Goal: Task Accomplishment & Management: Manage account settings

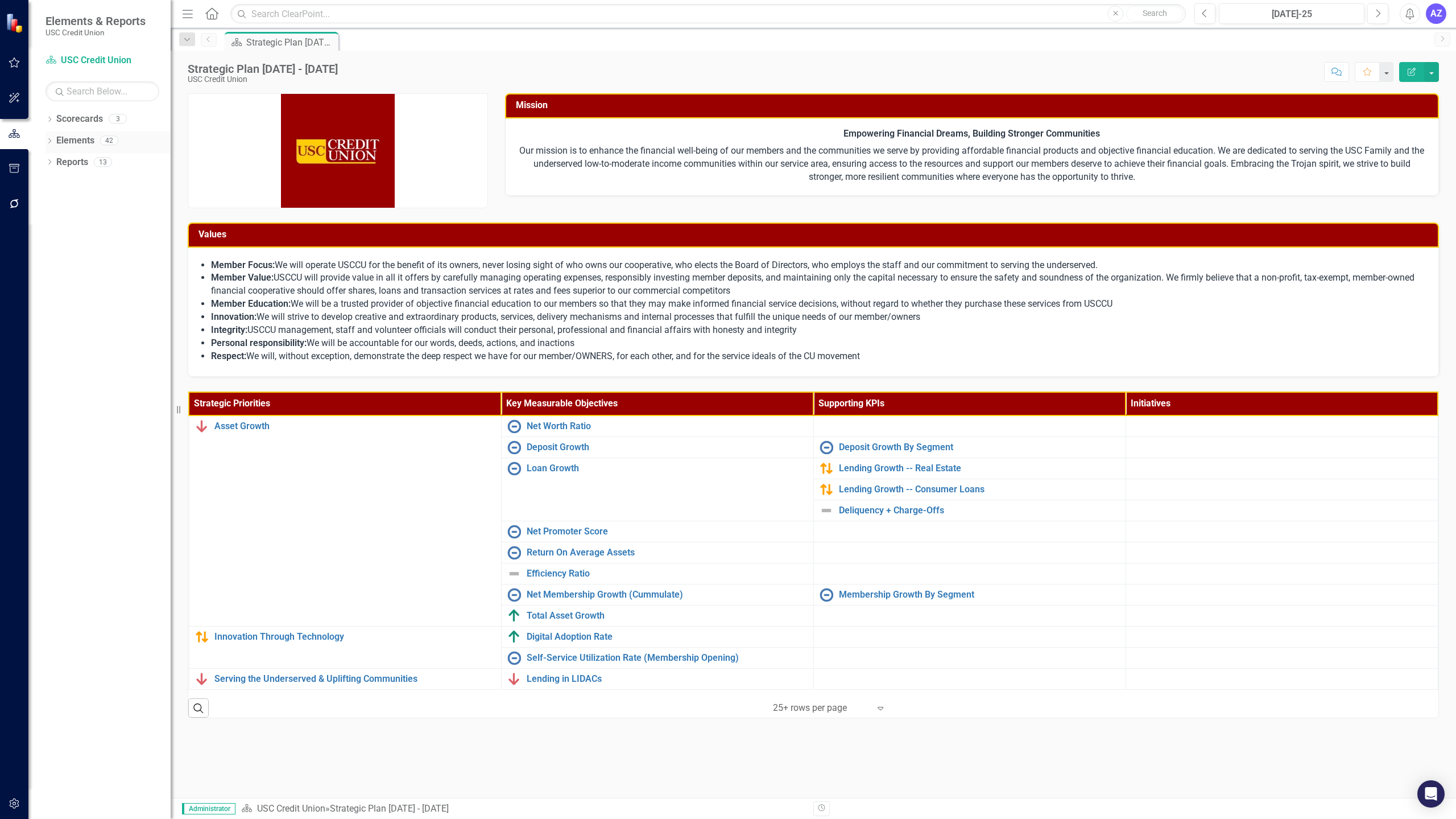
click at [84, 142] on link "Elements" at bounding box center [75, 140] width 39 height 13
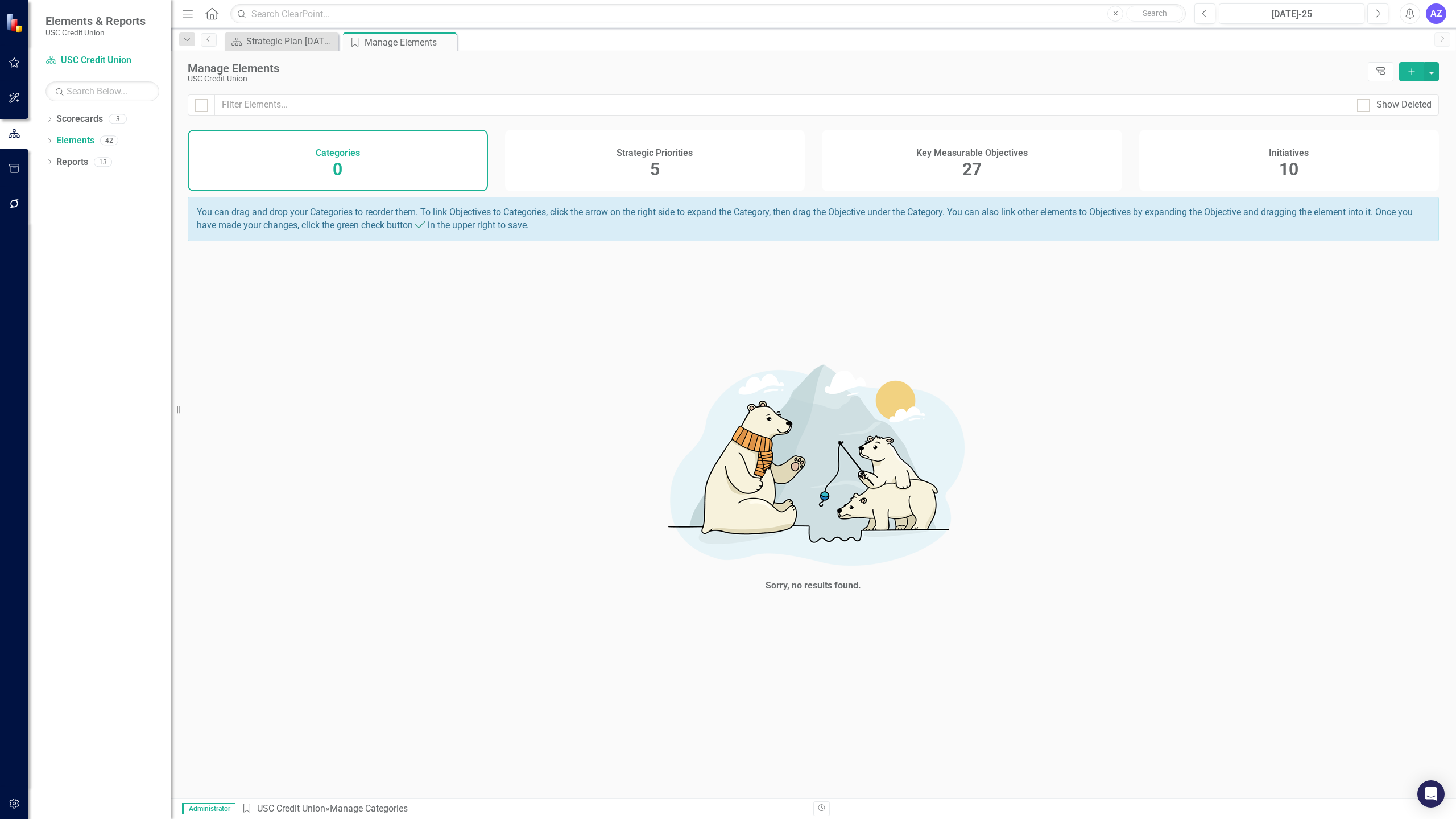
click at [974, 184] on div "Key Measurable Objectives 27" at bounding box center [972, 160] width 300 height 61
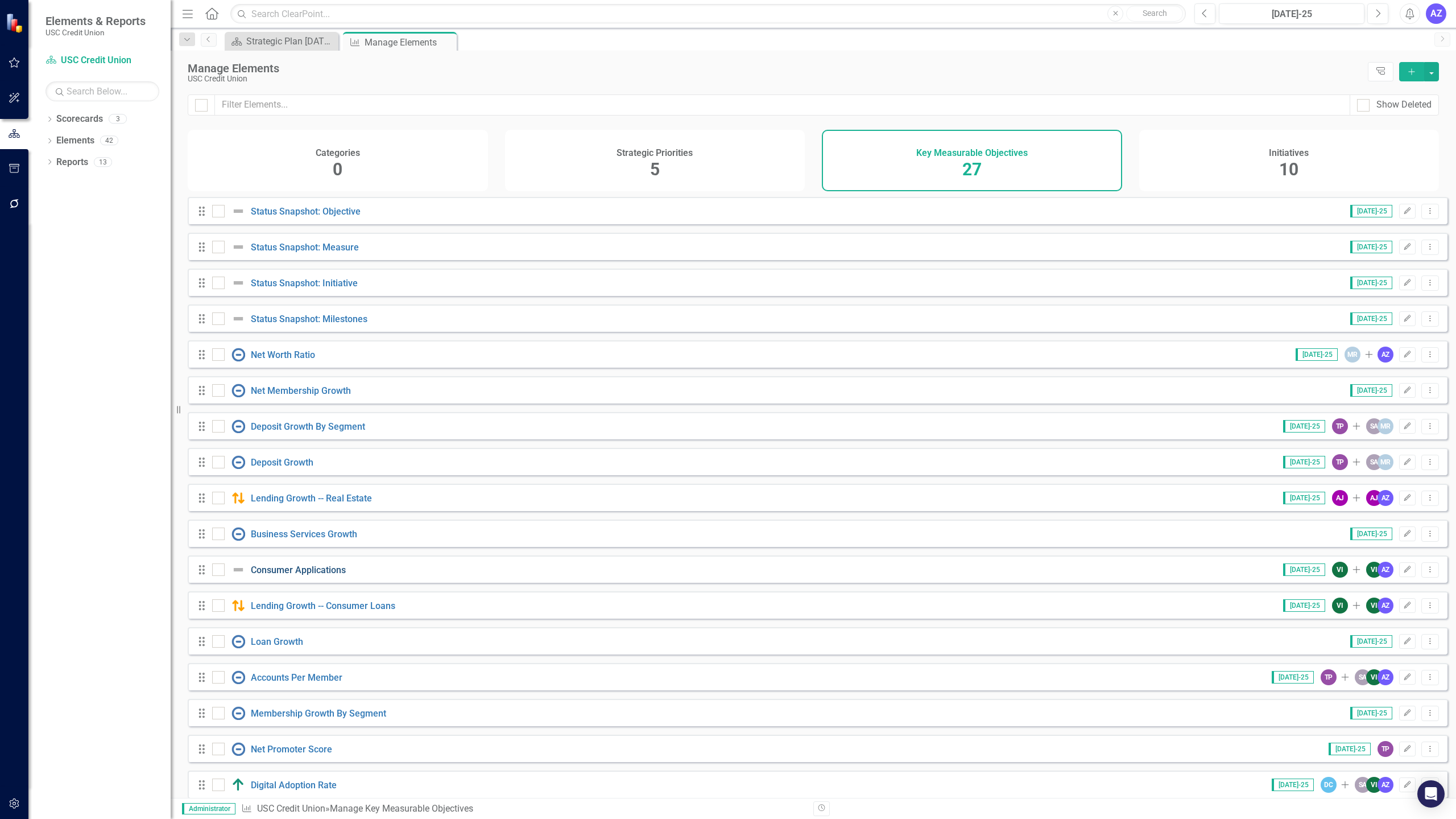
click at [293, 575] on link "Consumer Applications" at bounding box center [298, 569] width 95 height 11
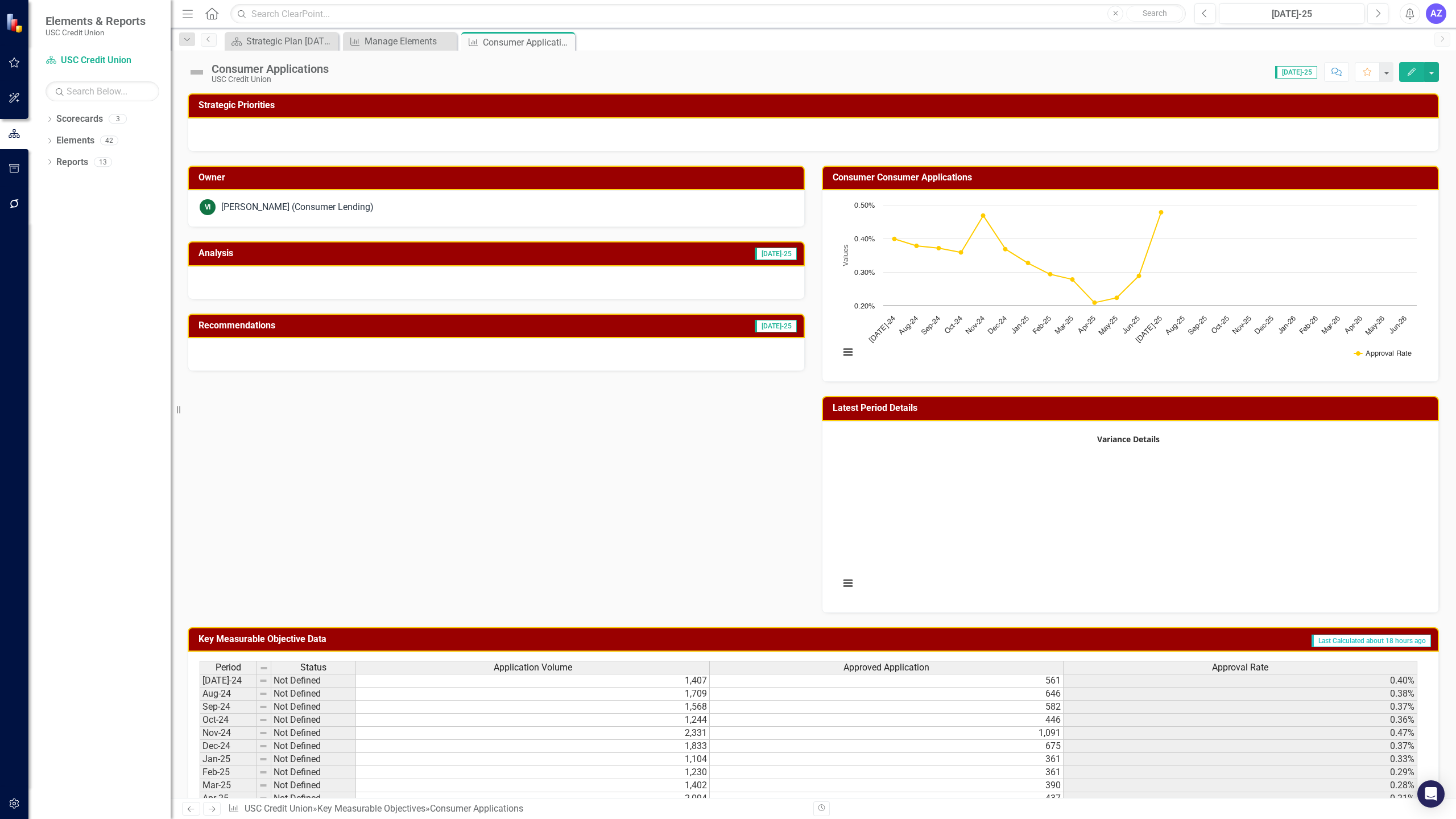
click at [296, 77] on div "USC Credit Union" at bounding box center [271, 80] width 117 height 9
click at [282, 66] on div "Consumer Applications" at bounding box center [271, 68] width 117 height 12
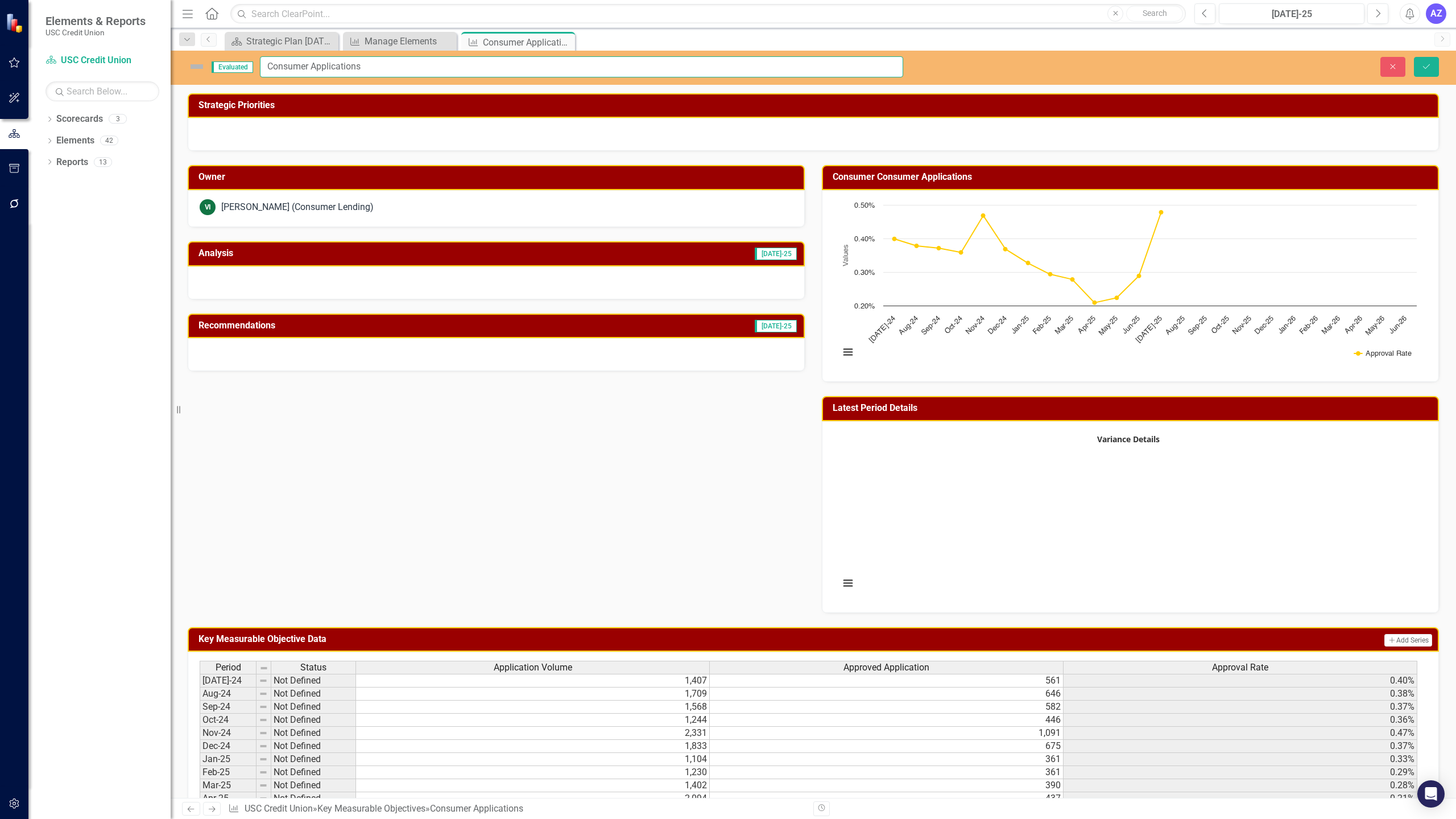
click at [381, 71] on input "Consumer Applications" at bounding box center [581, 67] width 644 height 21
type input "Consumer Application & Approval"
click at [346, 241] on div "Analysis Jul-25" at bounding box center [496, 263] width 634 height 72
click at [339, 408] on div "Owner VI Valerie Ives (Consumer Lending) Analysis Jul-25 Recommendations Jul-25…" at bounding box center [813, 381] width 1268 height 462
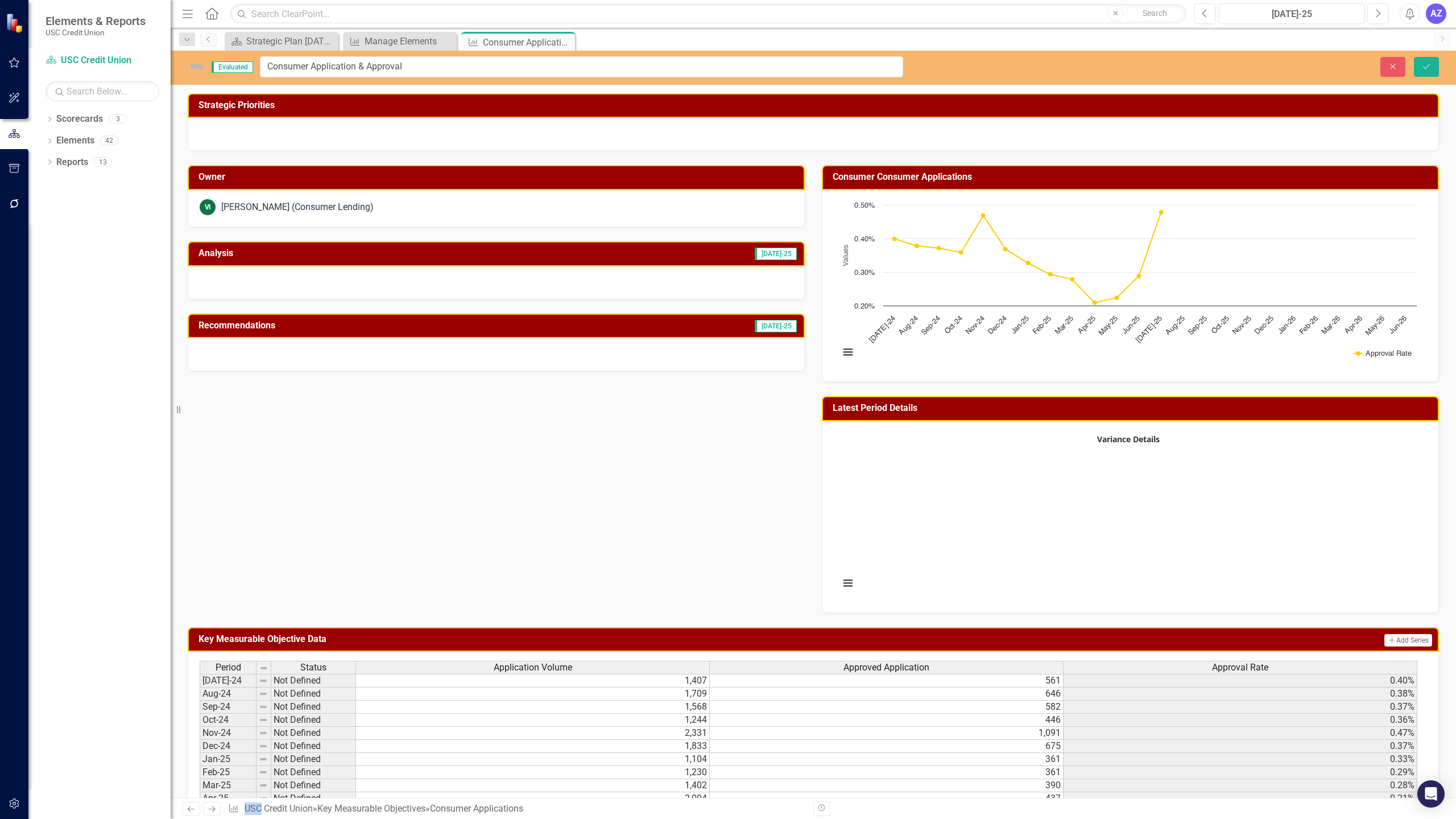
scroll to position [220, 0]
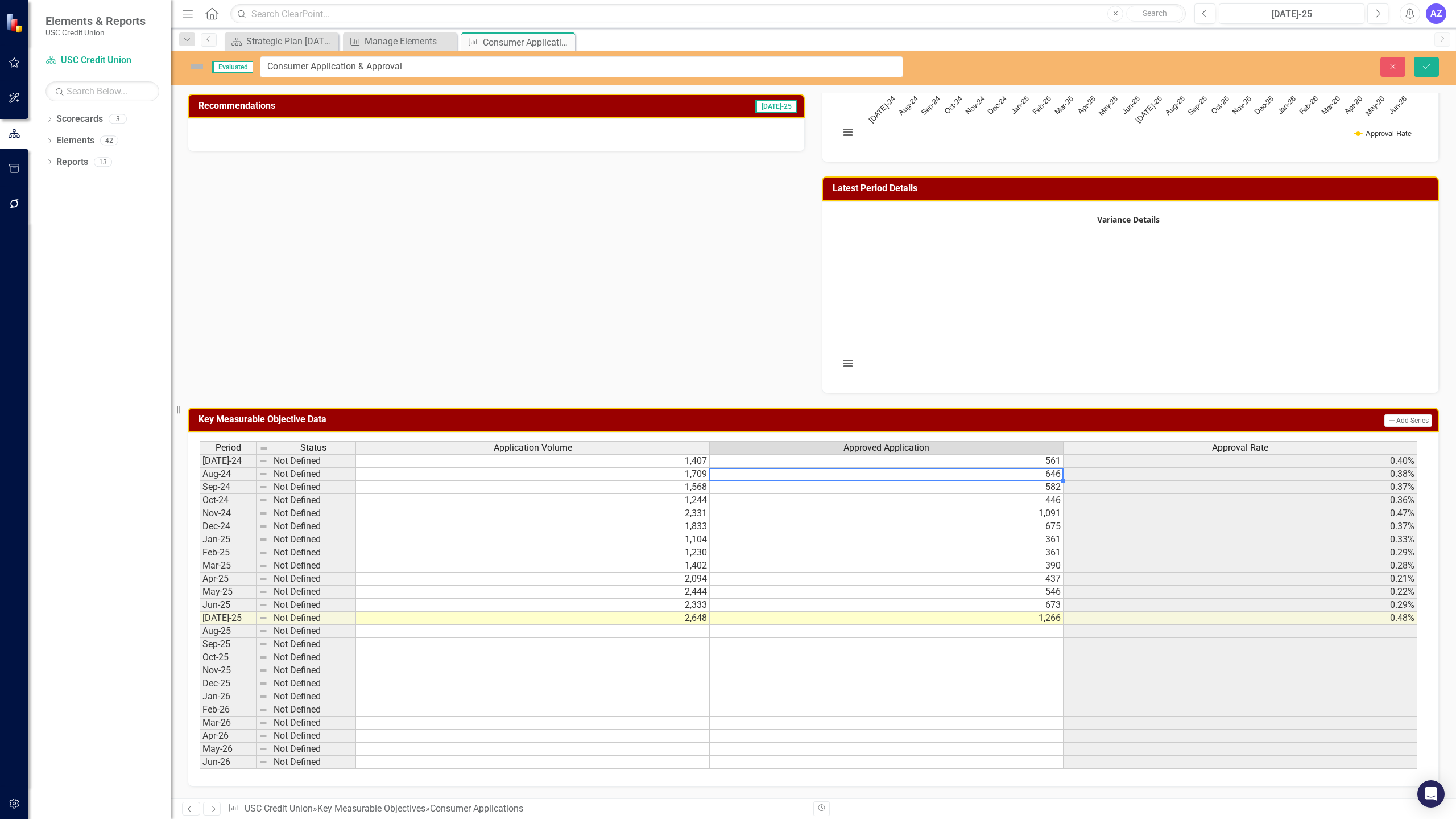
click at [874, 471] on td "646" at bounding box center [887, 474] width 354 height 13
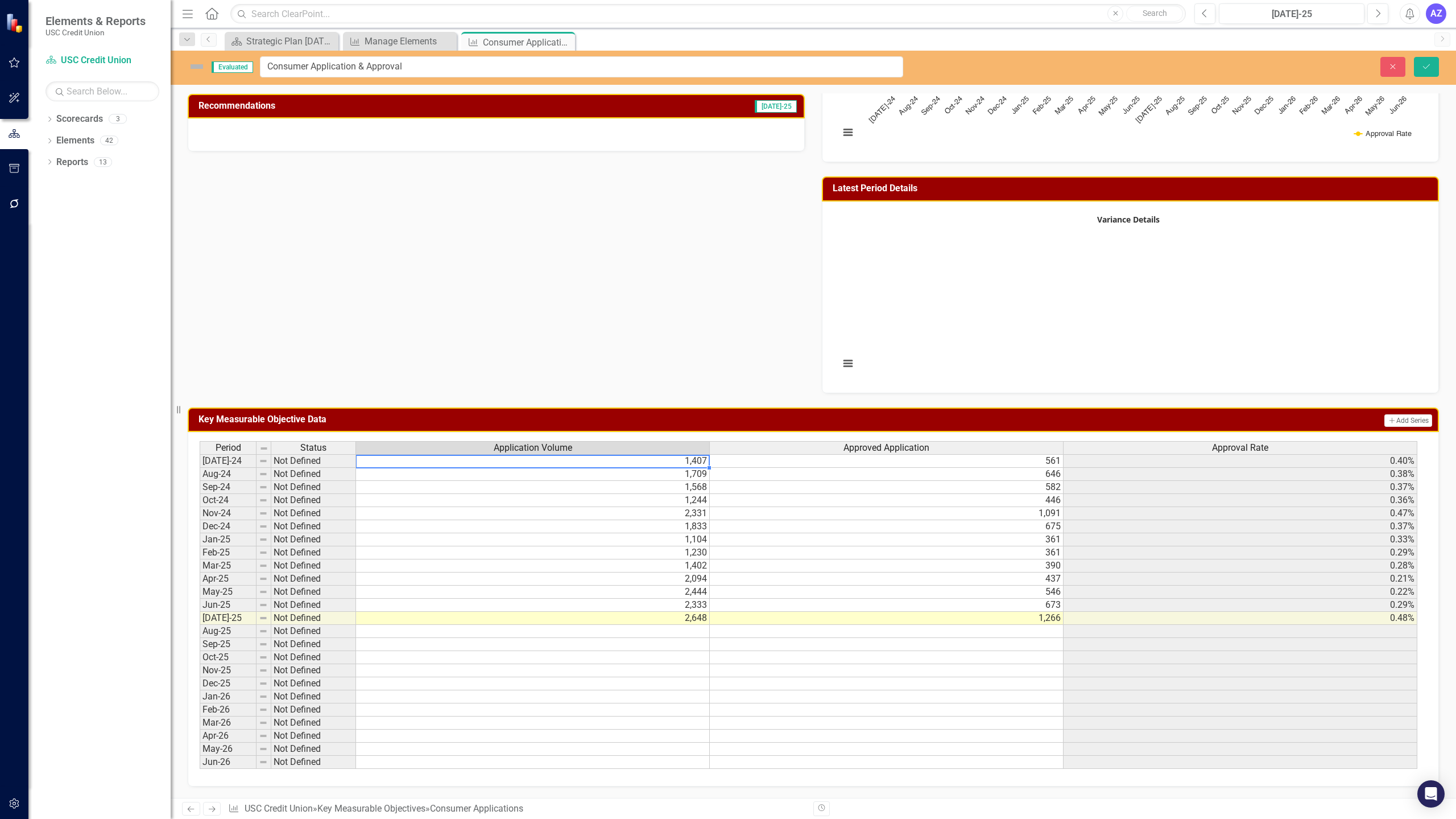
click at [684, 463] on td "1,407" at bounding box center [533, 461] width 354 height 14
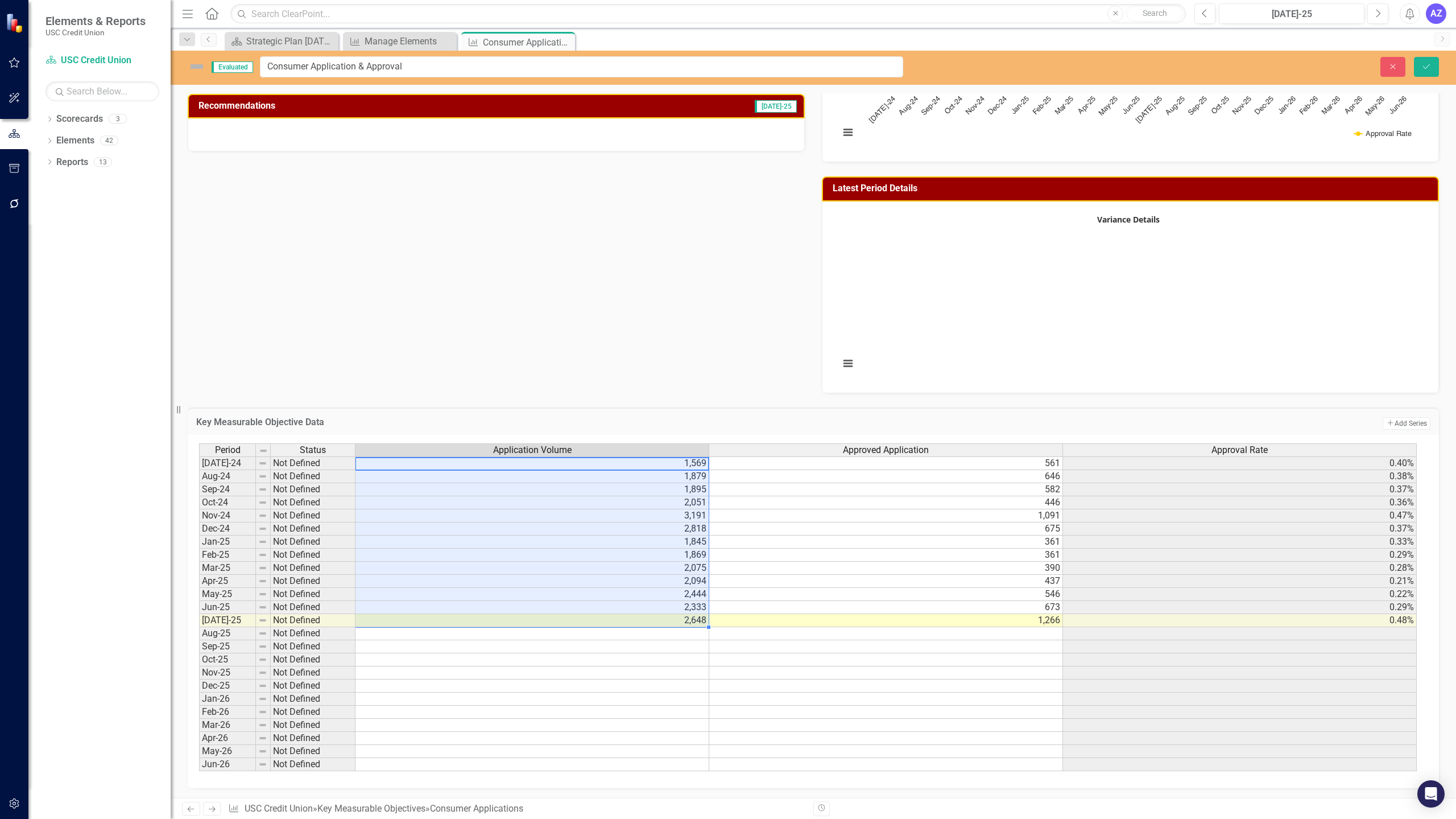
type textarea "1569"
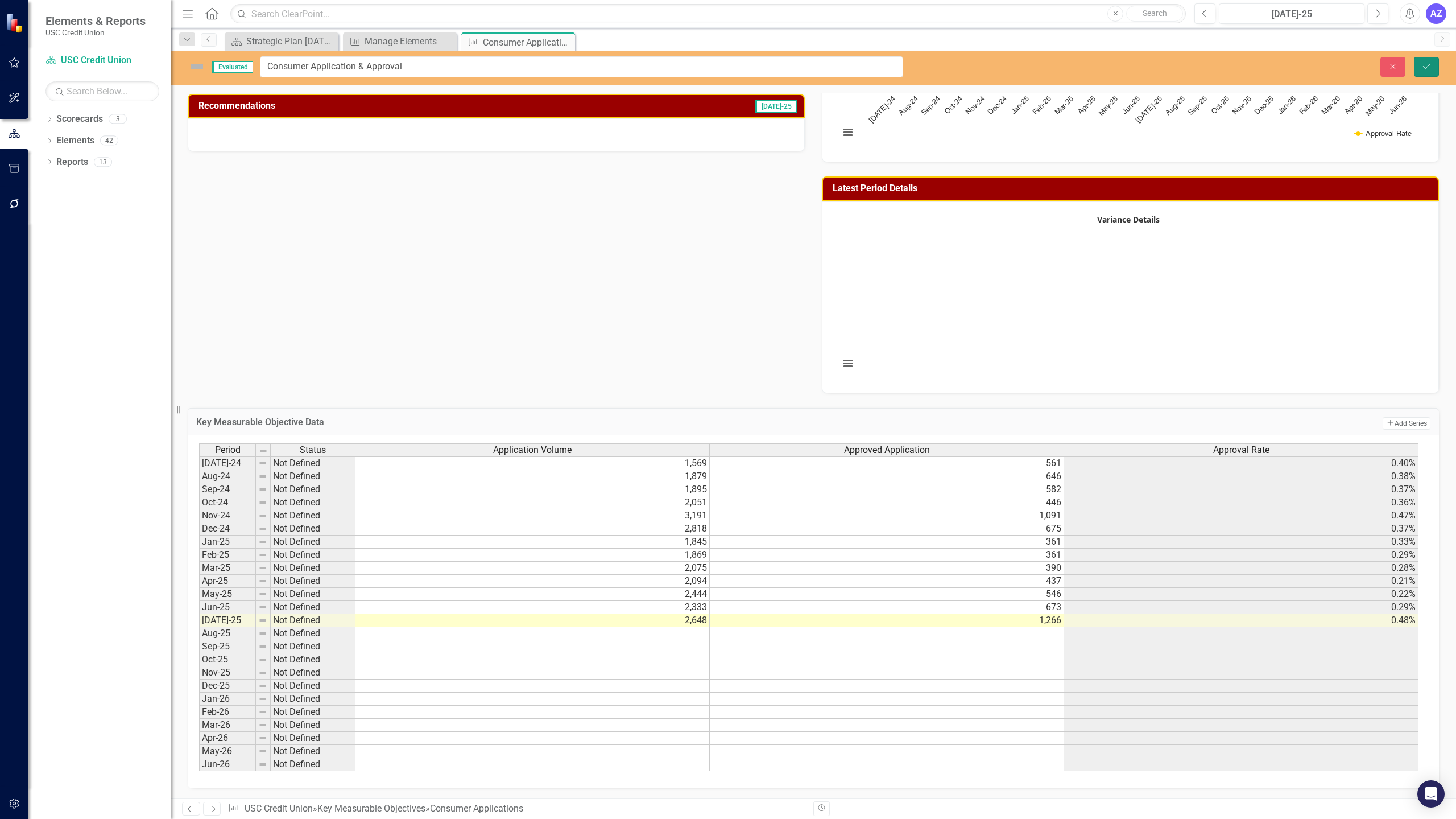
click at [1430, 74] on button "Save" at bounding box center [1426, 67] width 25 height 20
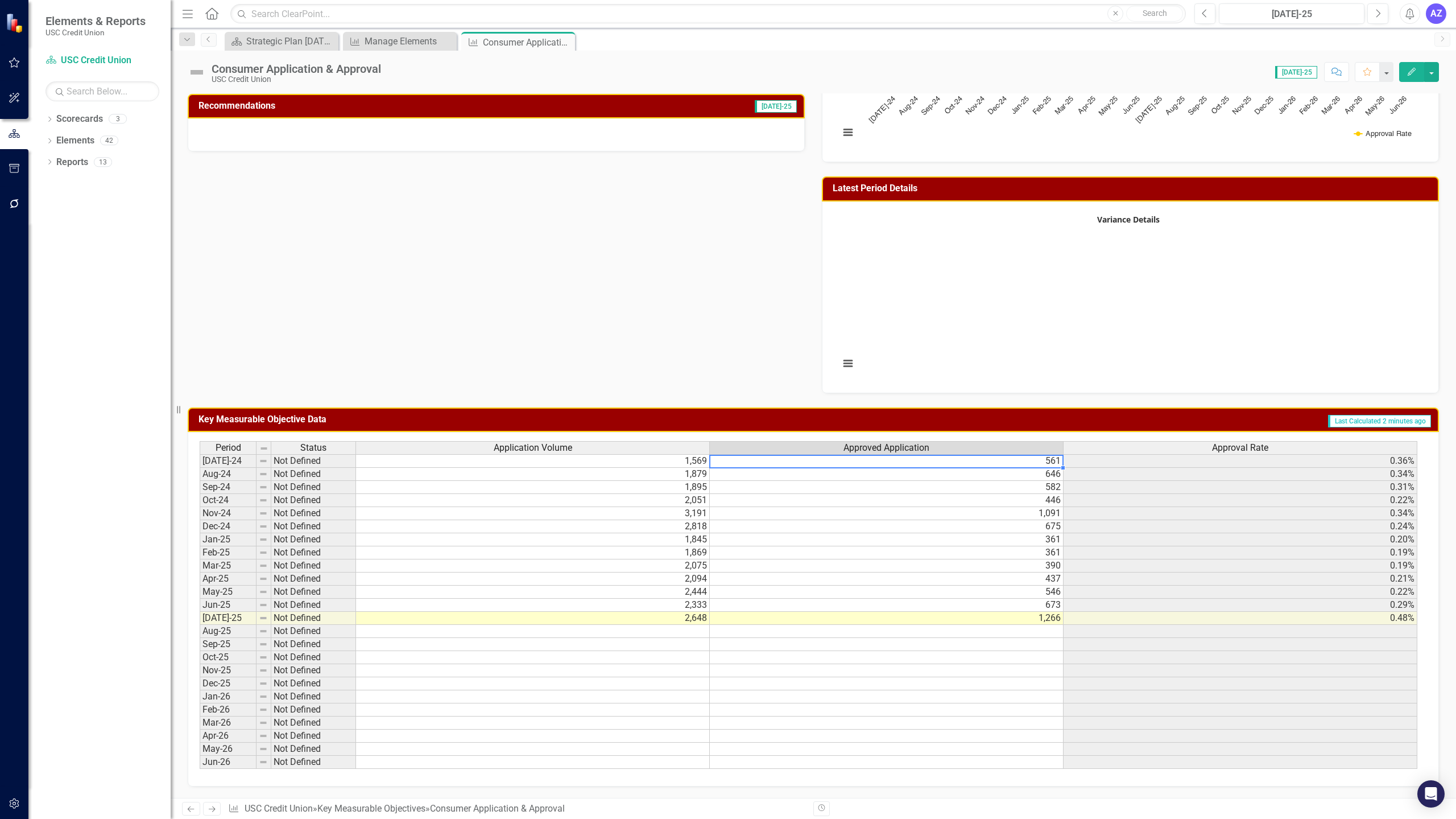
click at [952, 458] on td "561" at bounding box center [887, 461] width 354 height 14
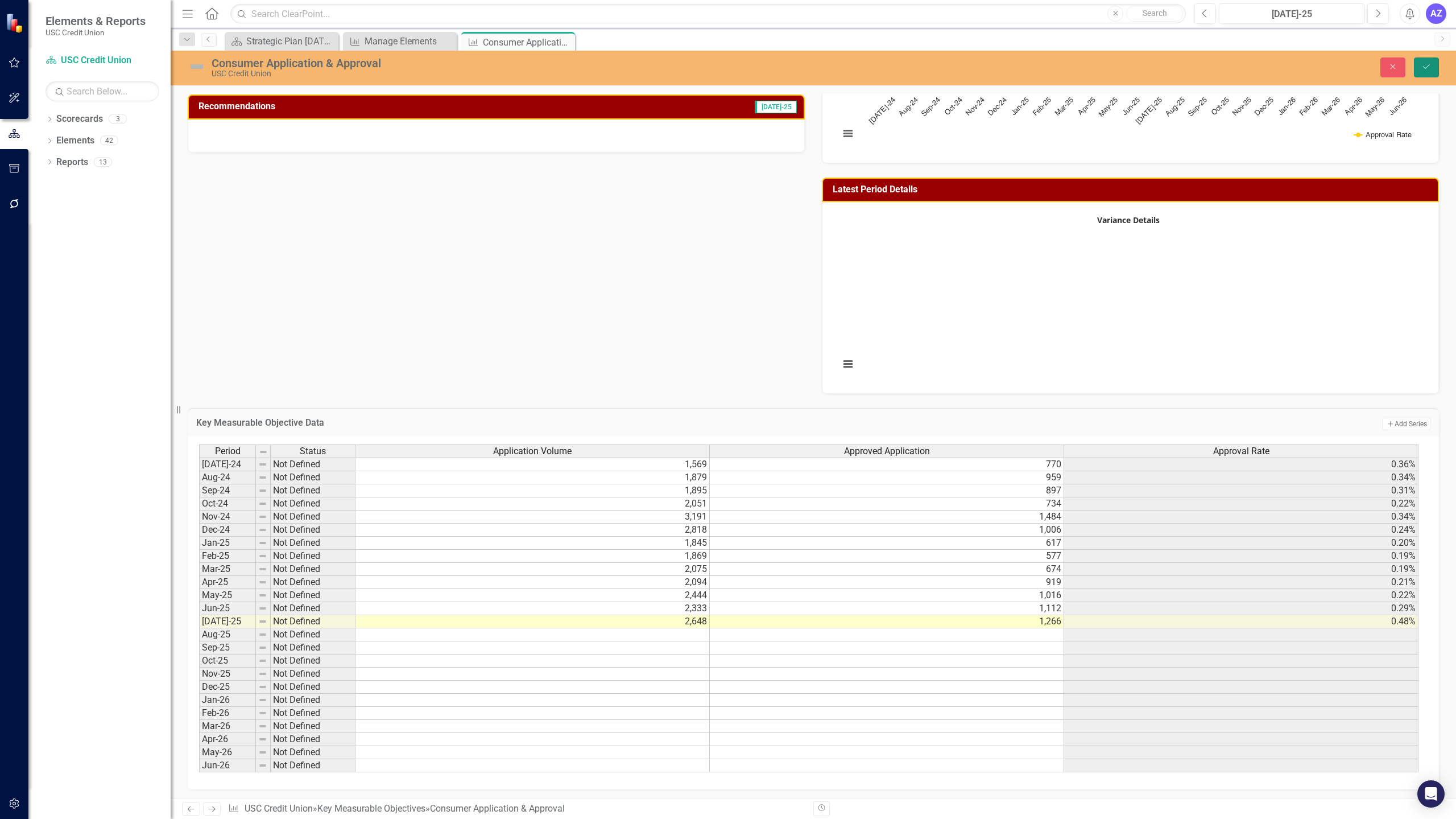
click at [1431, 70] on button "Save" at bounding box center [1426, 67] width 25 height 20
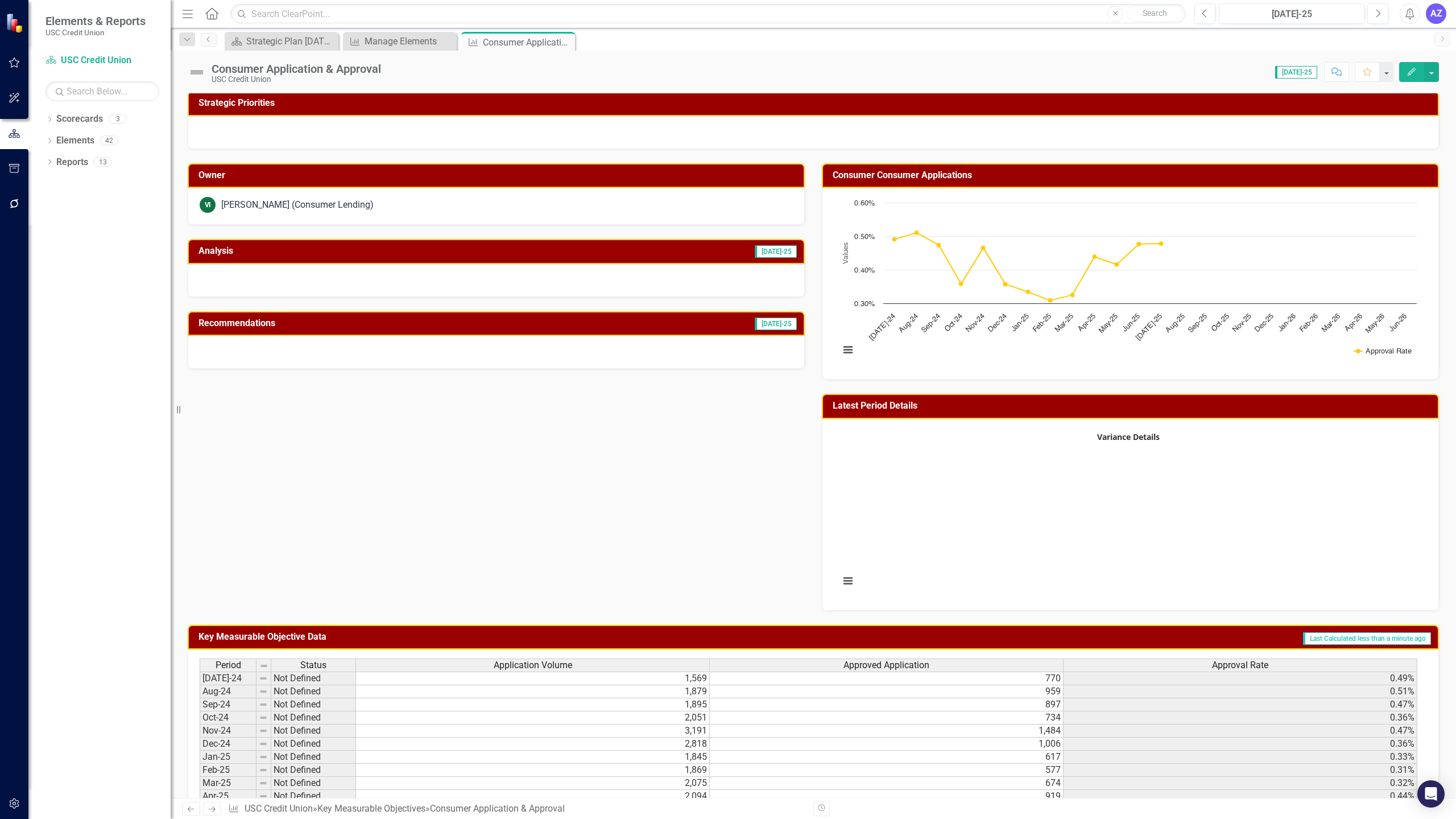
scroll to position [3, 0]
click at [1273, 201] on rect "Interactive chart" at bounding box center [1128, 282] width 588 height 171
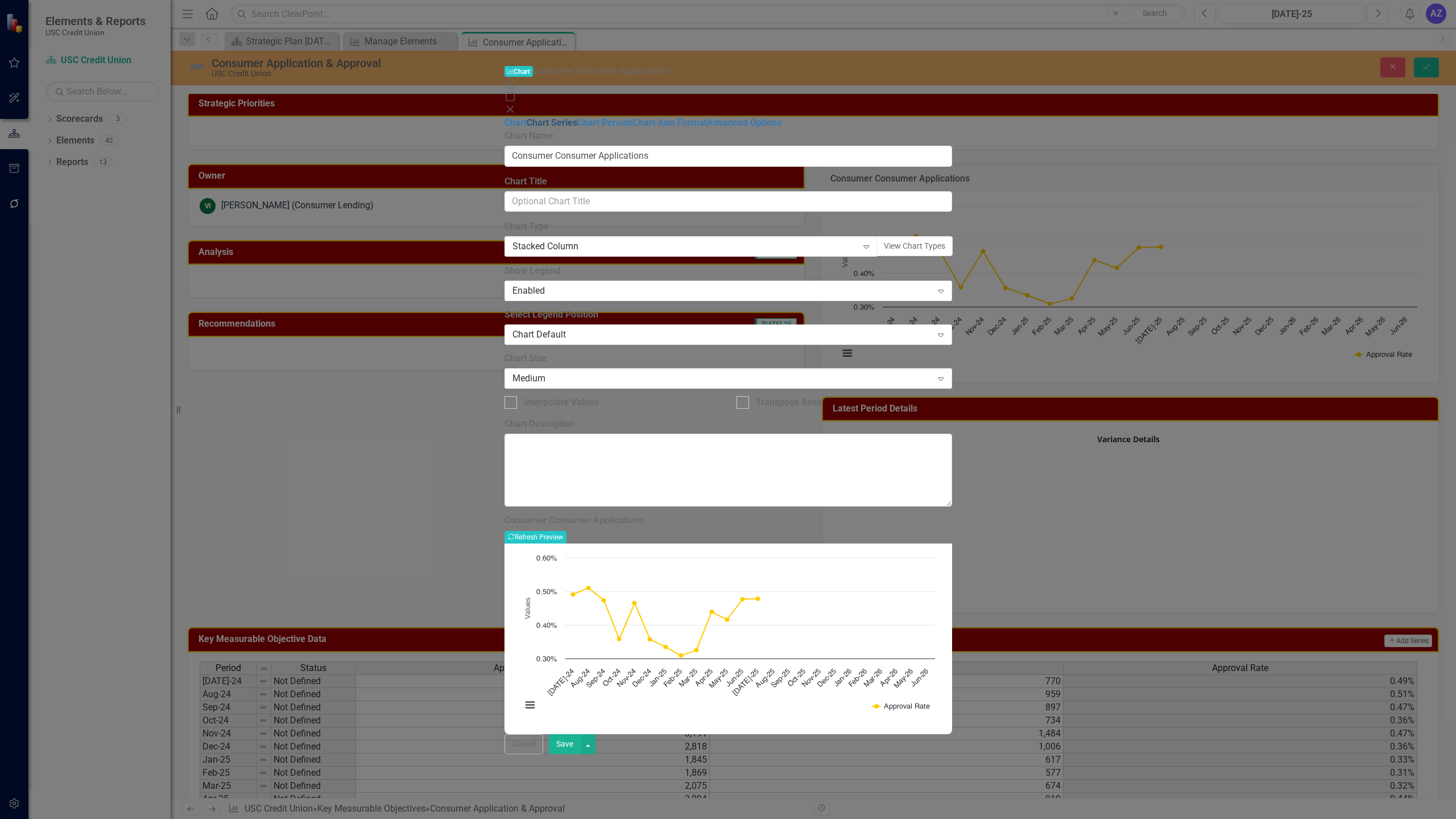
click at [526, 117] on link "Chart Series" at bounding box center [552, 123] width 51 height 11
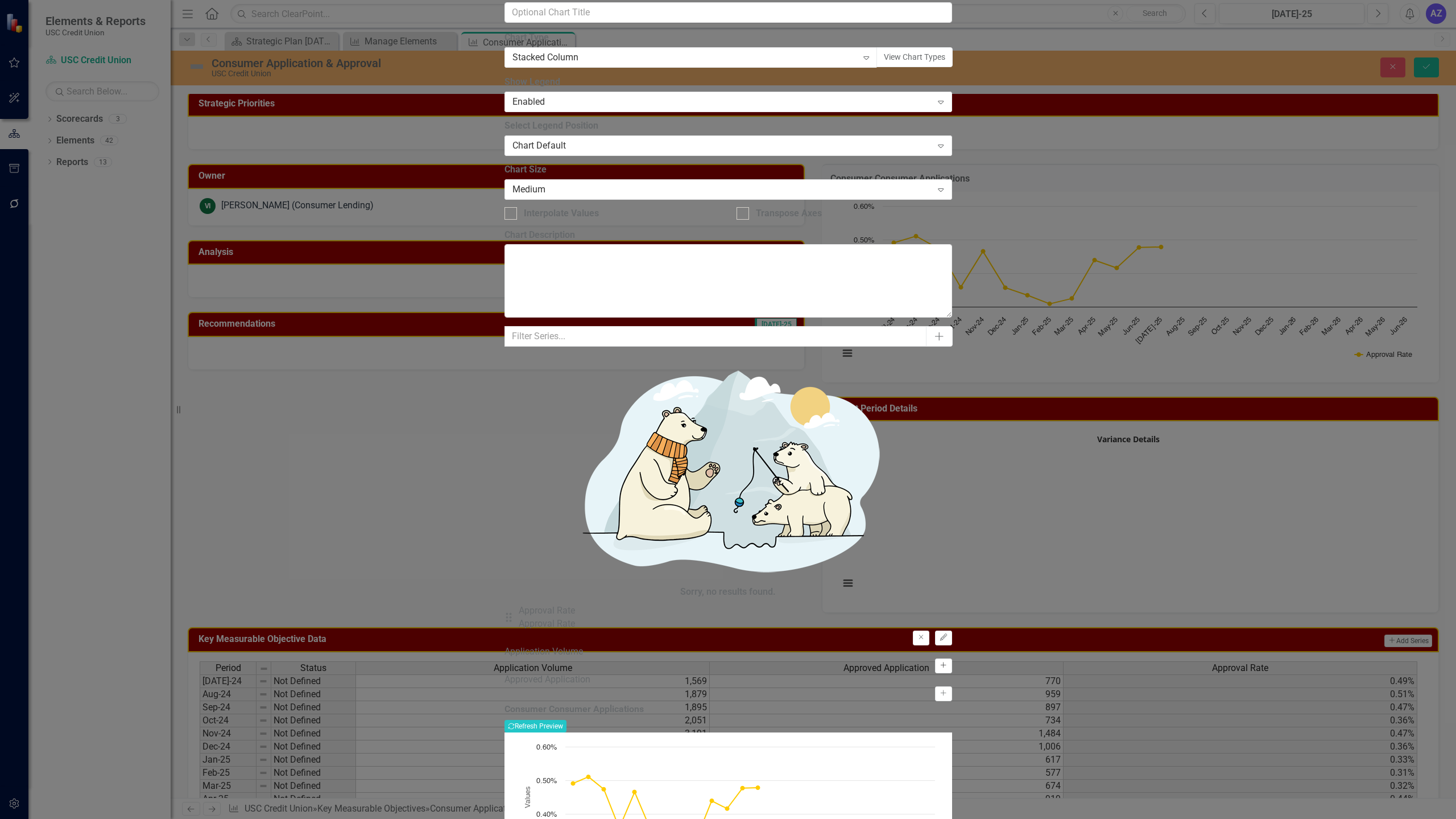
click at [946, 662] on icon "button" at bounding box center [943, 665] width 5 height 5
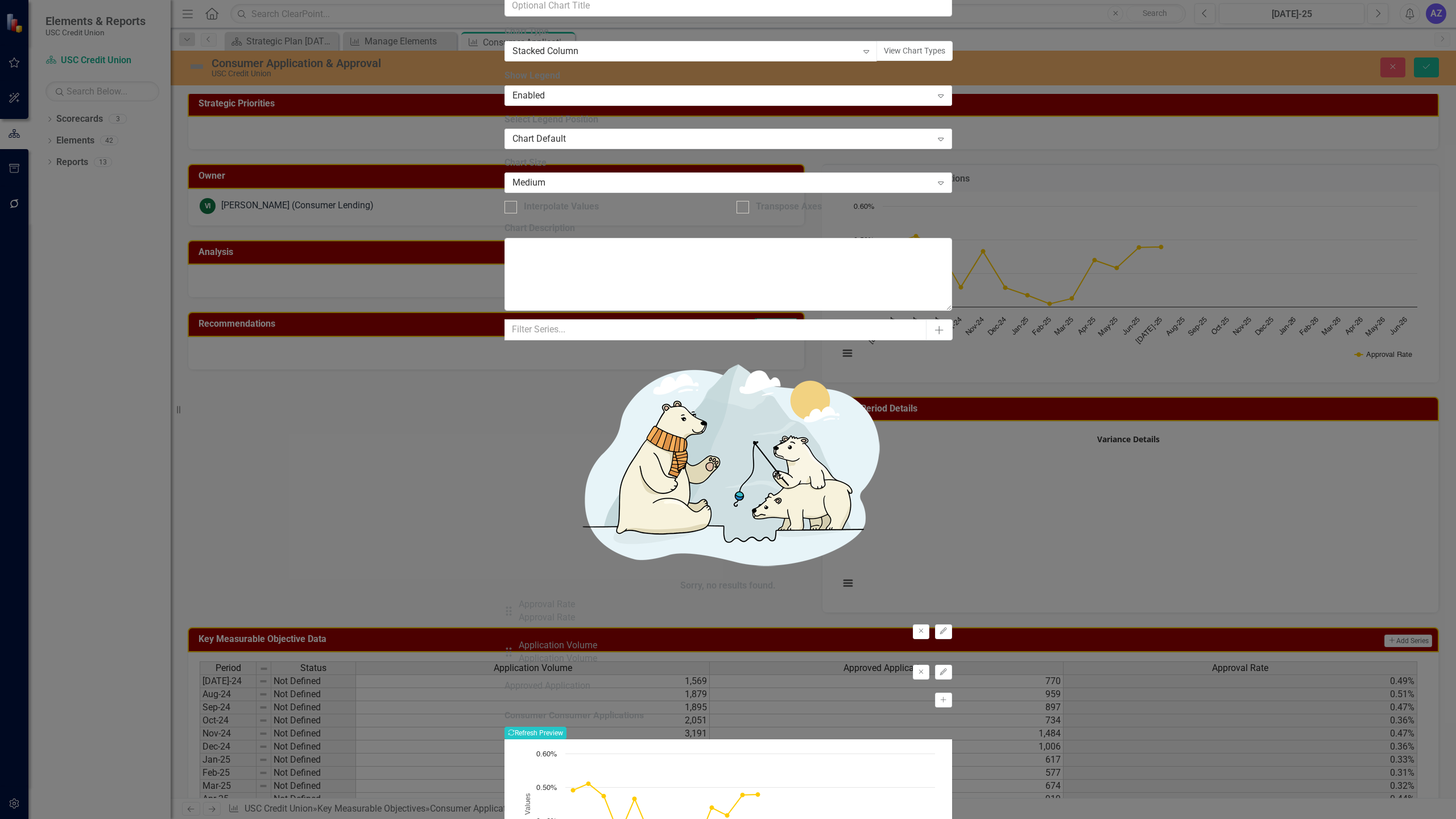
click at [911, 625] on div "Remove Edit" at bounding box center [728, 632] width 447 height 15
click at [947, 627] on icon "Edit" at bounding box center [943, 631] width 9 height 7
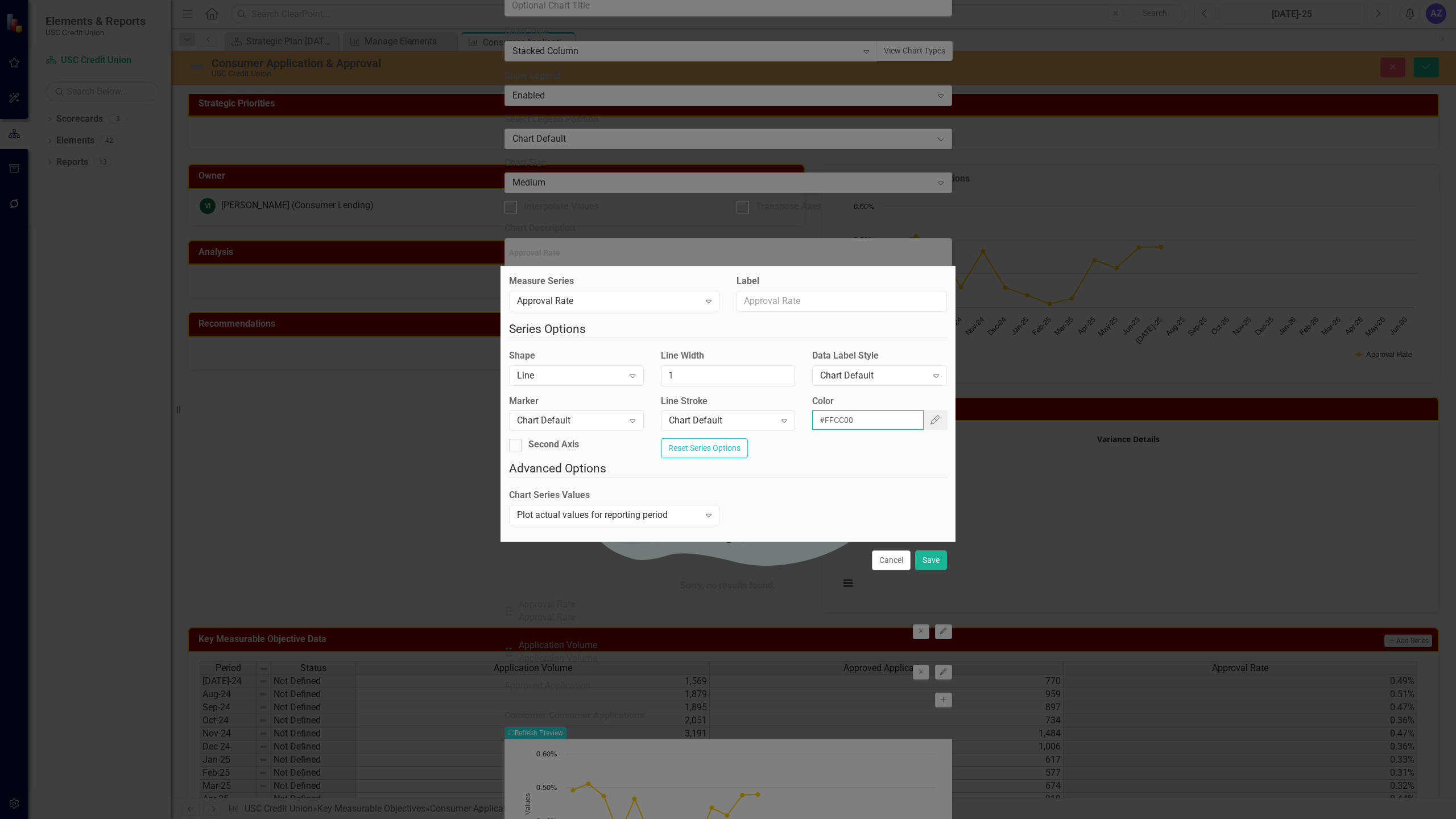
click at [895, 419] on input "#FFCC00" at bounding box center [867, 420] width 111 height 19
click at [902, 566] on button "Cancel" at bounding box center [891, 560] width 39 height 20
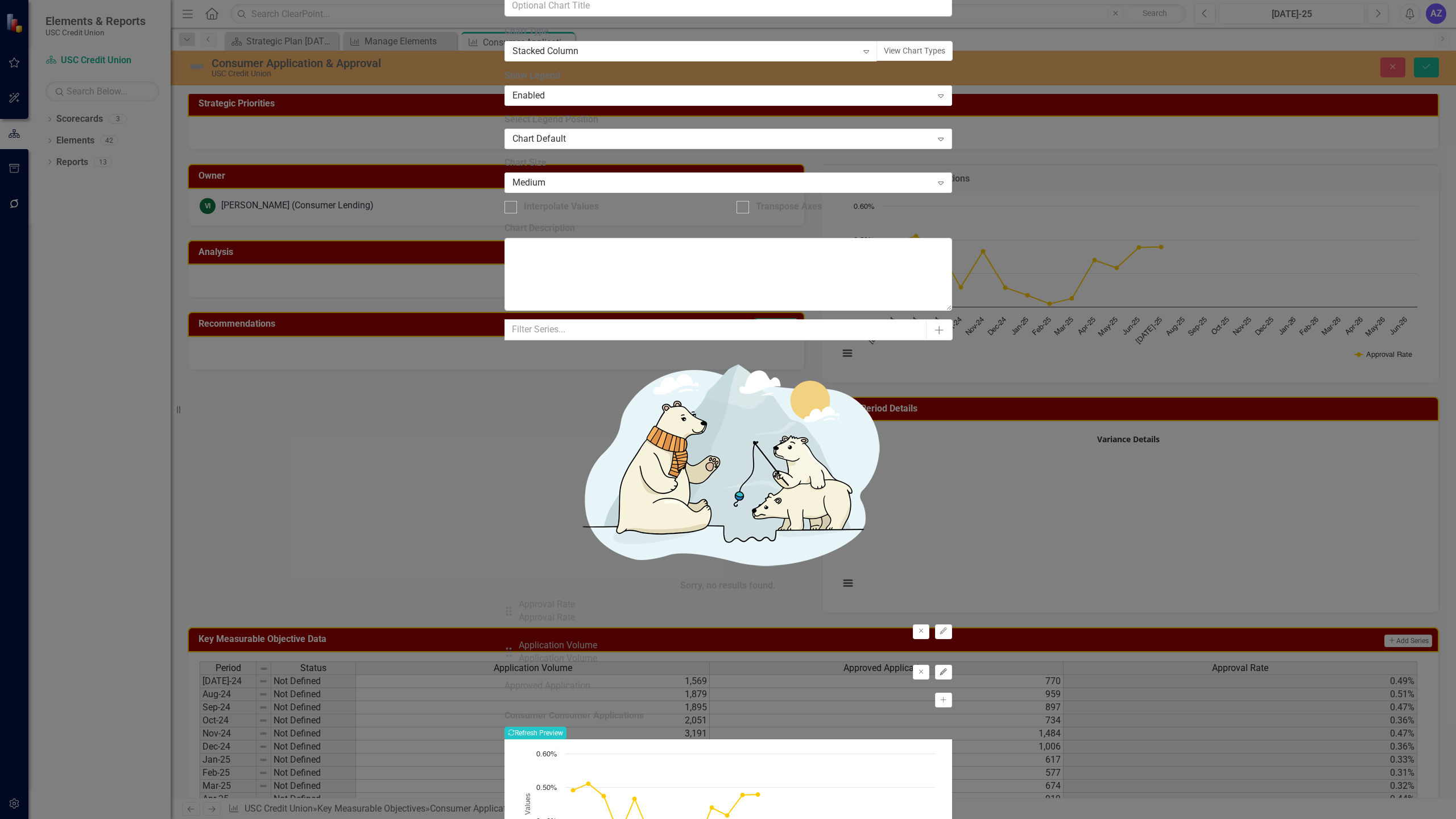
click at [947, 668] on icon "Edit" at bounding box center [943, 672] width 9 height 7
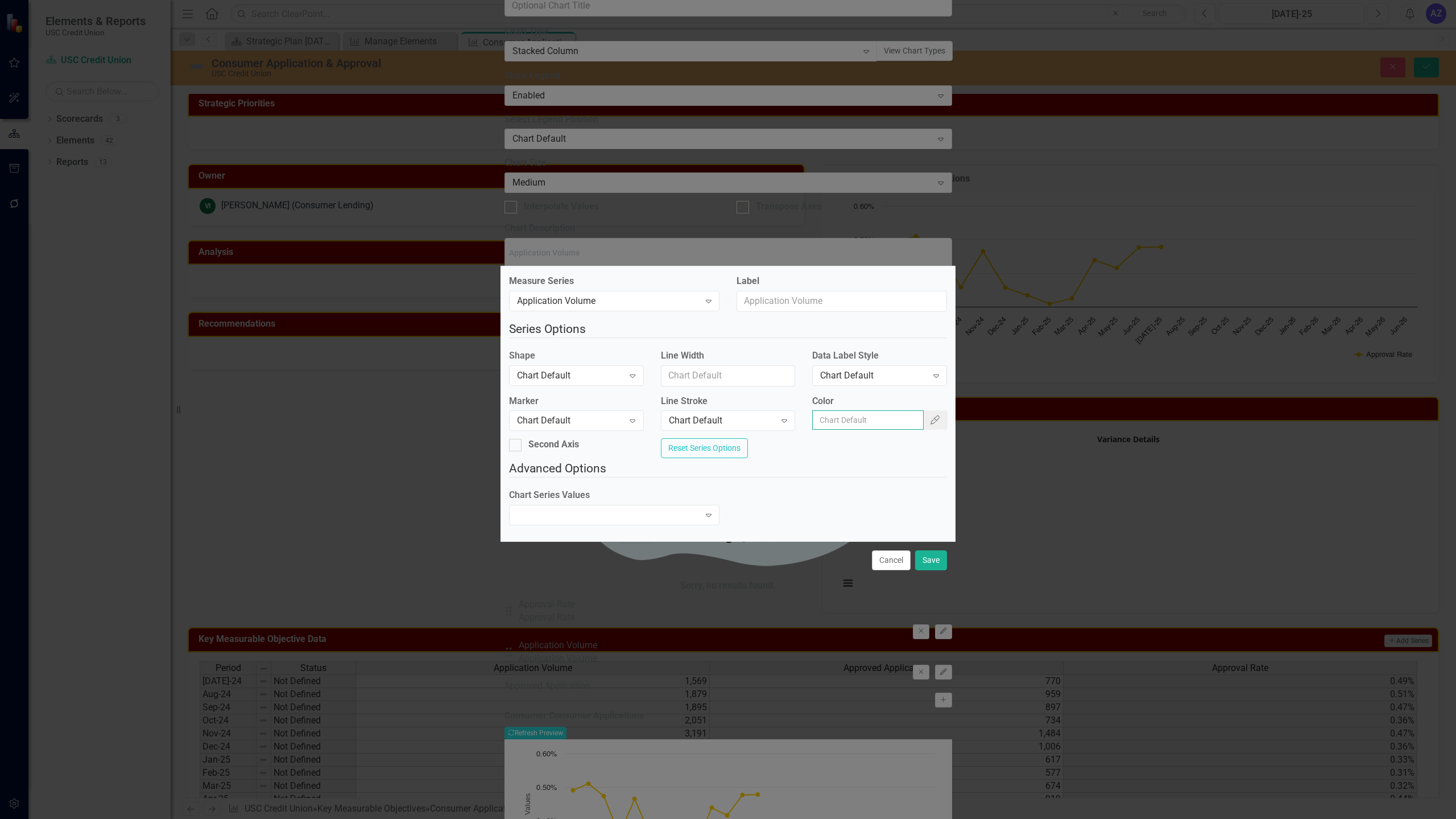
click at [852, 417] on input "Color" at bounding box center [867, 420] width 111 height 19
paste input "#FFCC00"
type input "#FFCC00"
click at [940, 563] on button "Save" at bounding box center [931, 560] width 32 height 20
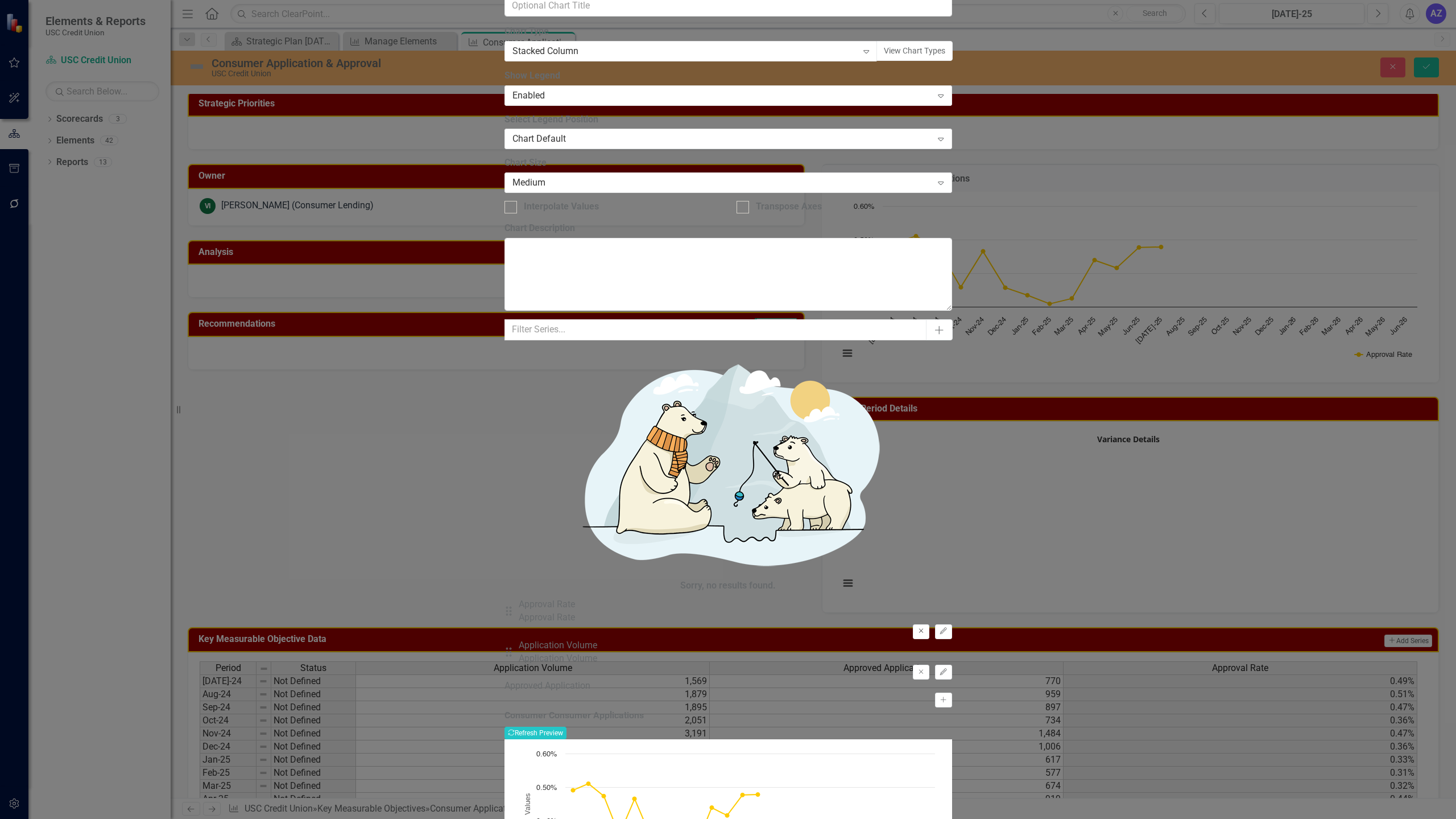
click at [925, 627] on icon "Remove" at bounding box center [921, 631] width 9 height 7
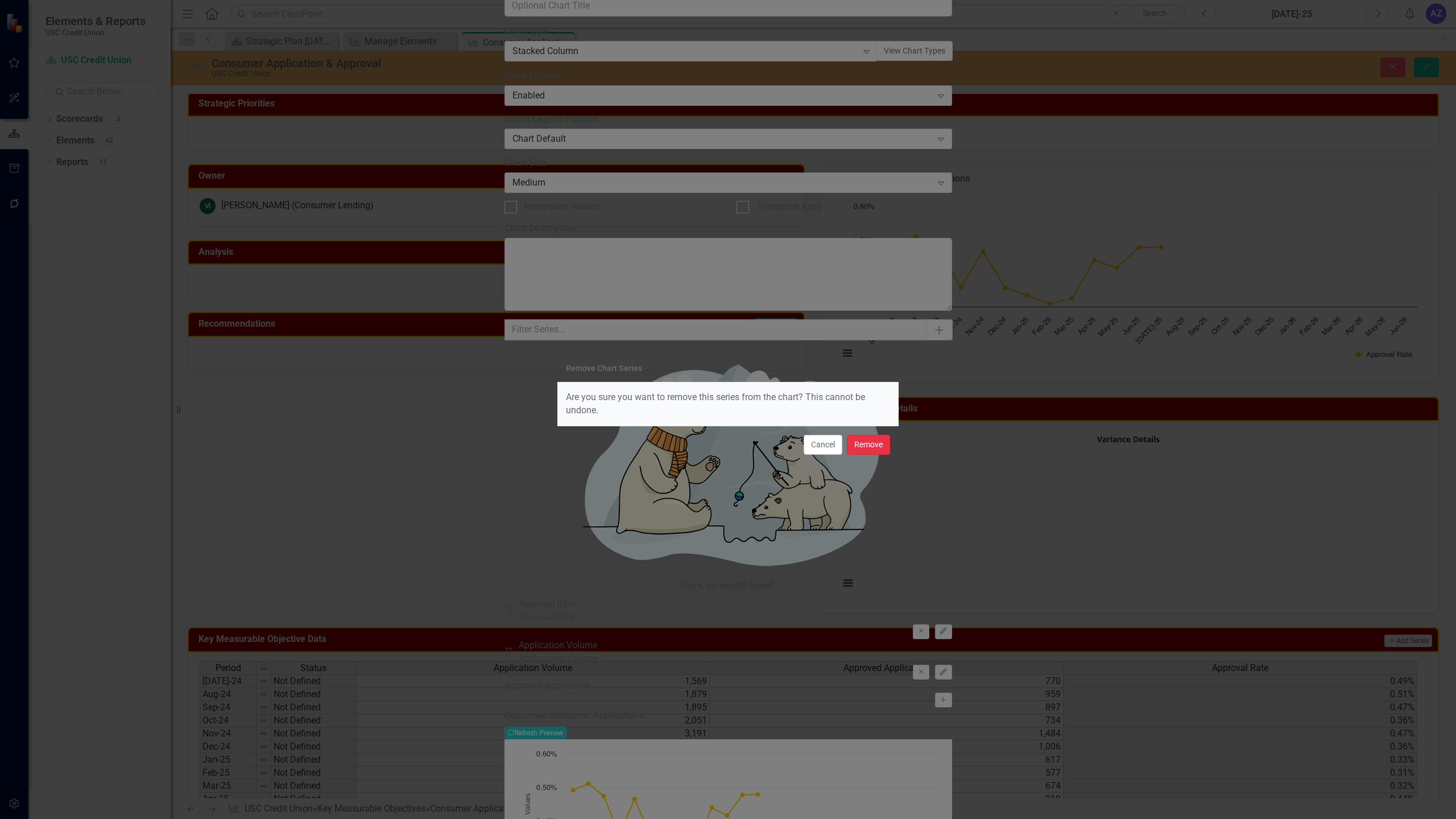
click at [869, 448] on button "Remove" at bounding box center [868, 444] width 43 height 20
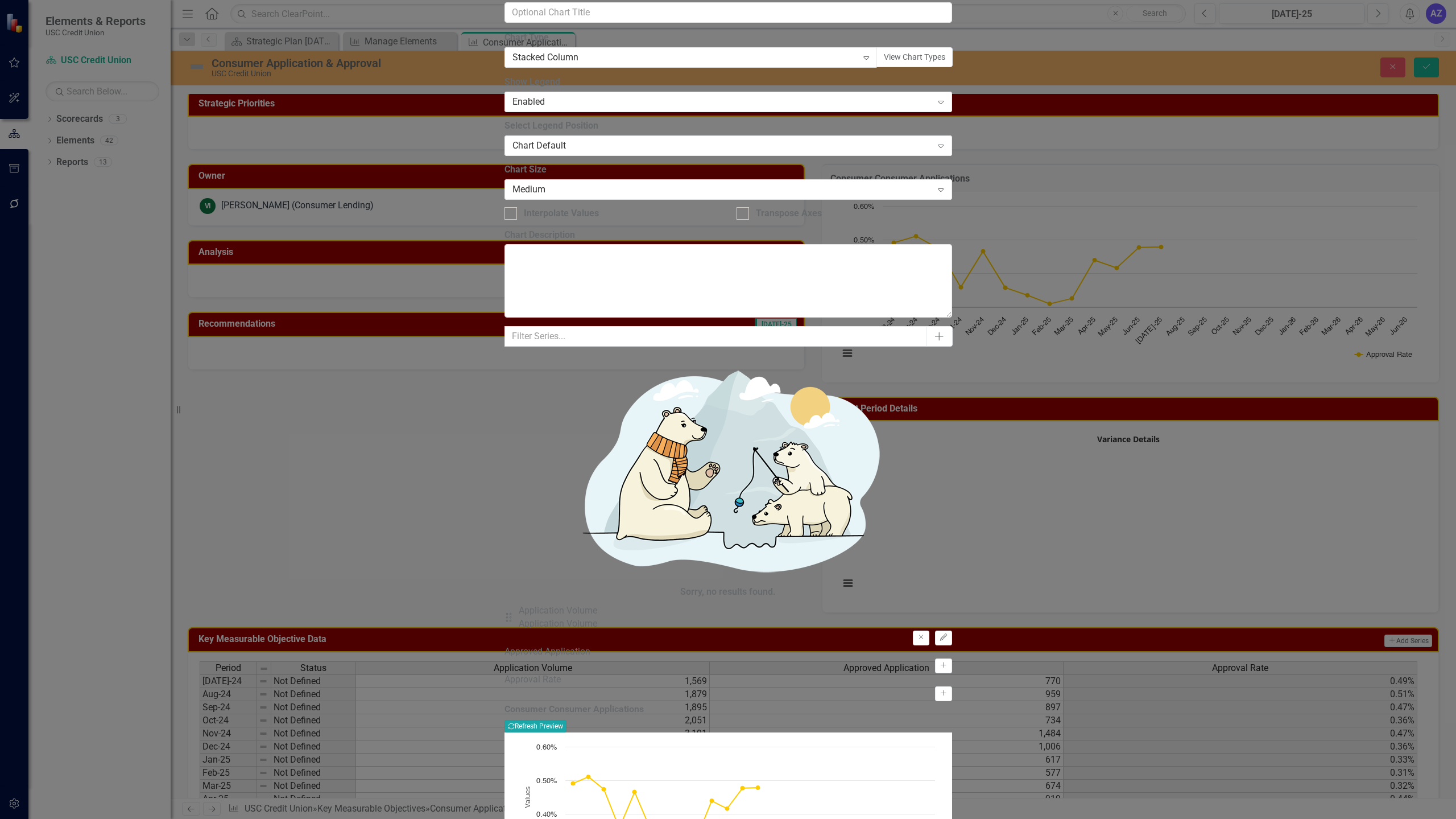
click at [566, 720] on button "Recalculate Refresh Preview" at bounding box center [535, 726] width 62 height 12
click at [947, 689] on icon "Activate" at bounding box center [943, 693] width 9 height 7
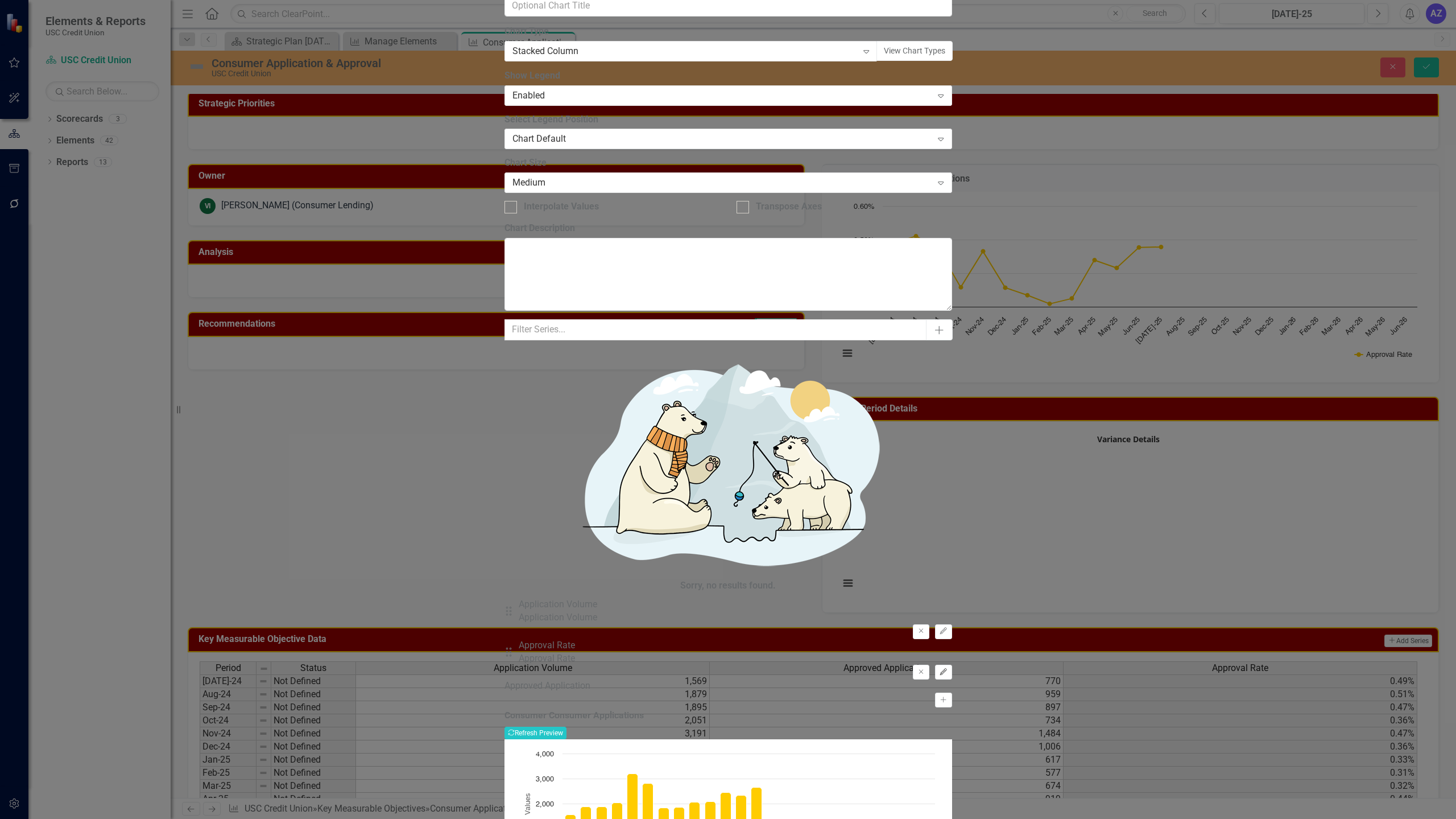
click at [947, 668] on icon "Edit" at bounding box center [943, 672] width 9 height 7
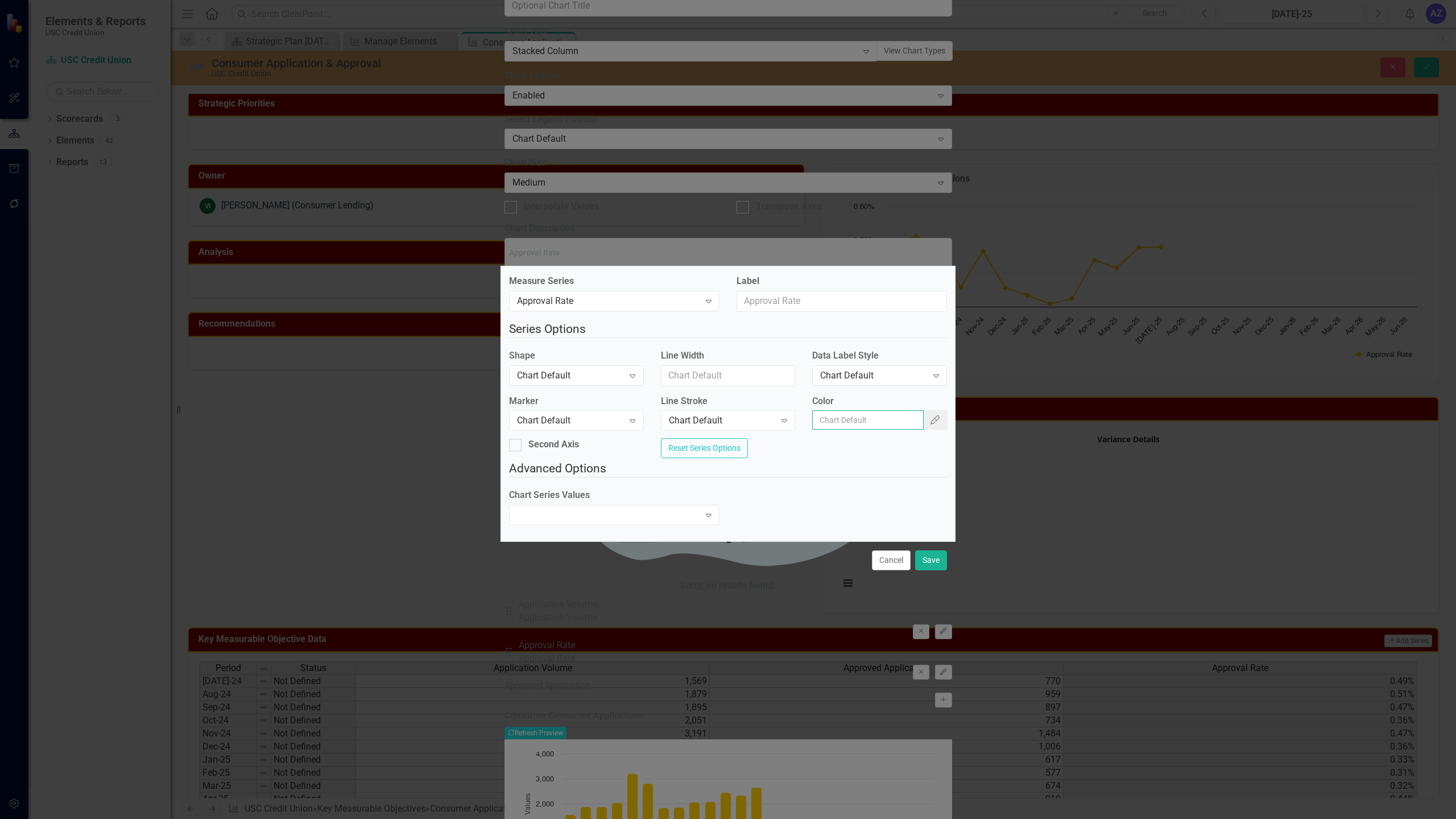
click at [869, 414] on input "Color" at bounding box center [867, 420] width 111 height 19
paste input "#990000"
type input "#990000"
click at [929, 568] on button "Save" at bounding box center [931, 560] width 32 height 20
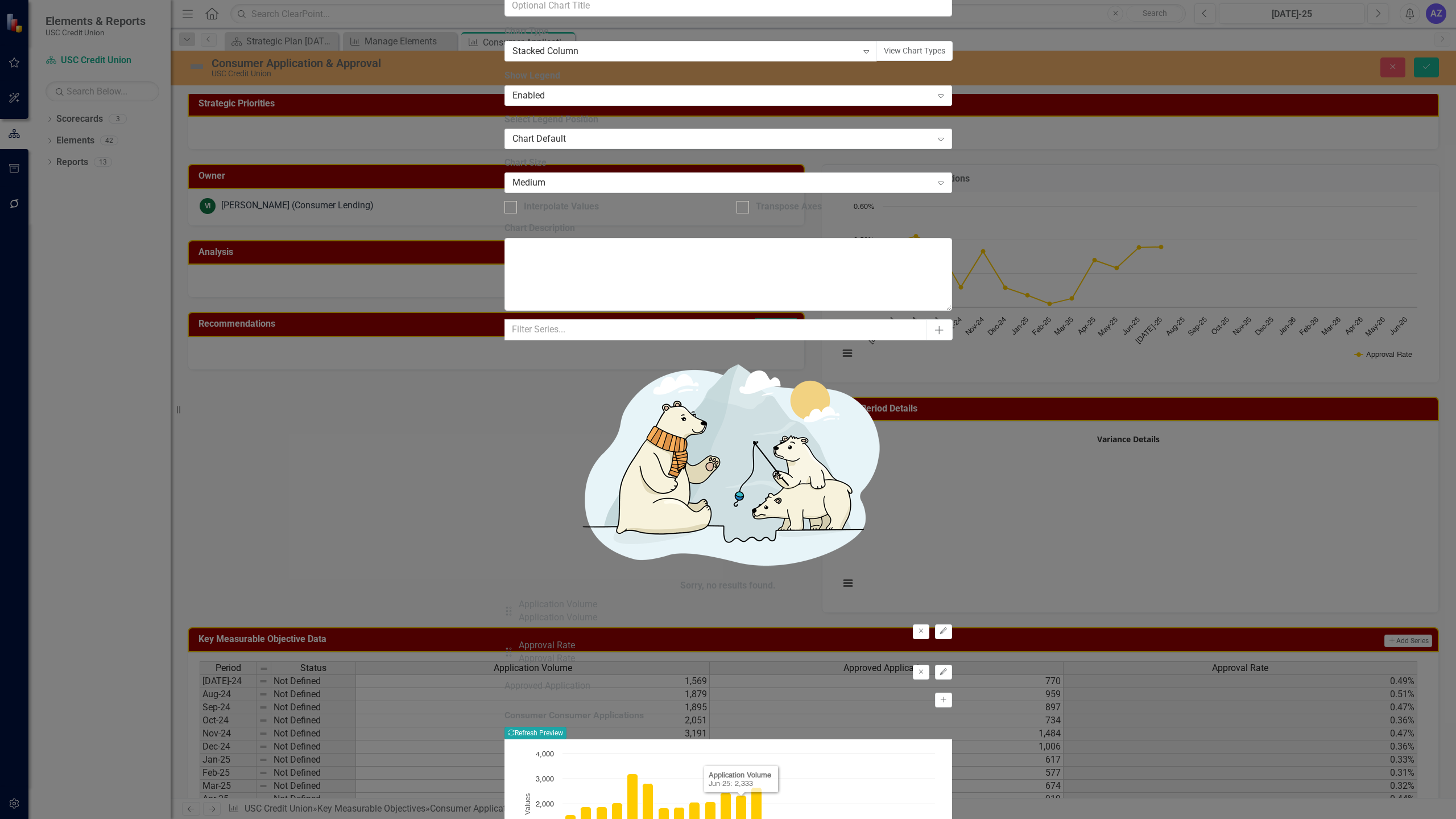
click at [566, 726] on button "Recalculate Refresh Preview" at bounding box center [535, 732] width 62 height 12
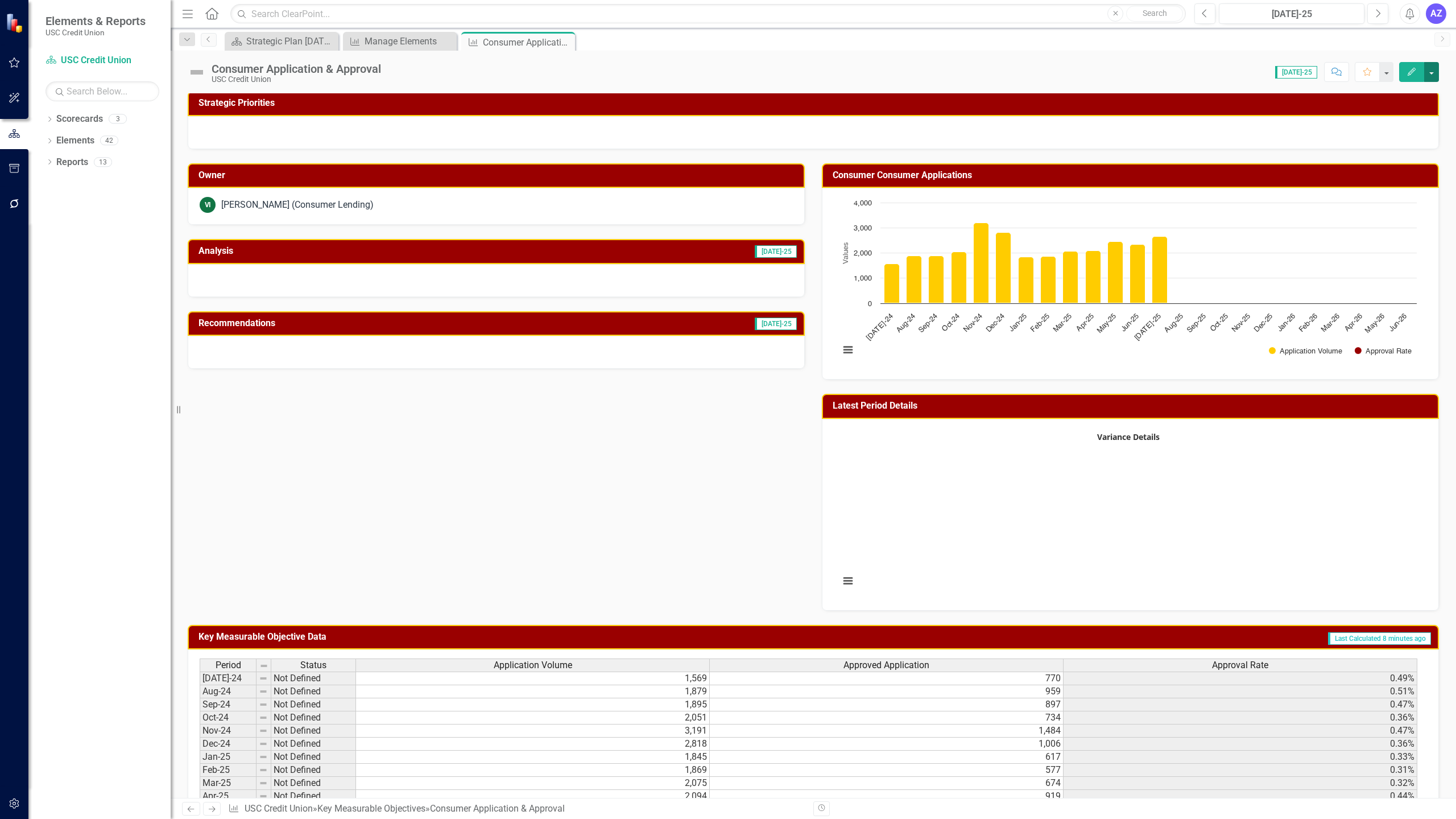
click at [1438, 77] on button "button" at bounding box center [1431, 72] width 15 height 20
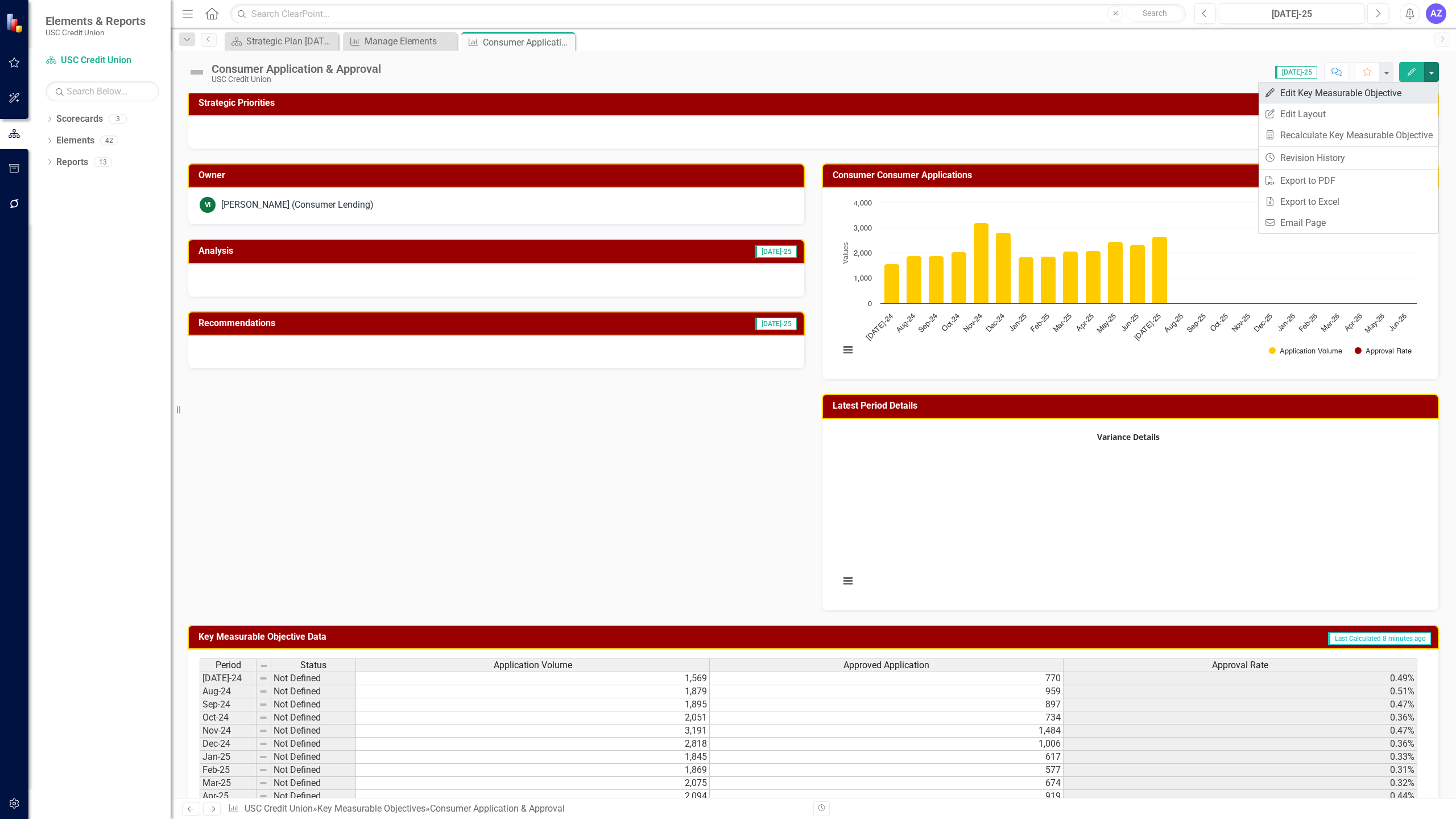
click at [1406, 88] on link "Edit Edit Key Measurable Objective" at bounding box center [1347, 93] width 179 height 21
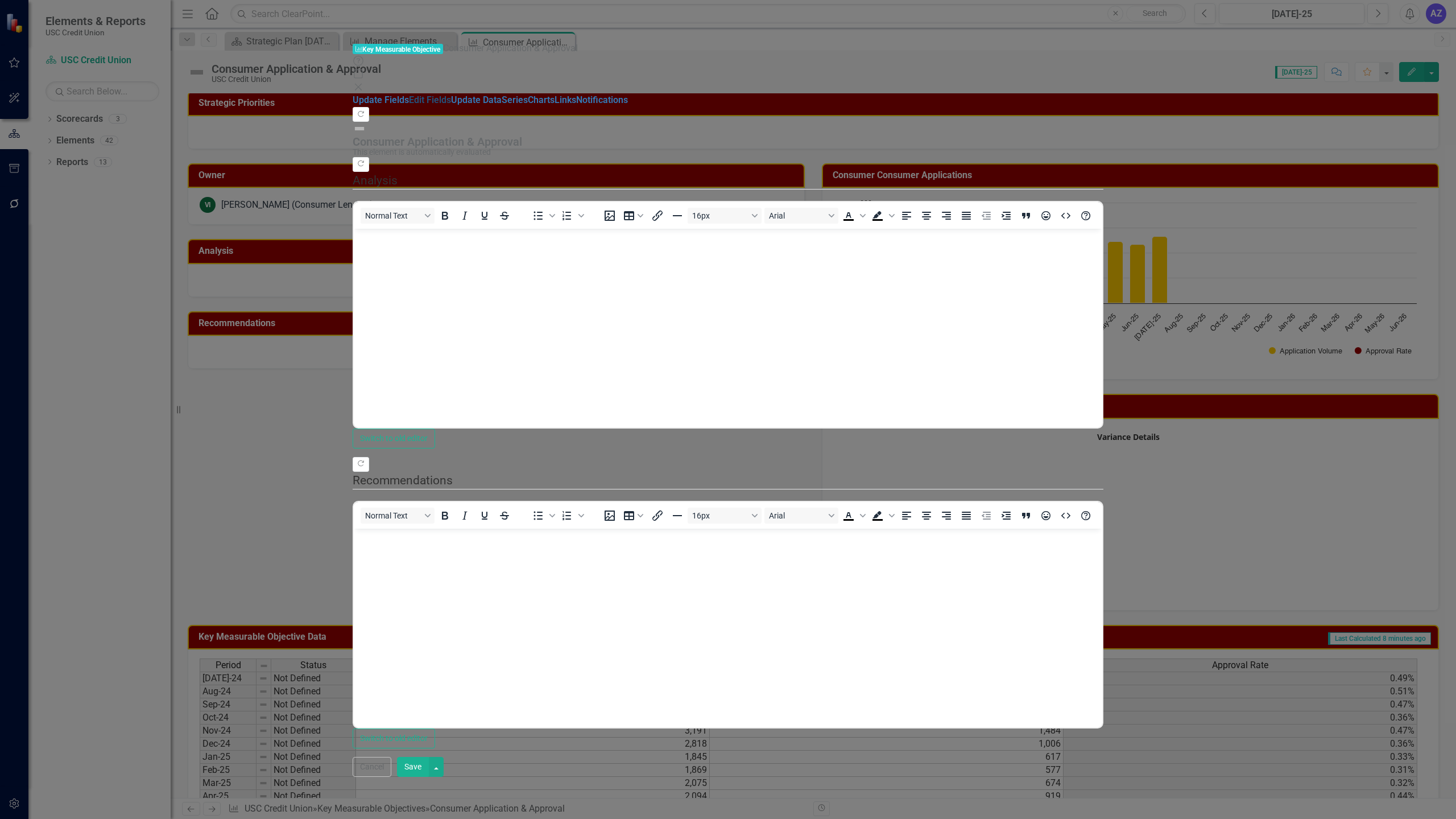
scroll to position [0, 0]
click at [409, 95] on link "Edit Fields" at bounding box center [430, 100] width 42 height 11
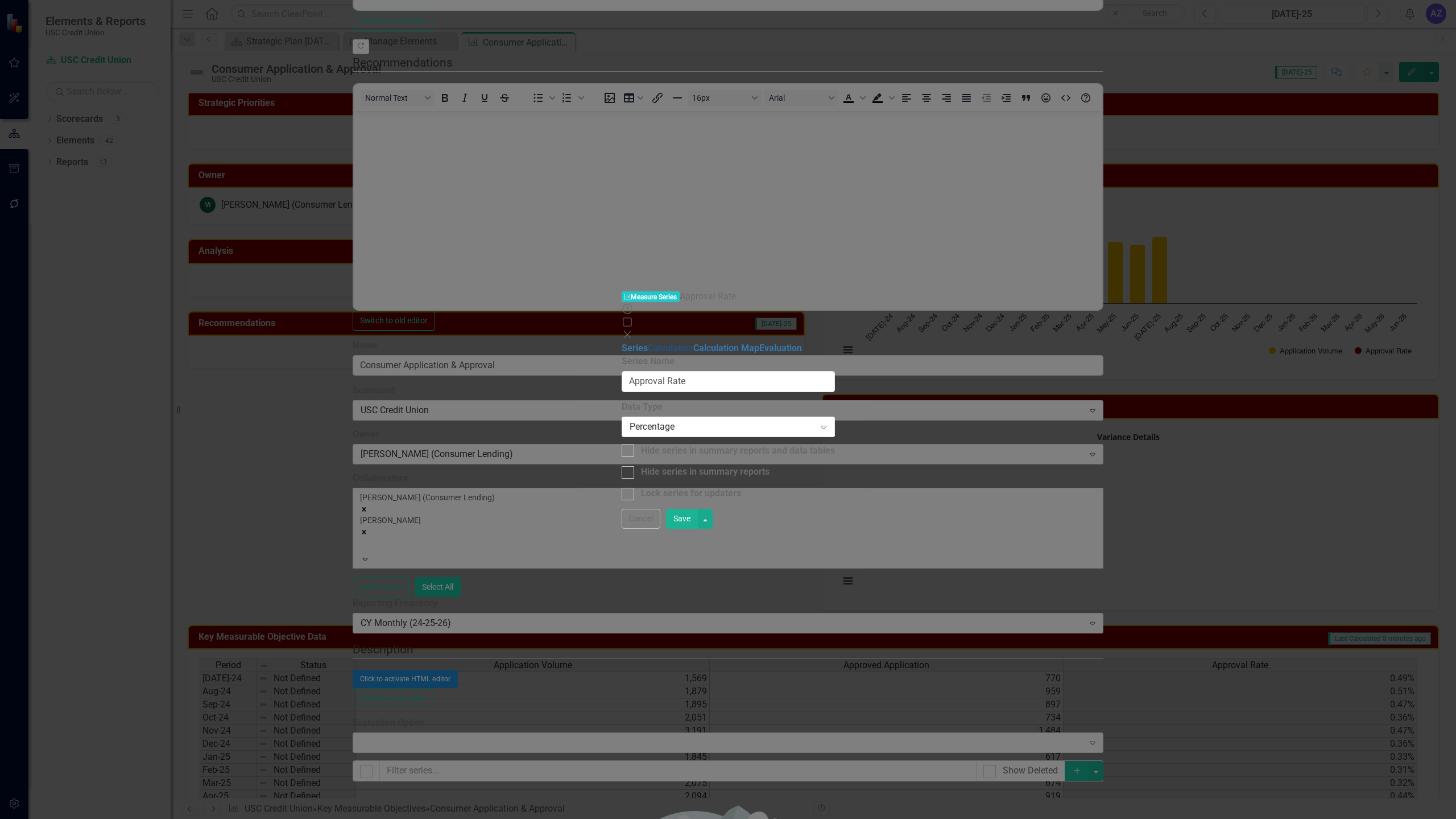
click at [648, 342] on link "Calculation" at bounding box center [671, 348] width 46 height 11
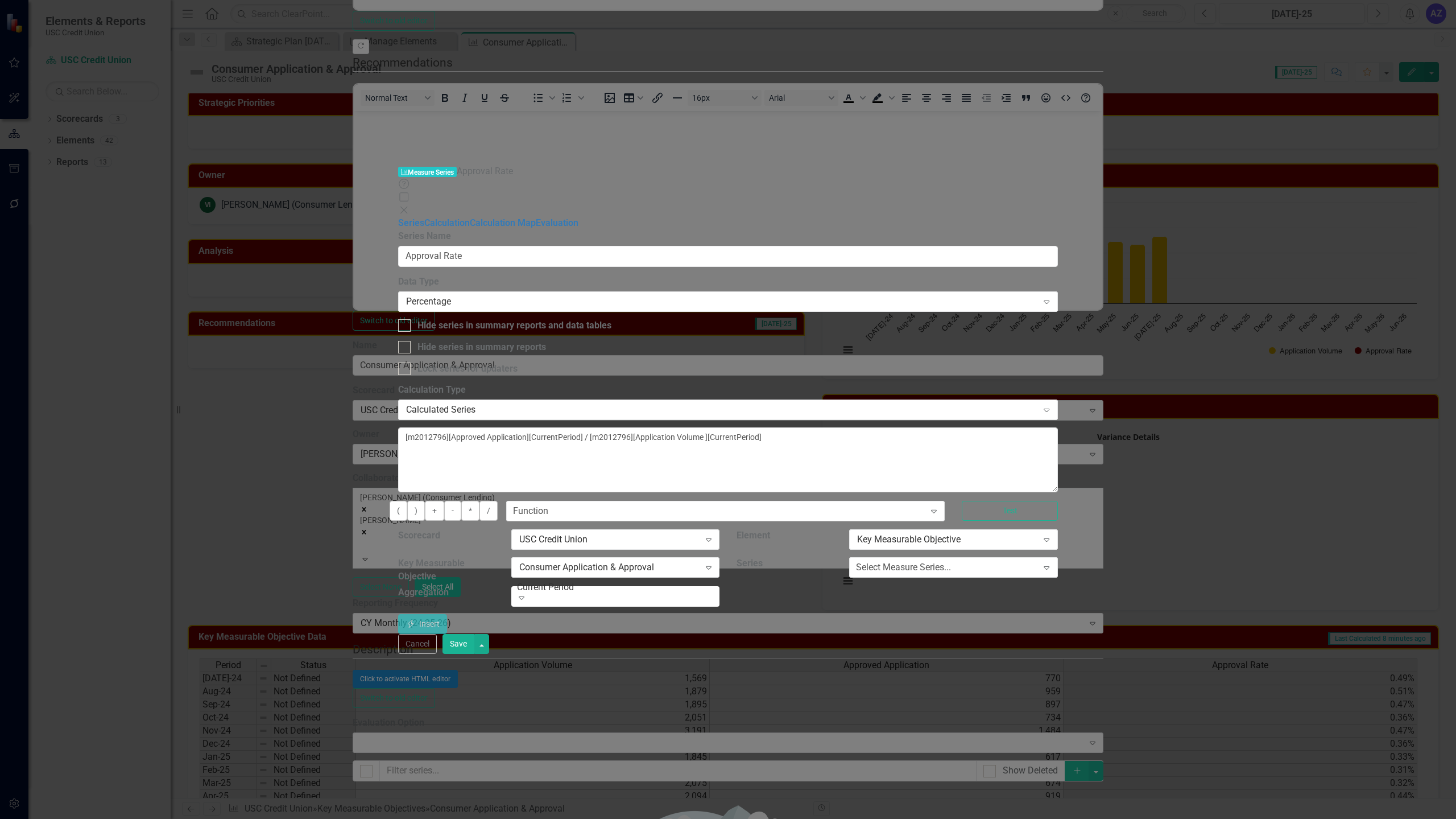
click at [704, 427] on div "You can define a default calculation for this series by referencing other serie…" at bounding box center [728, 531] width 659 height 207
click at [1057, 501] on button "Test" at bounding box center [1009, 511] width 95 height 20
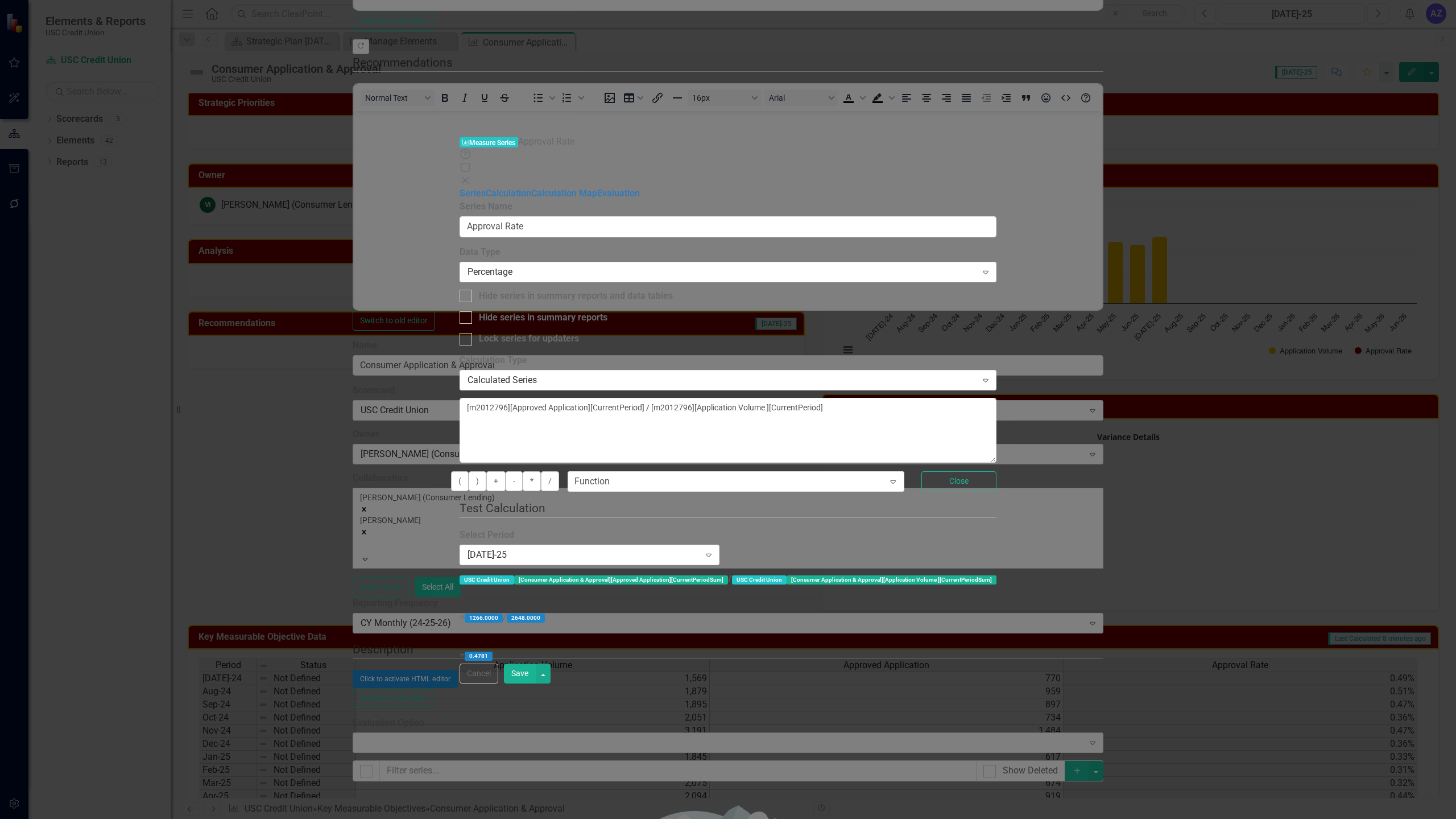
click at [536, 683] on button "Save" at bounding box center [519, 673] width 32 height 20
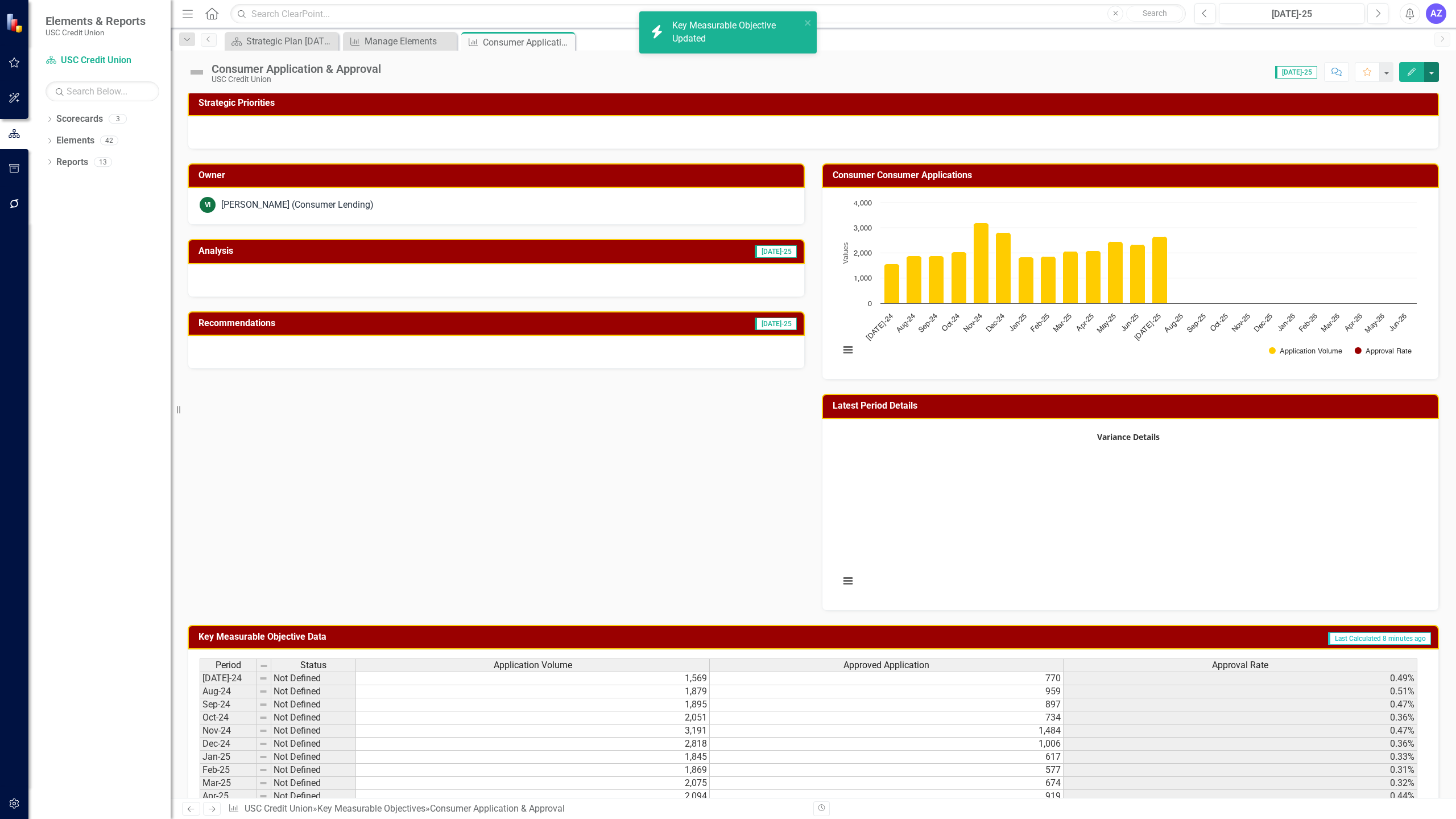
click at [1430, 81] on button "button" at bounding box center [1431, 72] width 15 height 20
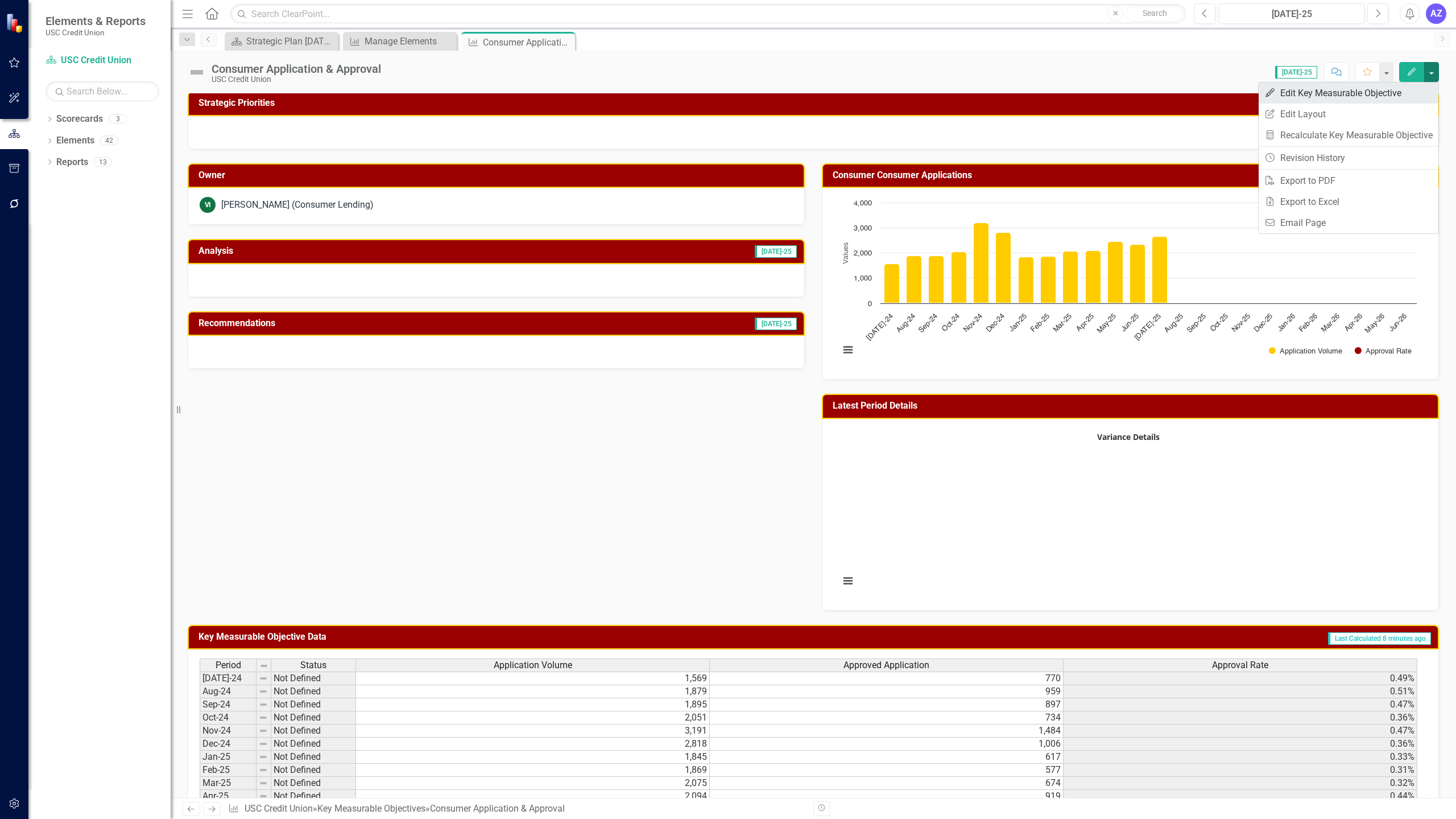
click at [1408, 94] on link "Edit Edit Key Measurable Objective" at bounding box center [1347, 93] width 179 height 21
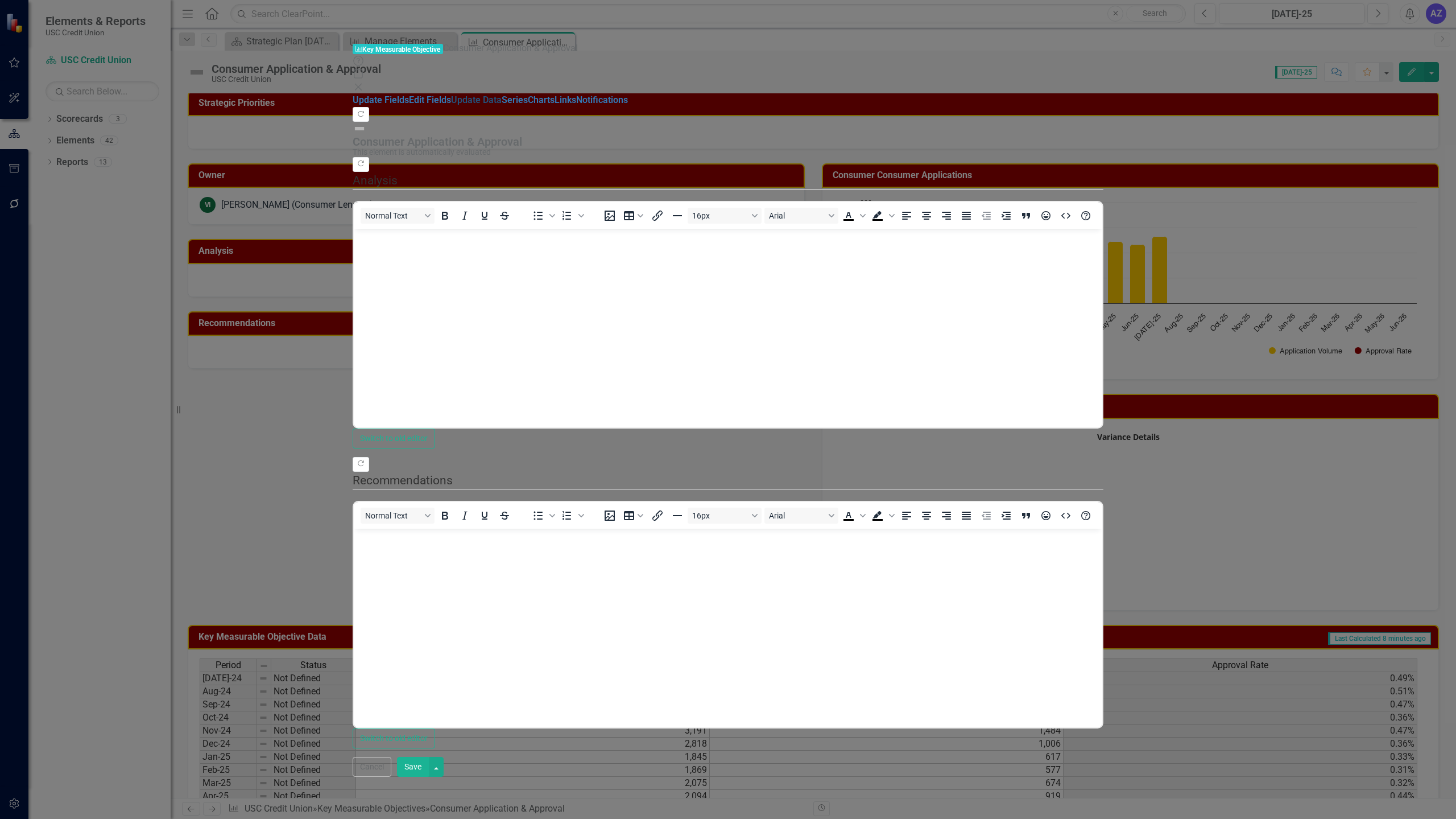
click at [451, 95] on link "Update Data" at bounding box center [476, 100] width 51 height 11
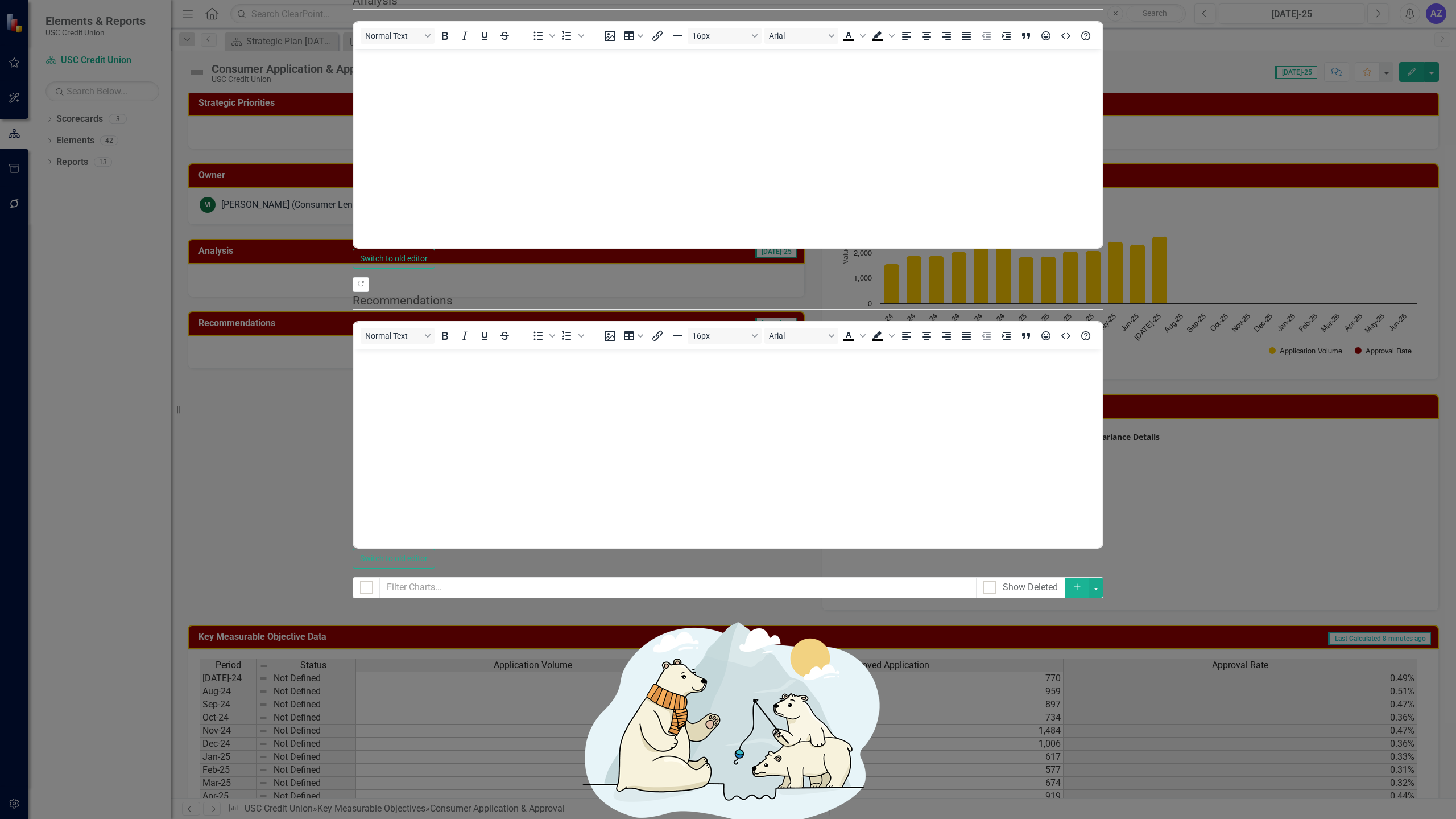
click at [1404, 96] on link "Edit Edit Chart" at bounding box center [1389, 101] width 90 height 21
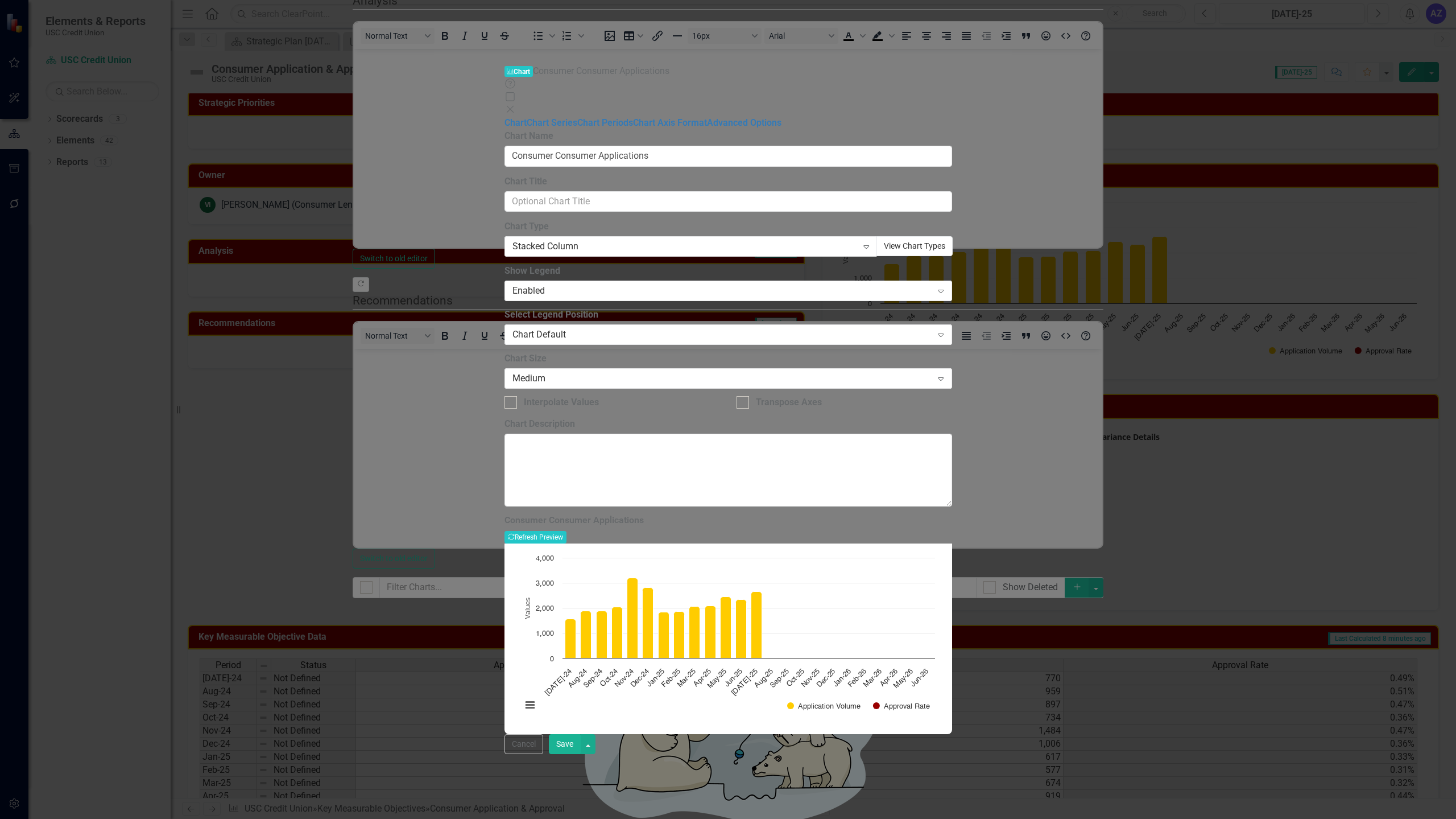
click at [942, 237] on button "View Chart Types" at bounding box center [914, 246] width 76 height 20
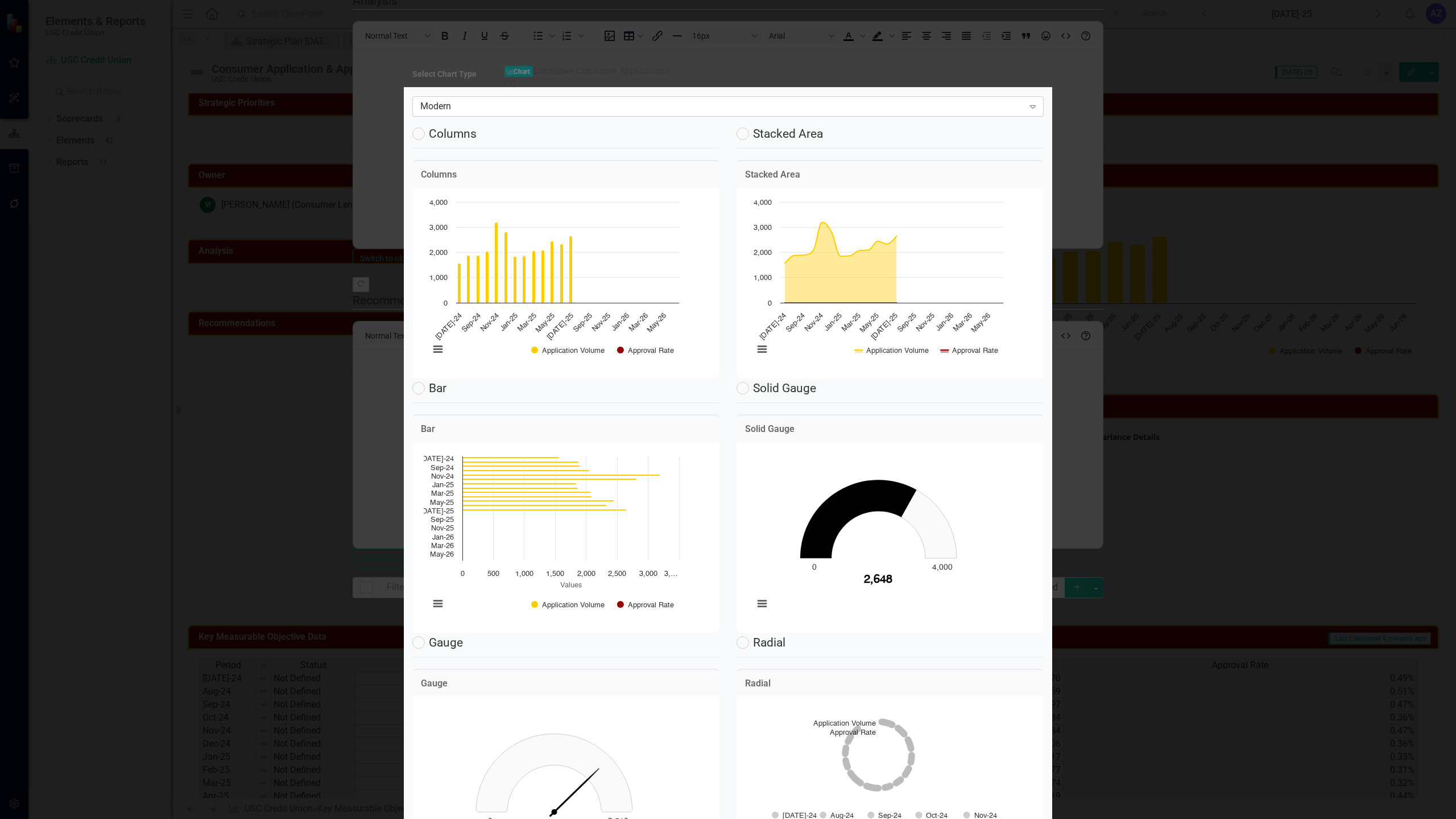
click at [753, 108] on div "Modern" at bounding box center [721, 106] width 603 height 13
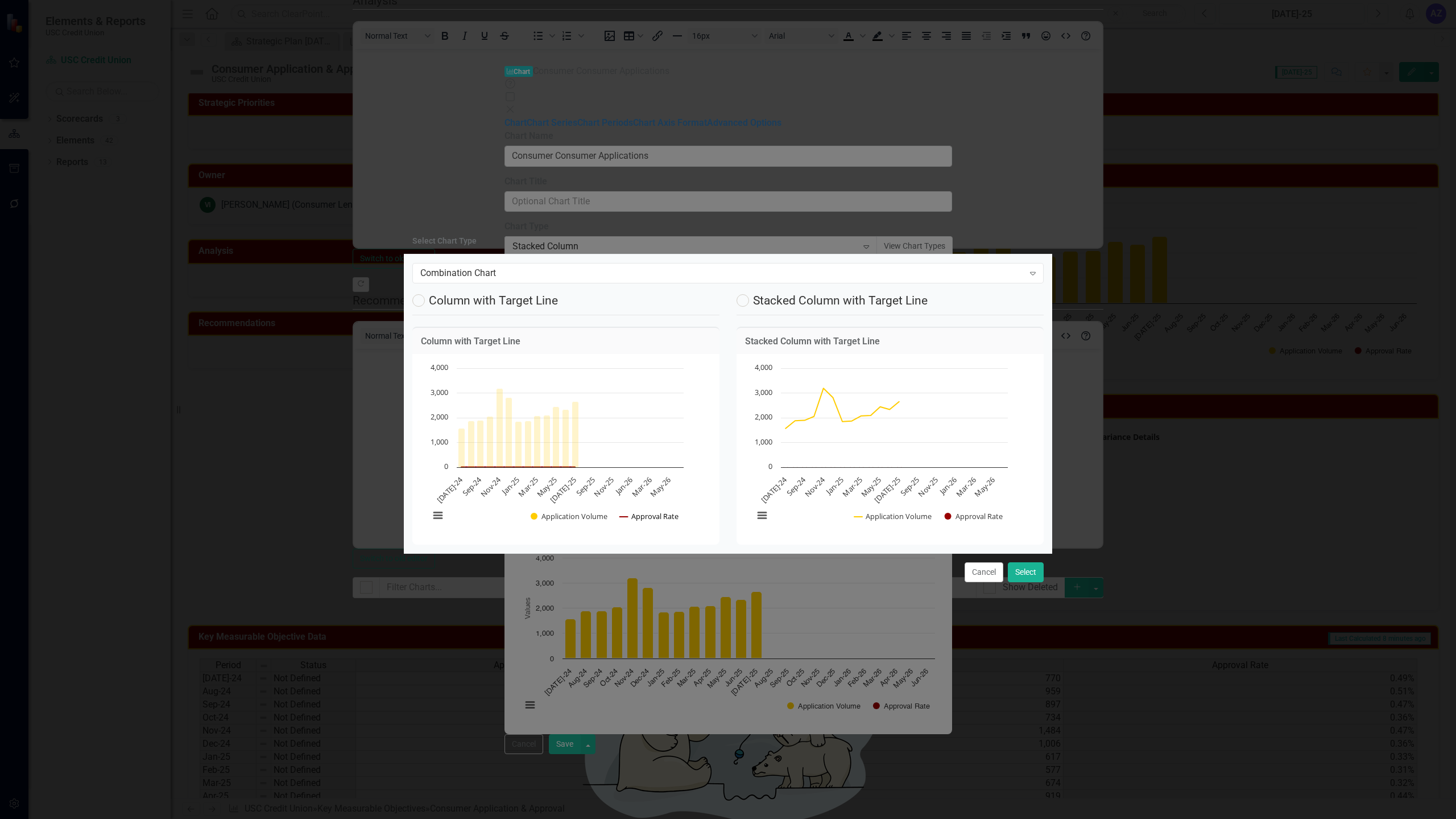
click at [654, 511] on button "Show Approval Rate" at bounding box center [650, 516] width 60 height 11
click at [671, 511] on button "Show Approval Rate" at bounding box center [650, 516] width 60 height 11
click at [454, 304] on legend "Column with Target Line" at bounding box center [566, 303] width 307 height 25
click at [437, 297] on label "Column with Target Line" at bounding box center [485, 300] width 145 height 12
click at [419, 297] on input "Column with Target Line" at bounding box center [416, 298] width 7 height 7
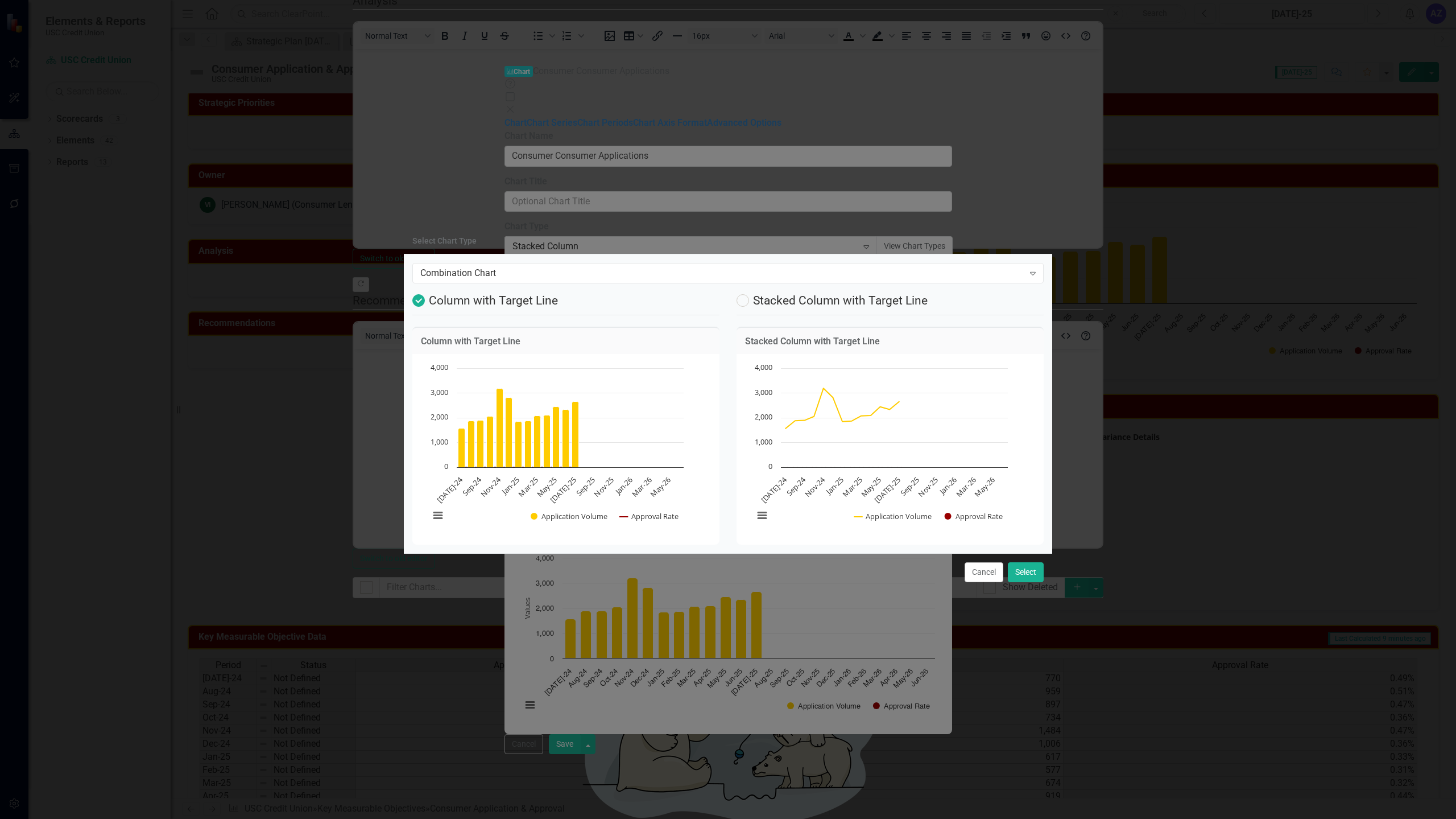
radio input "true"
click at [1030, 576] on button "Select" at bounding box center [1025, 572] width 36 height 20
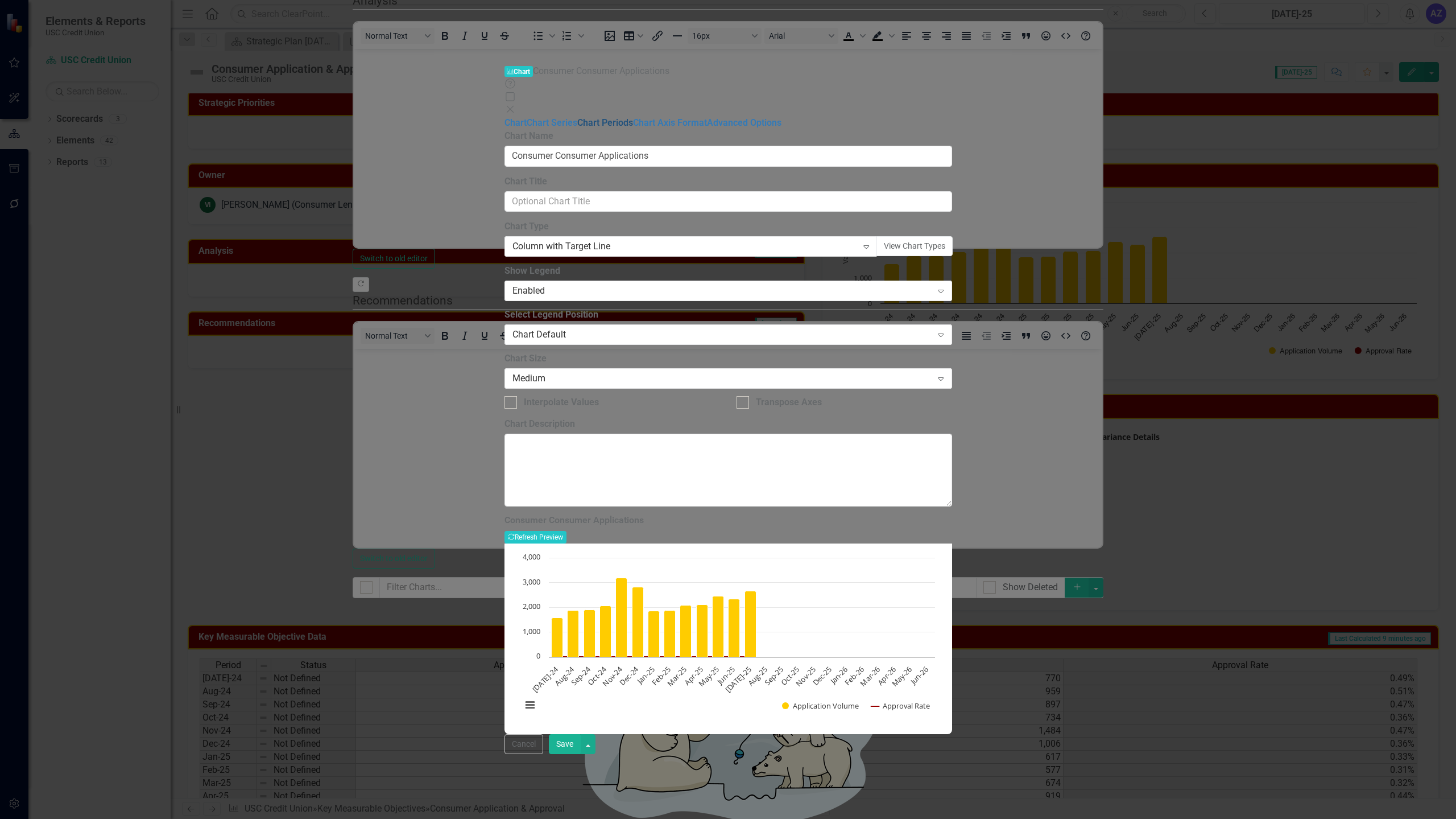
click at [577, 117] on link "Chart Periods" at bounding box center [605, 123] width 56 height 11
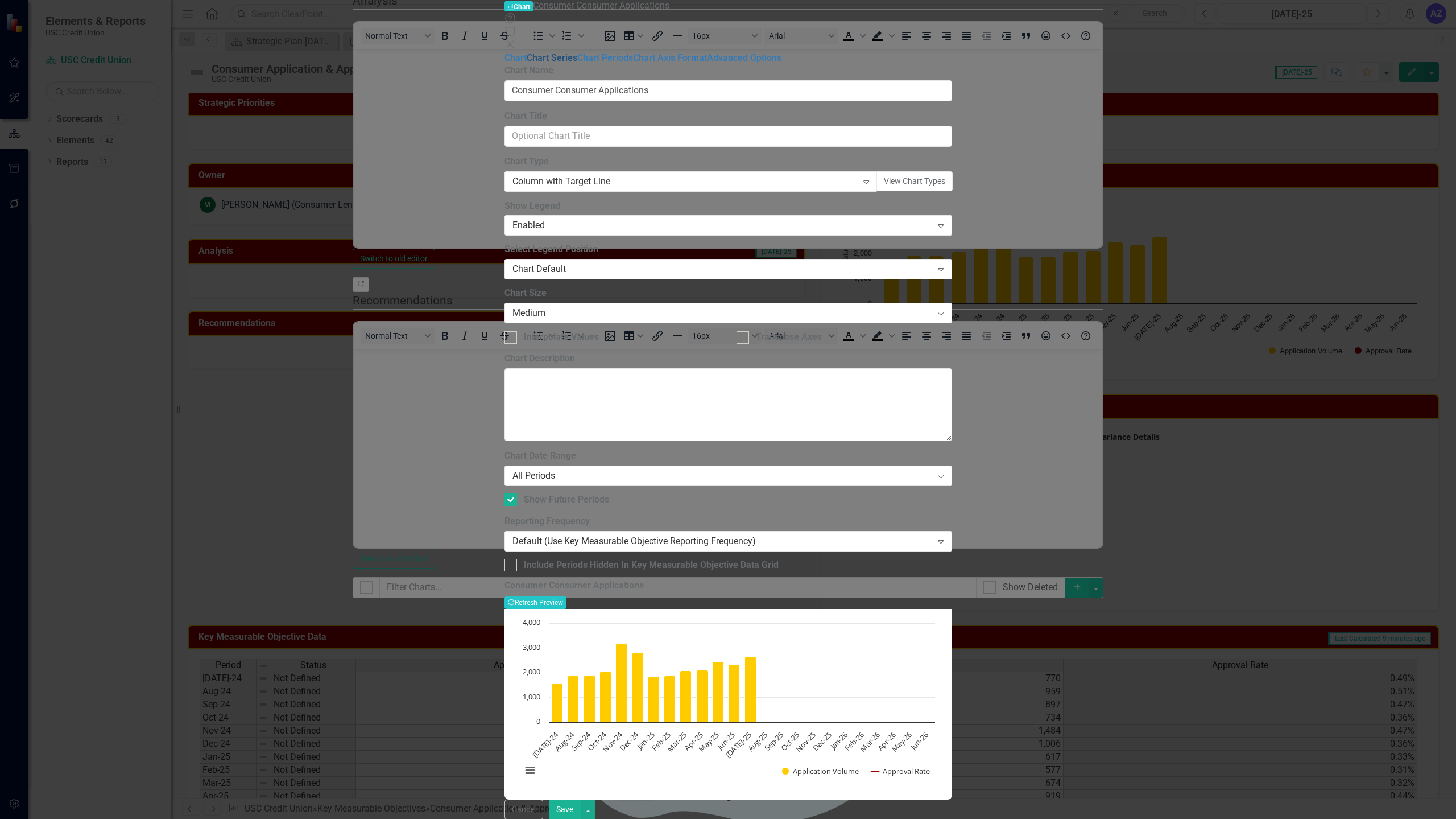
click at [526, 63] on link "Chart Series" at bounding box center [552, 58] width 51 height 11
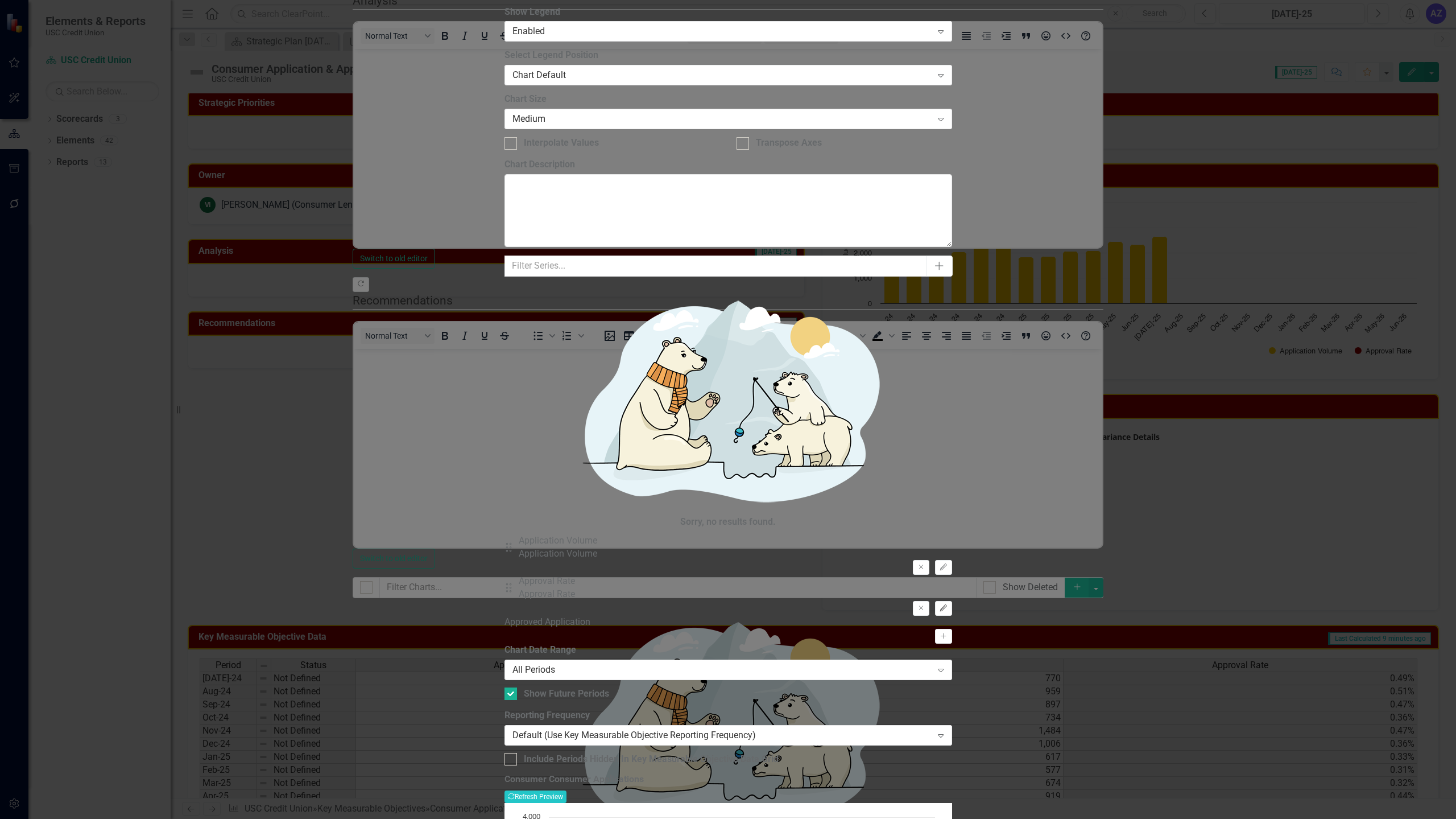
click at [947, 604] on icon "Edit" at bounding box center [943, 608] width 9 height 7
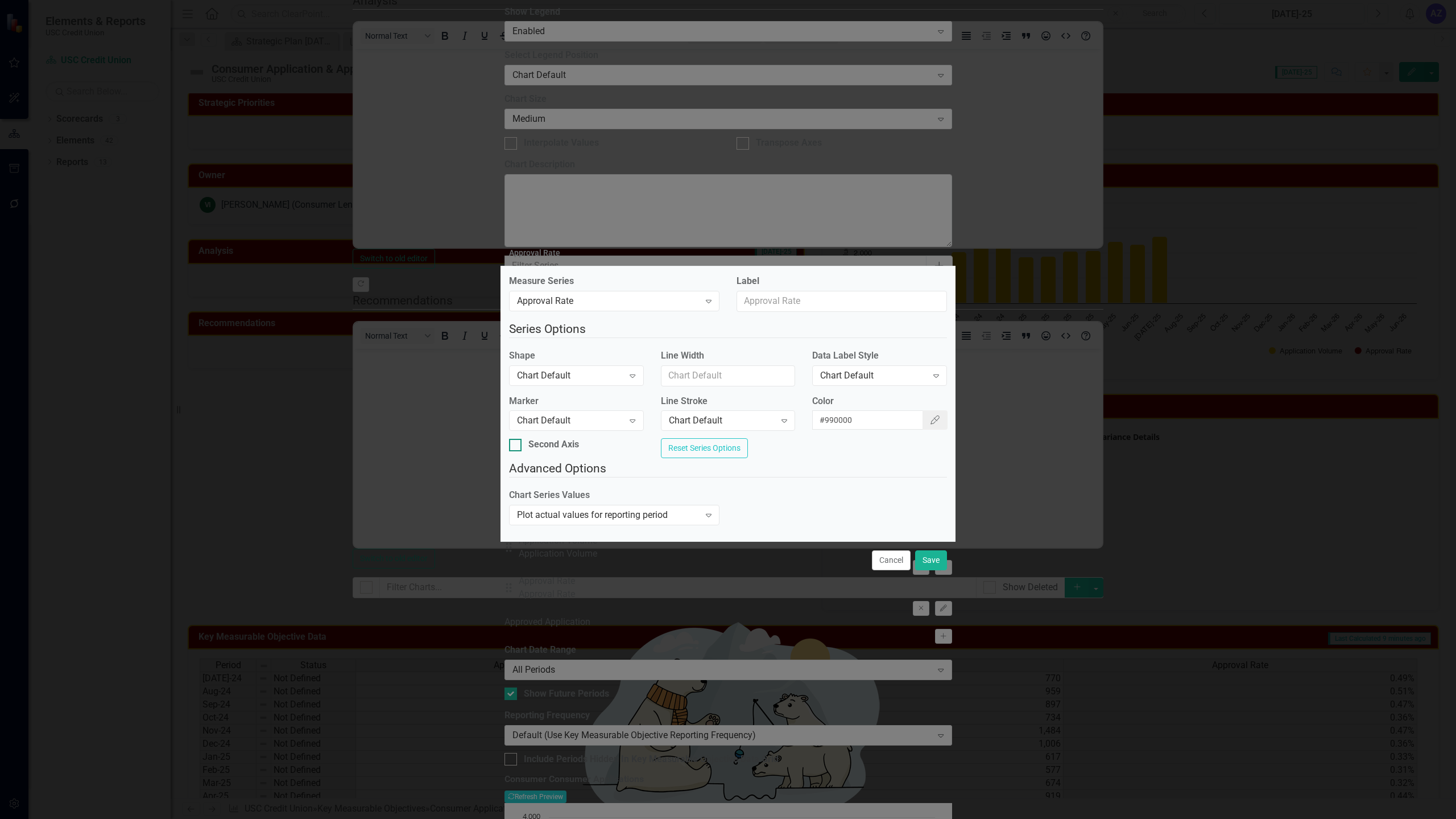
click at [568, 442] on div "Second Axis" at bounding box center [553, 444] width 51 height 13
click at [517, 442] on input "Second Axis" at bounding box center [512, 442] width 7 height 7
checkbox input "true"
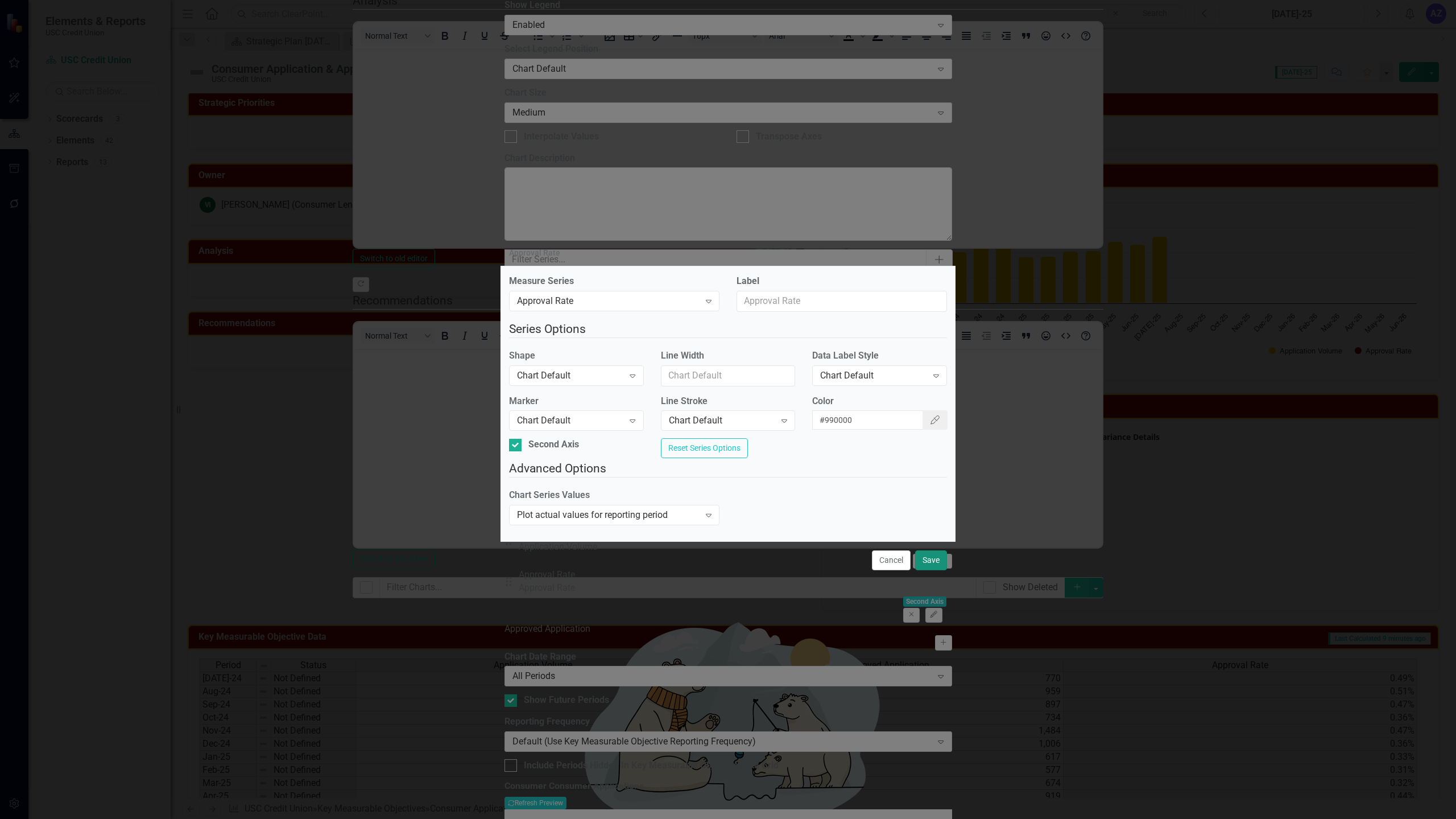
click at [932, 562] on button "Save" at bounding box center [931, 560] width 32 height 20
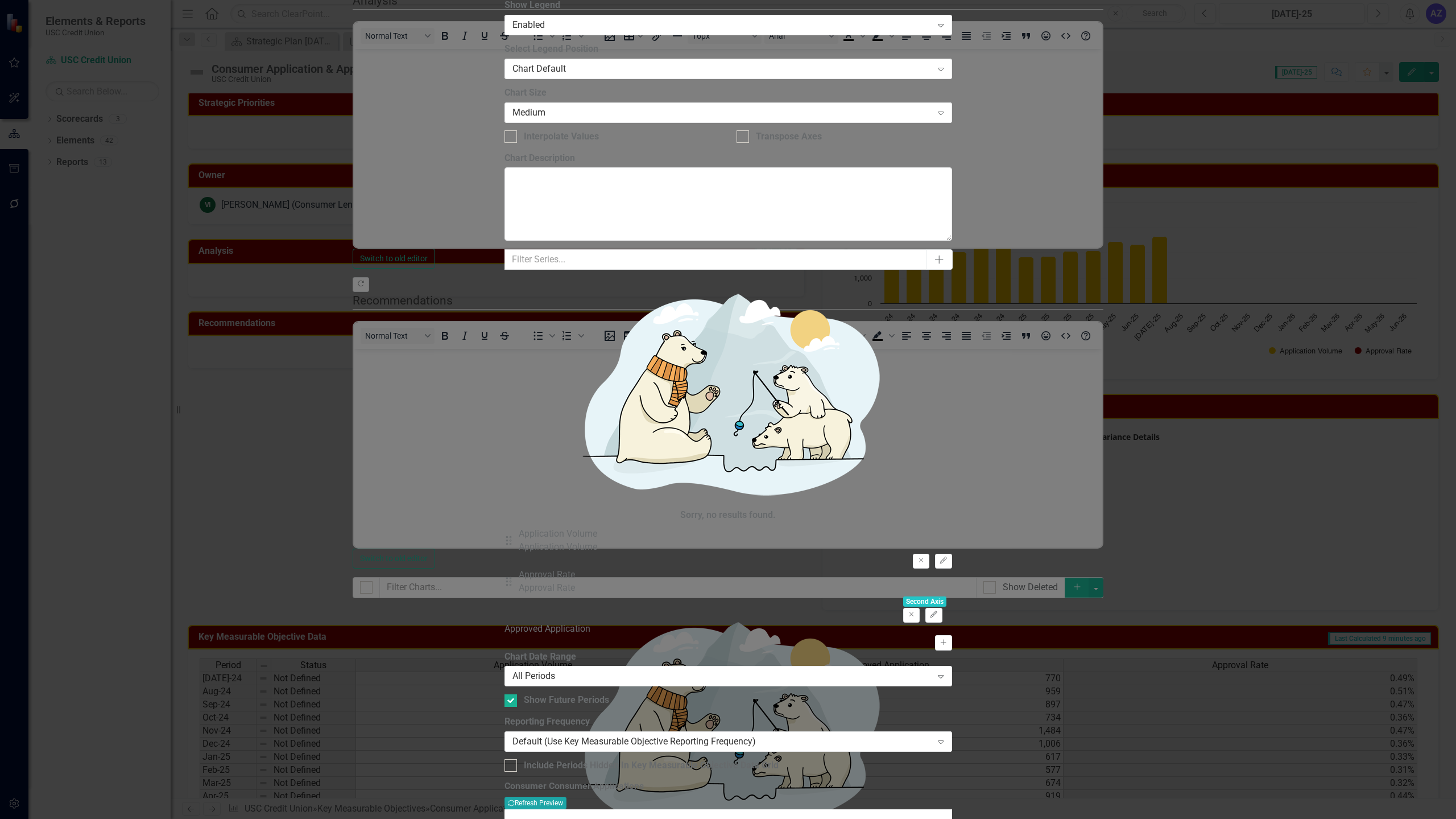
click at [566, 796] on button "Recalculate Refresh Preview" at bounding box center [535, 802] width 62 height 12
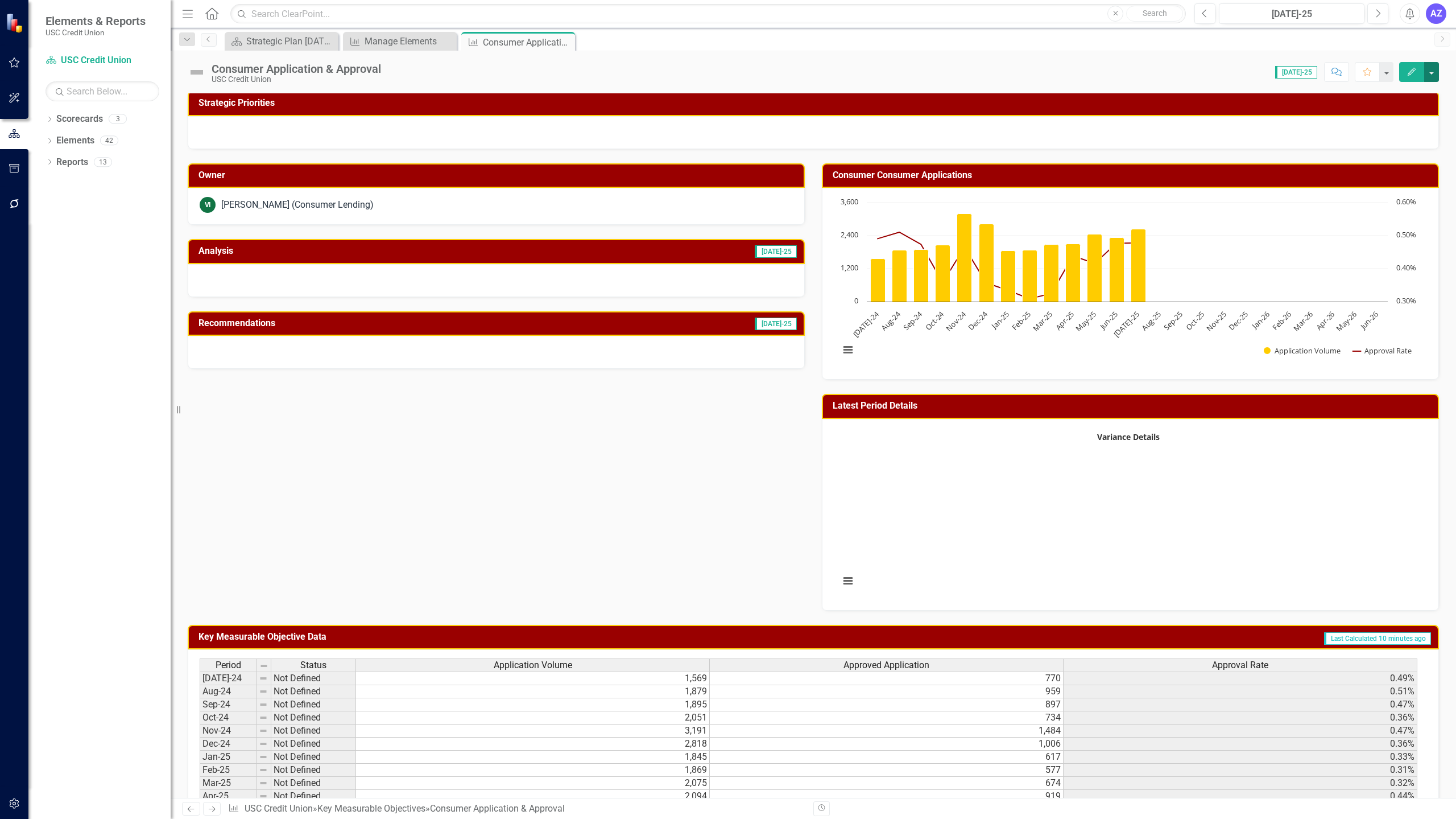
click at [1430, 69] on button "button" at bounding box center [1431, 72] width 15 height 20
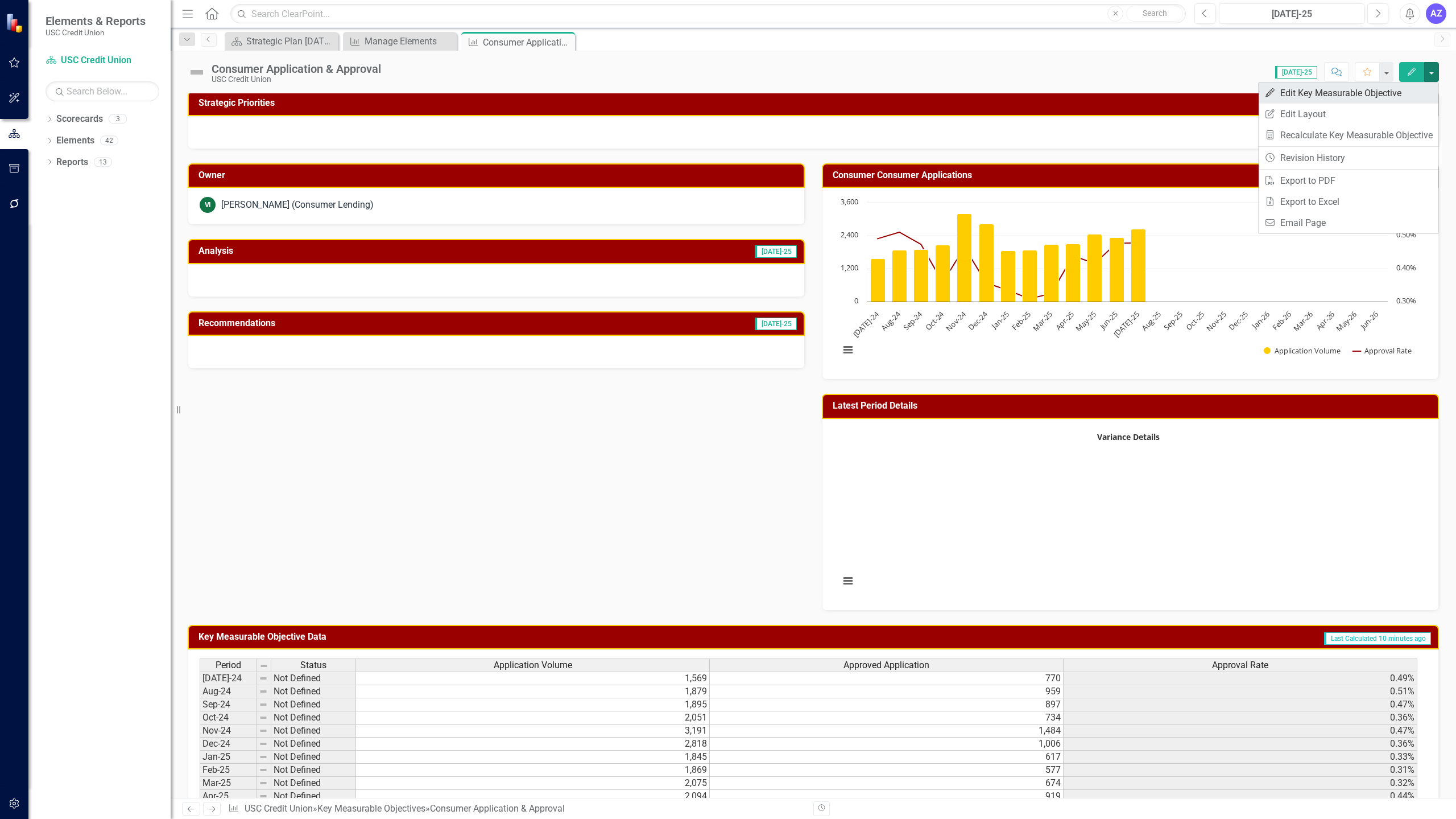
click at [1410, 87] on link "Edit Edit Key Measurable Objective" at bounding box center [1347, 93] width 179 height 21
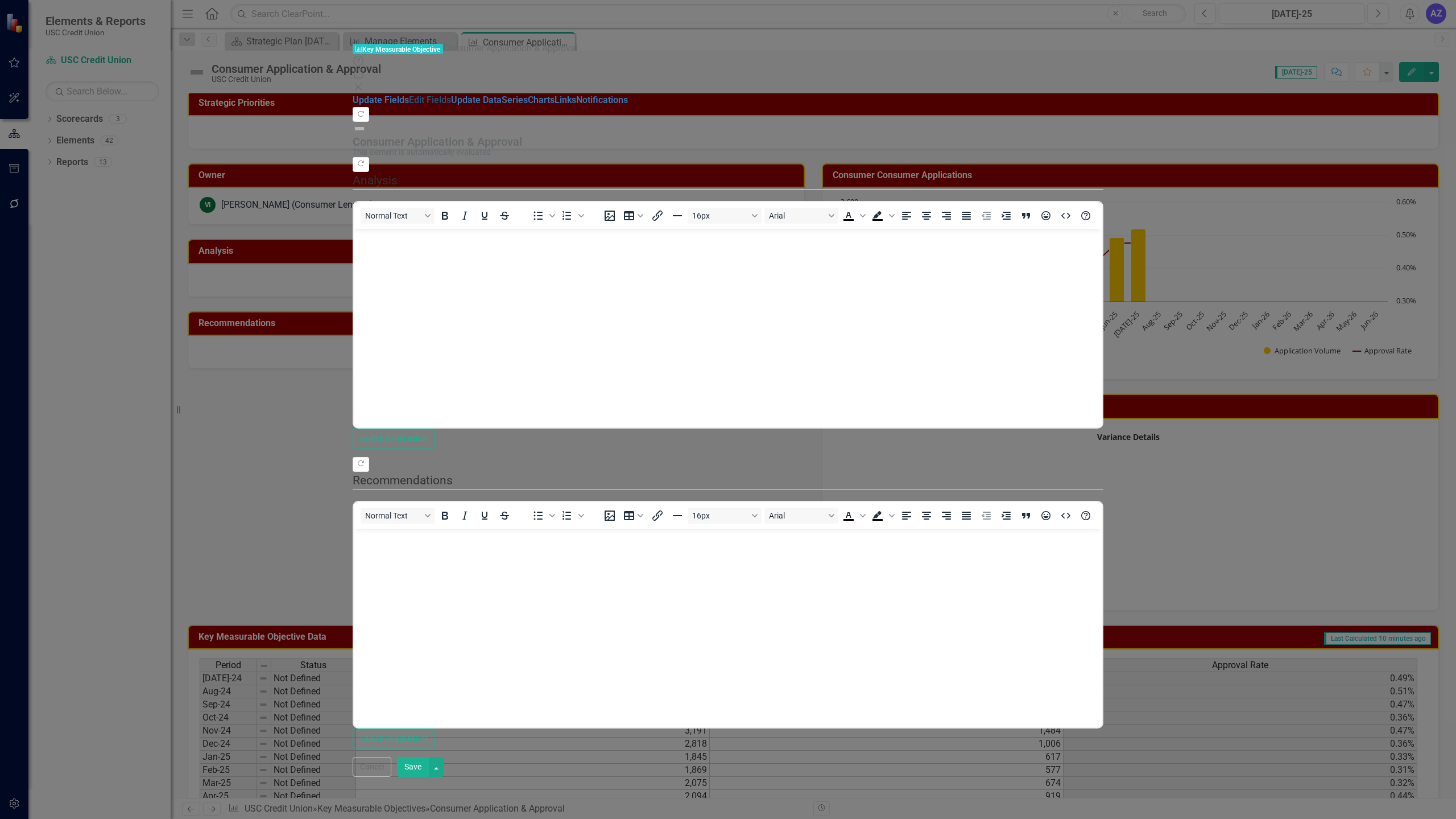
click at [409, 95] on link "Edit Fields" at bounding box center [430, 100] width 42 height 11
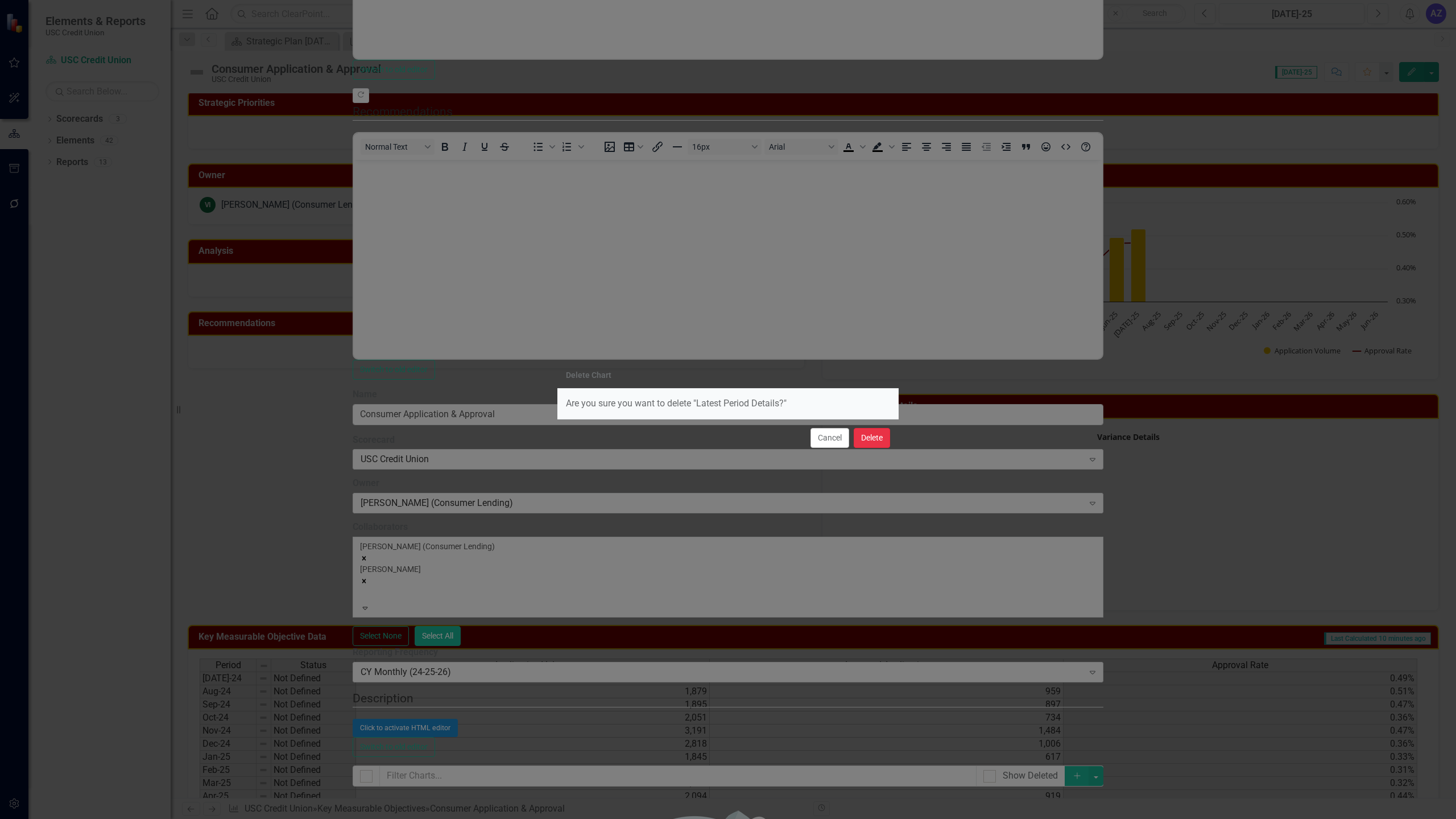
click at [867, 441] on button "Delete" at bounding box center [872, 437] width 37 height 20
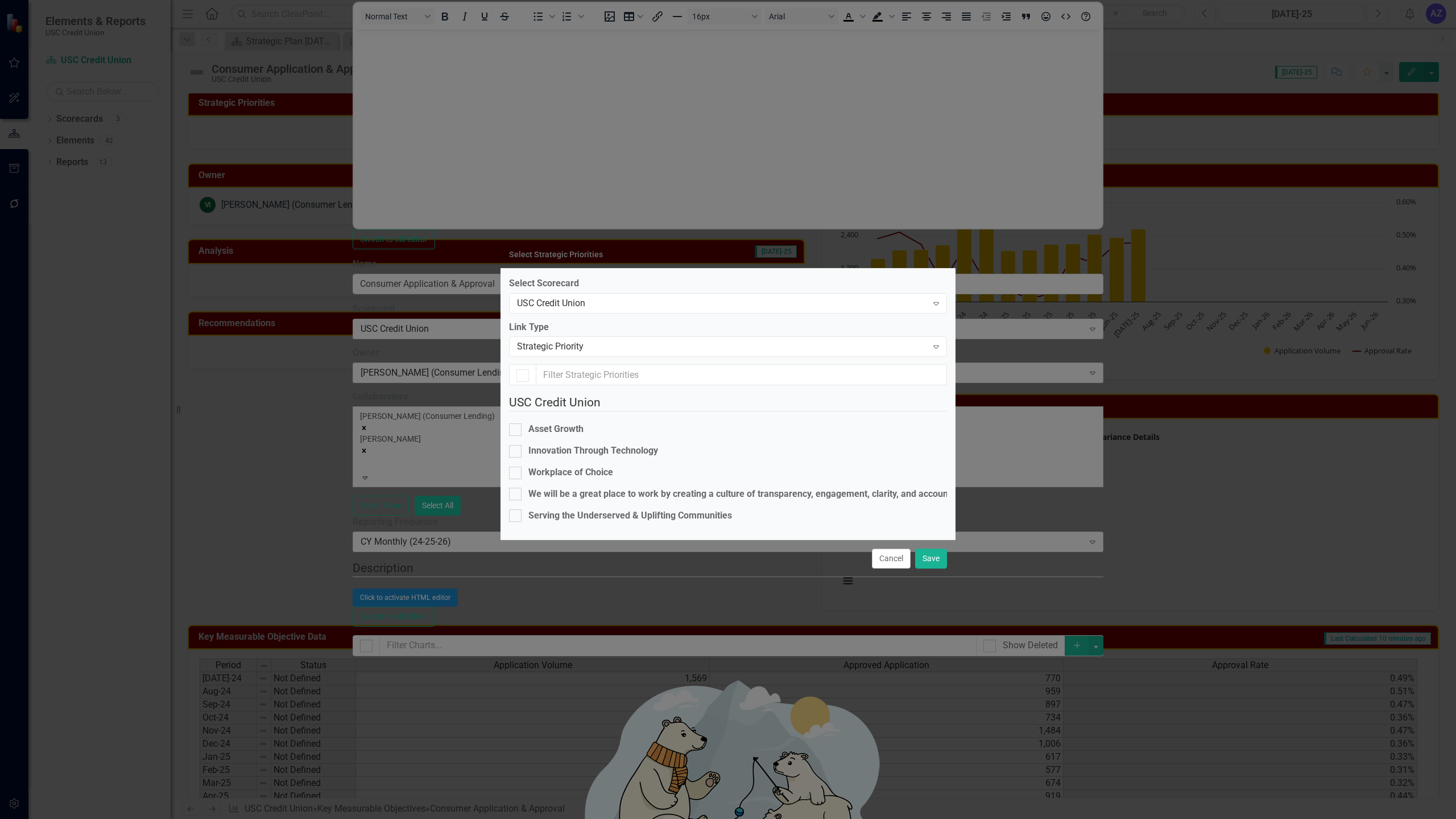
checkbox input "false"
click at [778, 340] on div "Strategic Priority" at bounding box center [721, 346] width 410 height 13
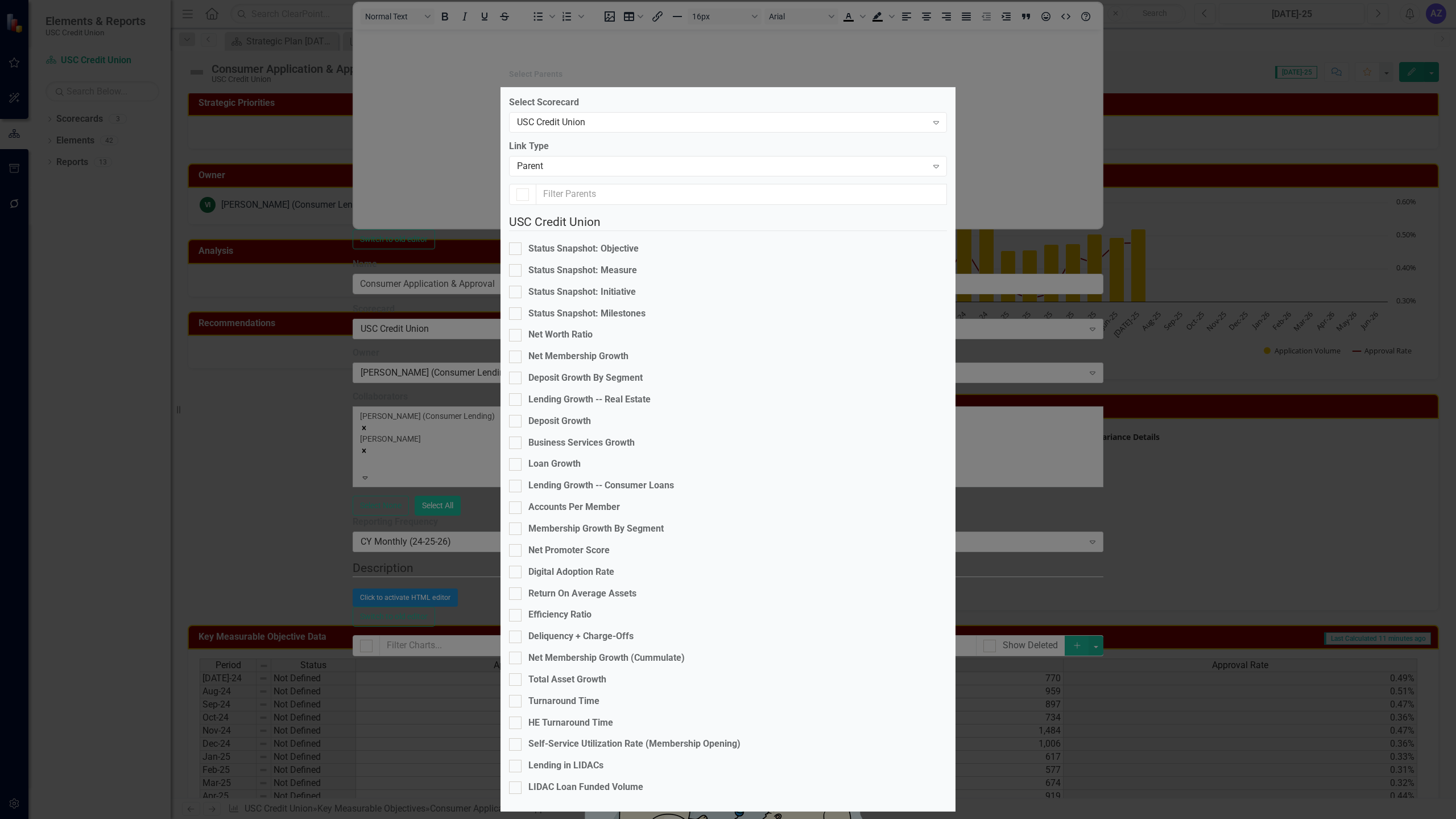
checkbox input "false"
click at [533, 479] on div "Lending Growth -- Consumer Loans" at bounding box center [728, 485] width 438 height 13
click at [517, 480] on input "Lending Growth -- Consumer Loans" at bounding box center [512, 484] width 7 height 7
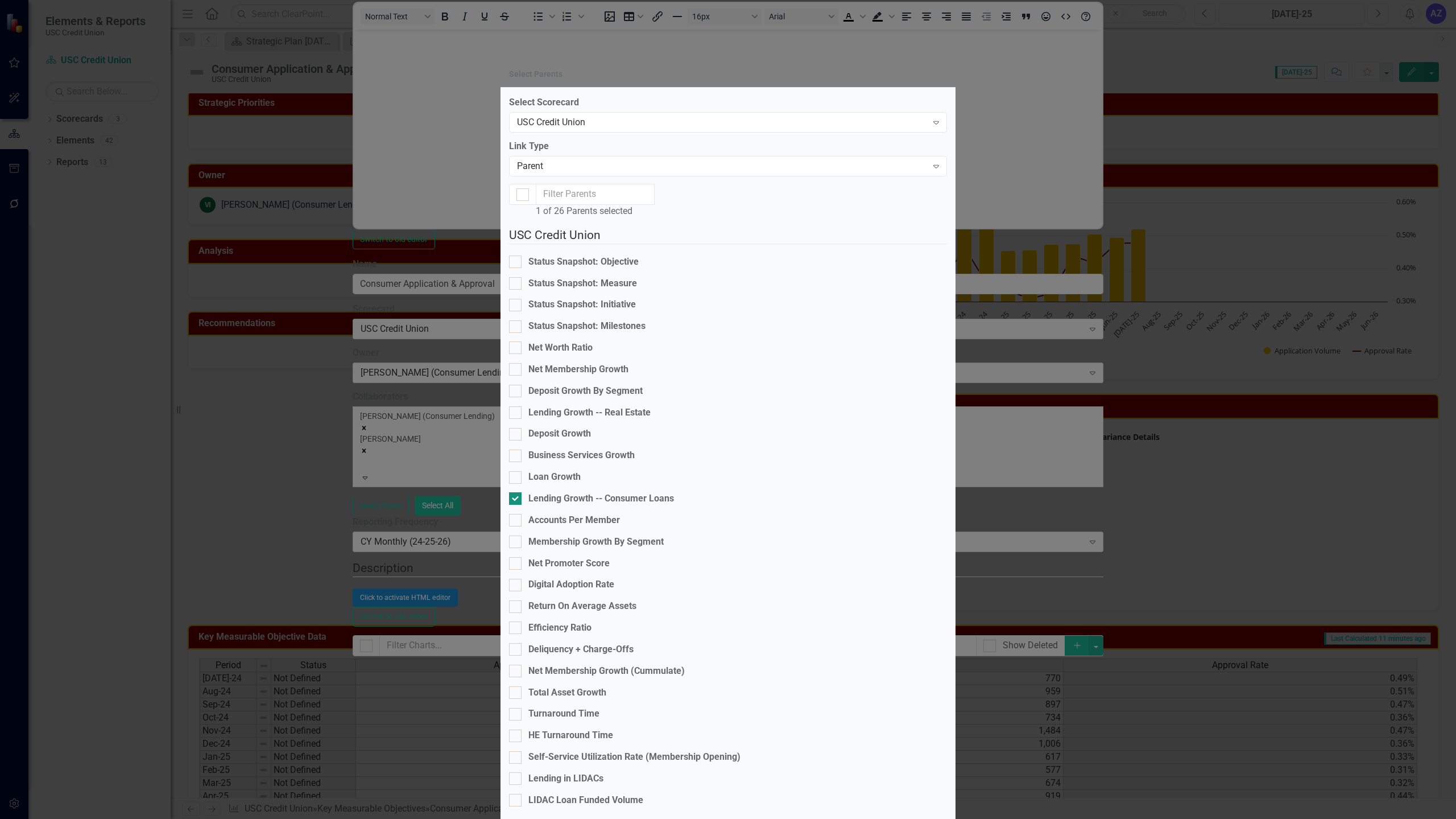
click at [533, 492] on div "Lending Growth -- Consumer Loans" at bounding box center [728, 498] width 438 height 13
click at [517, 492] on input "Lending Growth -- Consumer Loans" at bounding box center [512, 496] width 7 height 7
checkbox input "false"
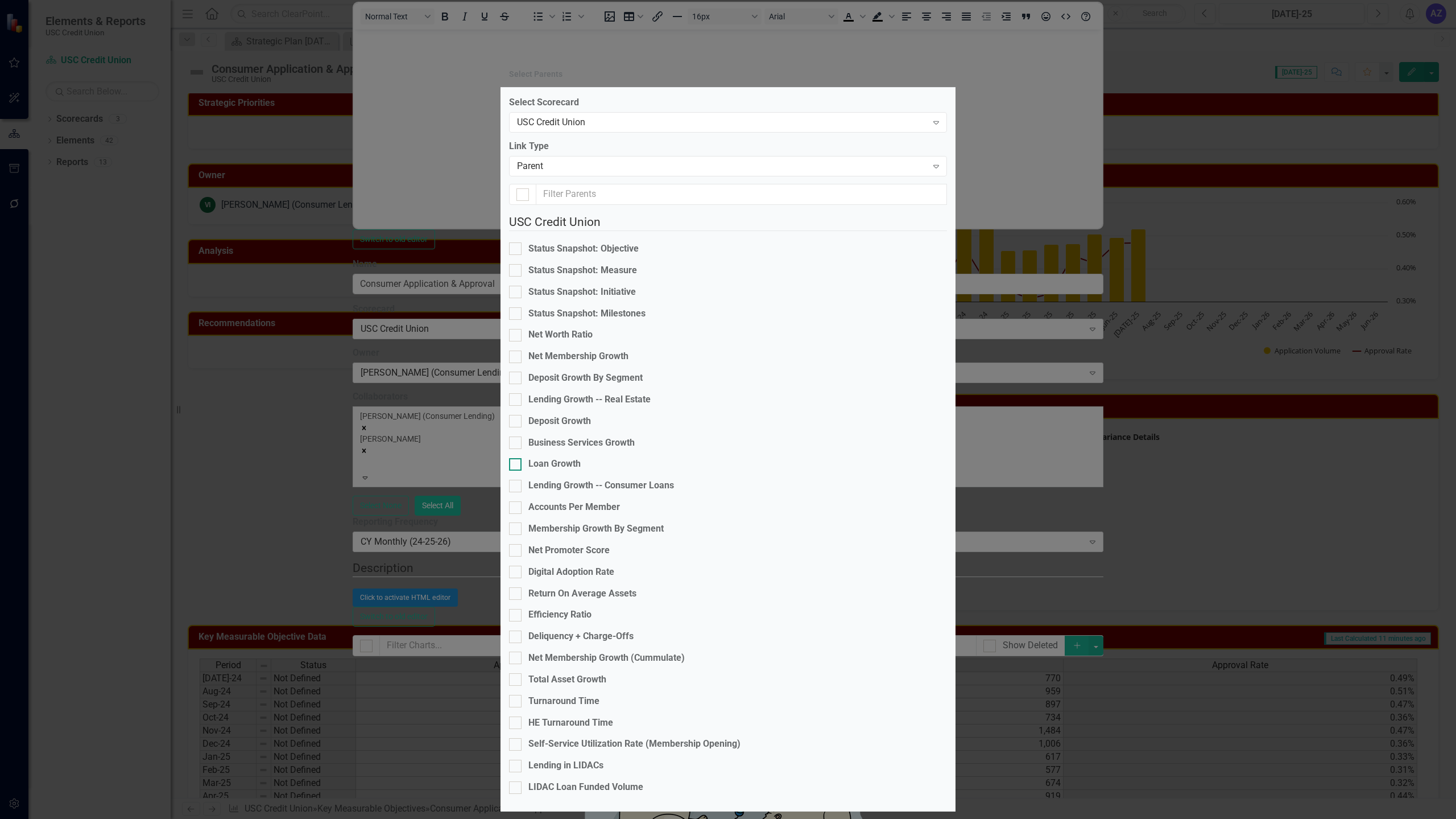
click at [522, 458] on div at bounding box center [515, 464] width 12 height 12
click at [517, 458] on input "Loan Growth" at bounding box center [512, 462] width 7 height 7
checkbox input "true"
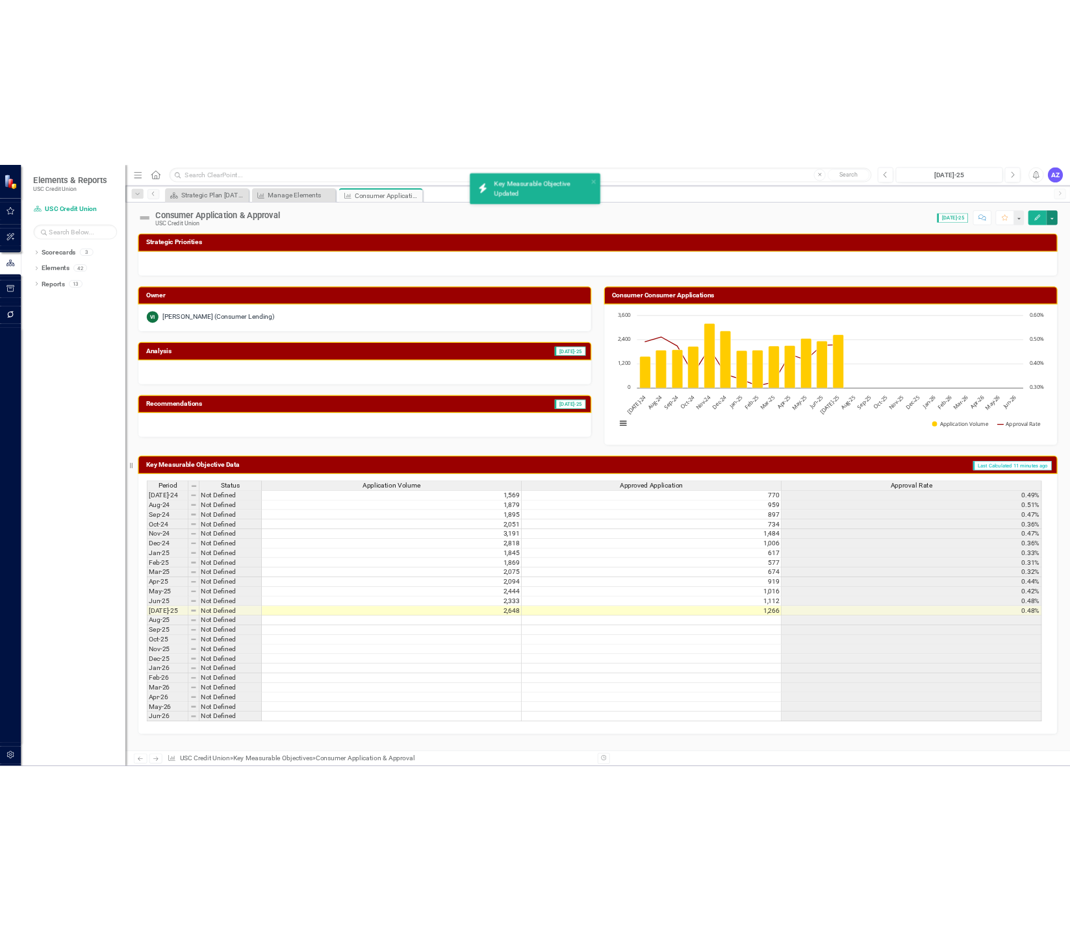
scroll to position [0, 0]
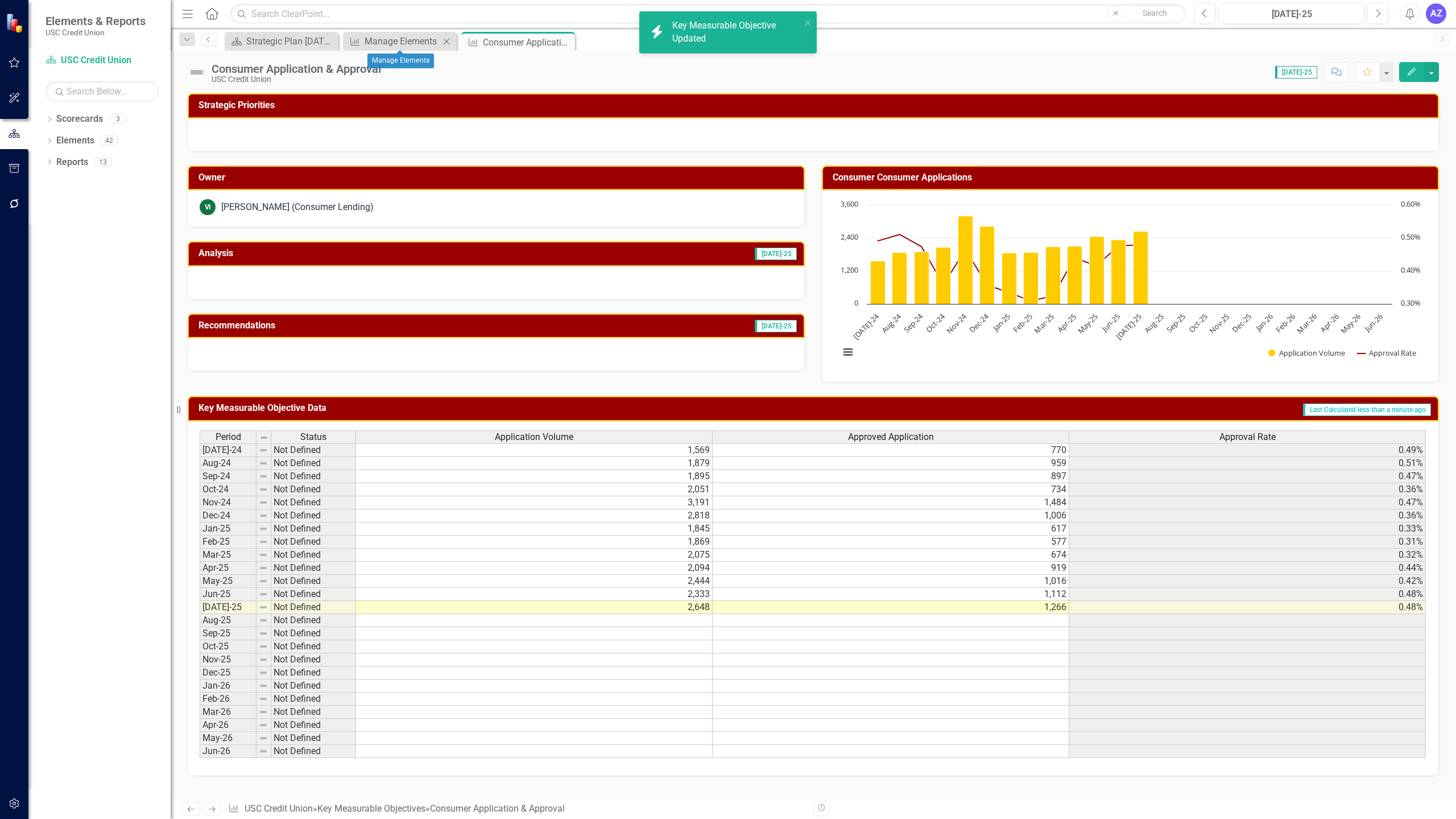
click at [374, 48] on div "Key Measurable Objective Manage Elements Close" at bounding box center [400, 40] width 114 height 18
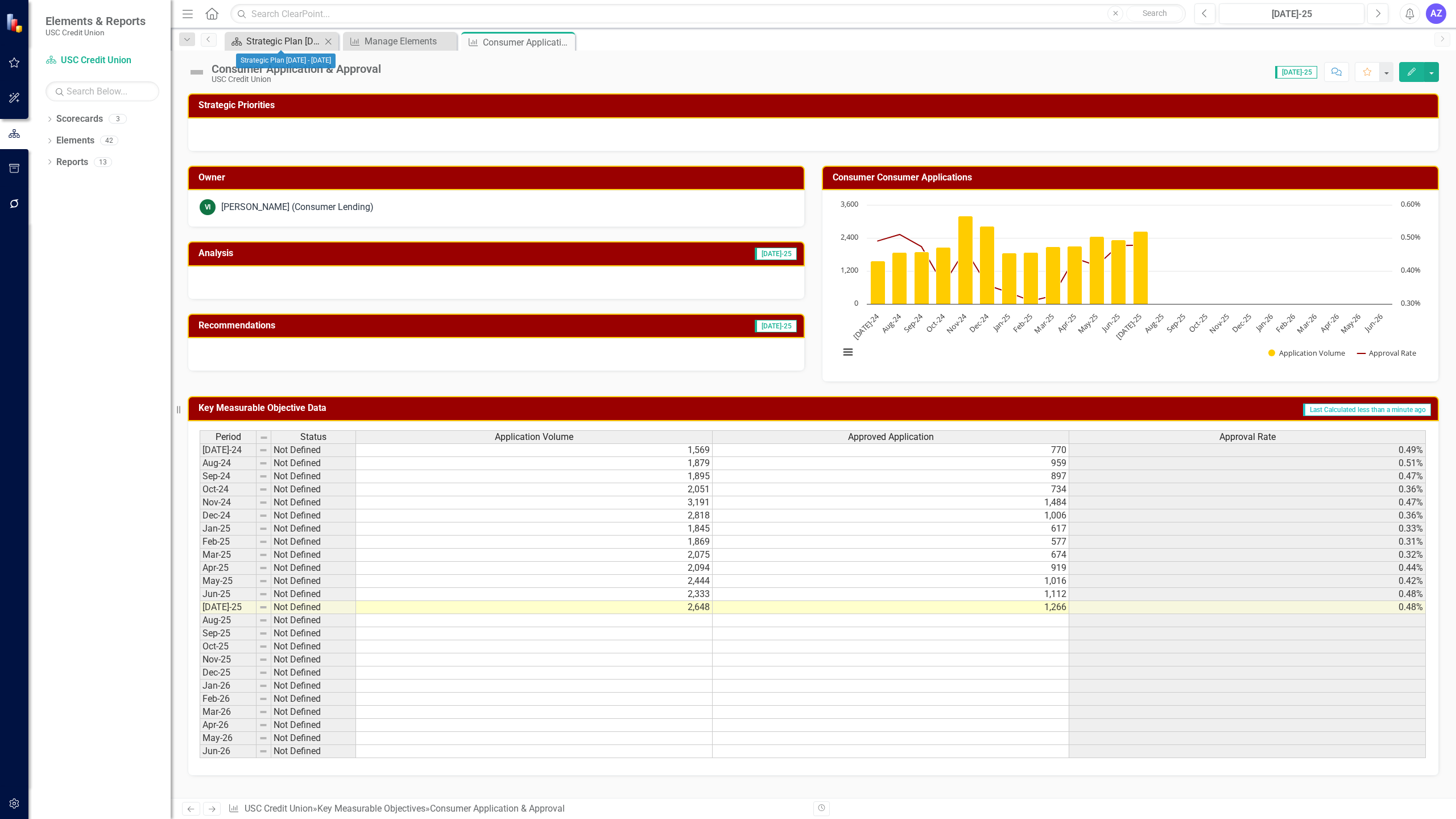
click at [271, 43] on div "Strategic Plan [DATE] - [DATE]" at bounding box center [284, 41] width 75 height 14
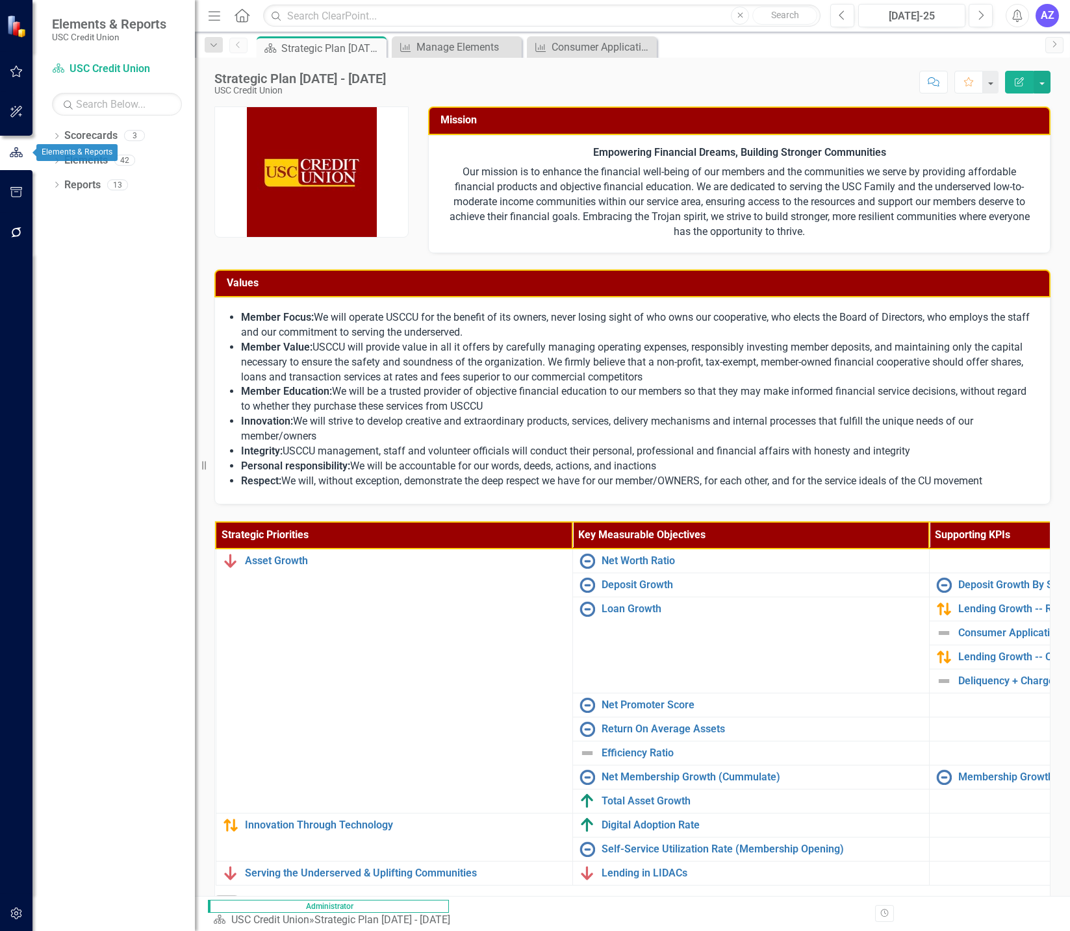
click at [12, 153] on icon "button" at bounding box center [16, 152] width 13 height 10
click at [214, 19] on icon "Menu" at bounding box center [214, 15] width 17 height 14
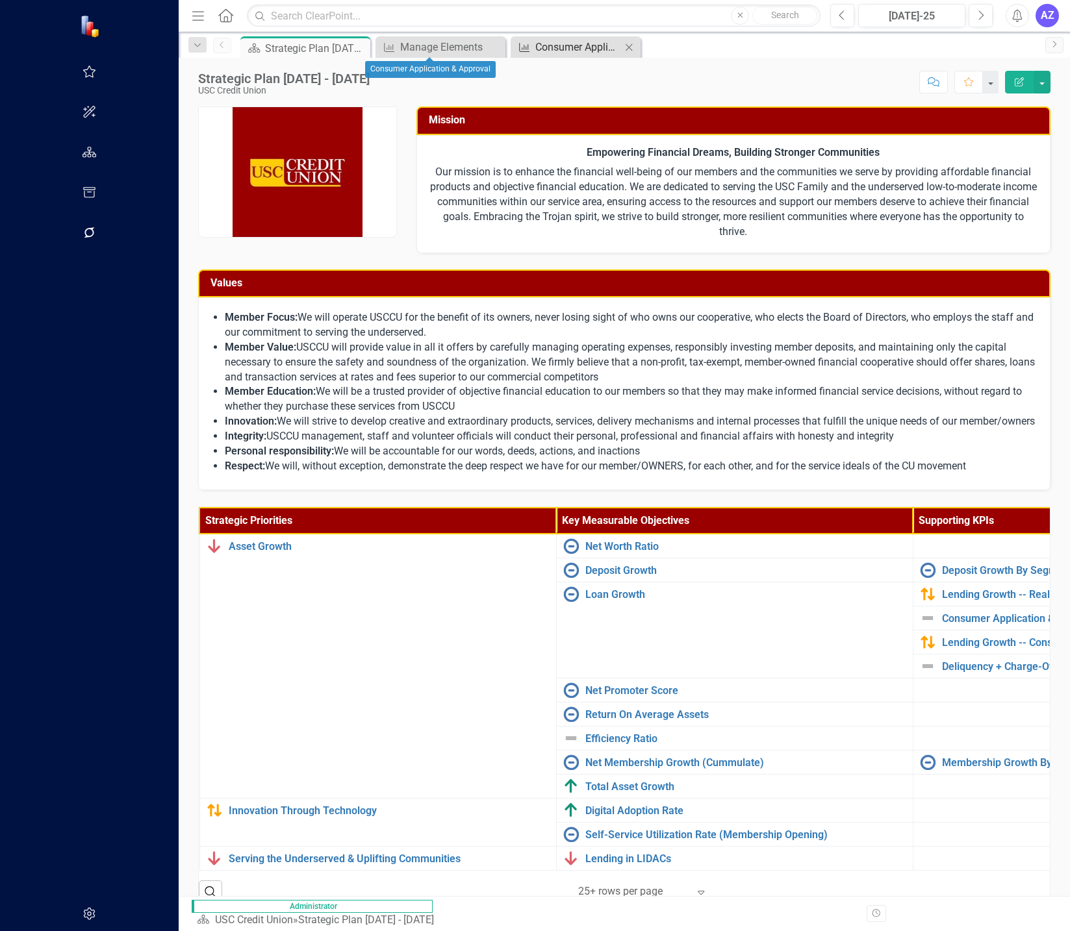
click at [535, 41] on div "Consumer Application & Approval" at bounding box center [578, 47] width 86 height 16
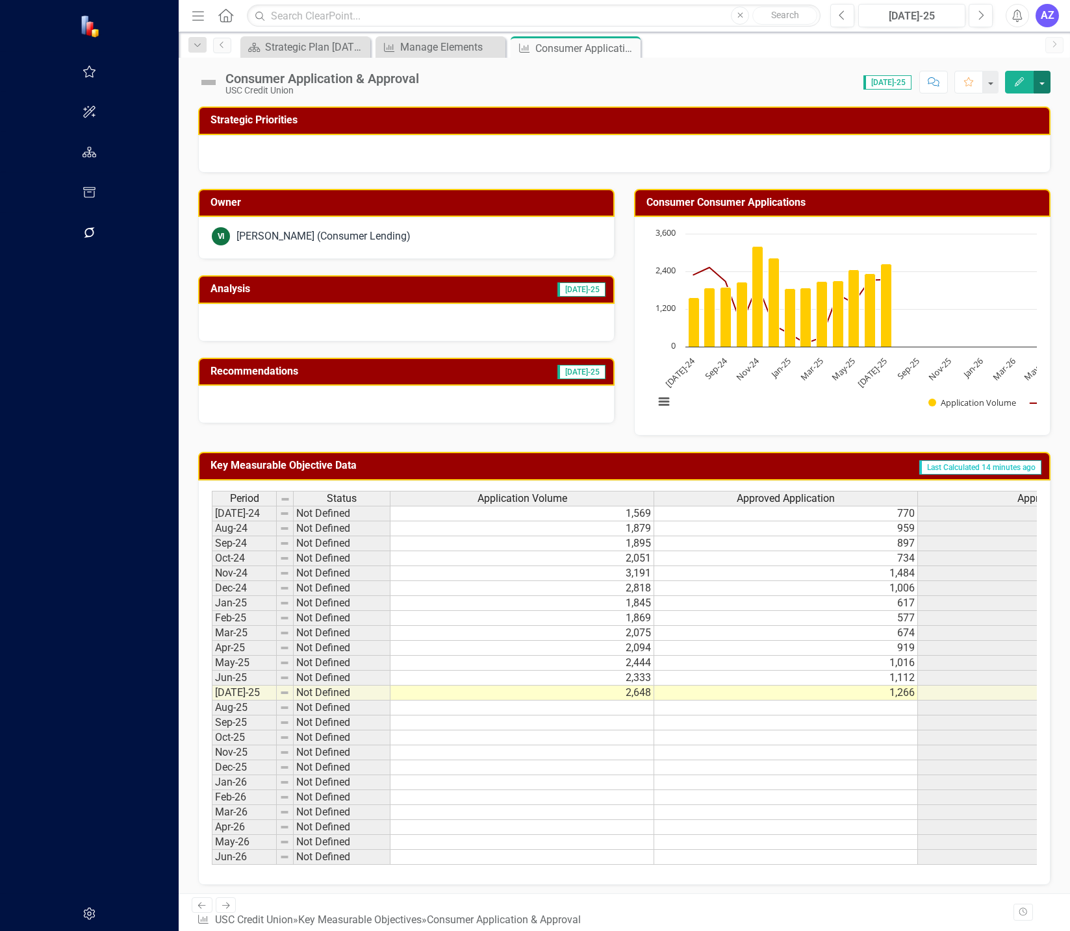
click at [1039, 84] on button "button" at bounding box center [1041, 82] width 17 height 23
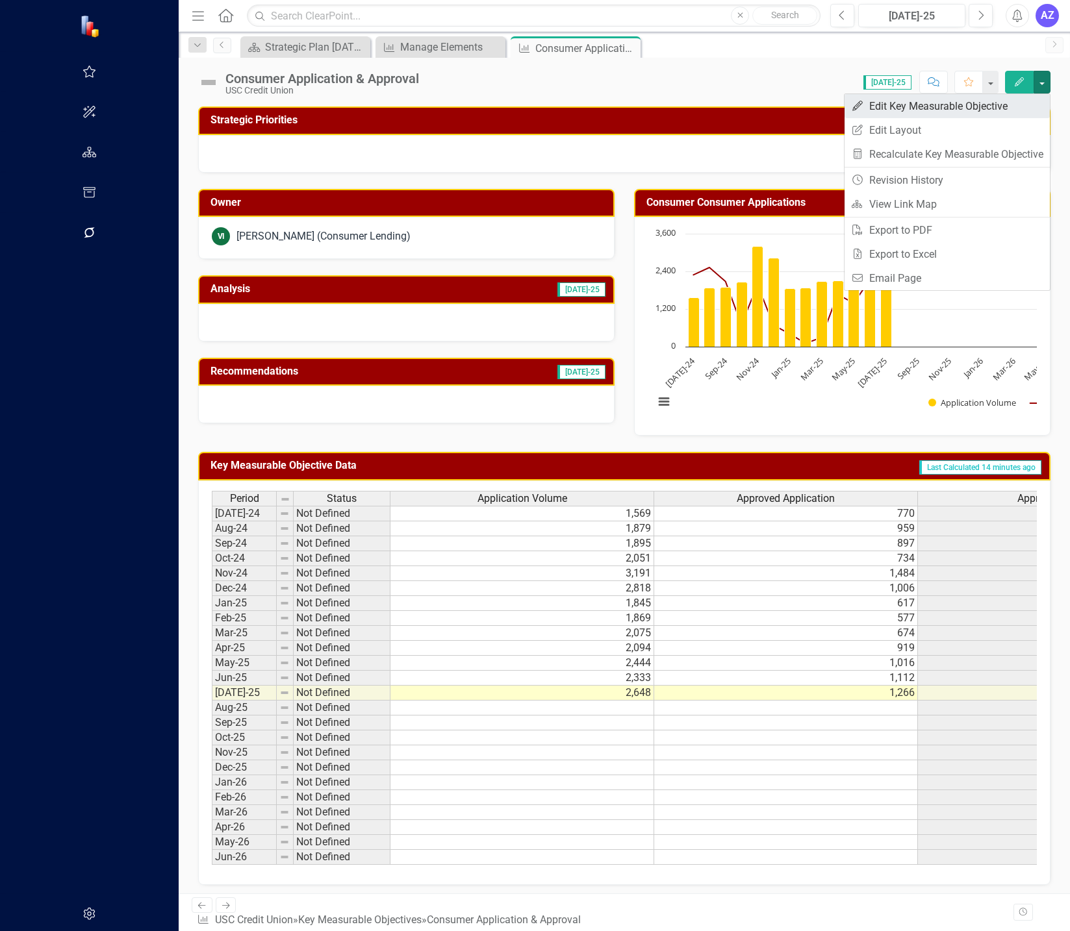
click at [1015, 103] on link "Edit Edit Key Measurable Objective" at bounding box center [946, 106] width 205 height 24
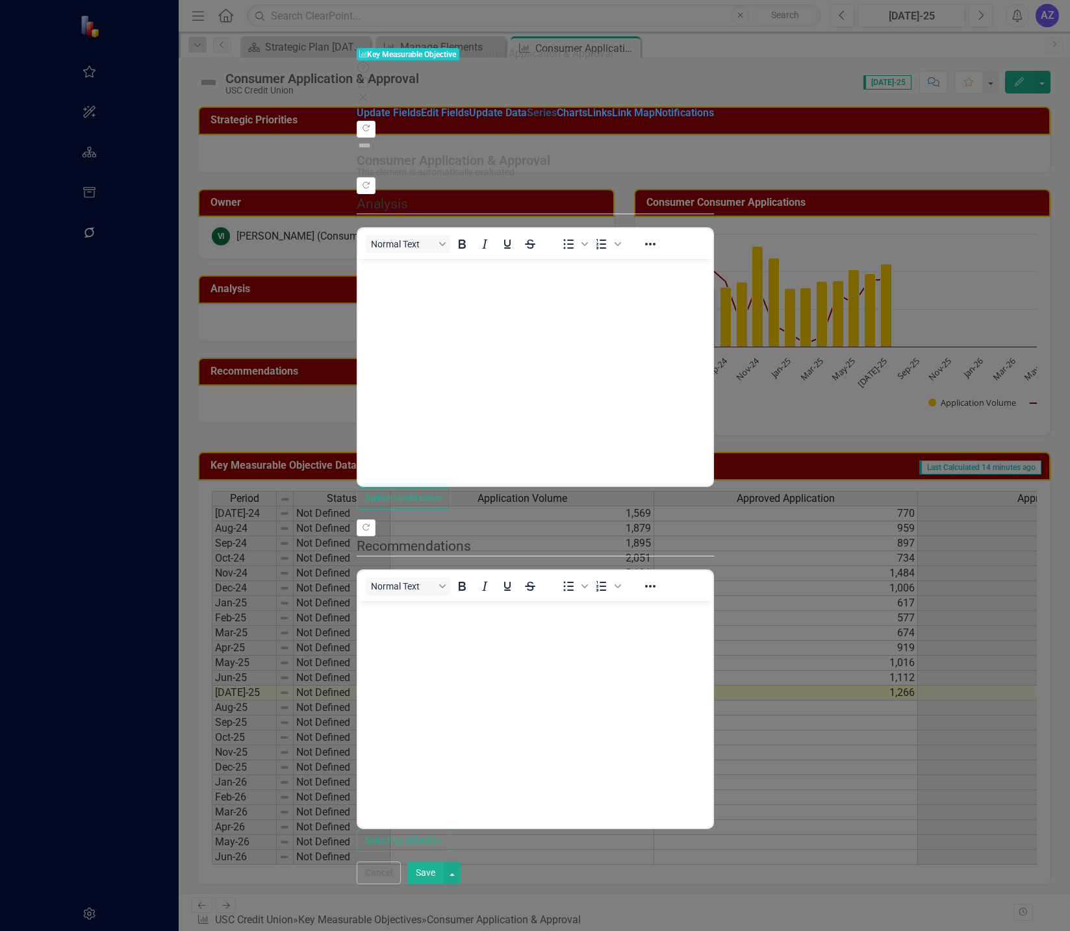
click at [527, 119] on link "Series" at bounding box center [542, 113] width 30 height 12
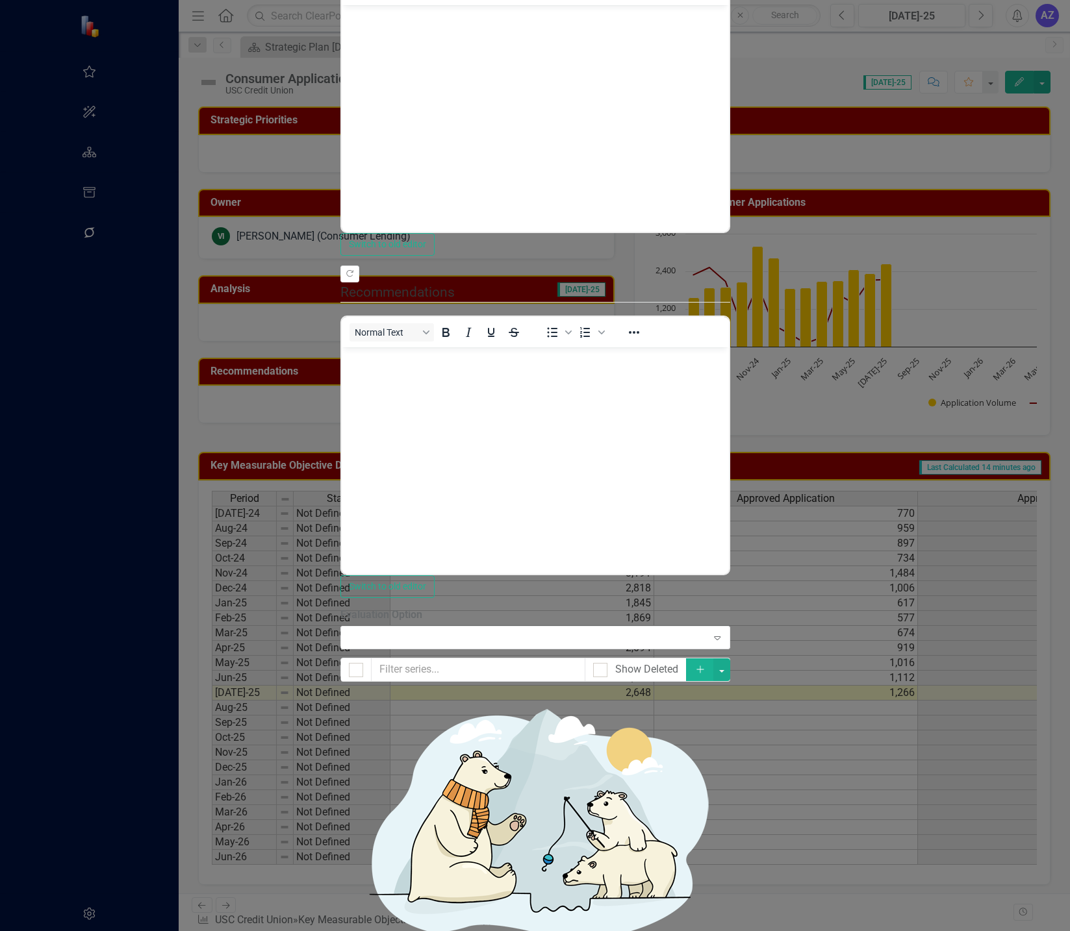
click at [1019, 242] on link "Edit Edit Measure Series" at bounding box center [971, 246] width 147 height 24
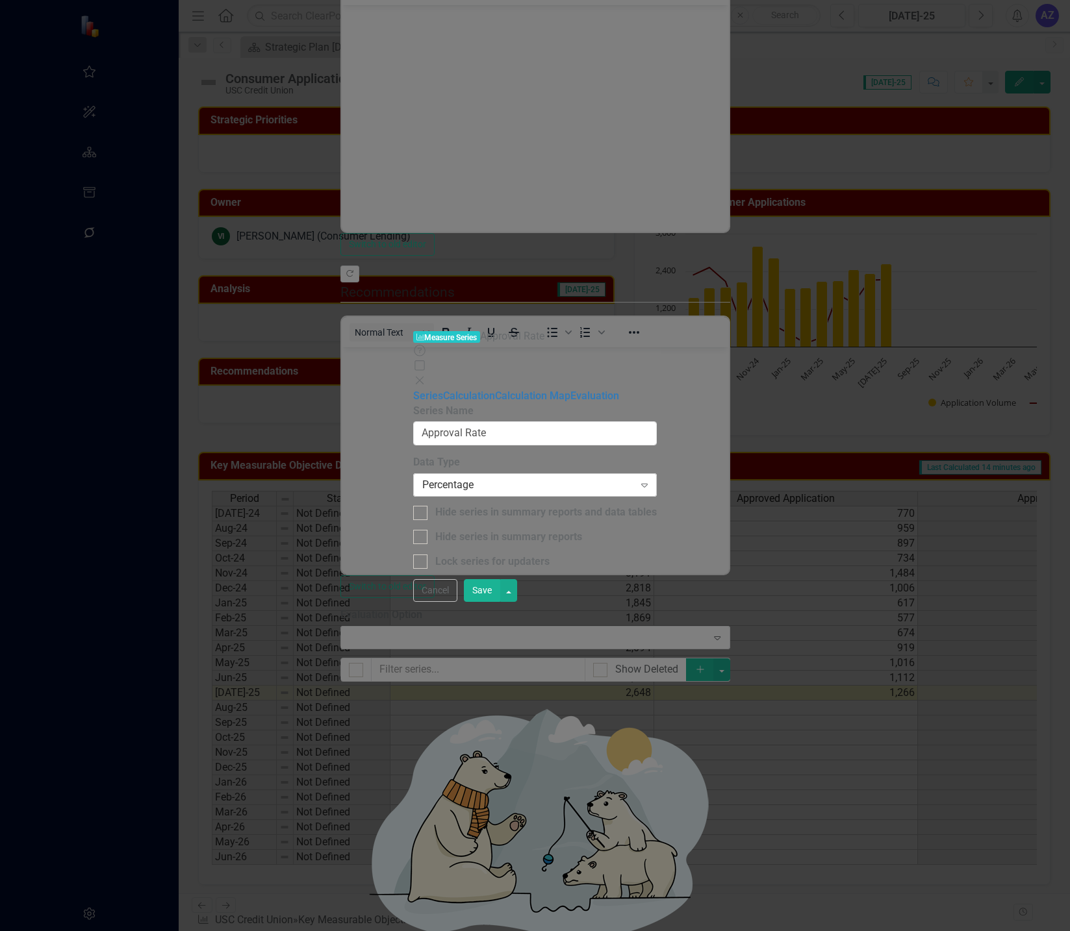
click at [459, 478] on div "Percentage" at bounding box center [528, 485] width 212 height 15
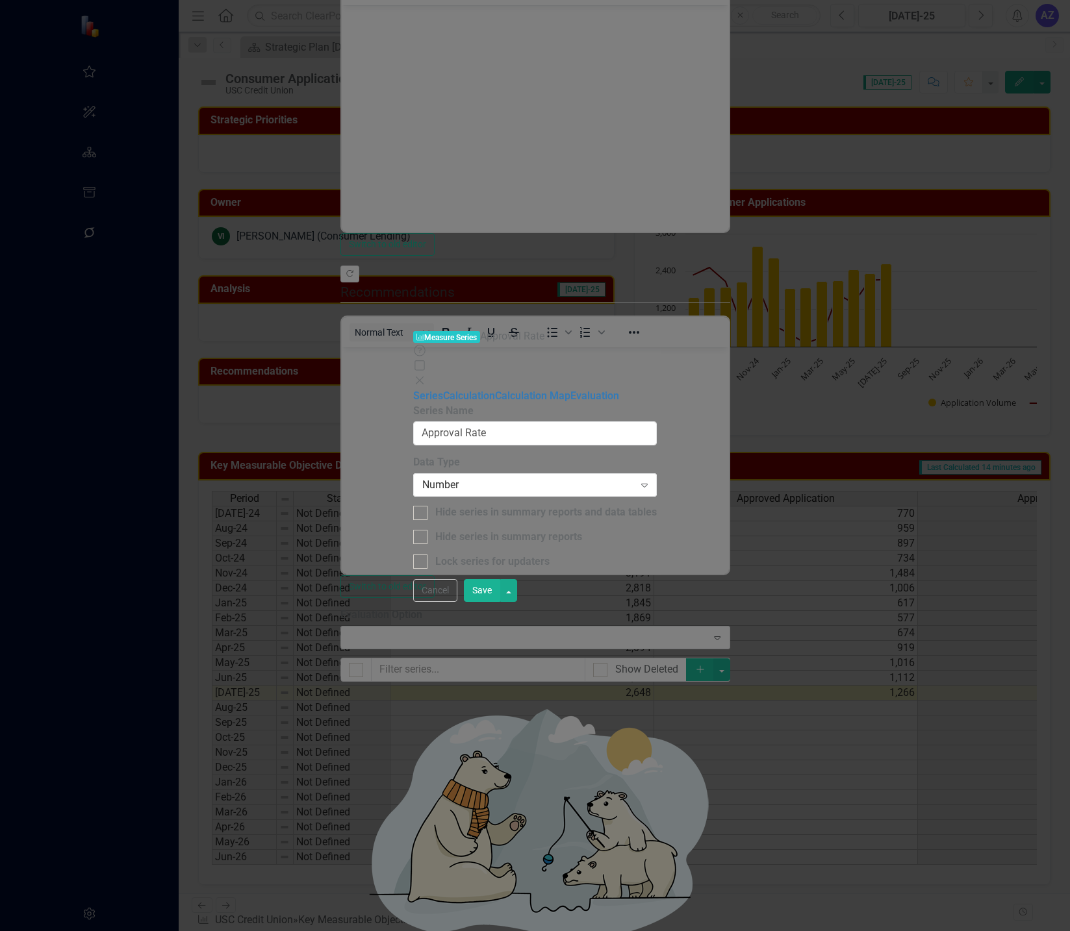
click at [500, 602] on button "Save" at bounding box center [482, 590] width 36 height 23
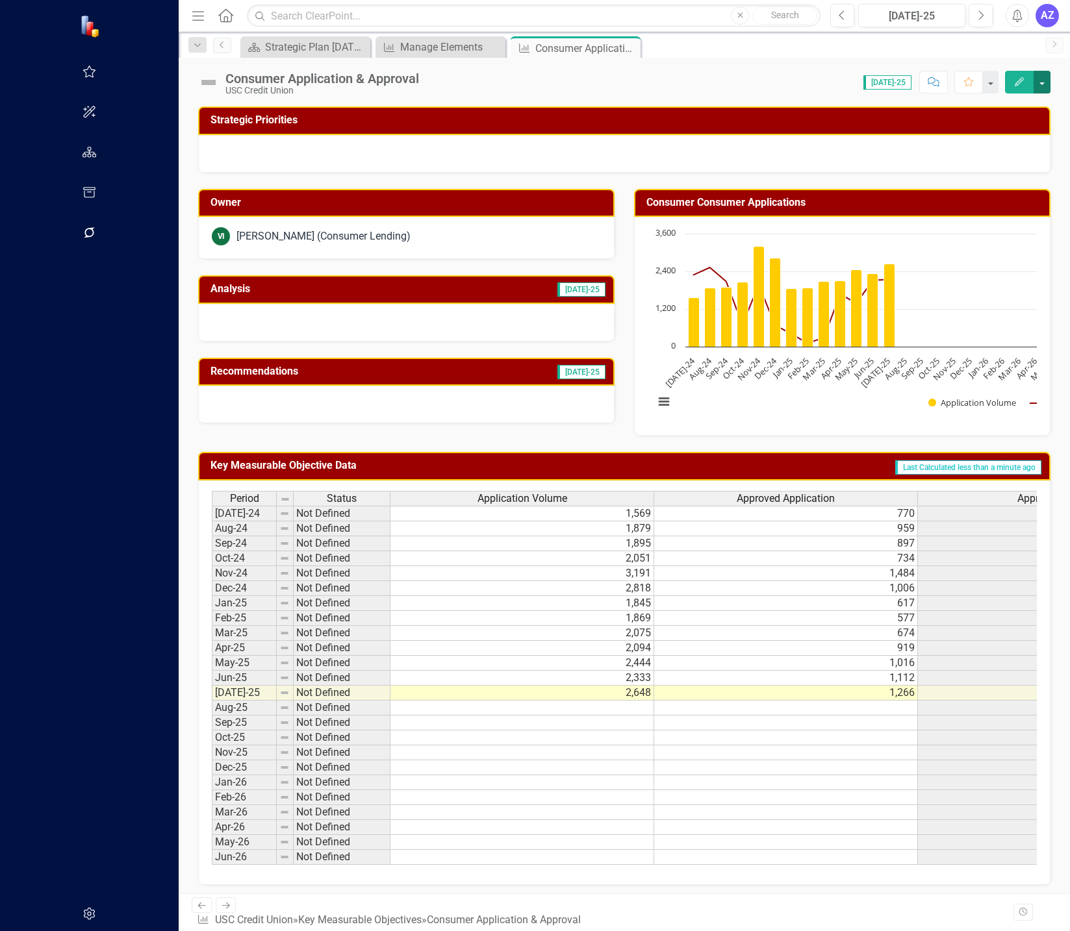
click at [1043, 89] on button "button" at bounding box center [1041, 82] width 17 height 23
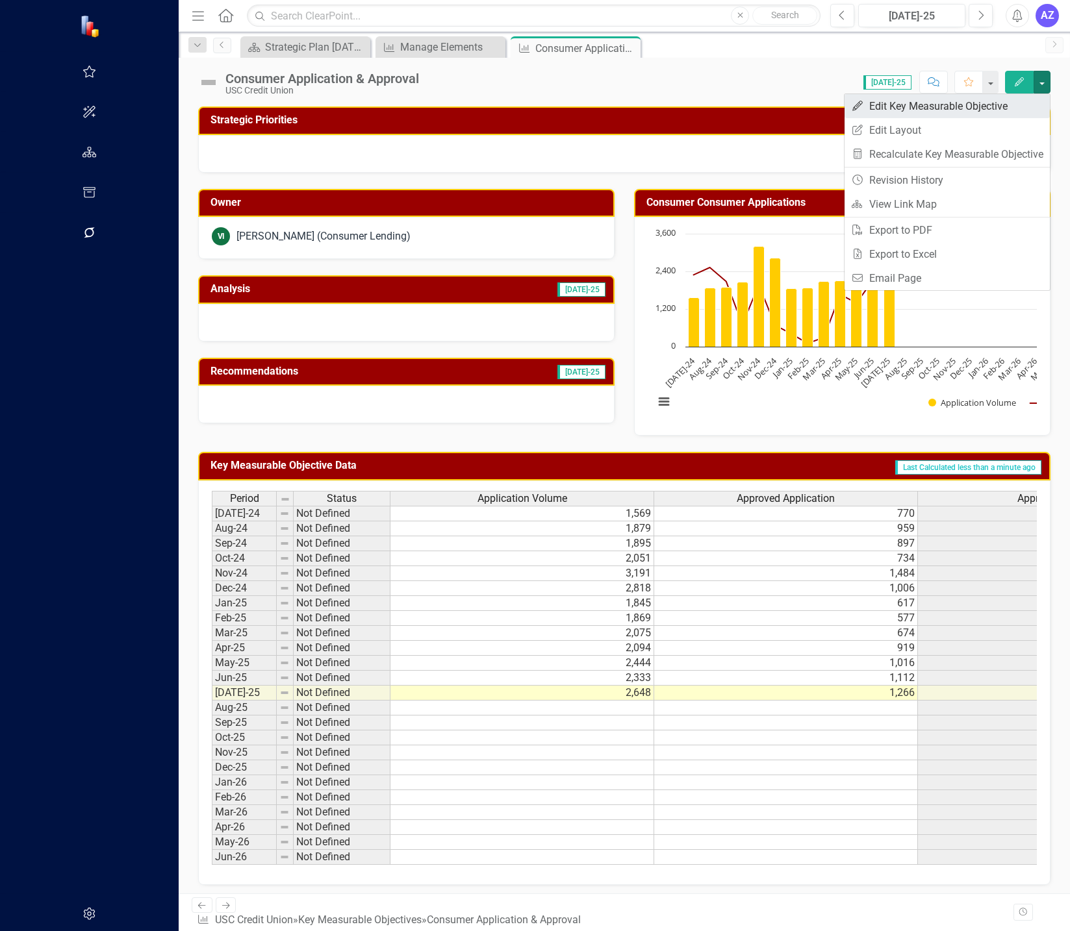
click at [1013, 108] on link "Edit Edit Key Measurable Objective" at bounding box center [946, 106] width 205 height 24
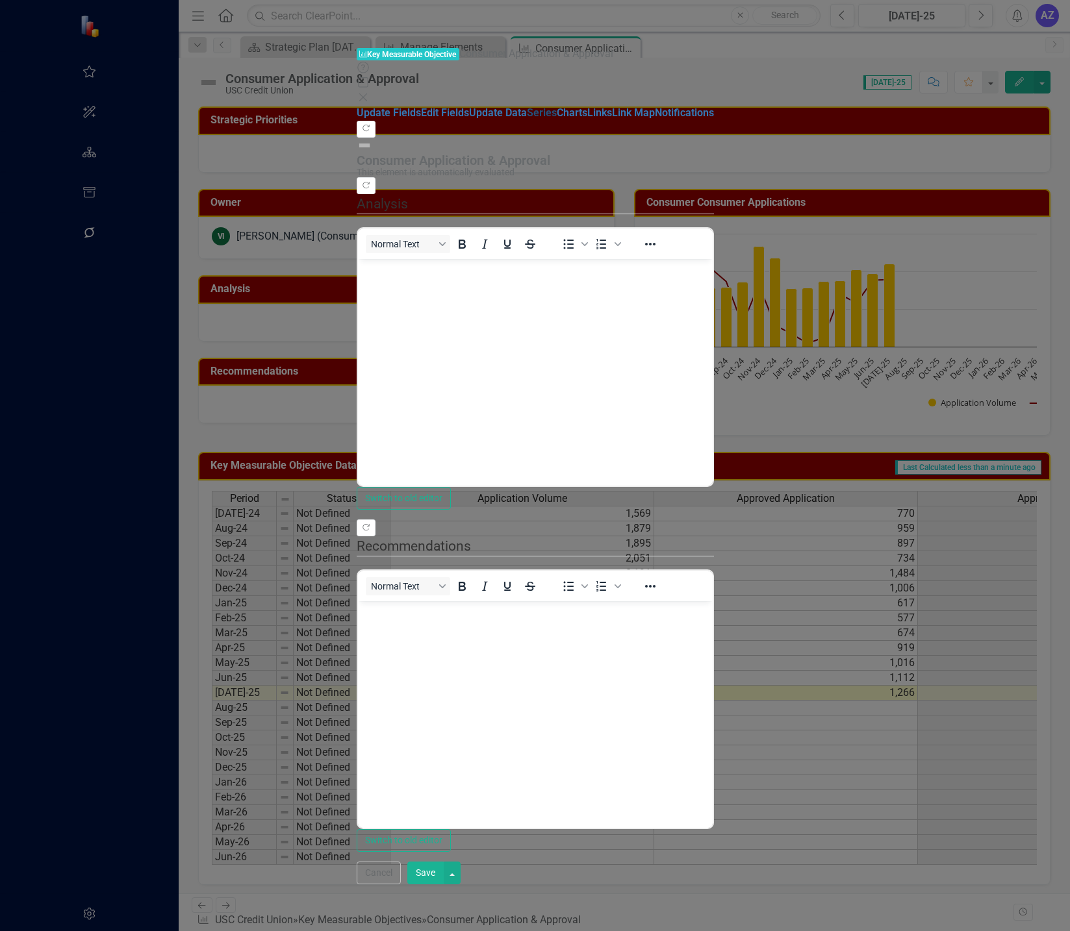
click at [527, 114] on link "Series" at bounding box center [542, 113] width 30 height 12
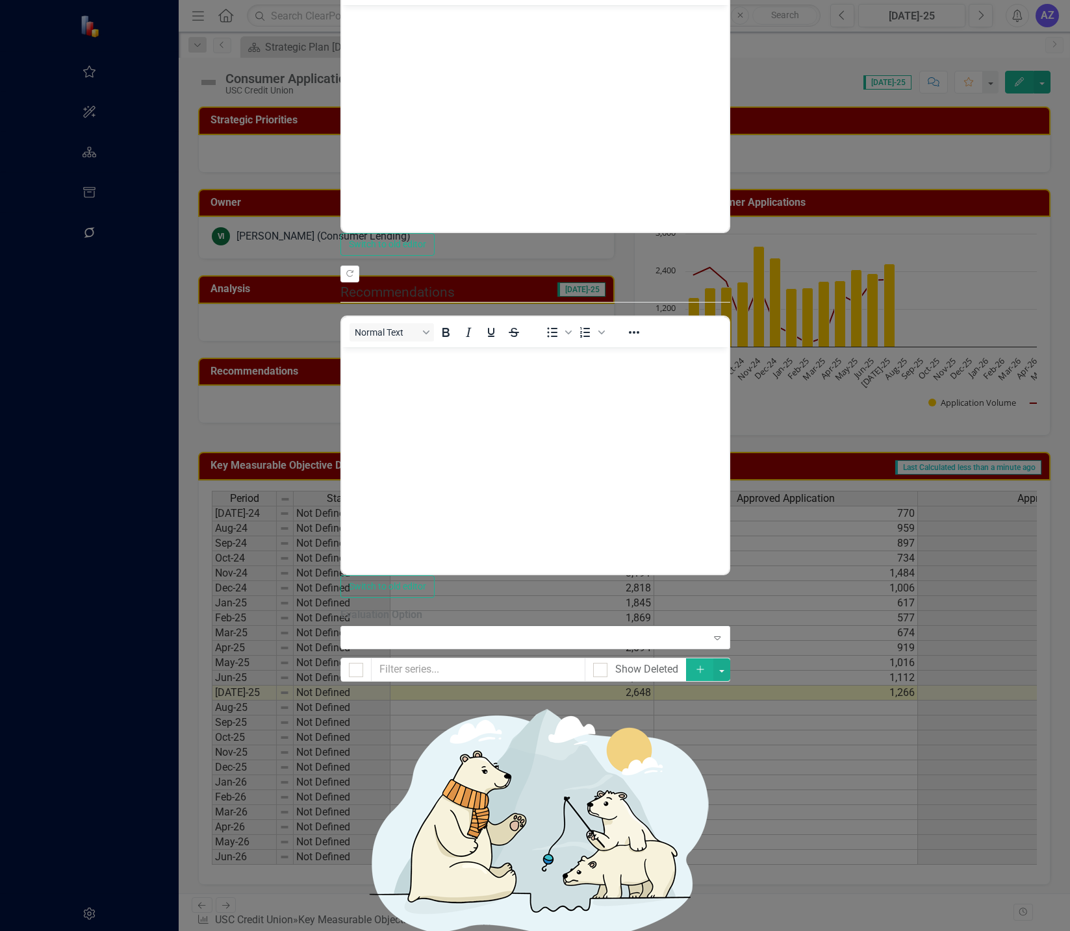
click at [1007, 244] on link "Edit Edit Measure Series" at bounding box center [971, 246] width 147 height 24
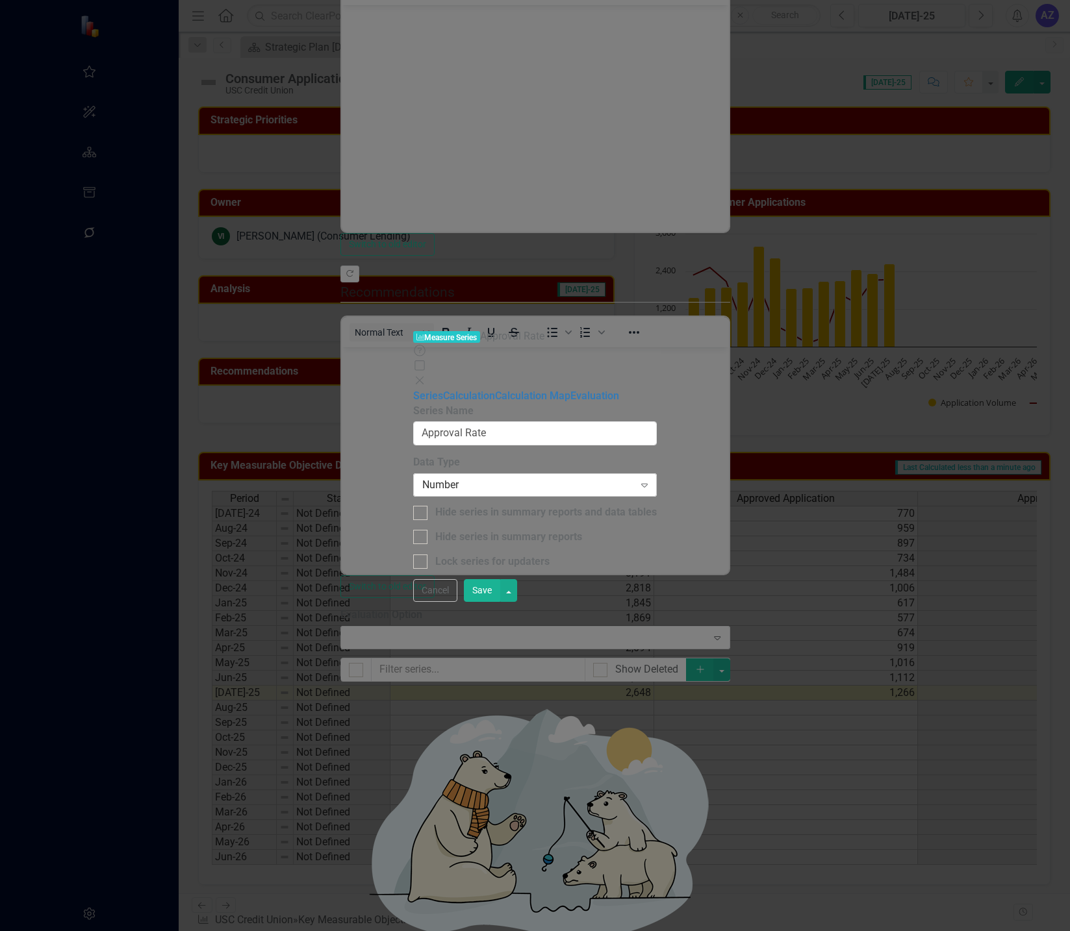
click at [438, 478] on div "Number" at bounding box center [528, 485] width 212 height 15
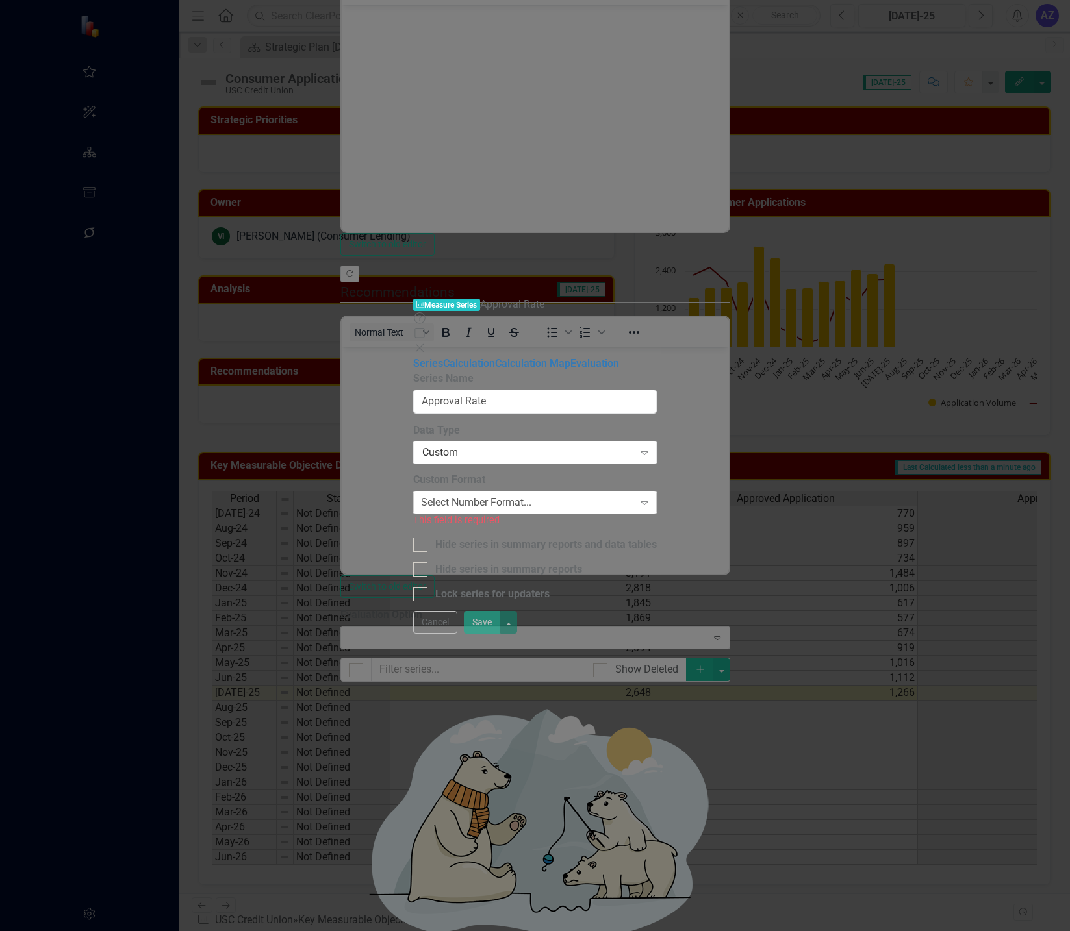
click at [519, 496] on div "Select Number Format..." at bounding box center [476, 503] width 110 height 15
click at [413, 372] on div "Series Calculation Calculation Map Evaluation" at bounding box center [535, 364] width 244 height 15
click at [463, 446] on div "Custom" at bounding box center [528, 453] width 212 height 15
click at [457, 634] on button "Cancel" at bounding box center [435, 622] width 44 height 23
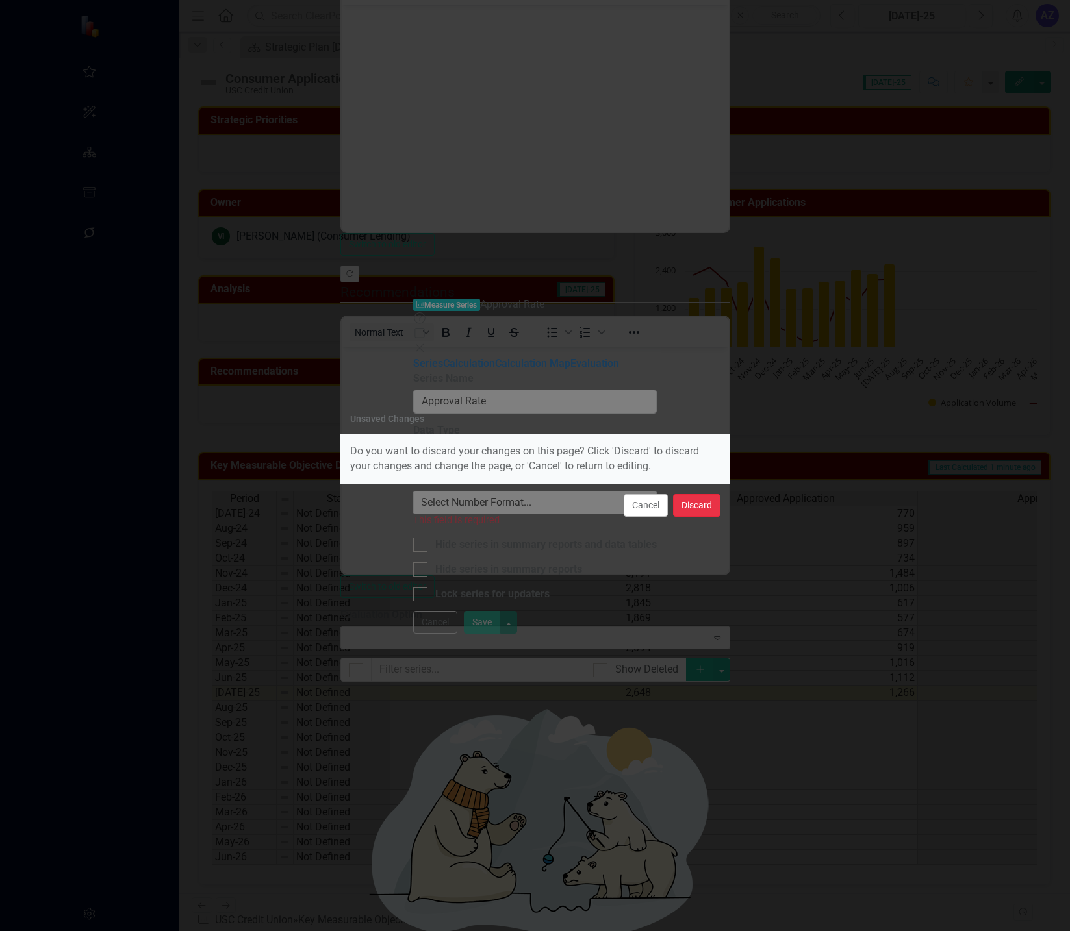
click at [707, 503] on button "Discard" at bounding box center [696, 505] width 47 height 23
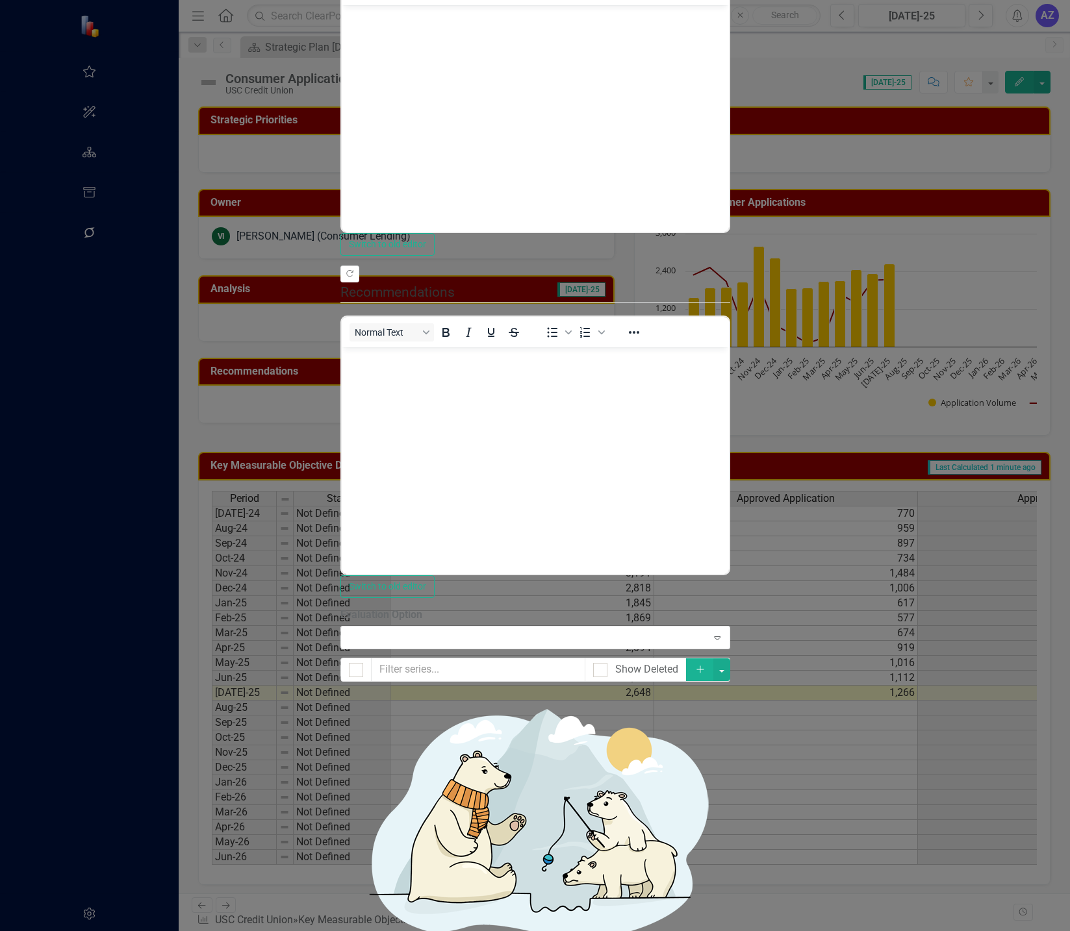
click at [1007, 241] on link "Edit Edit Measure Series" at bounding box center [971, 246] width 147 height 24
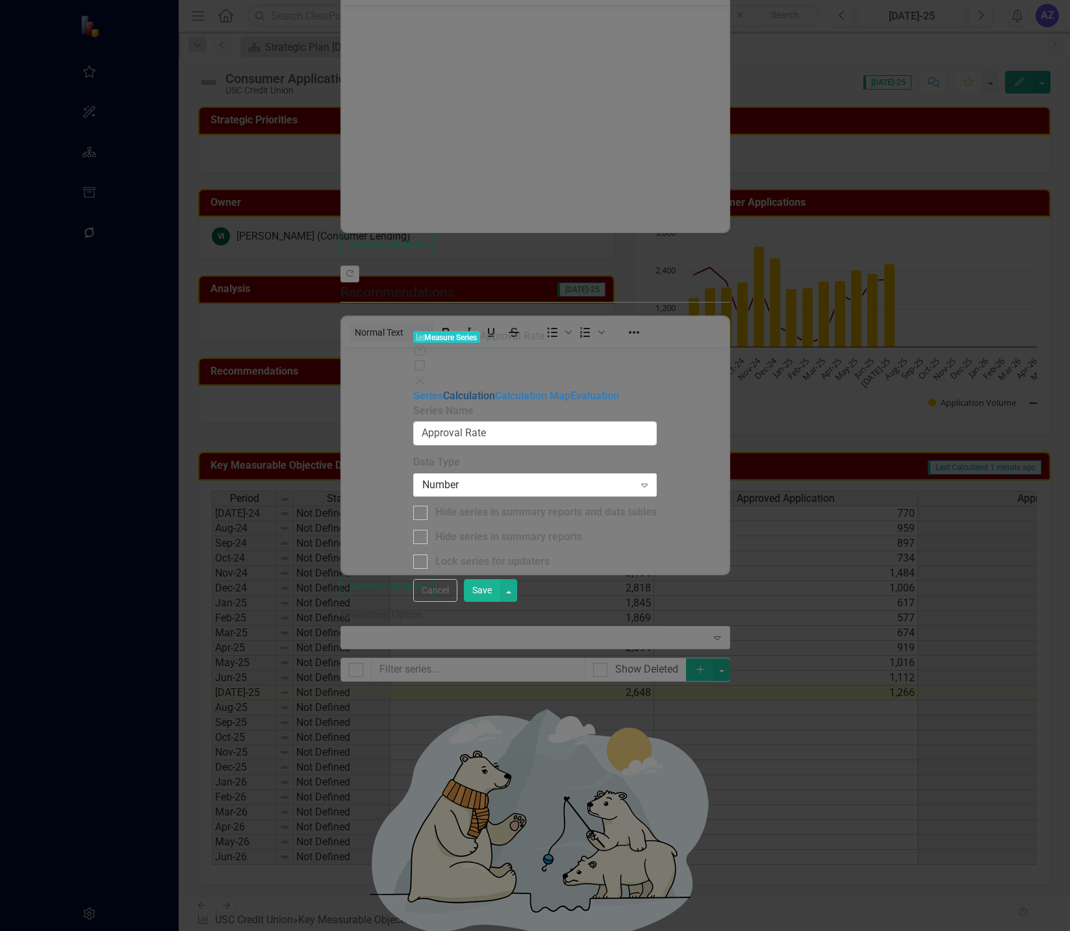
click at [443, 390] on link "Calculation" at bounding box center [469, 396] width 52 height 12
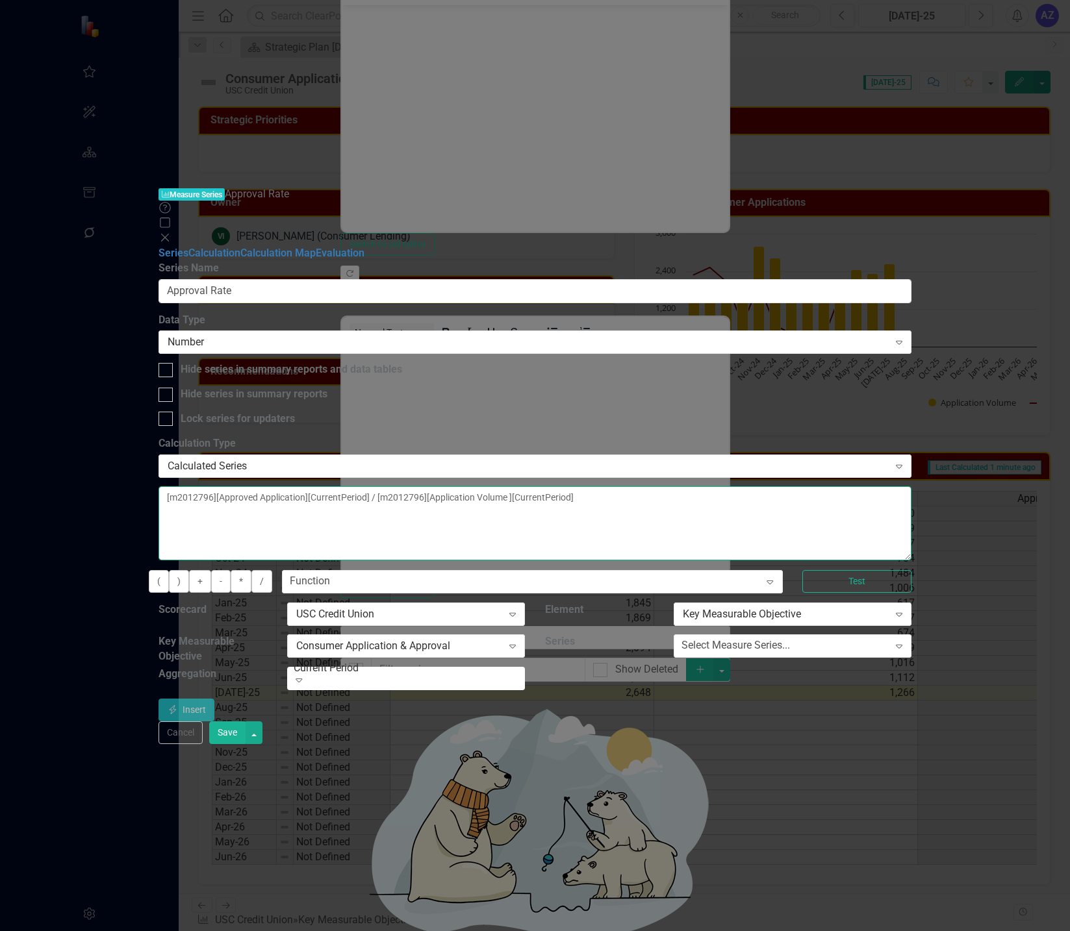
click at [529, 486] on textarea "[m2012796][Approved Application][CurrentPeriod] / [m2012796][Application Volume…" at bounding box center [534, 523] width 753 height 74
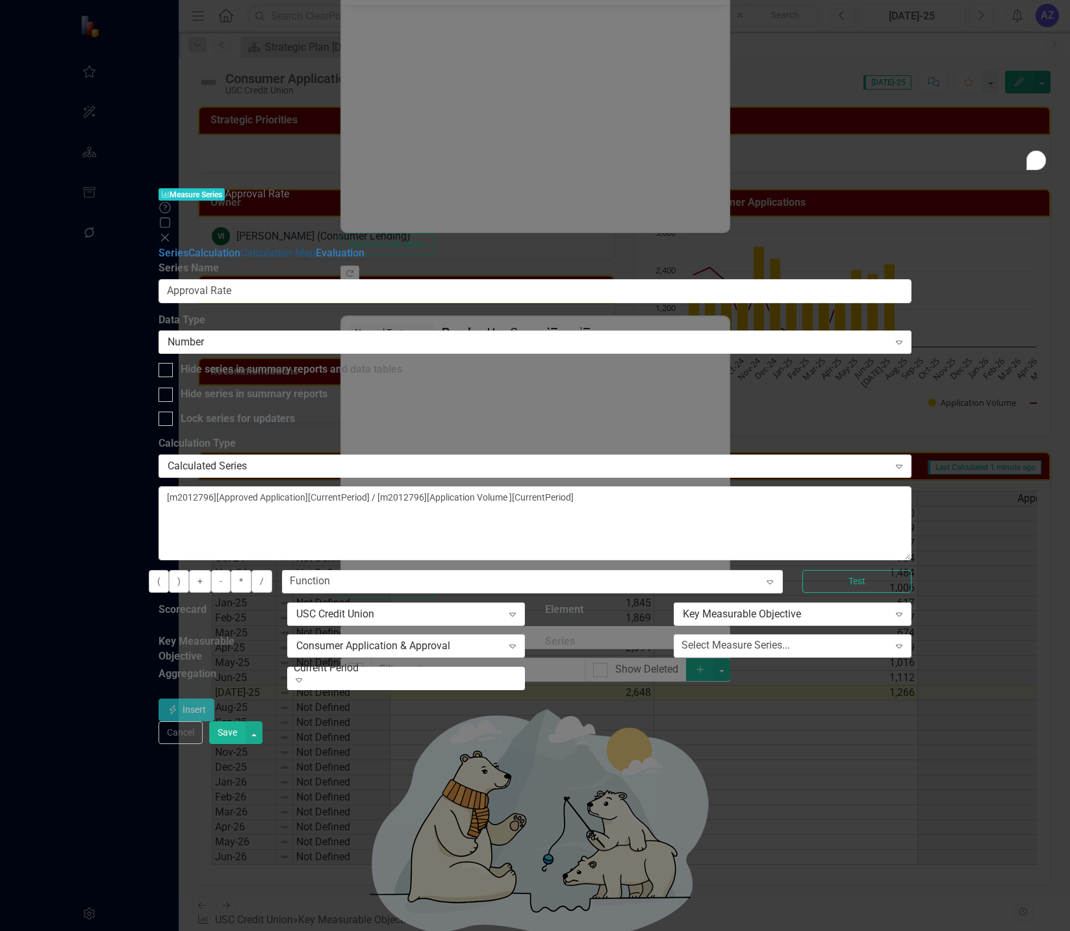
click at [316, 247] on link "Calculation Map" at bounding box center [277, 253] width 75 height 12
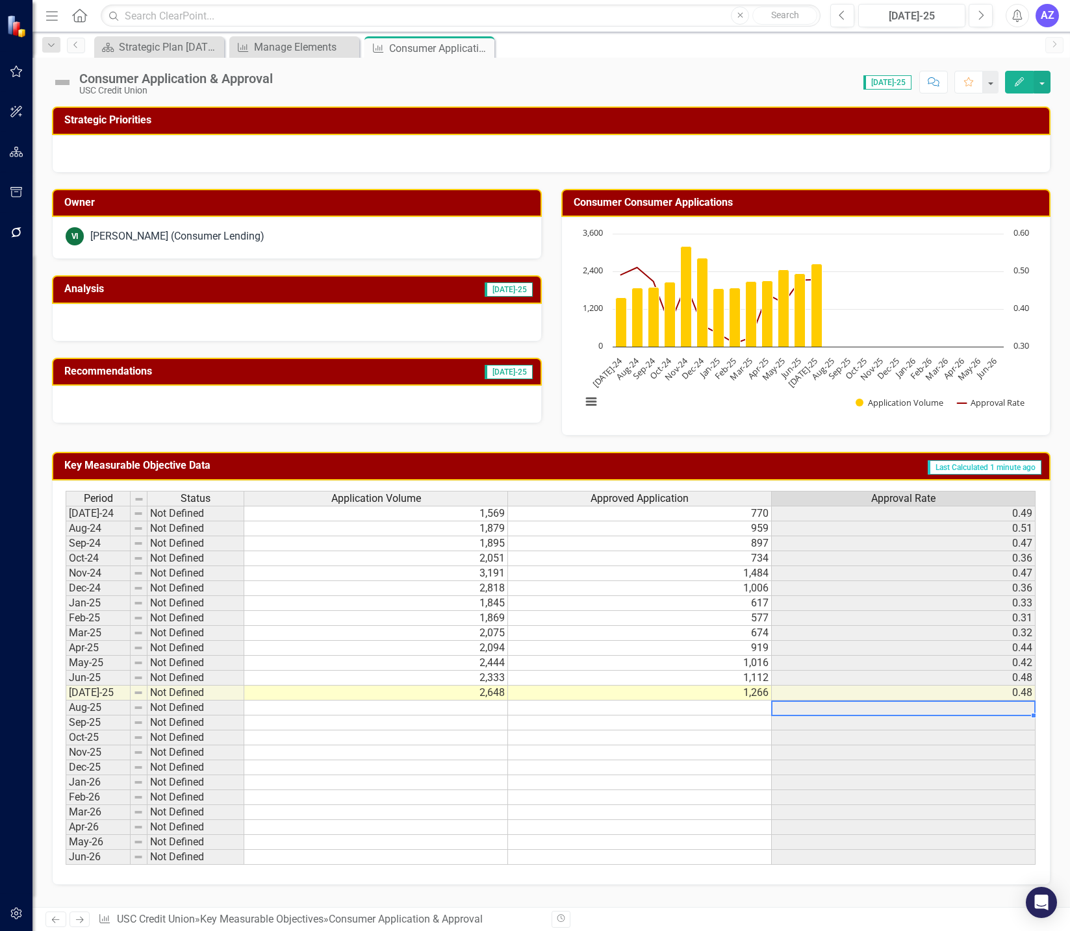
click at [851, 707] on td at bounding box center [904, 708] width 264 height 15
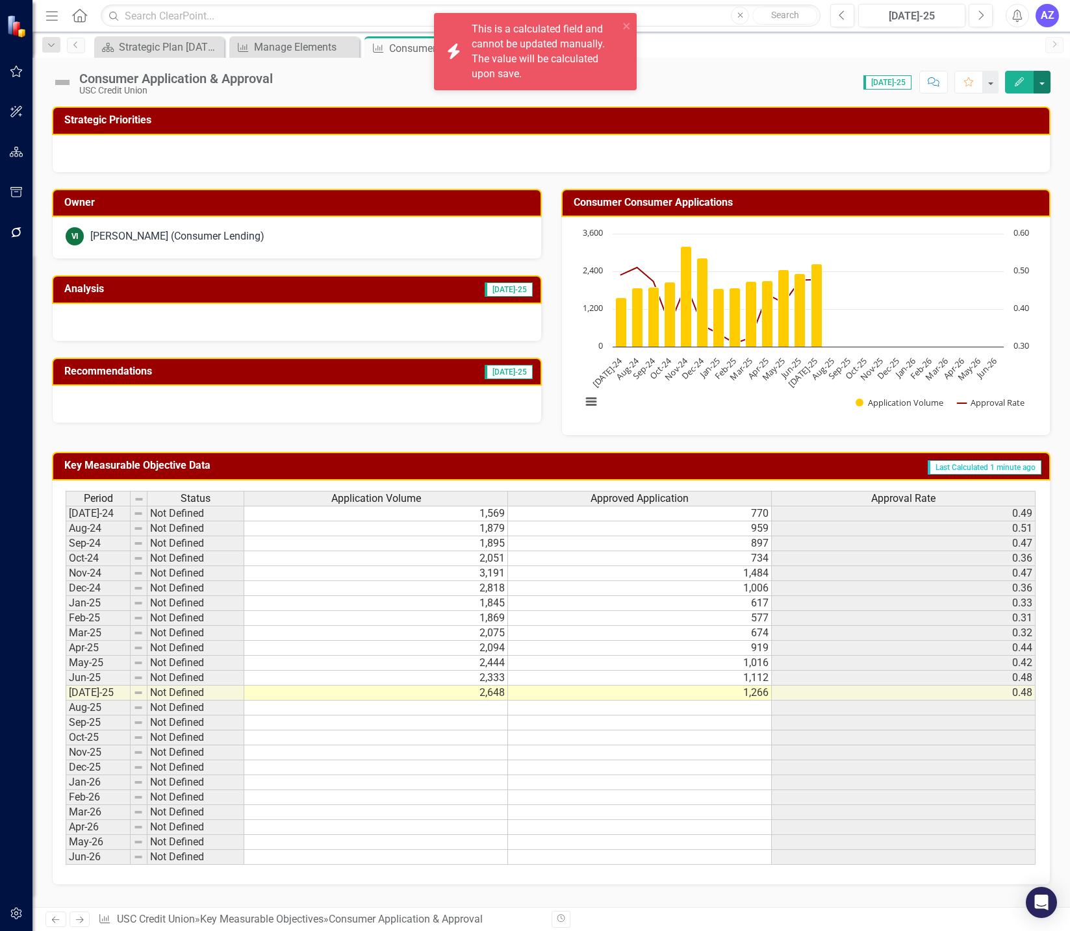
click at [1044, 83] on button "button" at bounding box center [1041, 82] width 17 height 23
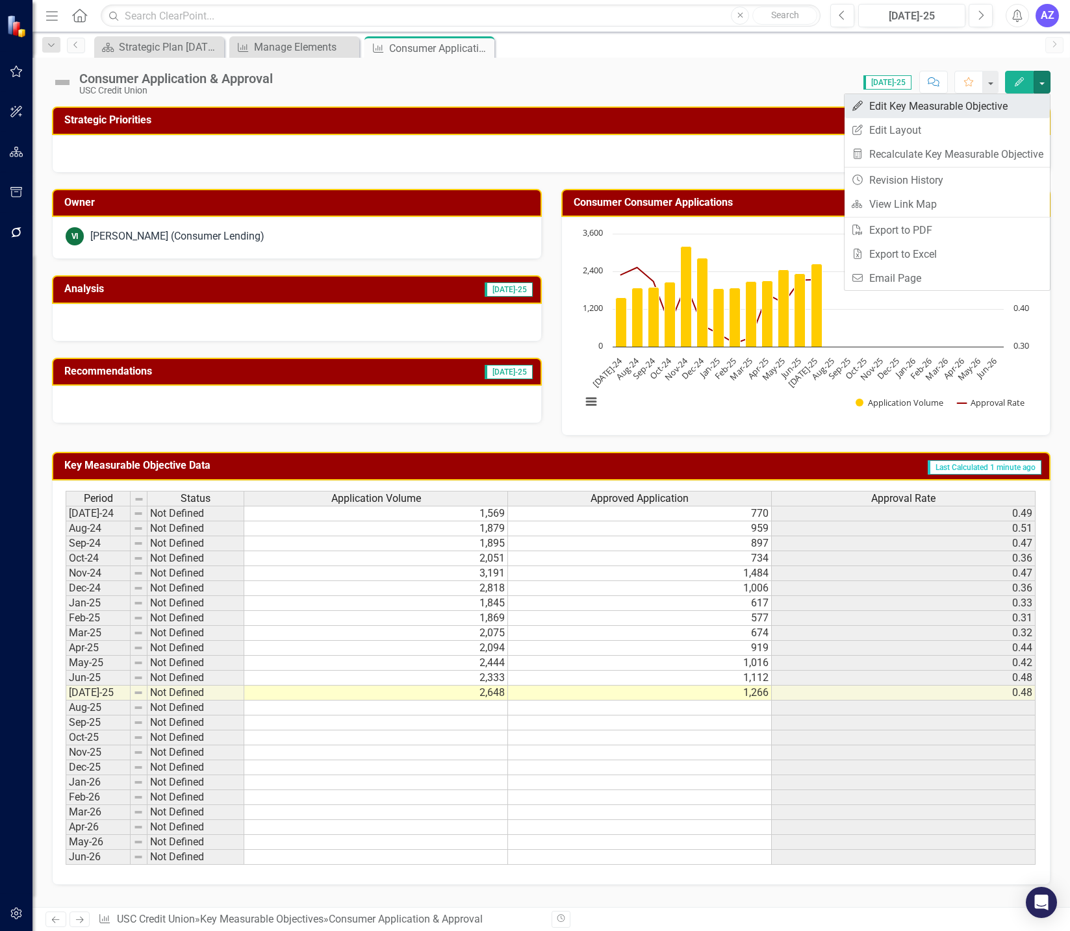
click at [1019, 101] on link "Edit Edit Key Measurable Objective" at bounding box center [946, 106] width 205 height 24
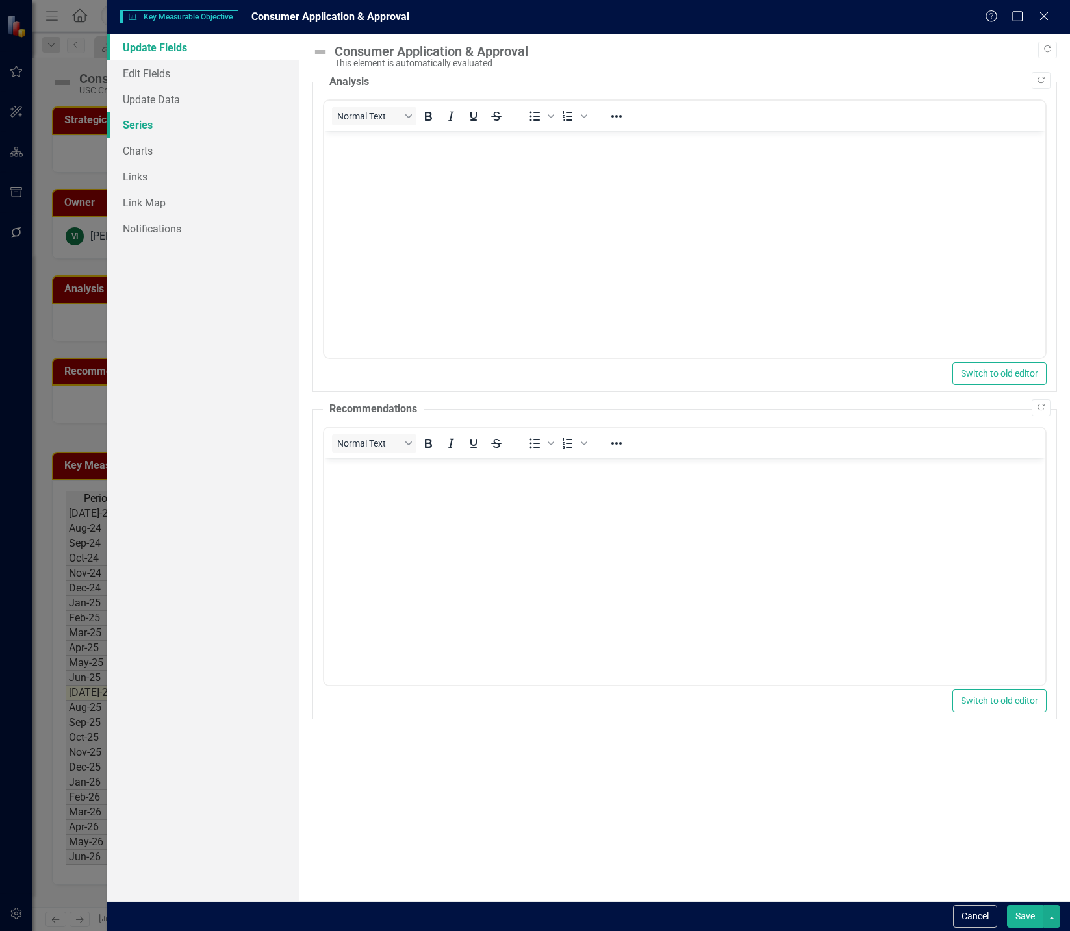
click at [146, 124] on link "Series" at bounding box center [203, 125] width 192 height 26
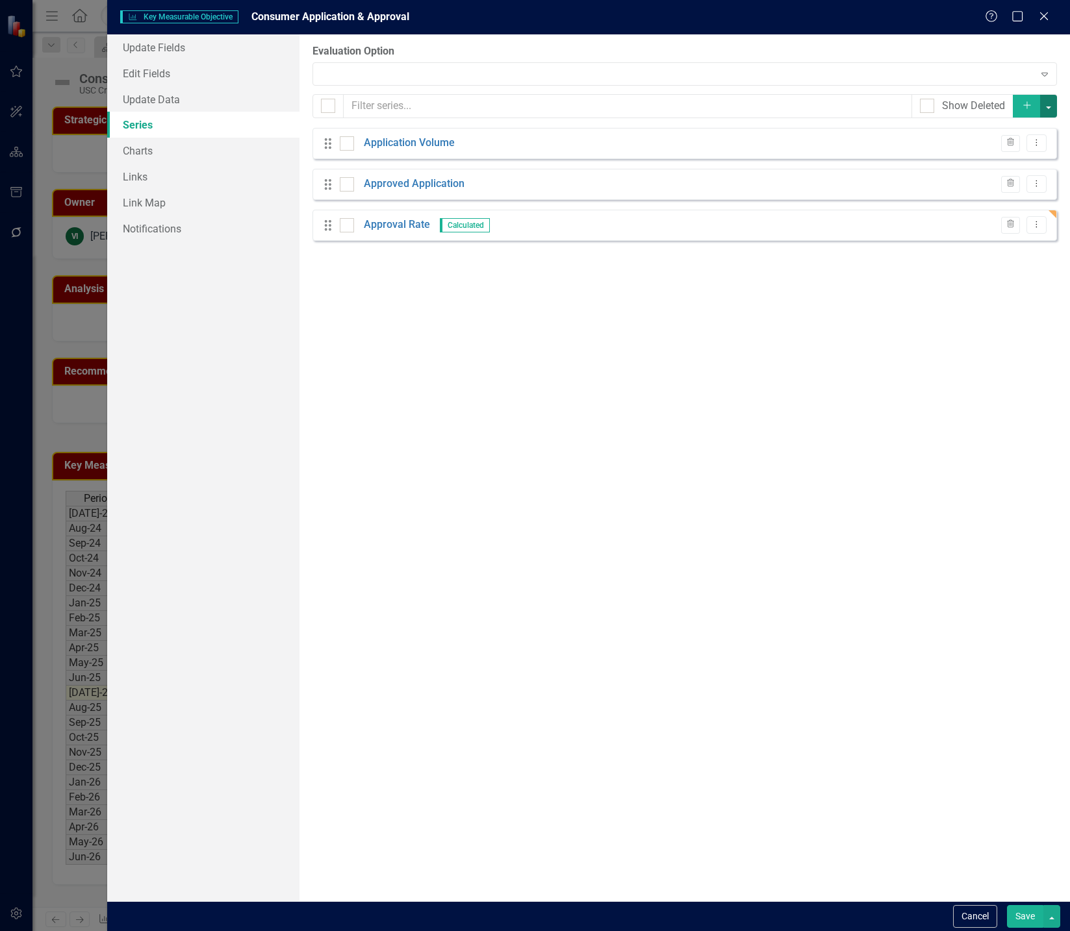
click at [1048, 104] on button "button" at bounding box center [1048, 106] width 17 height 23
click at [1020, 129] on link "Add Add series" at bounding box center [1004, 130] width 103 height 24
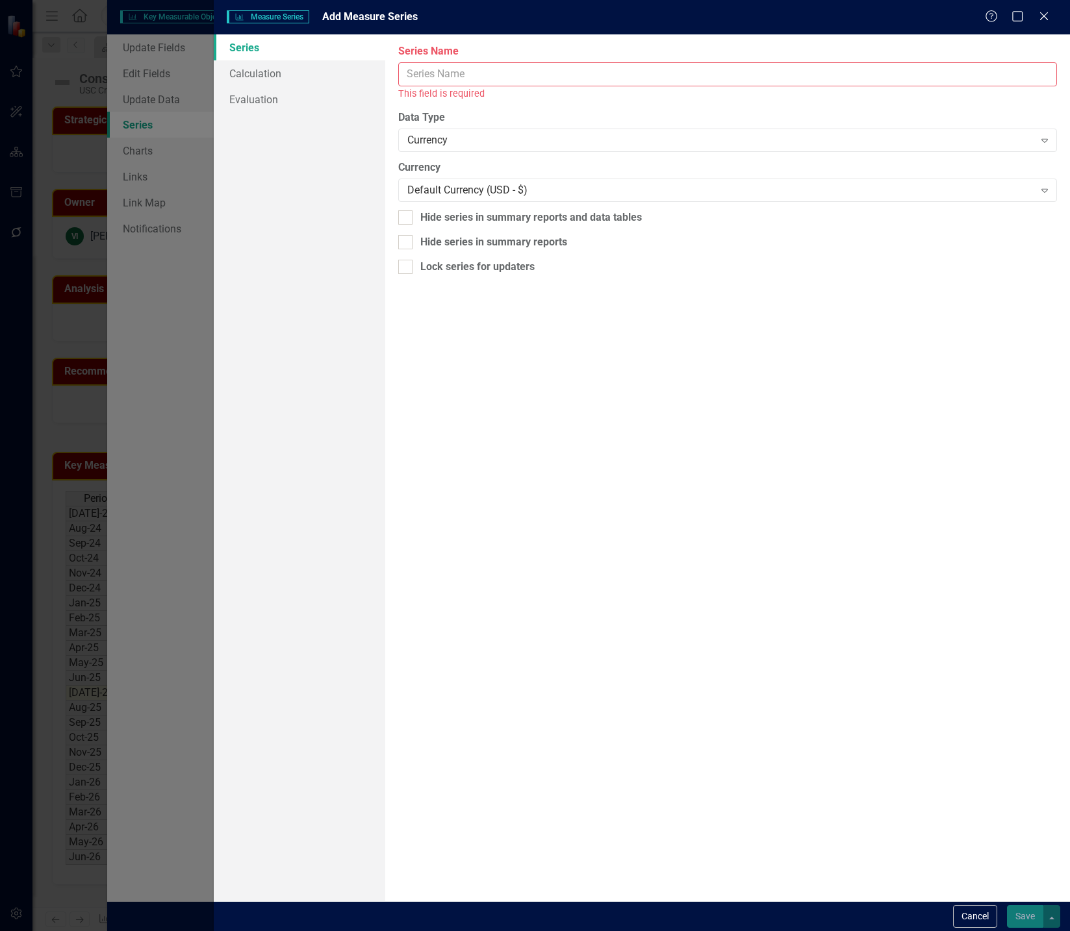
click at [635, 77] on input "Series Name" at bounding box center [727, 74] width 659 height 24
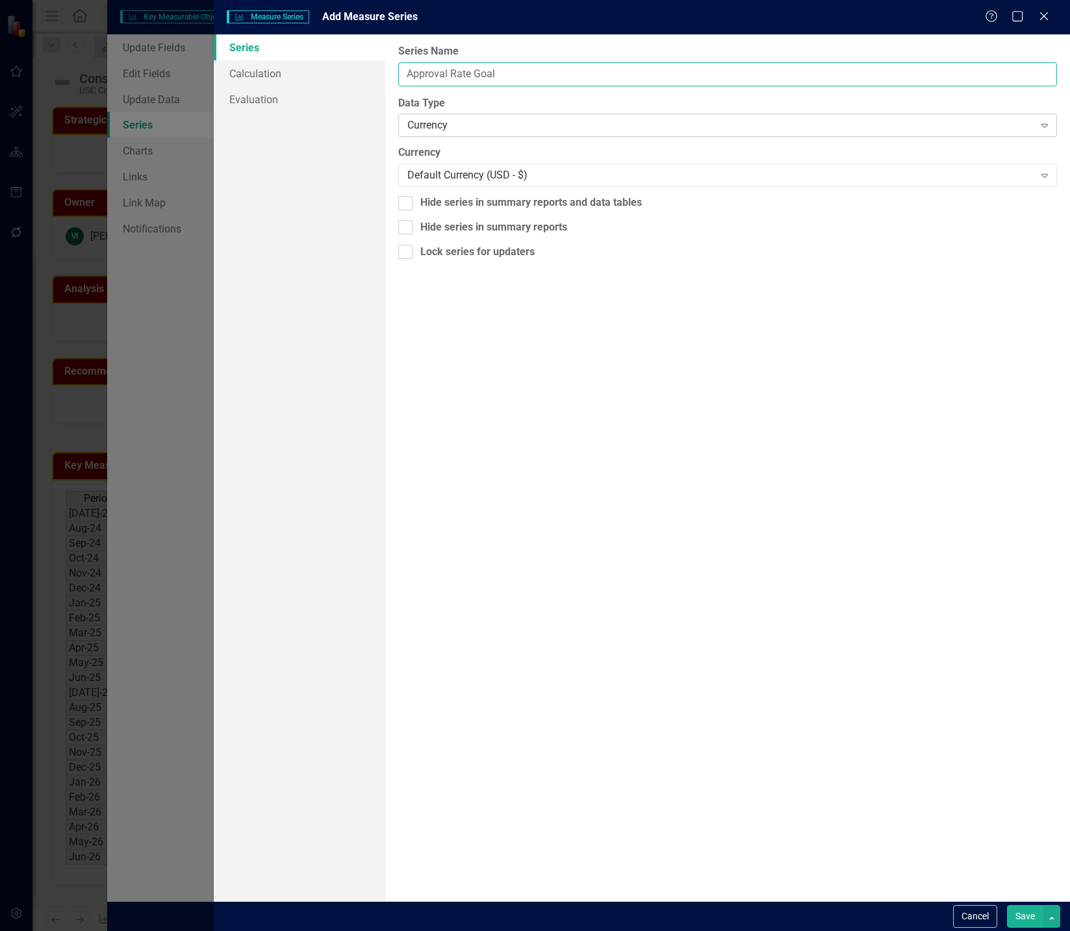
type input "Approval Rate Goal"
click at [470, 123] on div "Currency" at bounding box center [720, 125] width 627 height 15
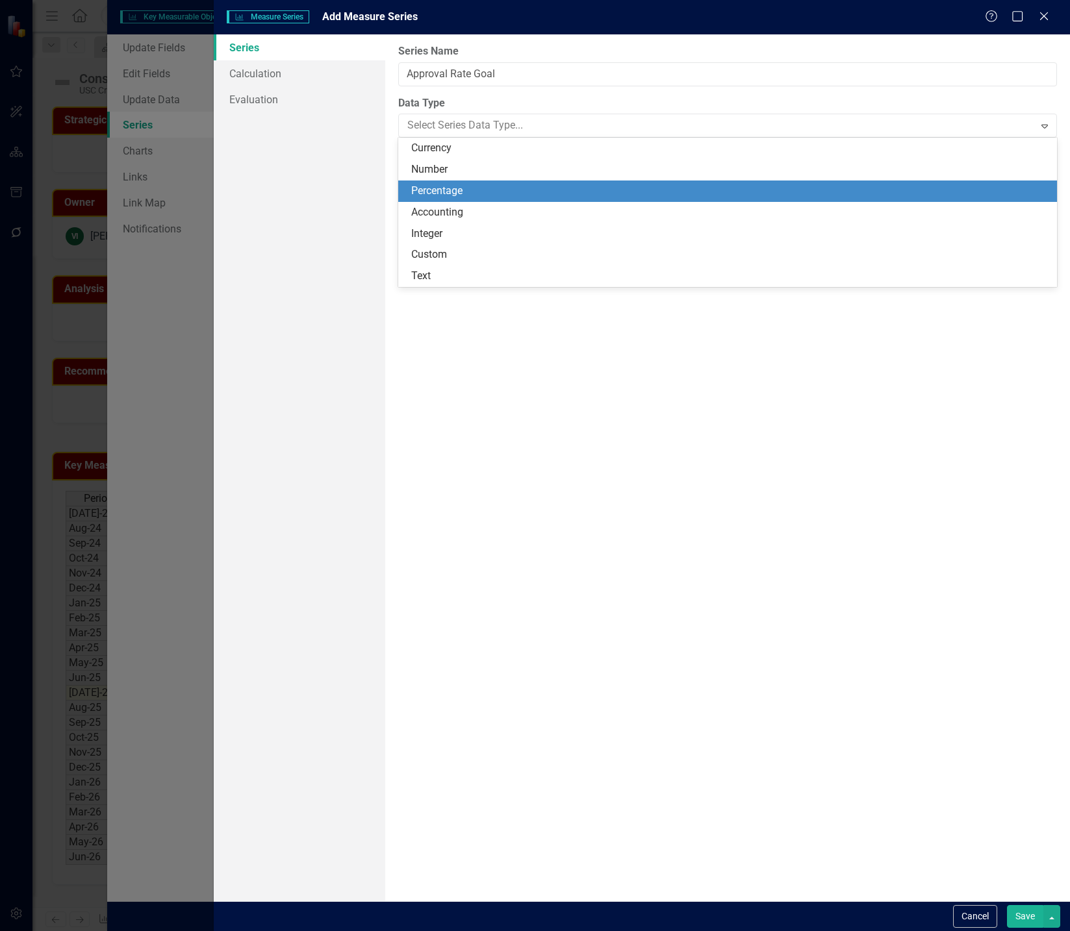
click at [436, 189] on div "Percentage" at bounding box center [730, 191] width 638 height 15
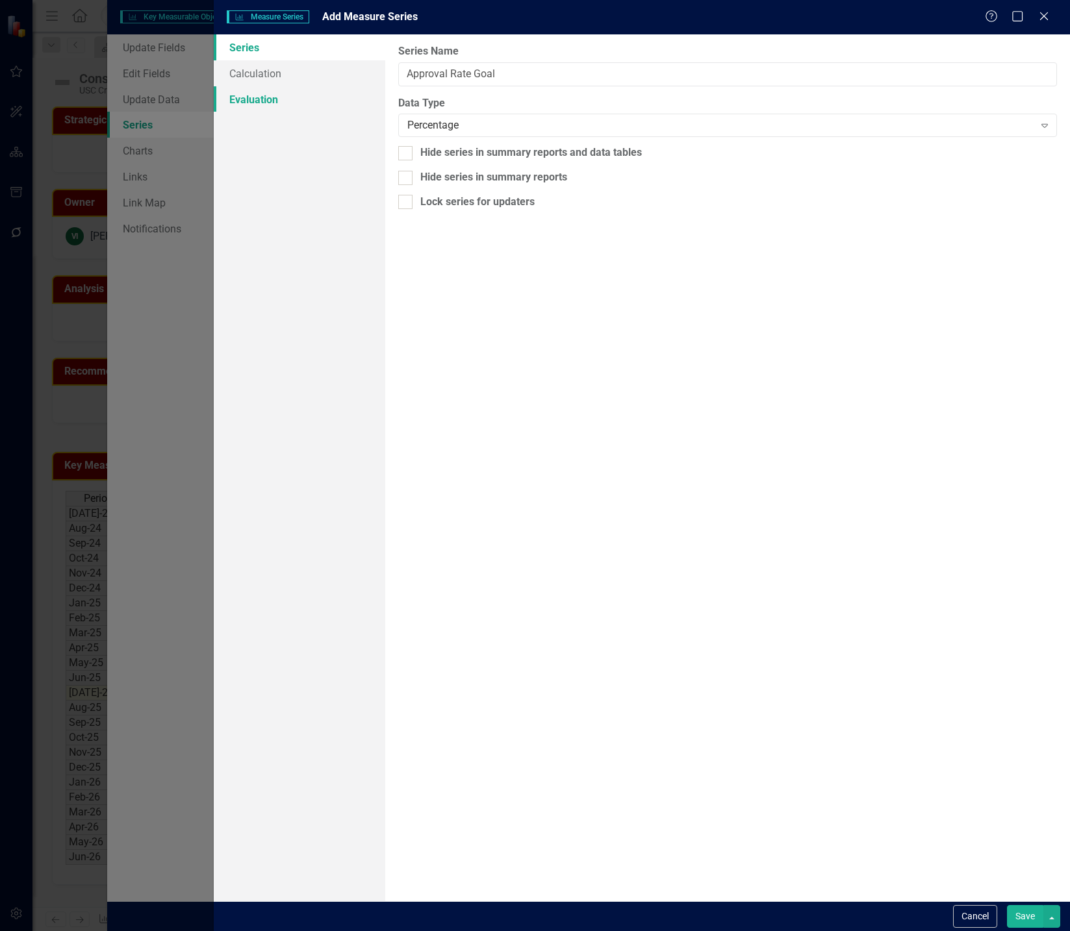
click at [283, 102] on link "Evaluation" at bounding box center [299, 99] width 171 height 26
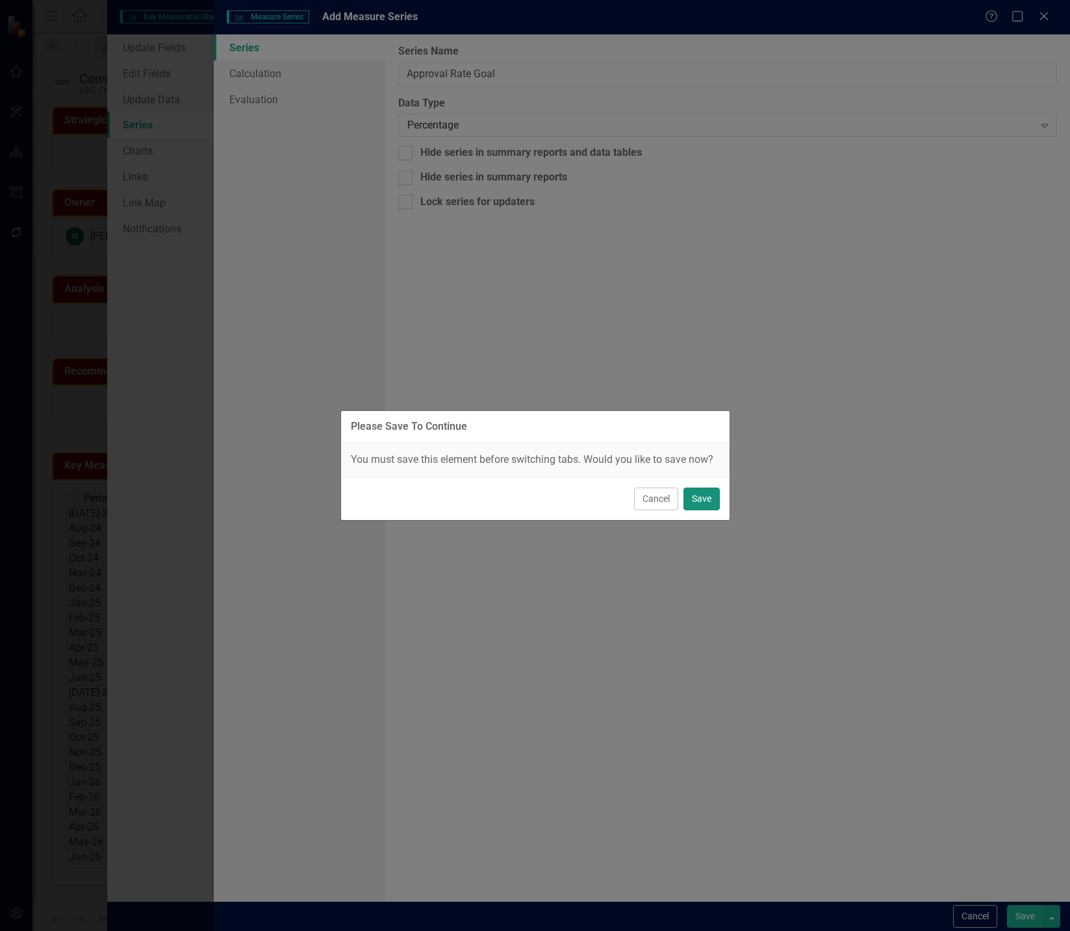
click at [693, 494] on button "Save" at bounding box center [701, 499] width 36 height 23
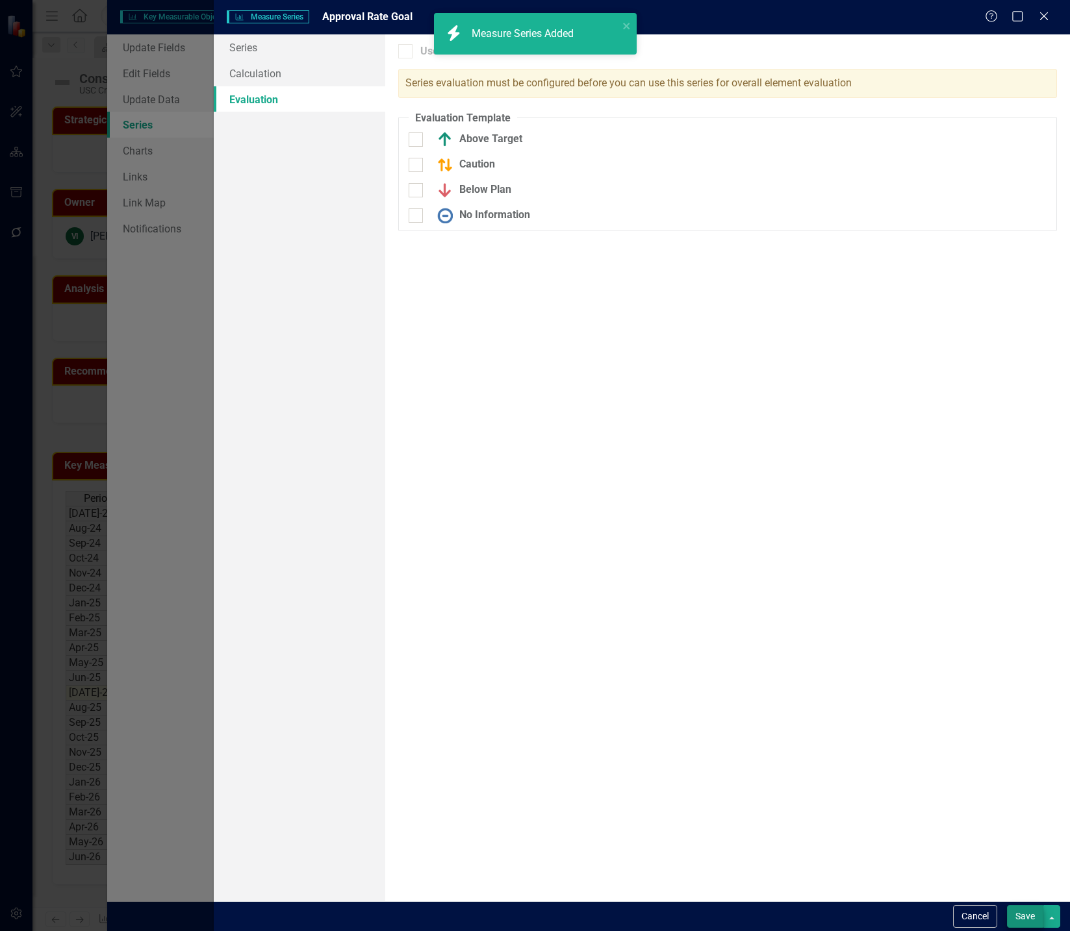
click at [1022, 919] on button "Save" at bounding box center [1025, 916] width 36 height 23
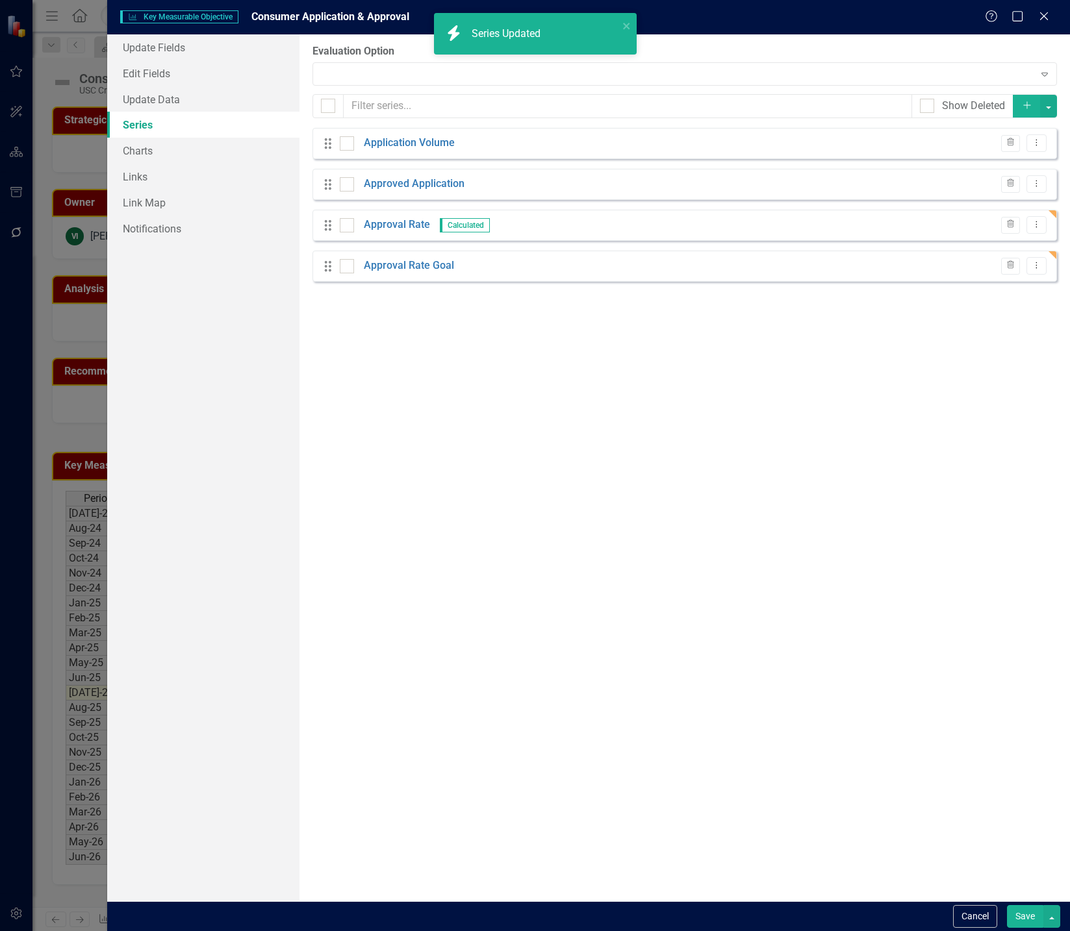
click at [645, 268] on div "Drag Approval Rate Goal Trash Dropdown Menu" at bounding box center [684, 266] width 744 height 31
click at [422, 265] on link "Approval Rate Goal" at bounding box center [409, 266] width 90 height 15
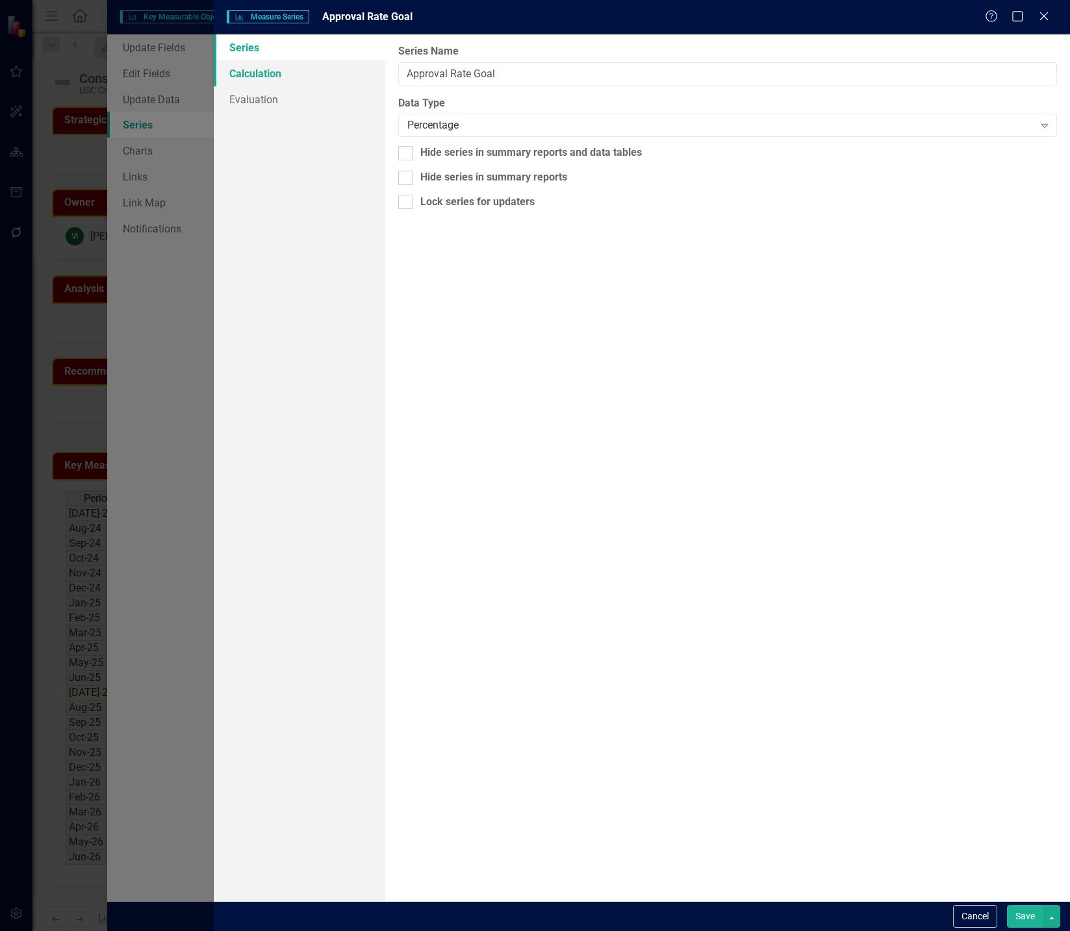
click at [262, 79] on link "Calculation" at bounding box center [299, 73] width 171 height 26
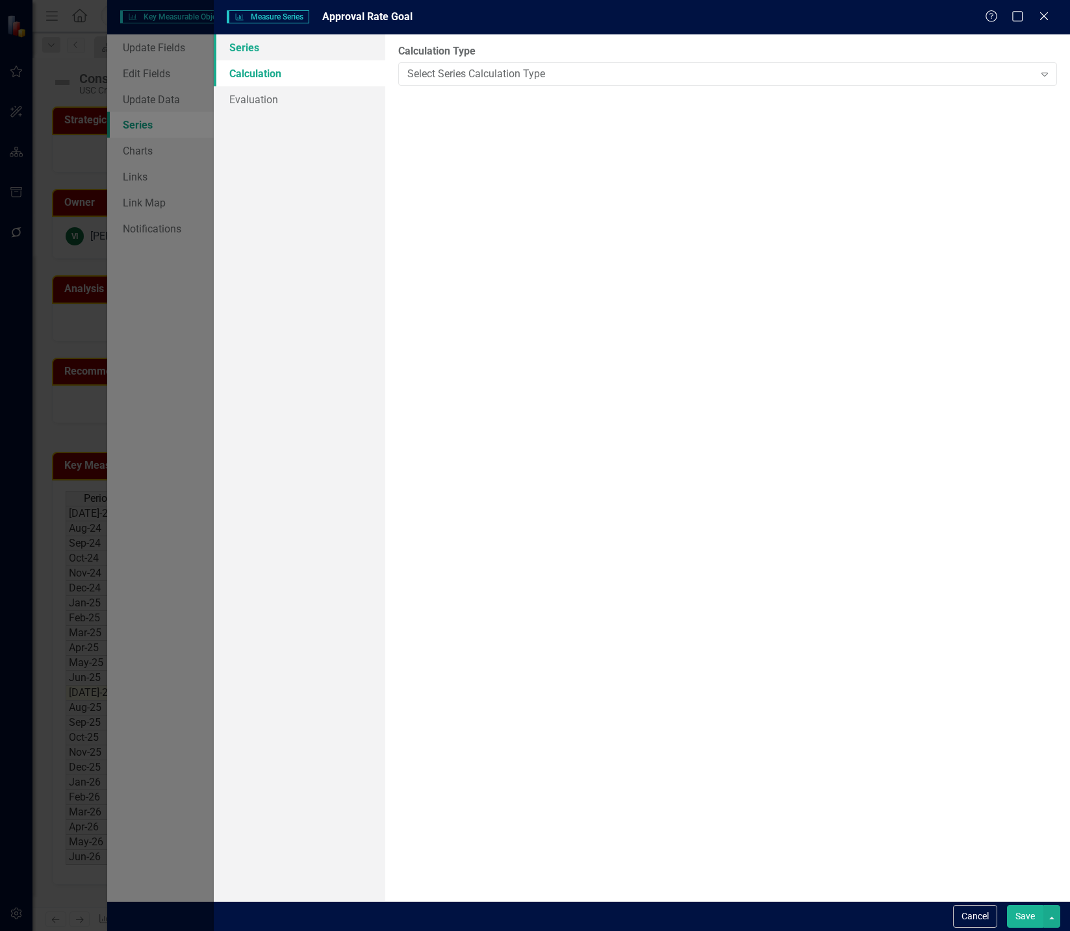
click at [227, 48] on link "Series" at bounding box center [299, 47] width 171 height 26
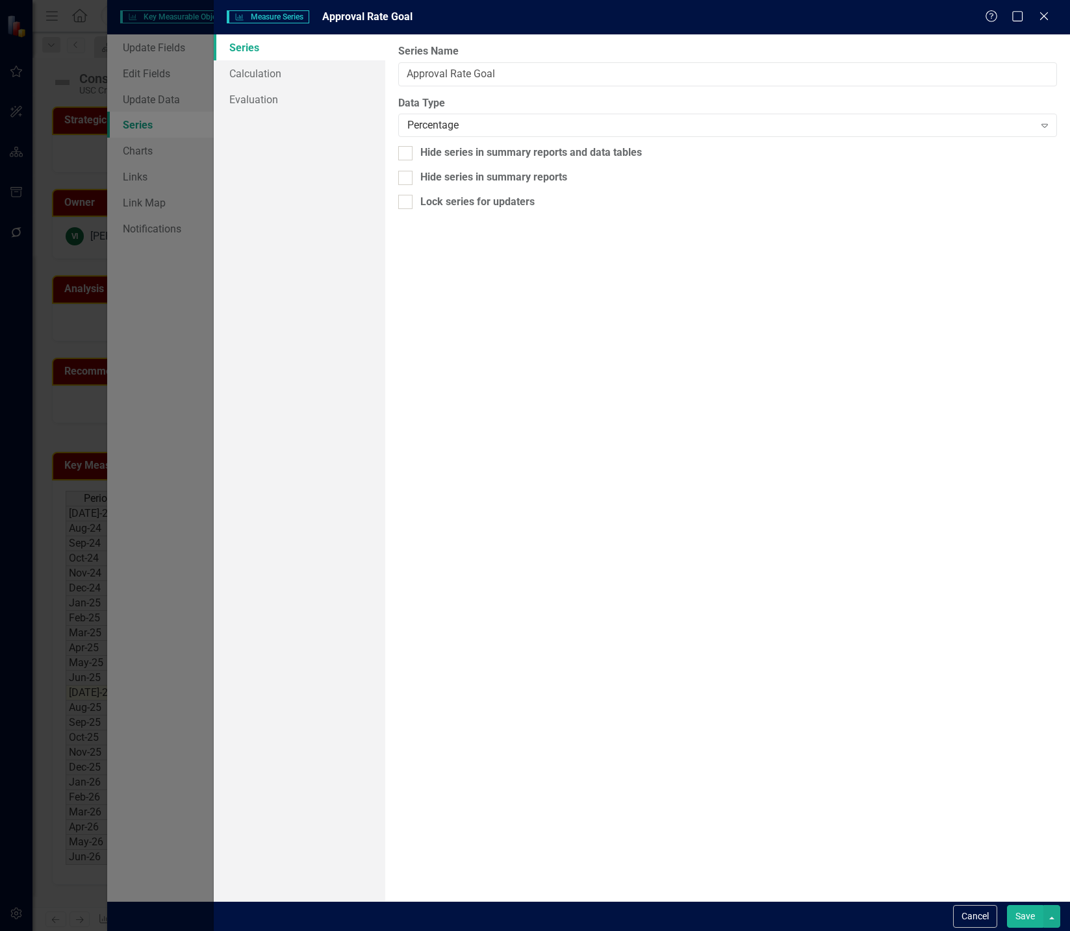
click at [1029, 919] on button "Save" at bounding box center [1025, 916] width 36 height 23
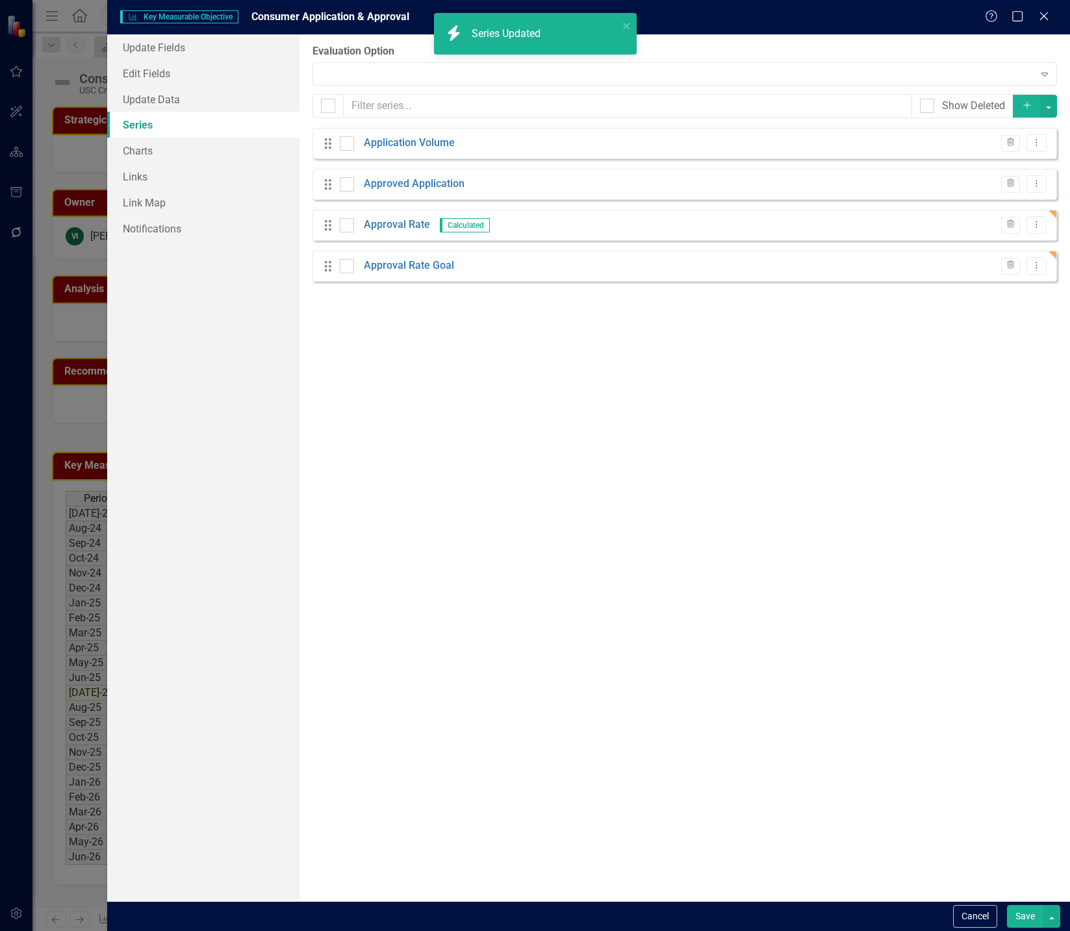
click at [1020, 918] on button "Save" at bounding box center [1025, 916] width 36 height 23
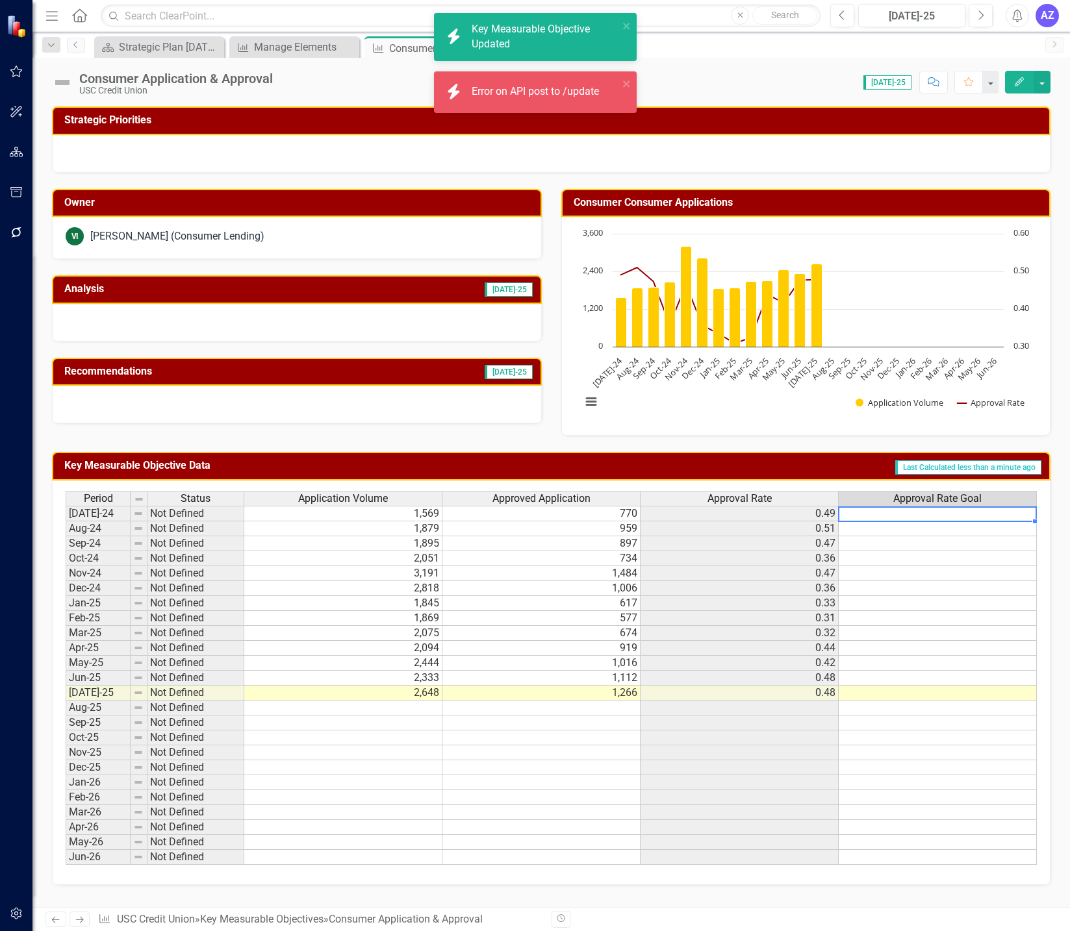
click at [864, 513] on td at bounding box center [938, 514] width 198 height 16
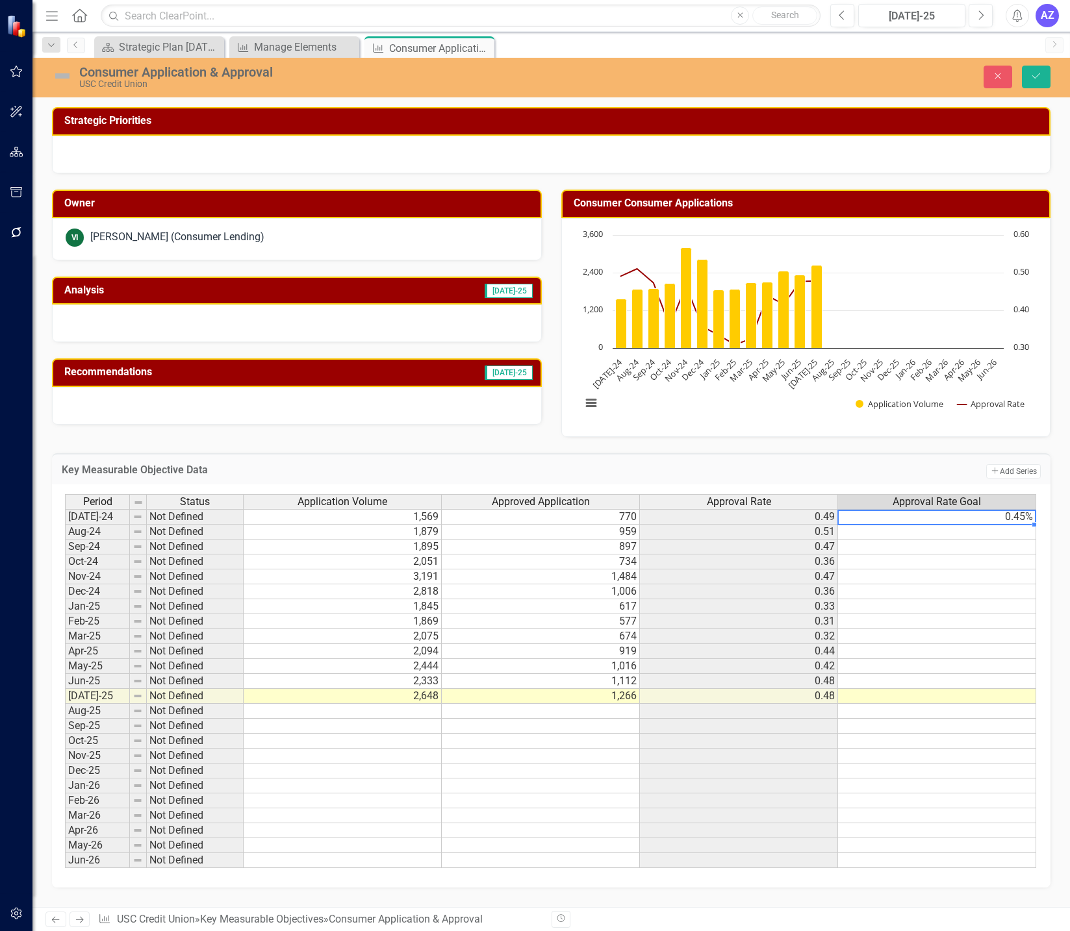
click at [864, 513] on td "0.45%" at bounding box center [937, 517] width 198 height 16
type textarea "45"
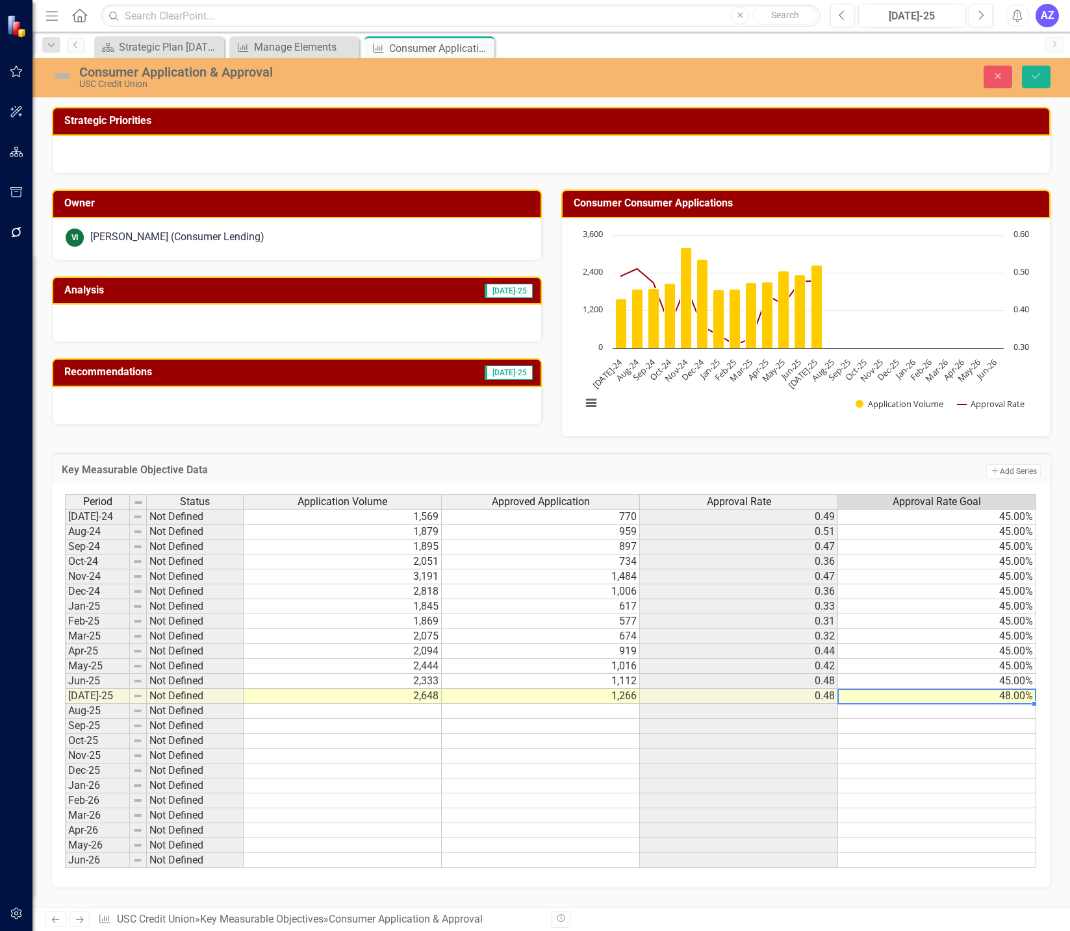
click at [1020, 693] on td "48.00%" at bounding box center [937, 696] width 198 height 15
type textarea "50"
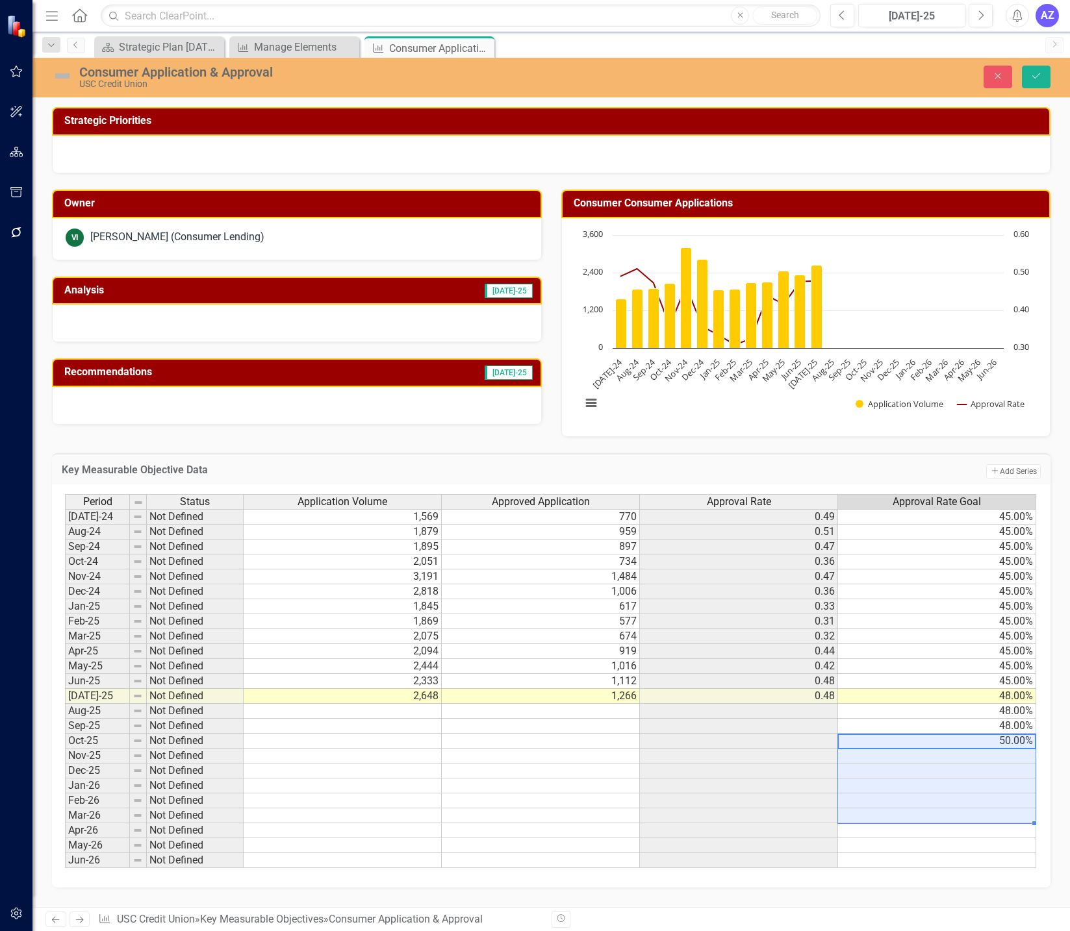
type textarea "50"
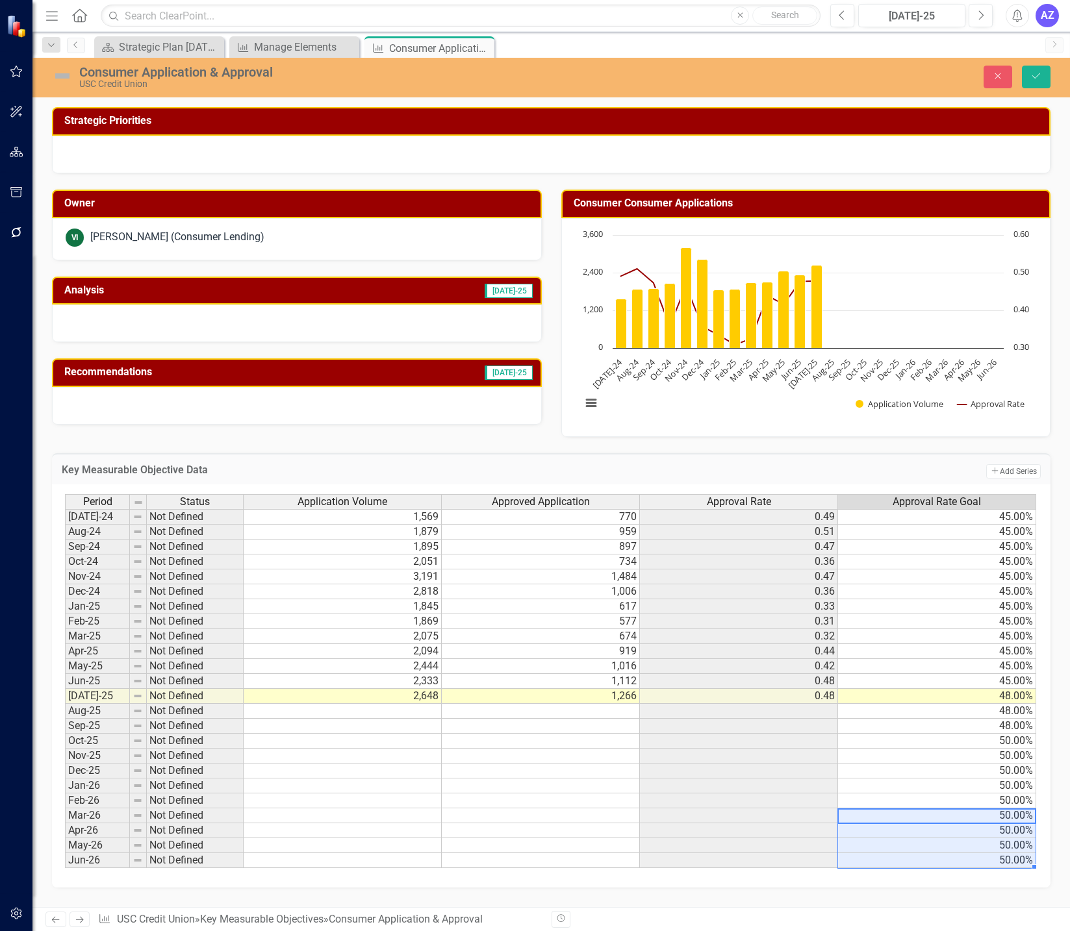
click at [748, 788] on td at bounding box center [739, 786] width 198 height 15
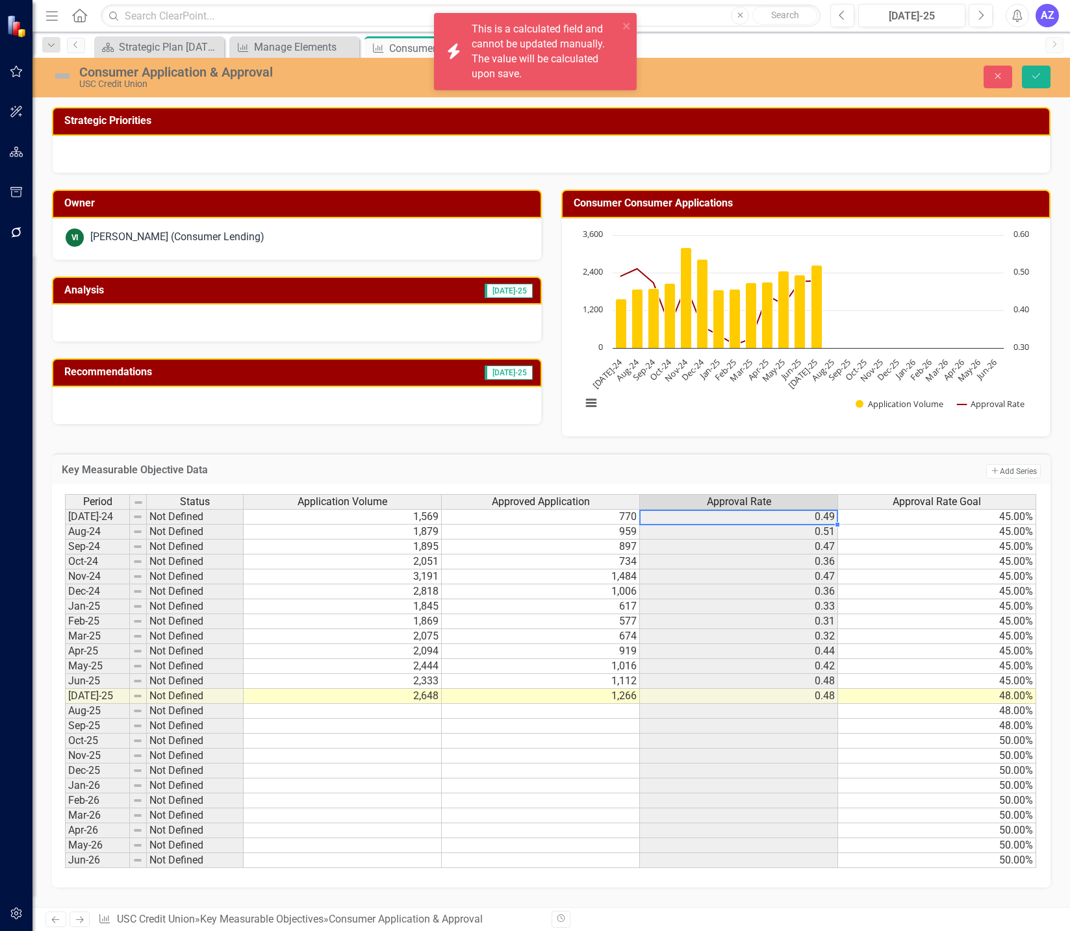
click at [800, 518] on td "0.49" at bounding box center [739, 517] width 198 height 16
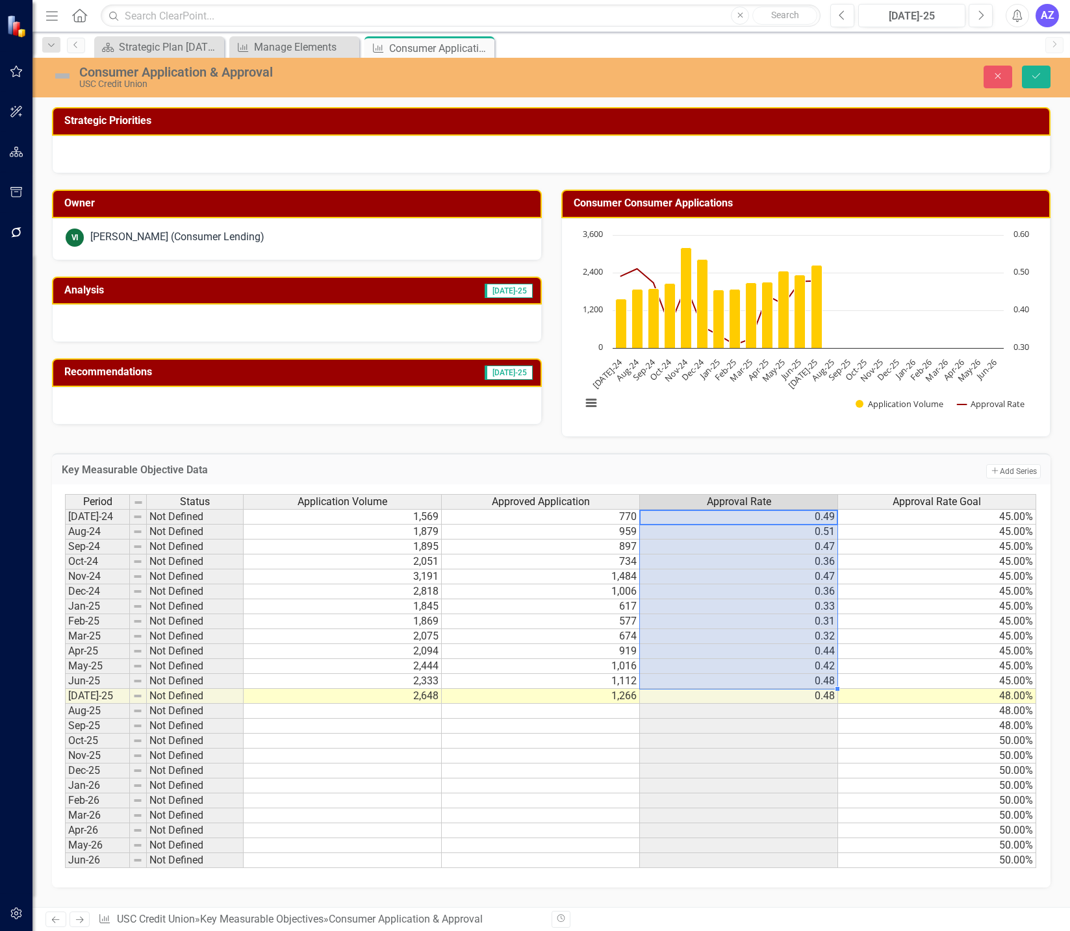
click at [780, 686] on td "0.48" at bounding box center [739, 681] width 198 height 15
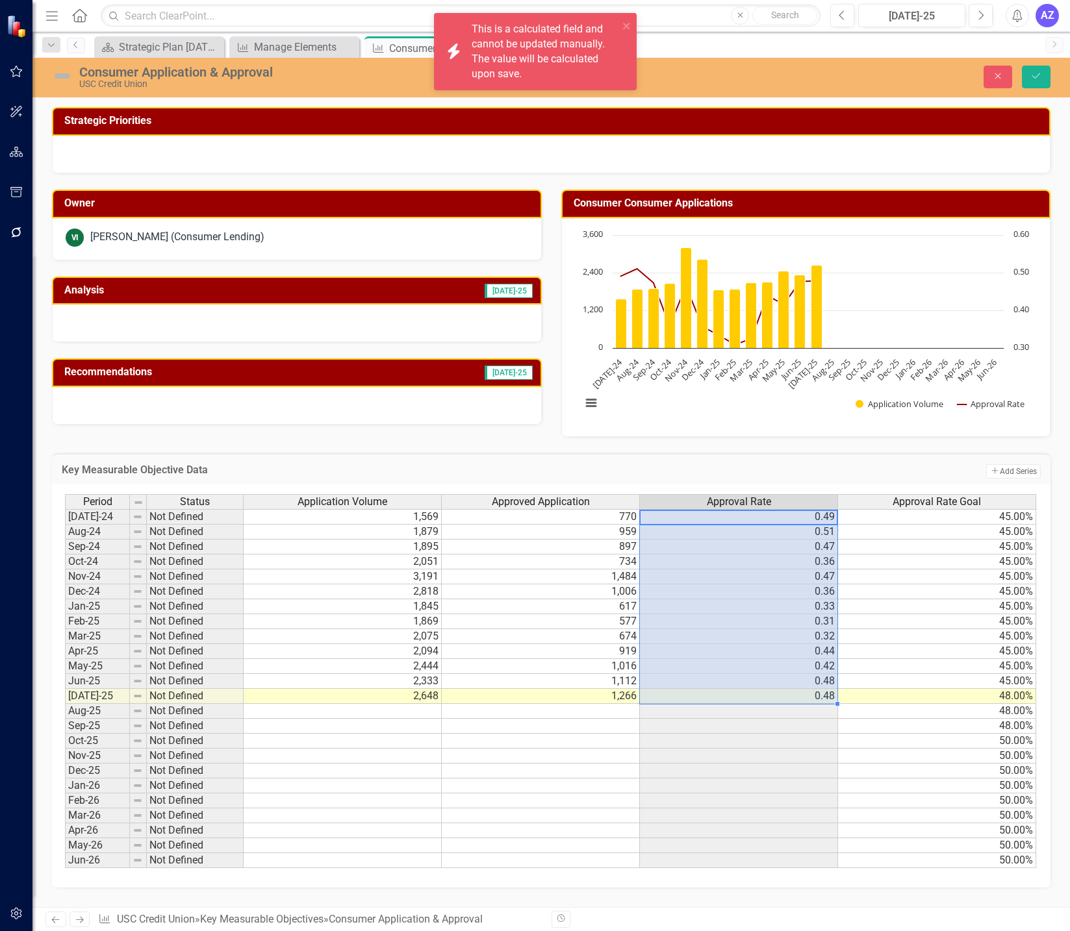
click at [782, 695] on td "0.48" at bounding box center [739, 696] width 198 height 15
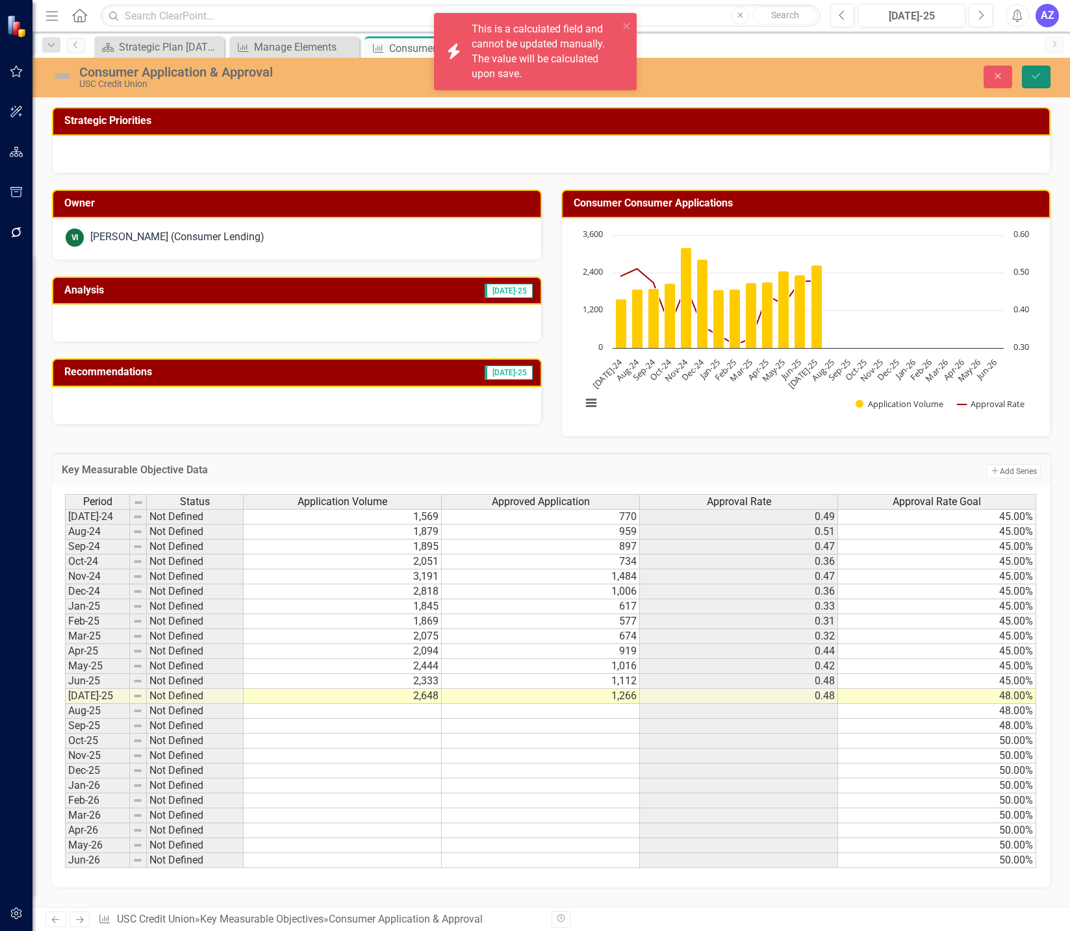
click at [1029, 74] on button "Save" at bounding box center [1036, 77] width 29 height 23
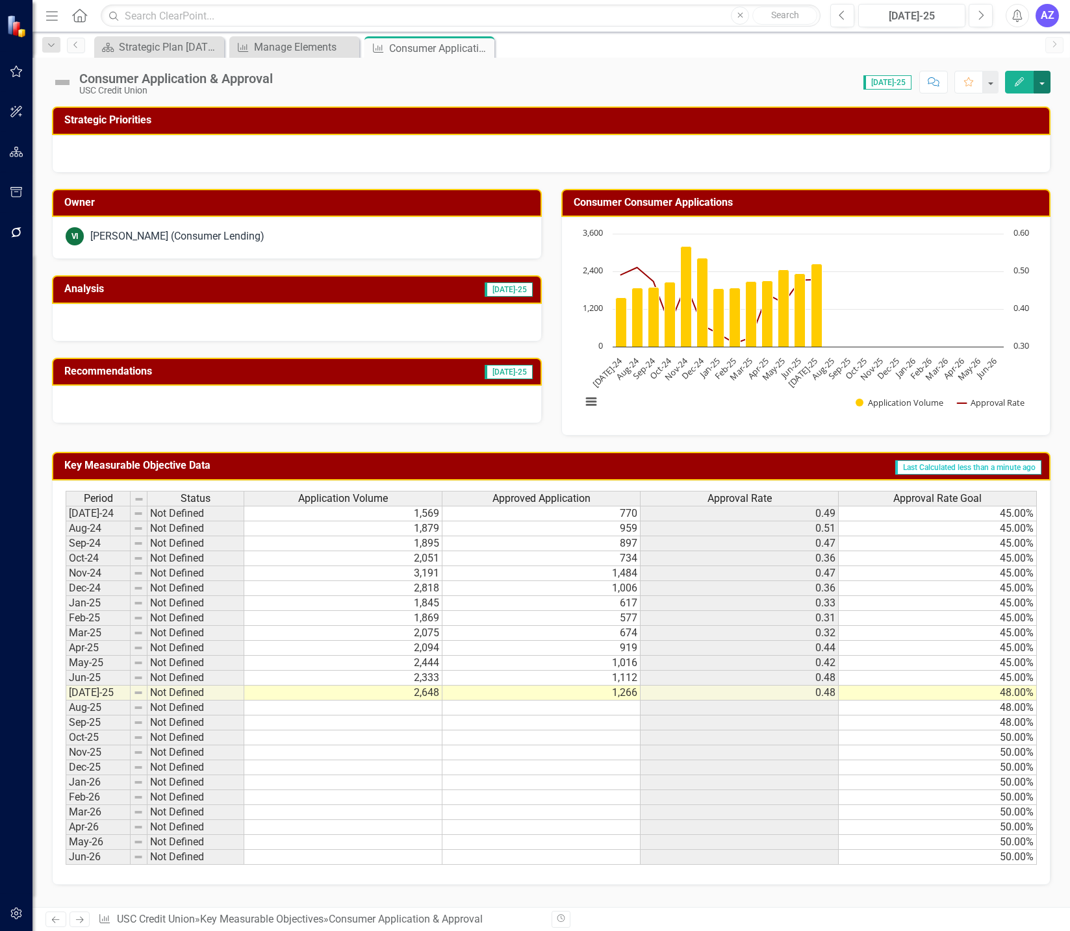
click at [1040, 83] on button "button" at bounding box center [1041, 82] width 17 height 23
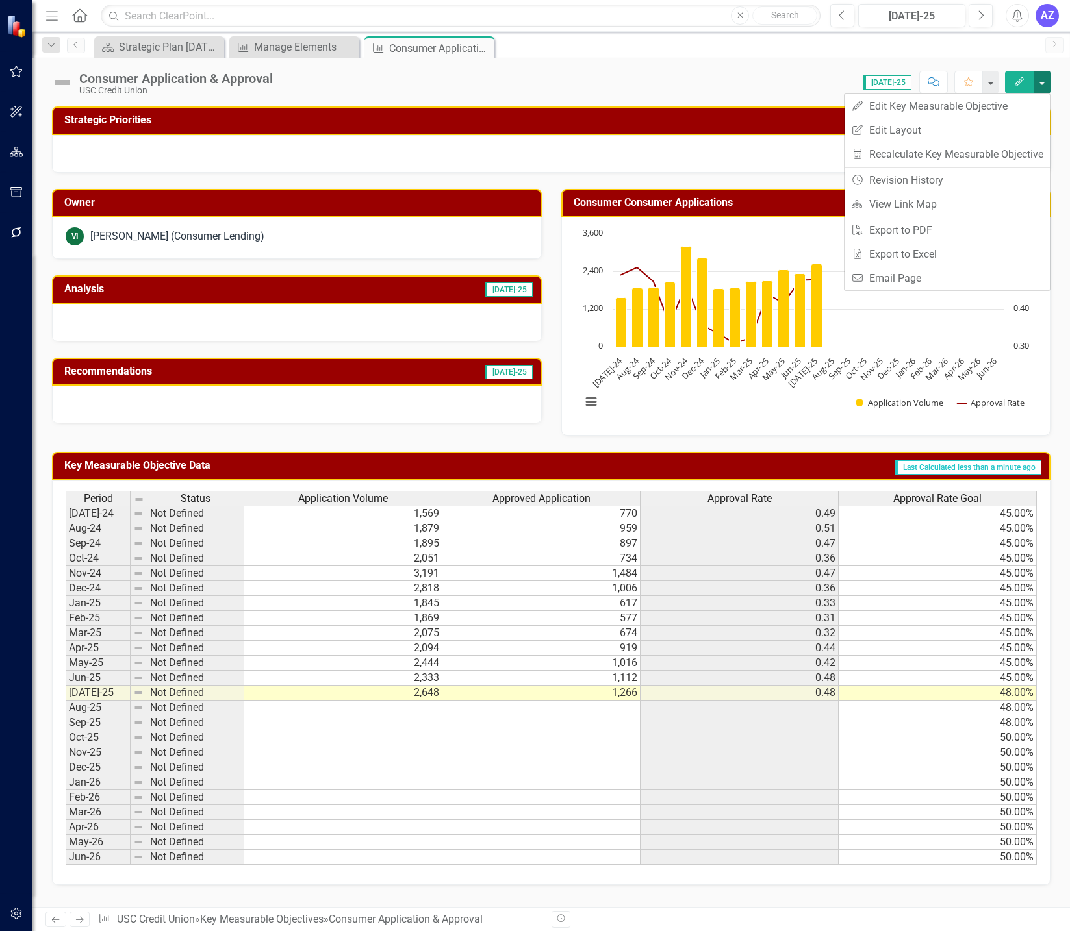
click at [1040, 83] on button "button" at bounding box center [1041, 82] width 17 height 23
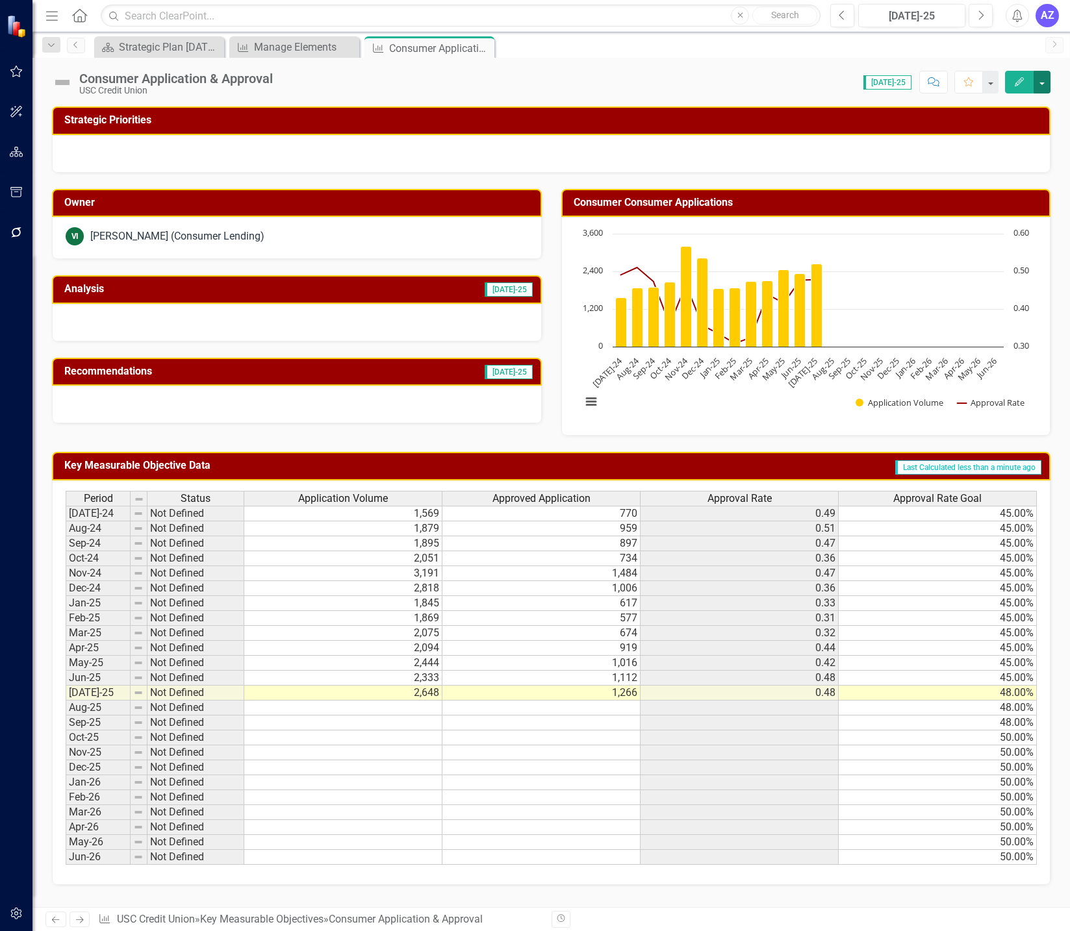
click at [1040, 83] on button "button" at bounding box center [1041, 82] width 17 height 23
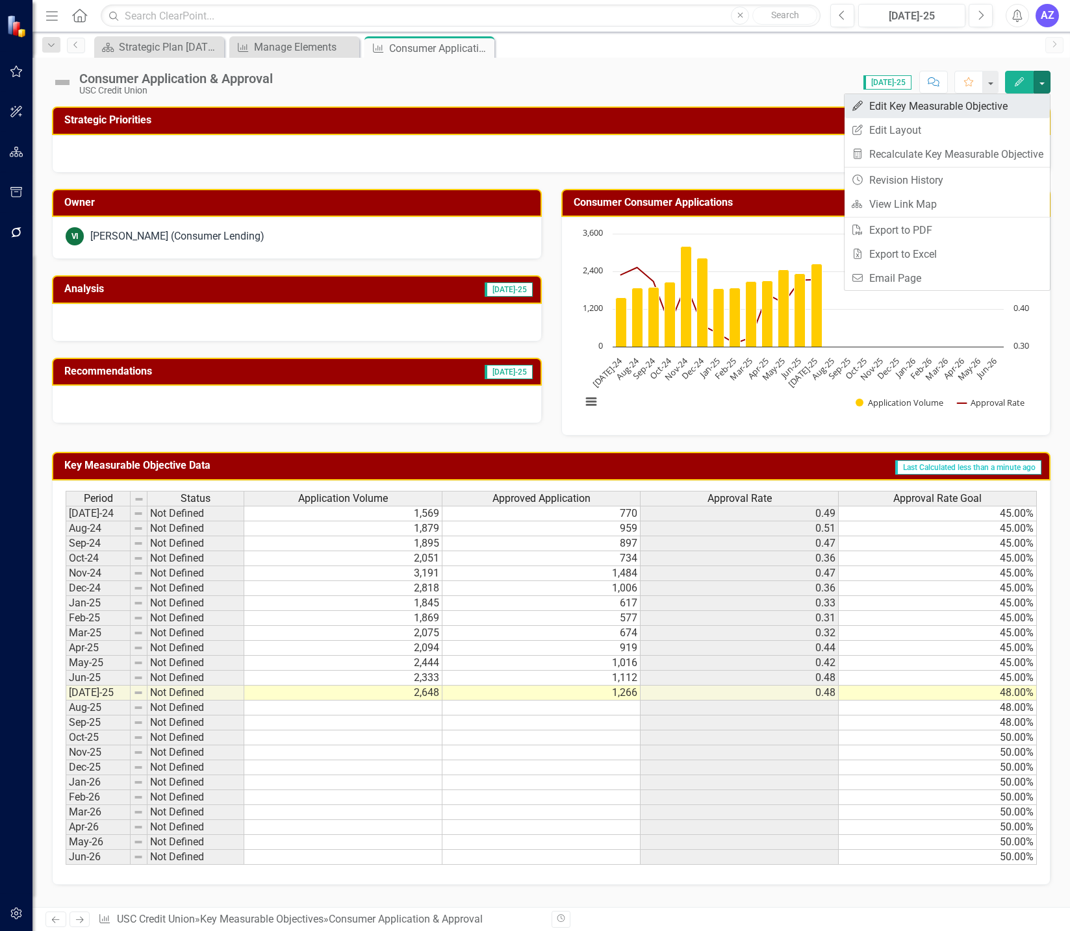
click at [925, 112] on link "Edit Edit Key Measurable Objective" at bounding box center [946, 106] width 205 height 24
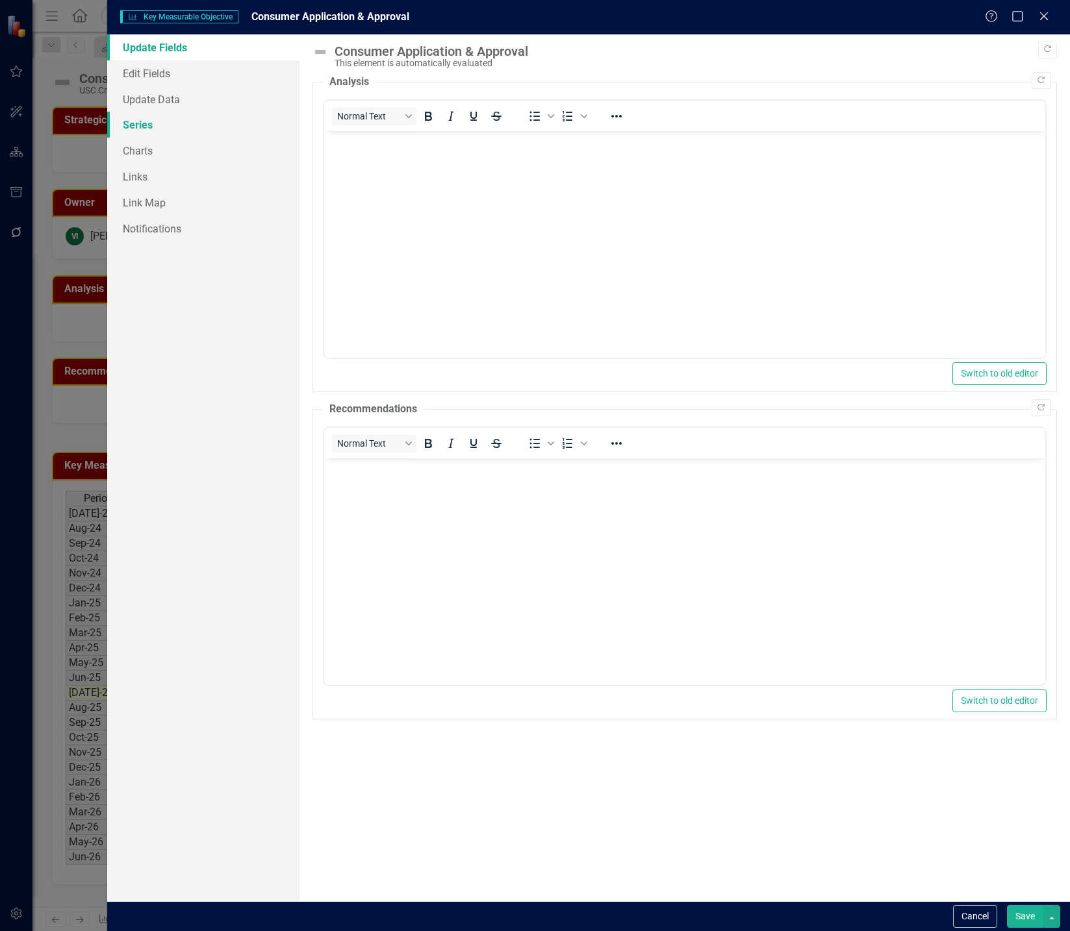
click at [179, 132] on link "Series" at bounding box center [203, 125] width 192 height 26
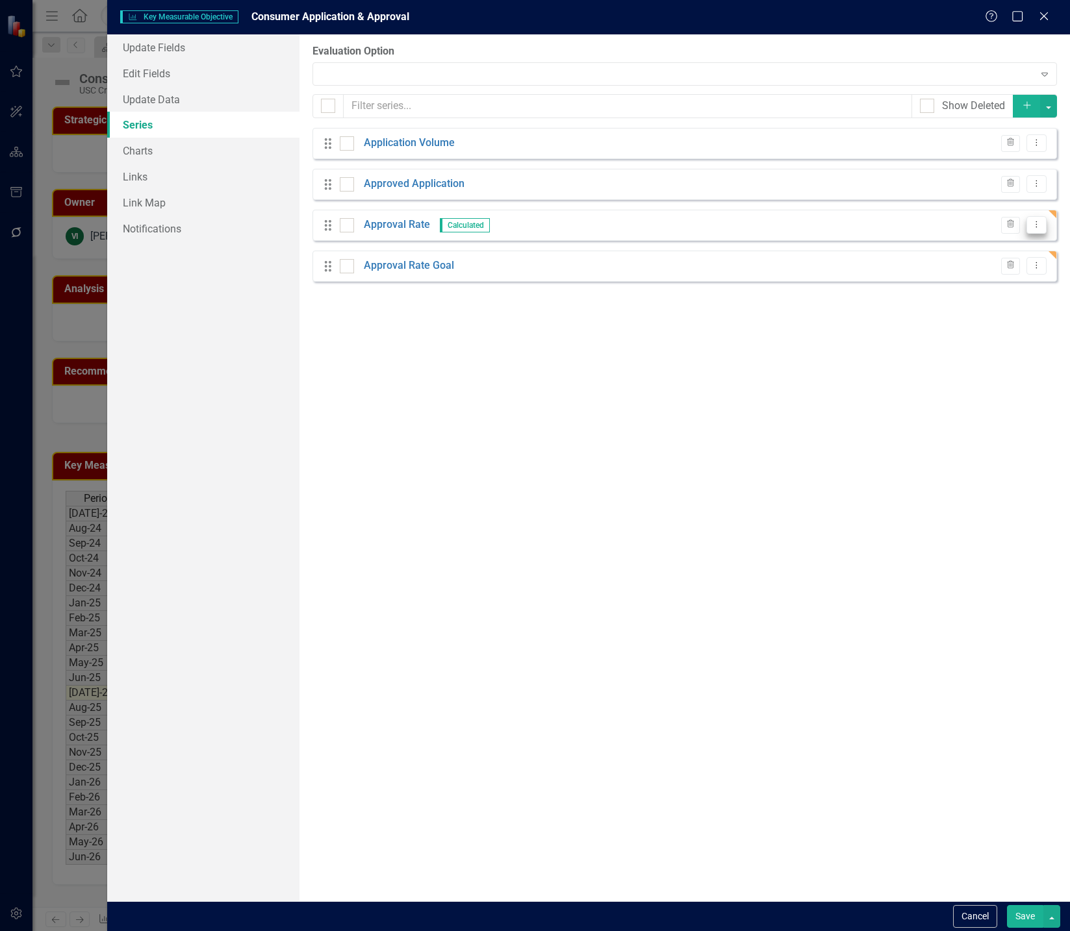
click at [1037, 225] on icon at bounding box center [1036, 224] width 1 height 6
click at [1014, 247] on link "Edit Edit Measure Series" at bounding box center [971, 246] width 147 height 24
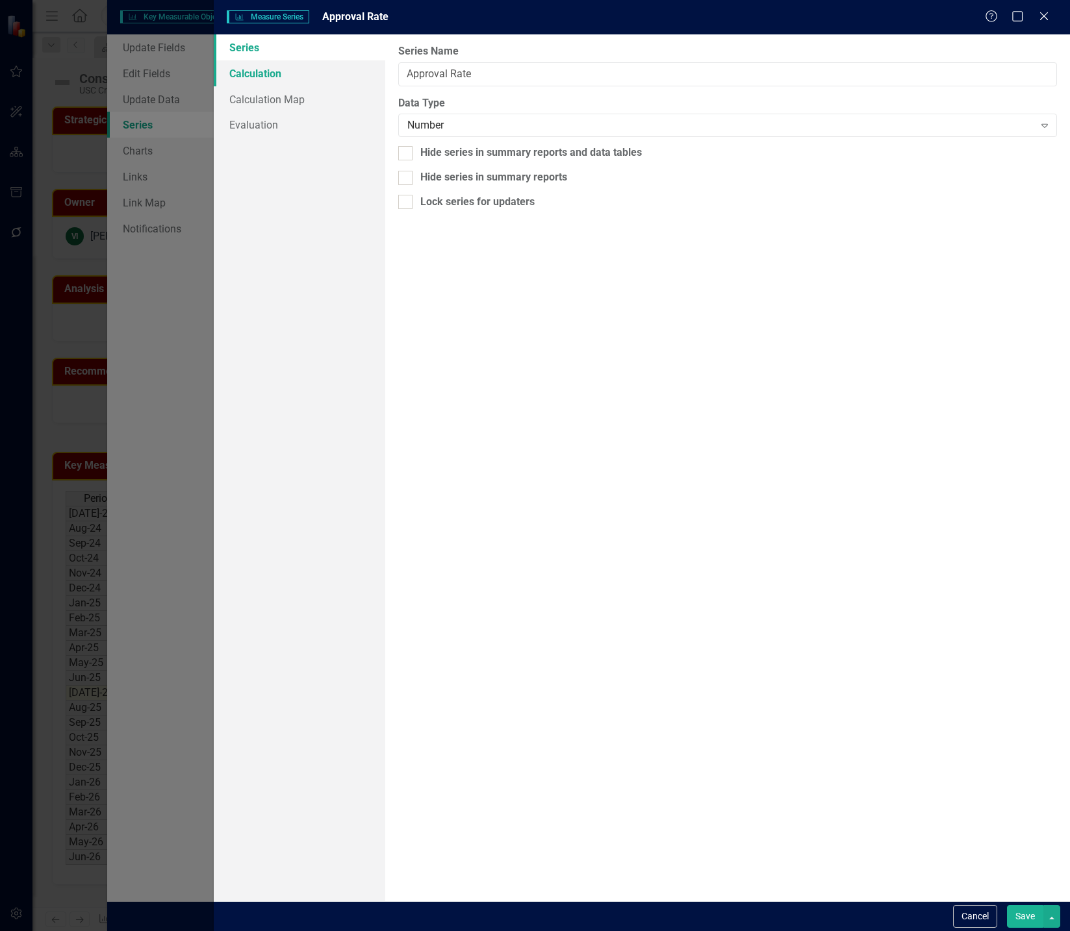
click at [329, 78] on link "Calculation" at bounding box center [299, 73] width 171 height 26
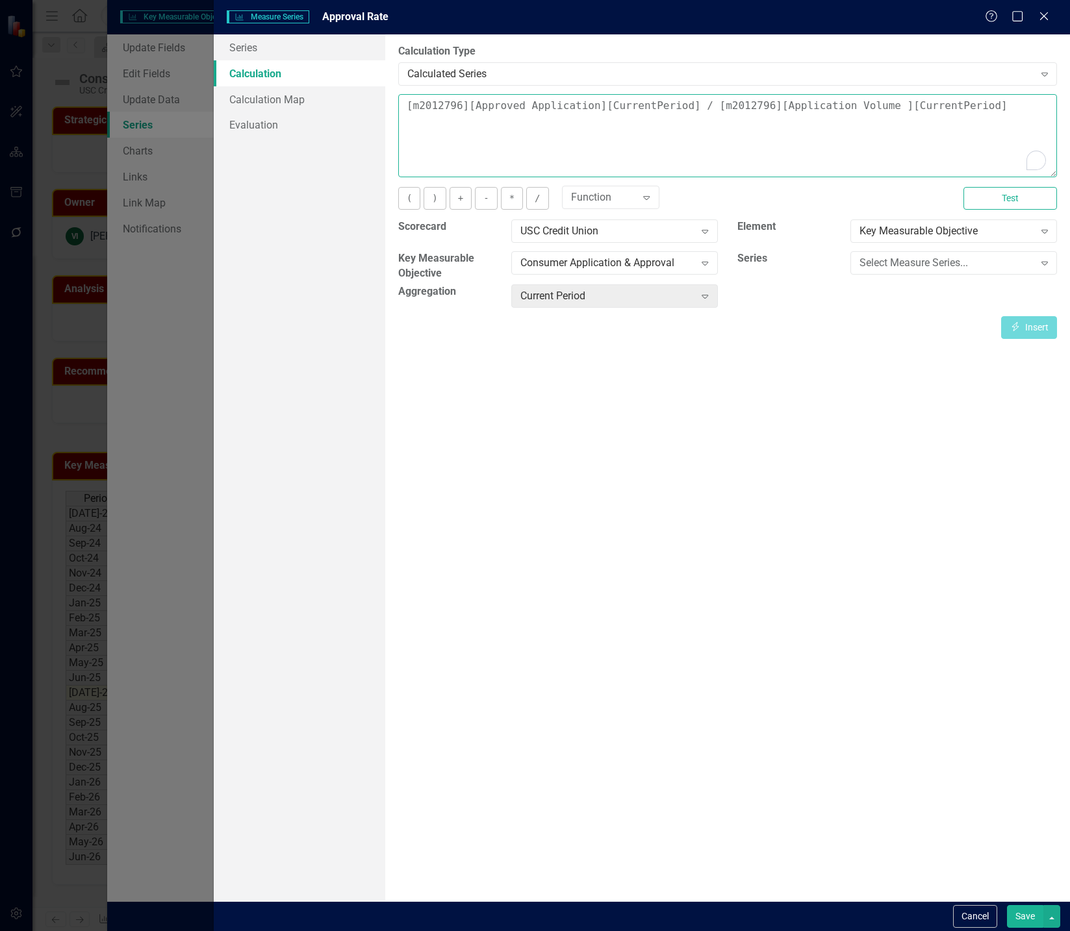
click at [402, 107] on textarea "[m2012796][Approved Application][CurrentPeriod] / [m2012796][Application Volume…" at bounding box center [727, 135] width 659 height 83
click at [985, 107] on textarea "([m2012796][Approved Application][CurrentPeriod] / [m2012796][Application Volum…" at bounding box center [727, 135] width 659 height 83
type textarea "([m2012796][Approved Application][CurrentPeriod] / [m2012796][Application Volum…"
click at [329, 53] on link "Series" at bounding box center [299, 47] width 171 height 26
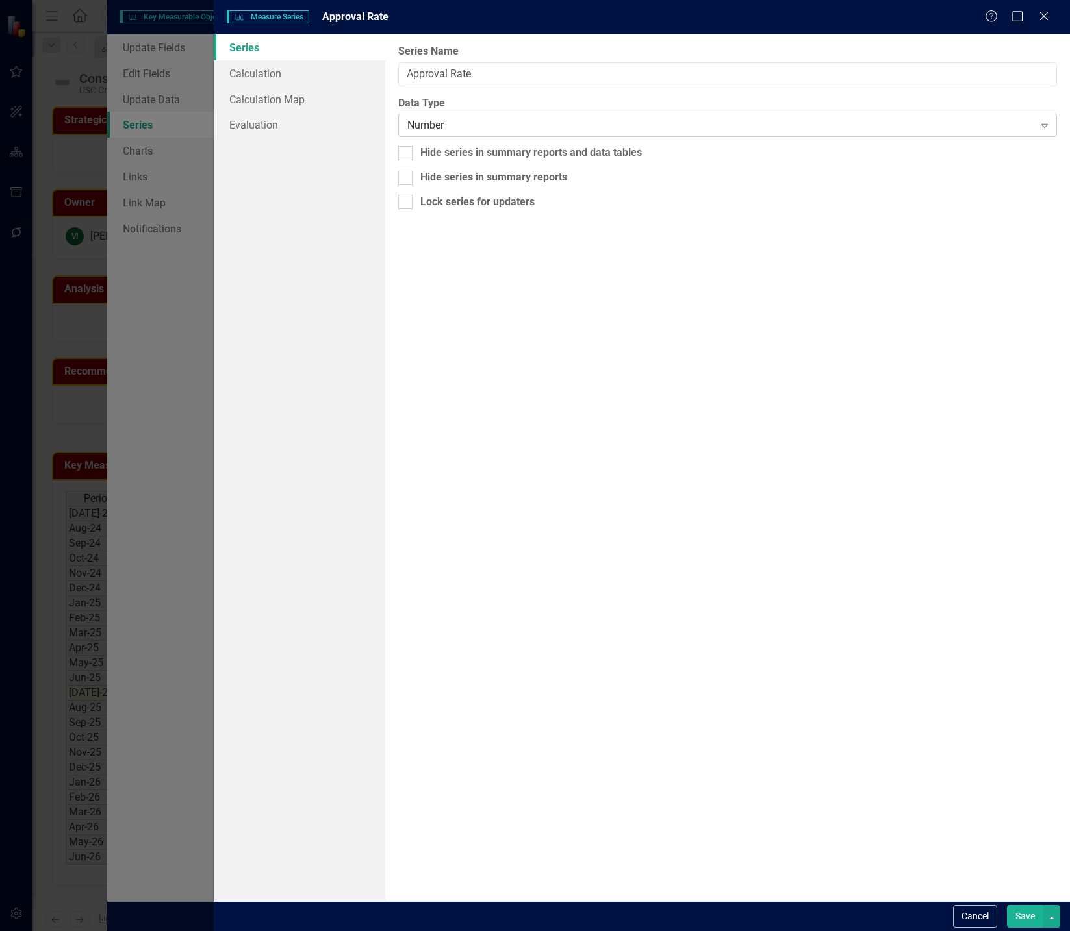
click at [483, 129] on div "Number" at bounding box center [720, 125] width 627 height 15
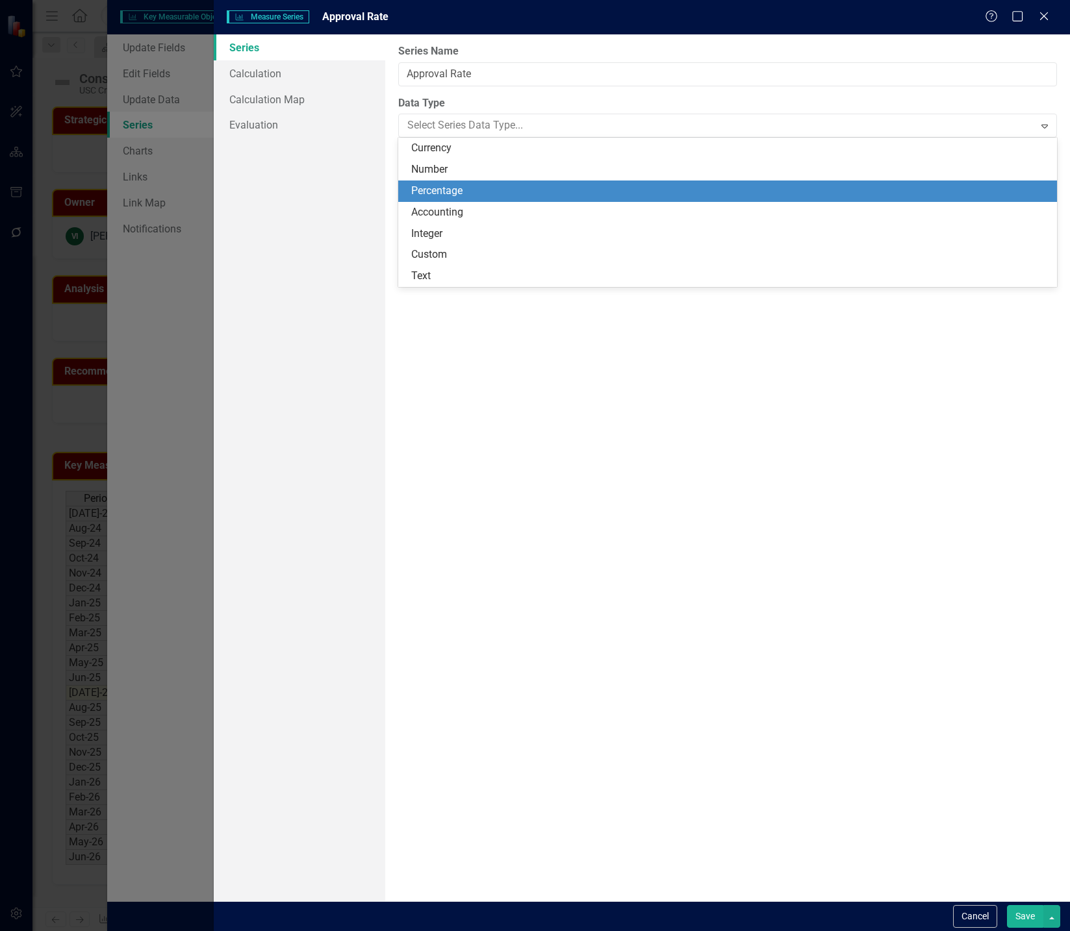
click at [466, 189] on div "Percentage" at bounding box center [730, 191] width 638 height 15
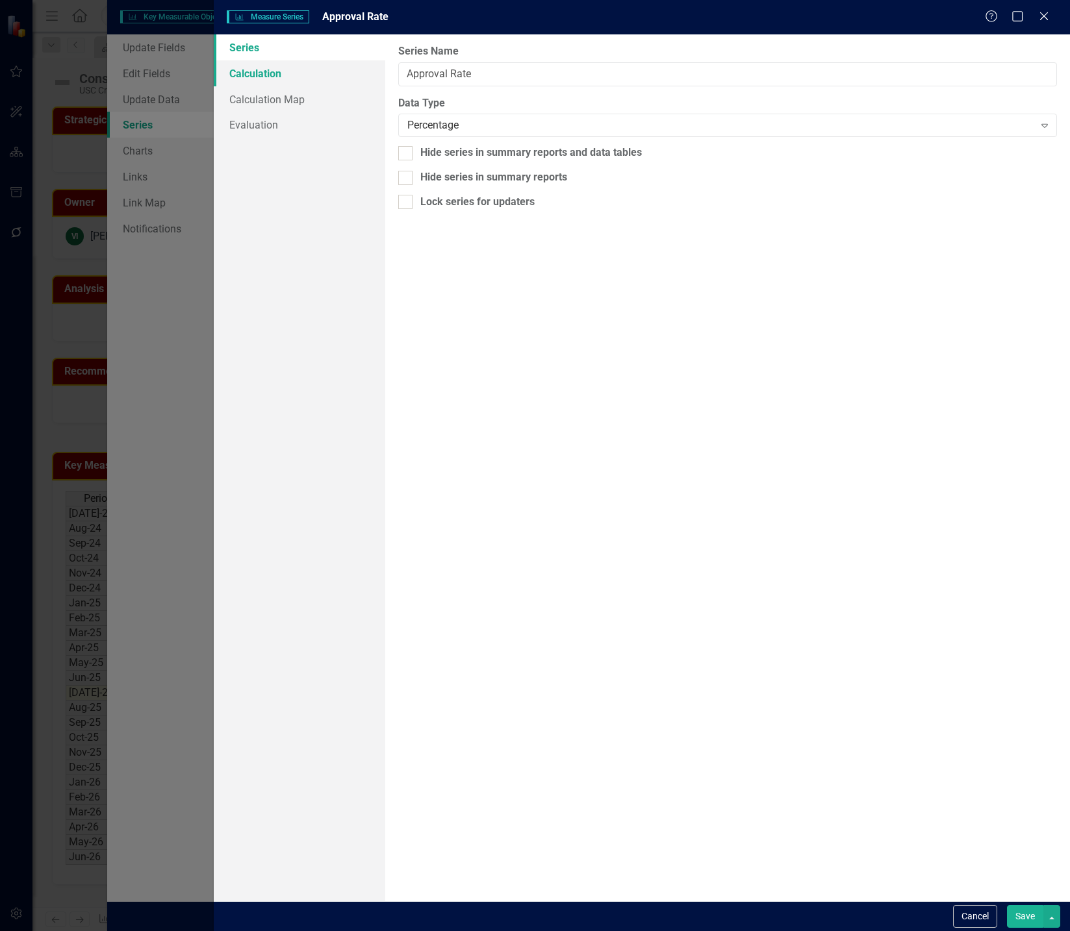
click at [284, 72] on link "Calculation" at bounding box center [299, 73] width 171 height 26
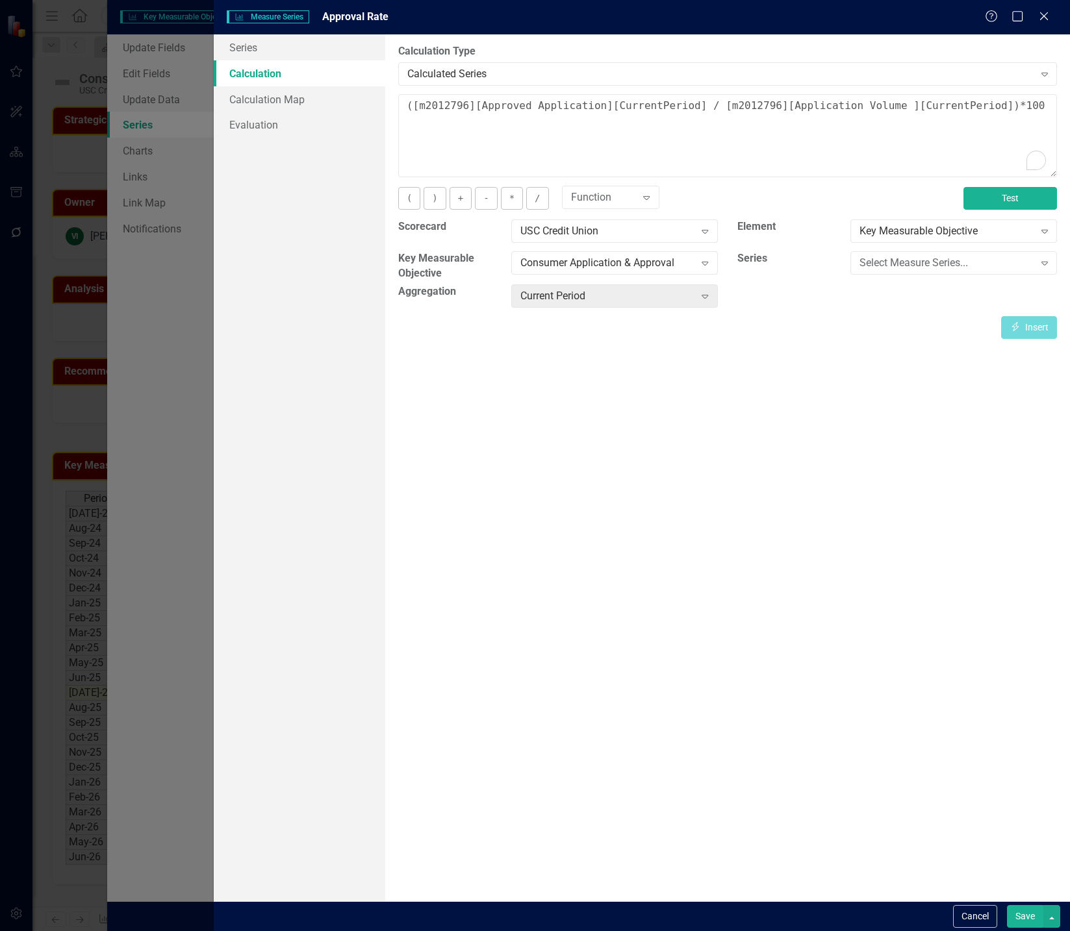
click at [1007, 208] on button "Test" at bounding box center [1010, 198] width 94 height 23
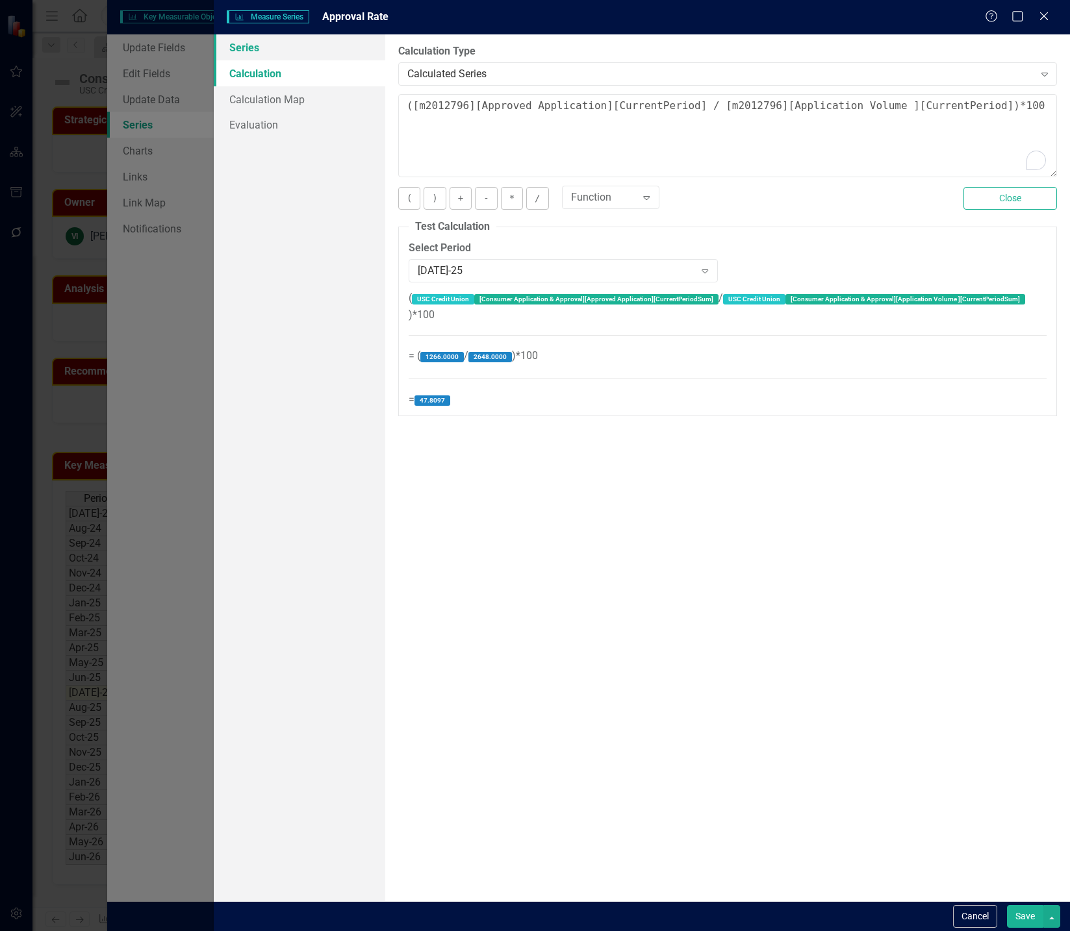
click at [251, 49] on link "Series" at bounding box center [299, 47] width 171 height 26
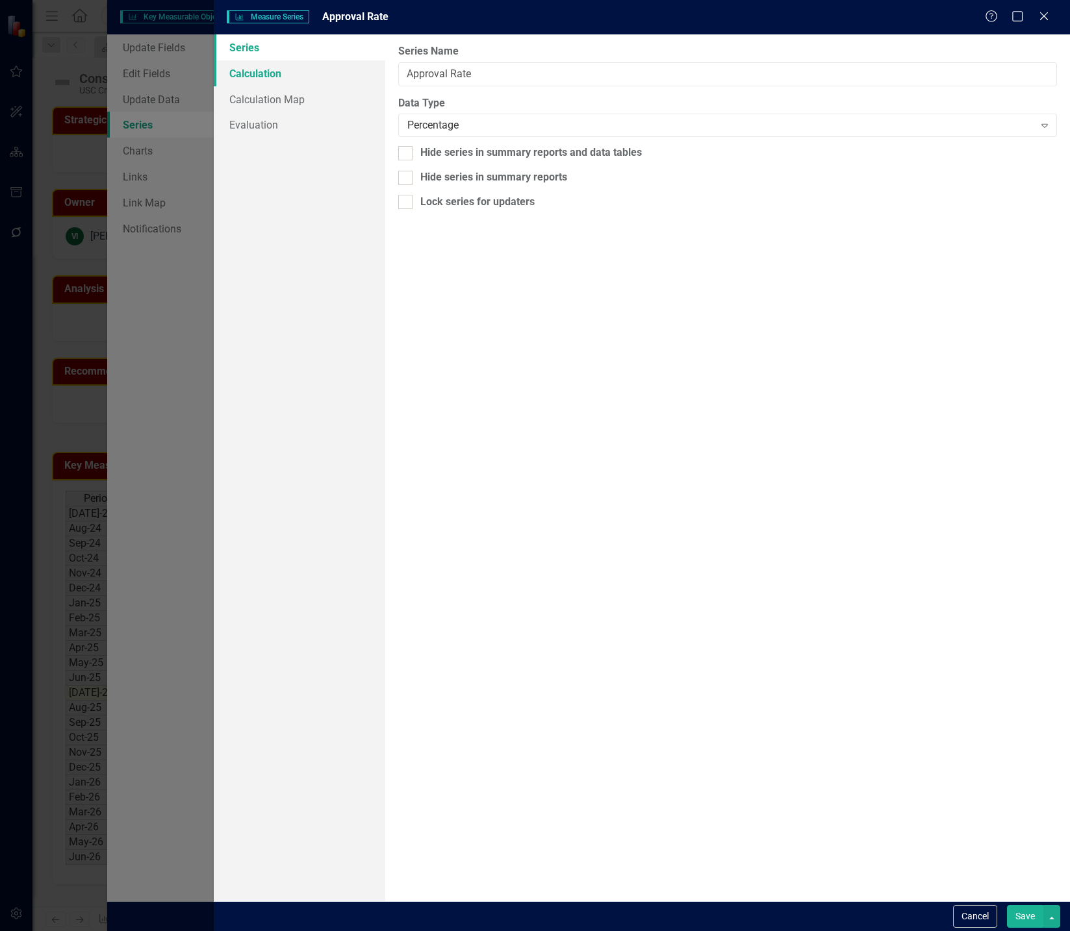
click at [272, 71] on link "Calculation" at bounding box center [299, 73] width 171 height 26
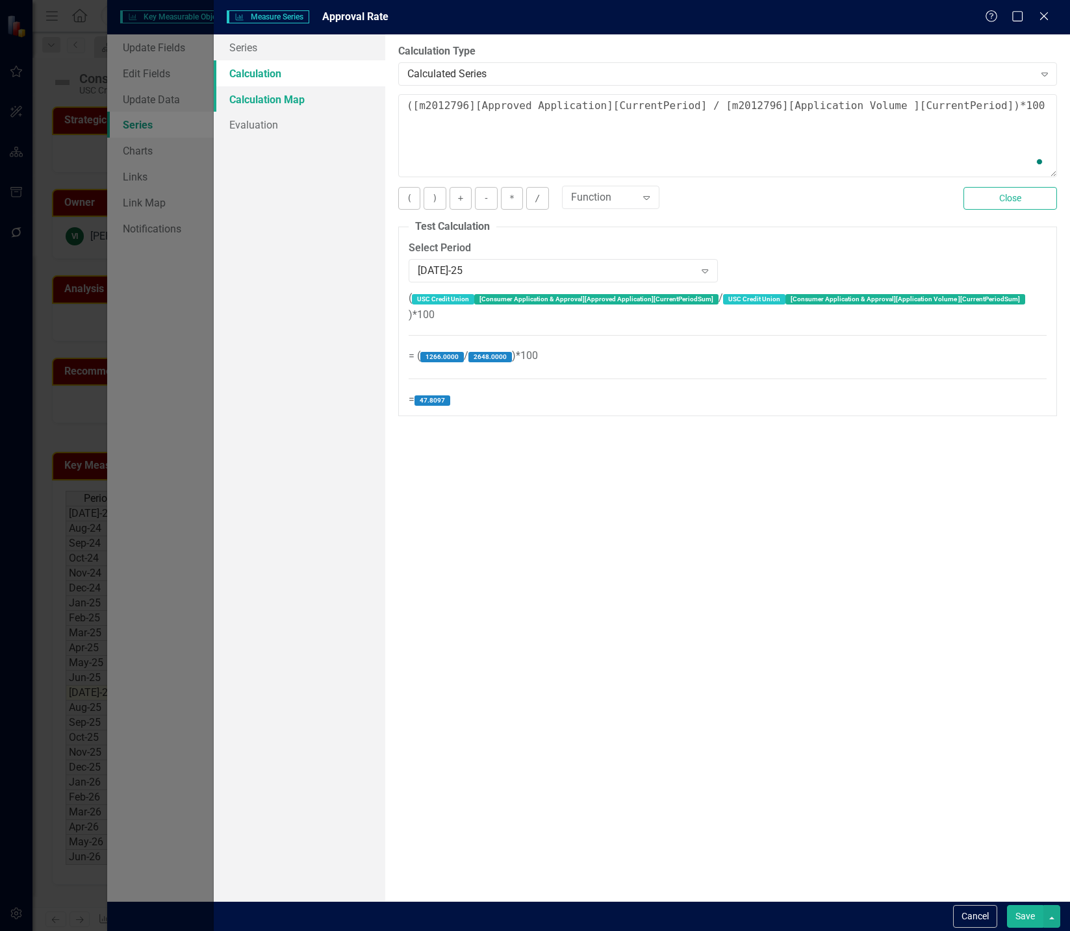
click at [274, 106] on link "Calculation Map" at bounding box center [299, 99] width 171 height 26
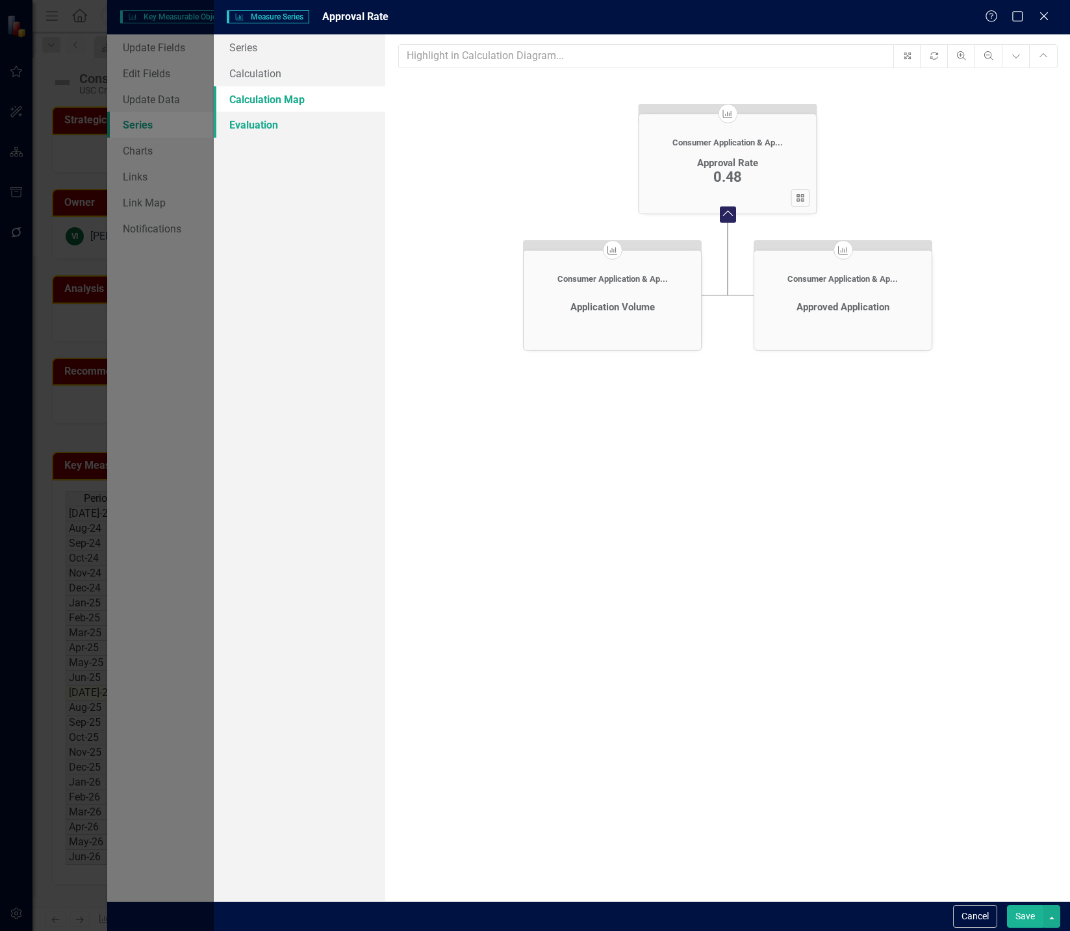
click at [265, 121] on link "Evaluation" at bounding box center [299, 125] width 171 height 26
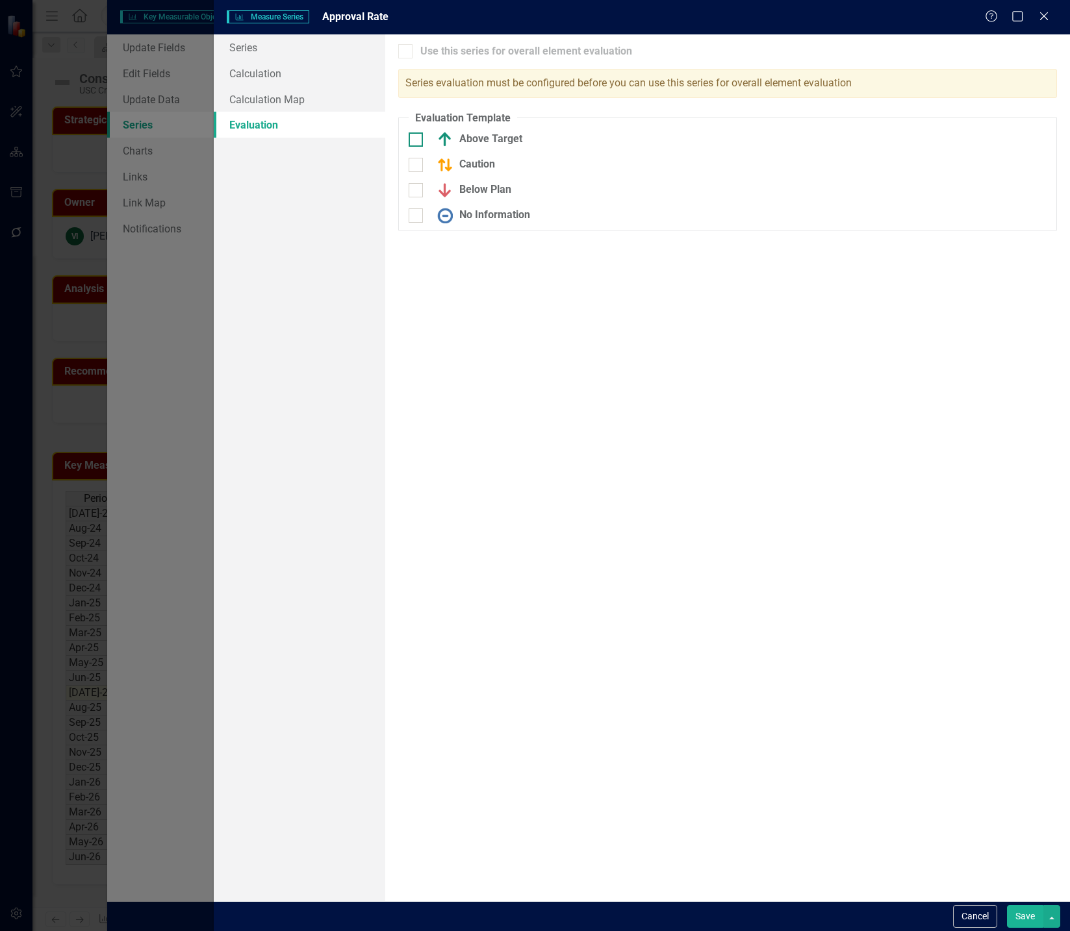
click at [420, 141] on div at bounding box center [416, 139] width 14 height 14
click at [417, 141] on input "Above Target" at bounding box center [413, 136] width 8 height 8
checkbox input "true"
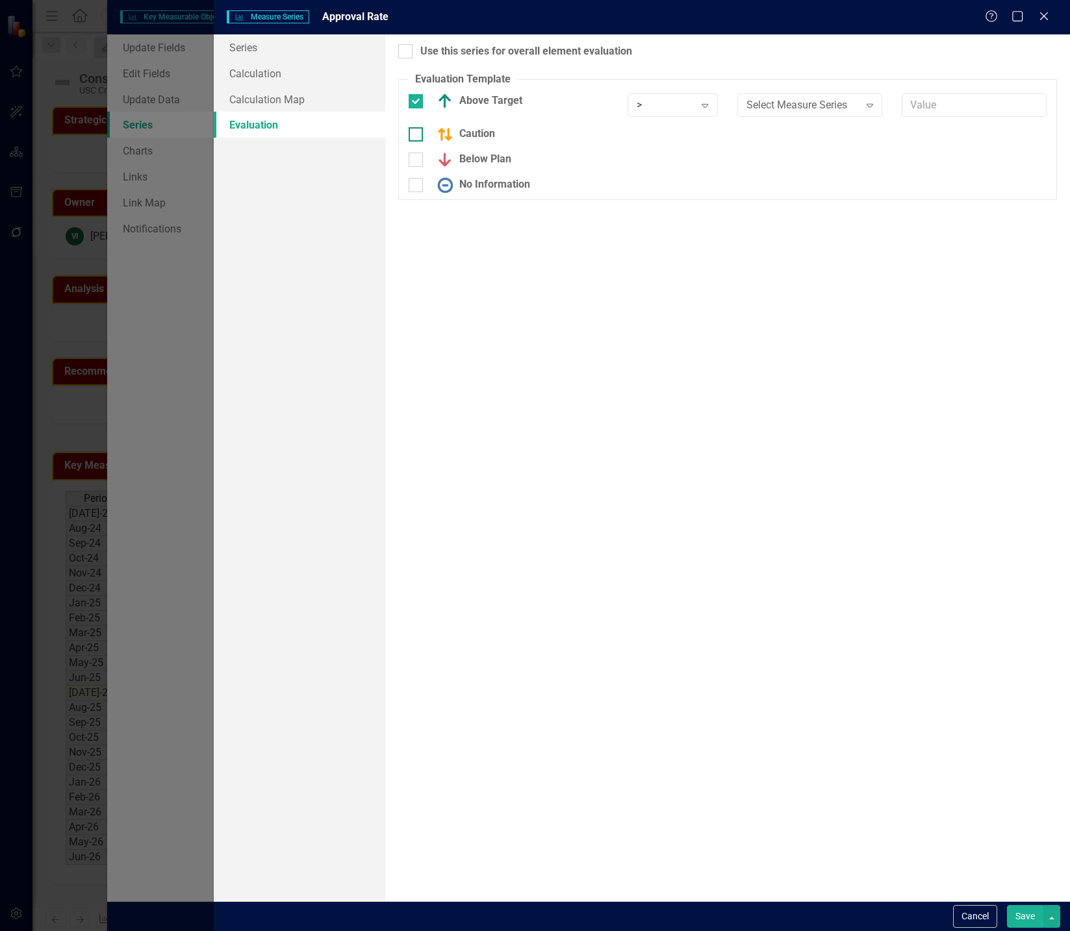
click at [414, 136] on input "Caution" at bounding box center [413, 131] width 8 height 8
checkbox input "true"
click at [414, 164] on input "Below Plan" at bounding box center [413, 165] width 8 height 8
checkbox input "true"
click at [857, 112] on div "Select Measure Series" at bounding box center [802, 104] width 113 height 15
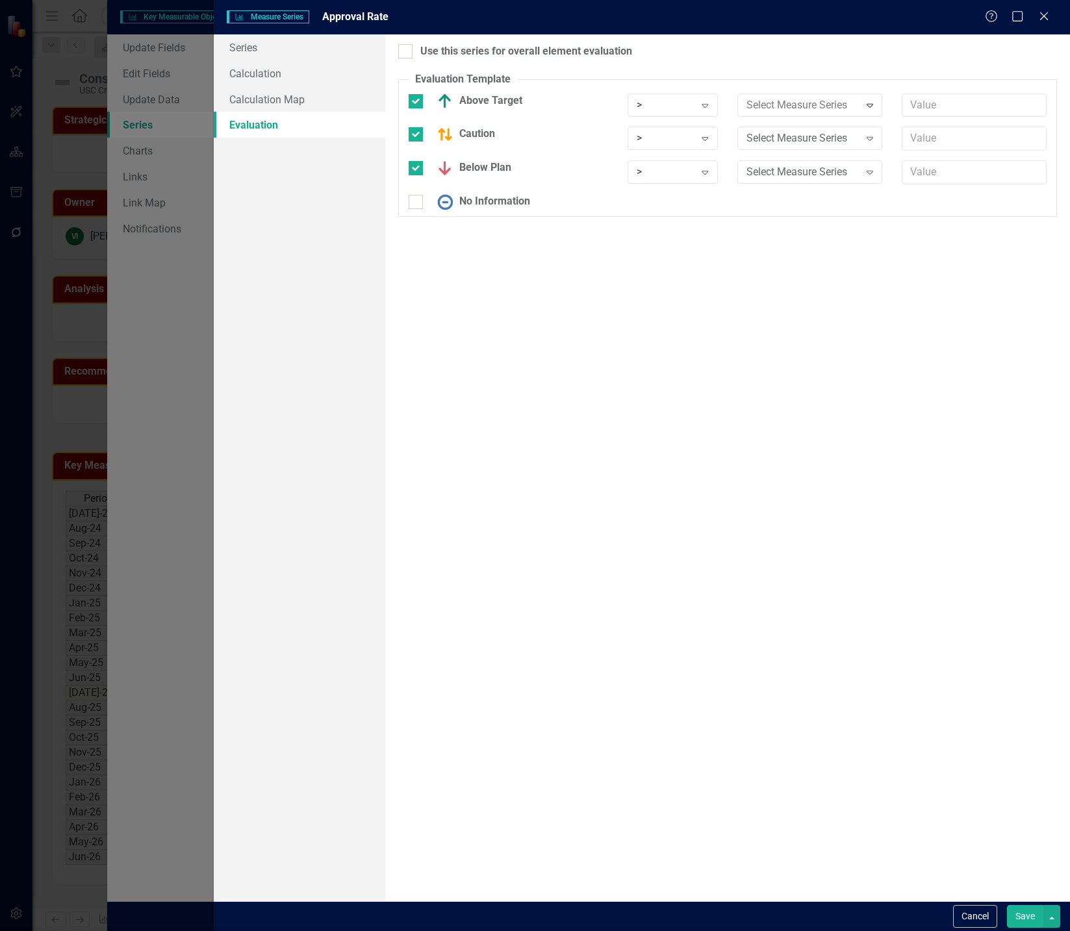
click at [837, 139] on div "Select Measure Series" at bounding box center [802, 138] width 113 height 15
click at [807, 183] on div "Select Measure Series Expand" at bounding box center [809, 171] width 145 height 23
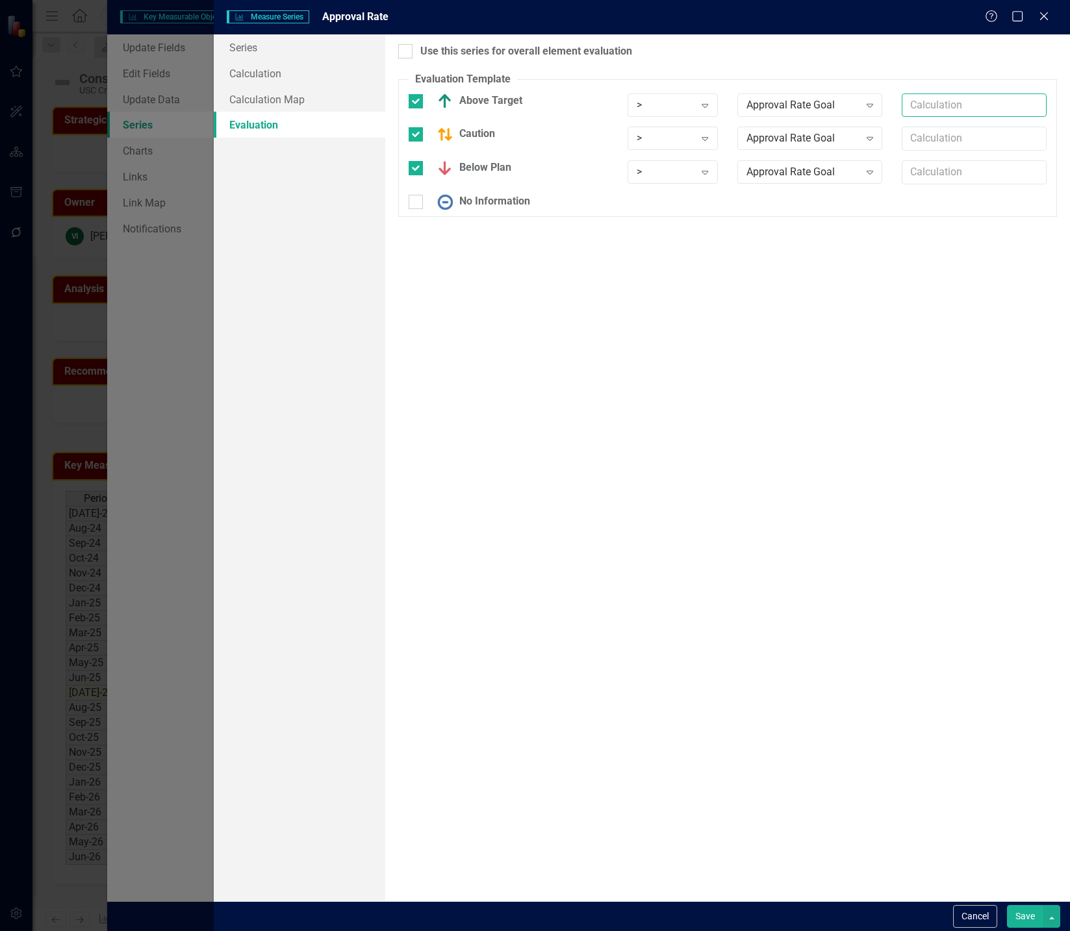
click at [944, 103] on input "text" at bounding box center [974, 106] width 145 height 24
type input "*1"
click at [1007, 905] on button "Save" at bounding box center [1025, 916] width 36 height 23
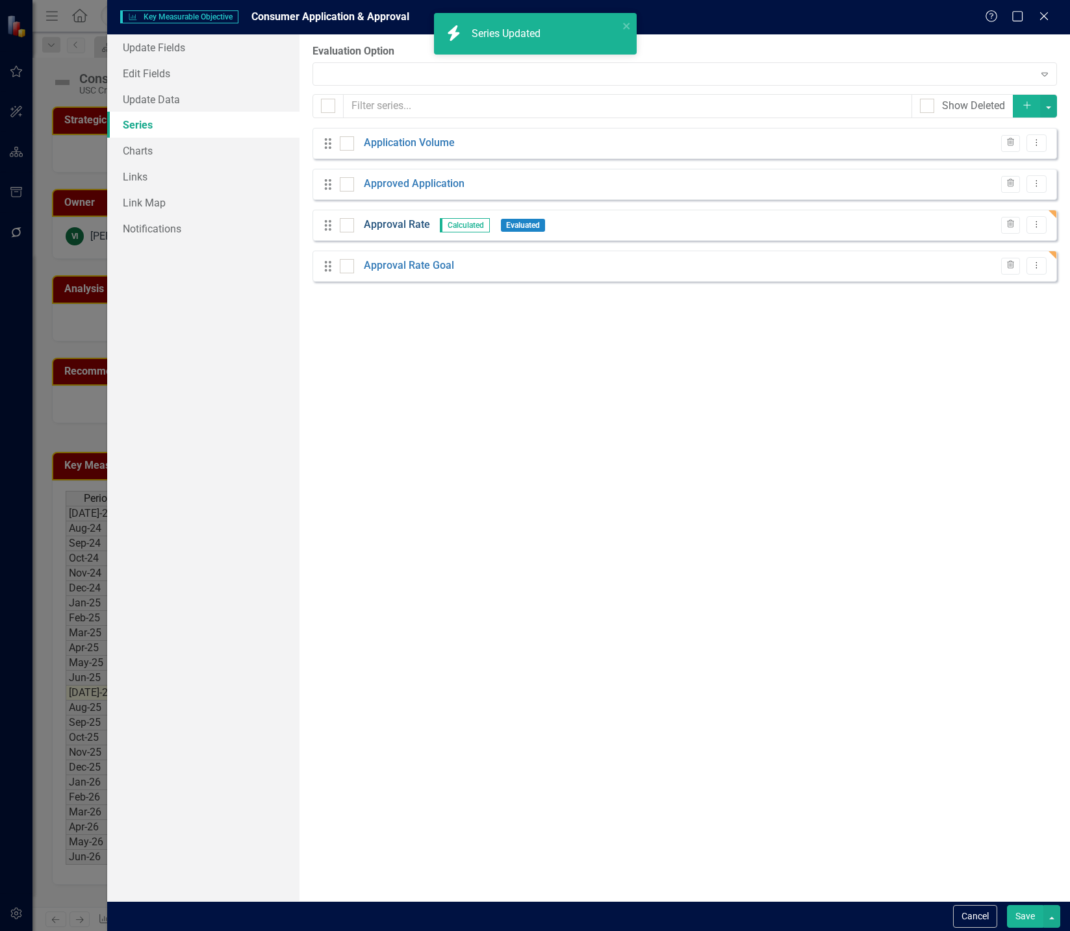
click at [407, 225] on link "Approval Rate" at bounding box center [397, 225] width 66 height 15
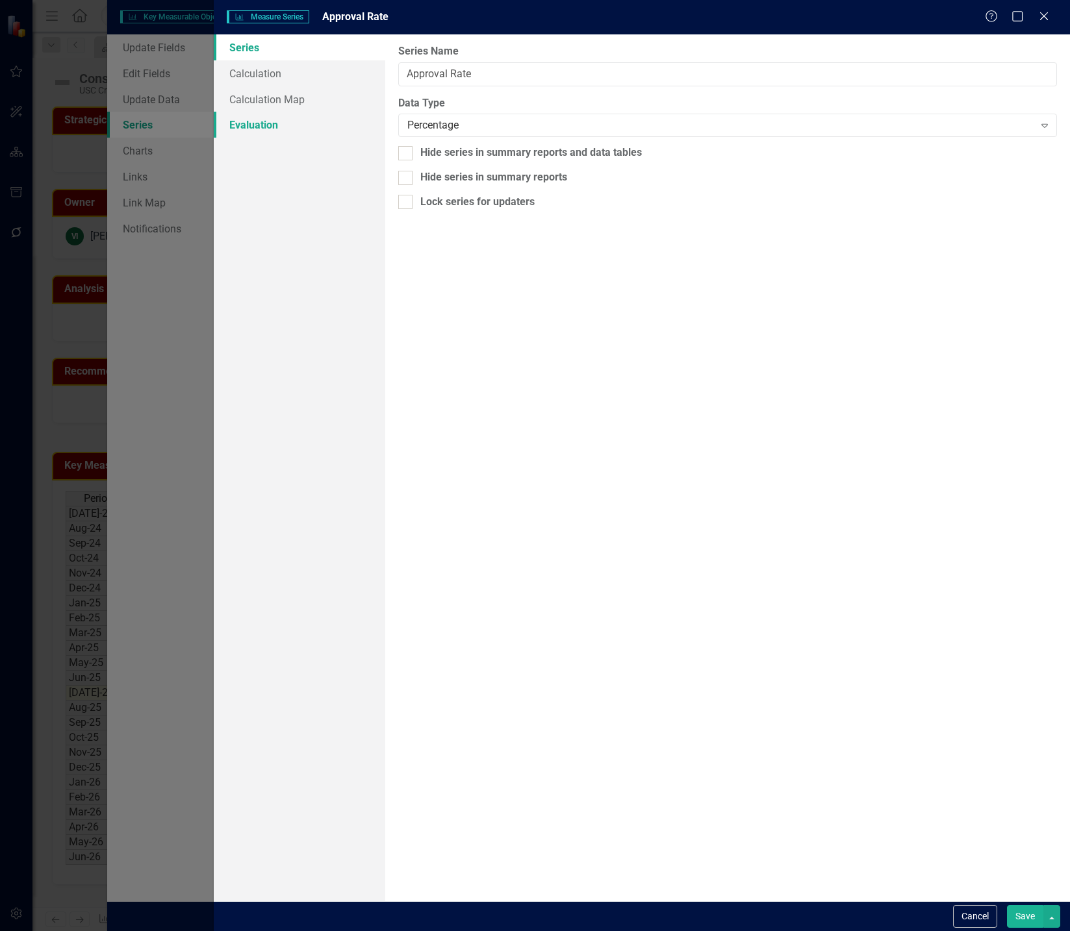
drag, startPoint x: 351, startPoint y: 143, endPoint x: 307, endPoint y: 125, distance: 47.5
click at [307, 125] on div "Series Calculation Calculation Map Evaluation" at bounding box center [299, 467] width 171 height 867
click at [307, 125] on link "Evaluation" at bounding box center [299, 125] width 171 height 26
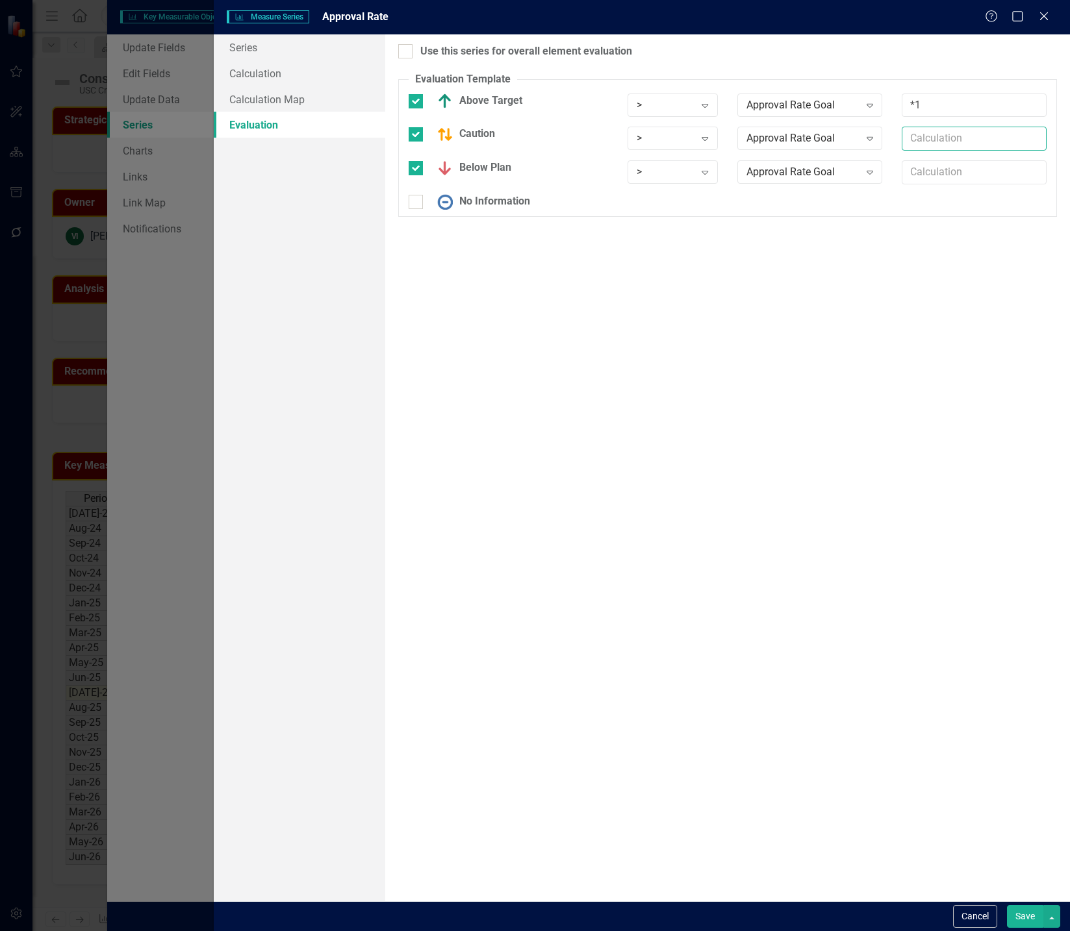
click at [930, 131] on input "text" at bounding box center [974, 139] width 145 height 24
type input "*0.8"
click at [931, 168] on input "text" at bounding box center [974, 172] width 145 height 24
type input "*0.75"
click at [1022, 919] on button "Save" at bounding box center [1025, 916] width 36 height 23
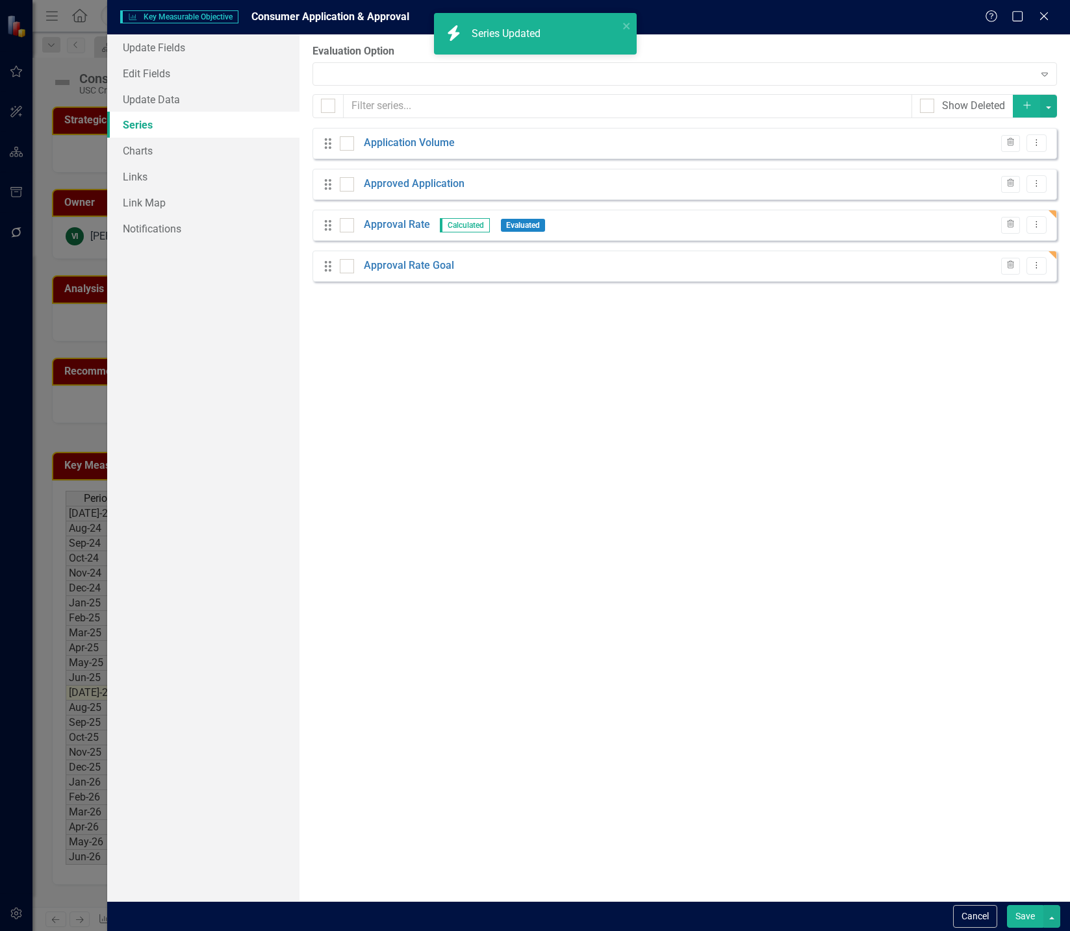
click at [1022, 916] on button "Save" at bounding box center [1025, 916] width 36 height 23
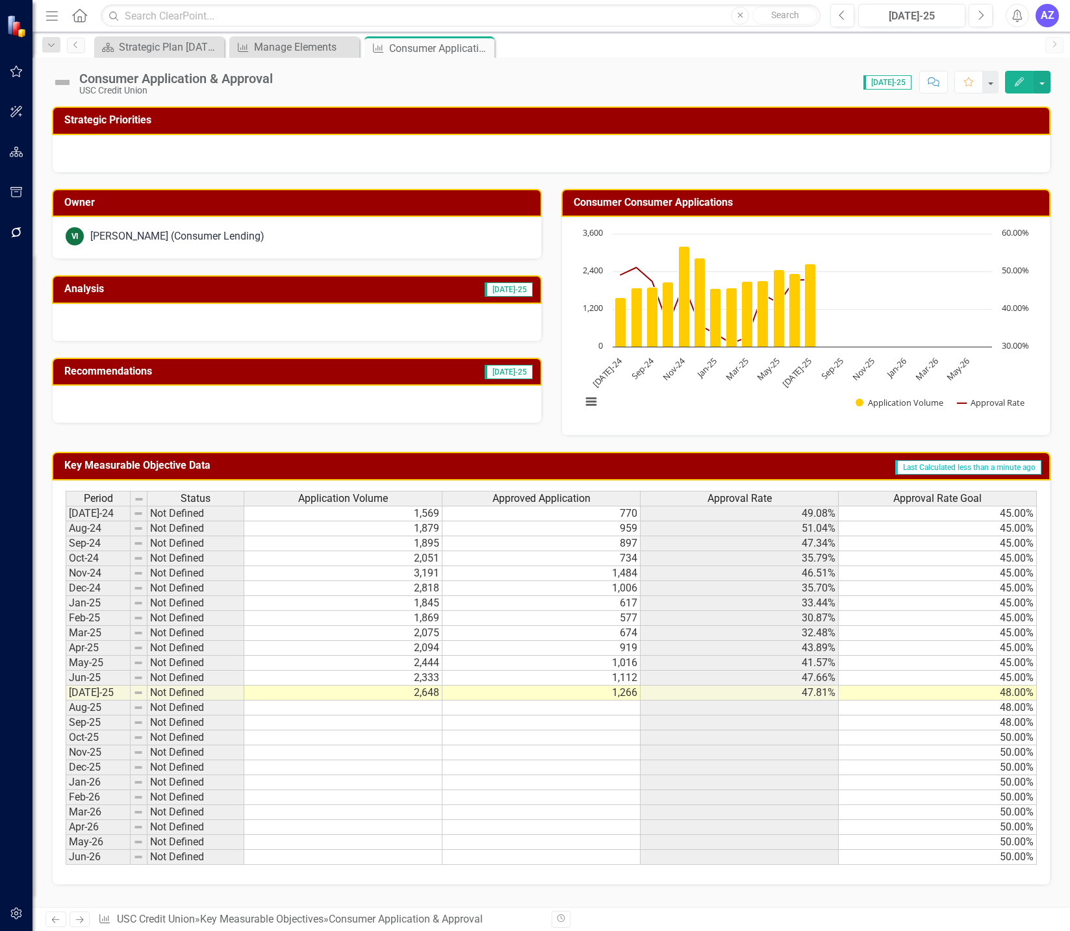
click at [1053, 403] on div "Consumer Consumer Applications Chart Combination chart with 2 data series. The …" at bounding box center [805, 305] width 509 height 264
drag, startPoint x: 1040, startPoint y: 90, endPoint x: 1066, endPoint y: 134, distance: 52.1
click at [1066, 134] on div "Consumer Application & Approval USC Credit Union Score: 0.00 Jul-25 Completed C…" at bounding box center [550, 483] width 1037 height 850
click at [1044, 93] on button "button" at bounding box center [1041, 82] width 17 height 23
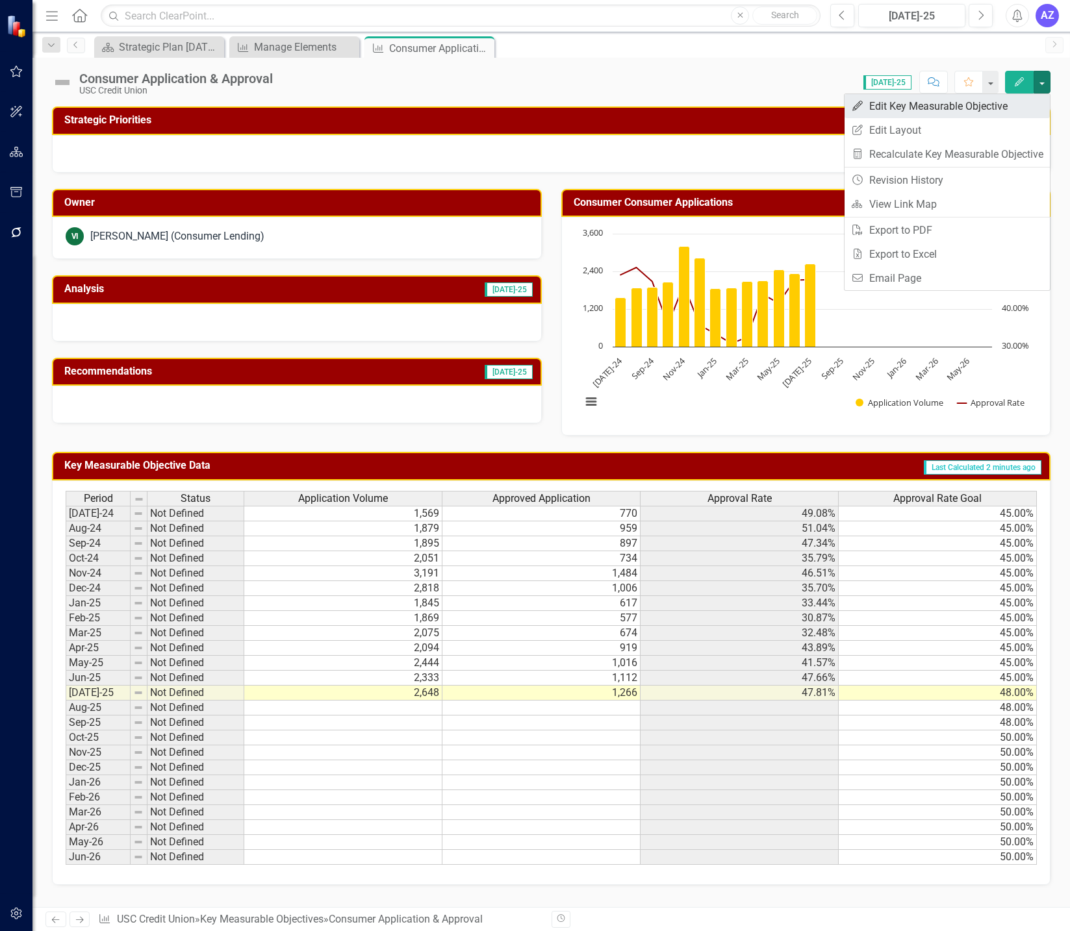
click at [1005, 108] on link "Edit Edit Key Measurable Objective" at bounding box center [946, 106] width 205 height 24
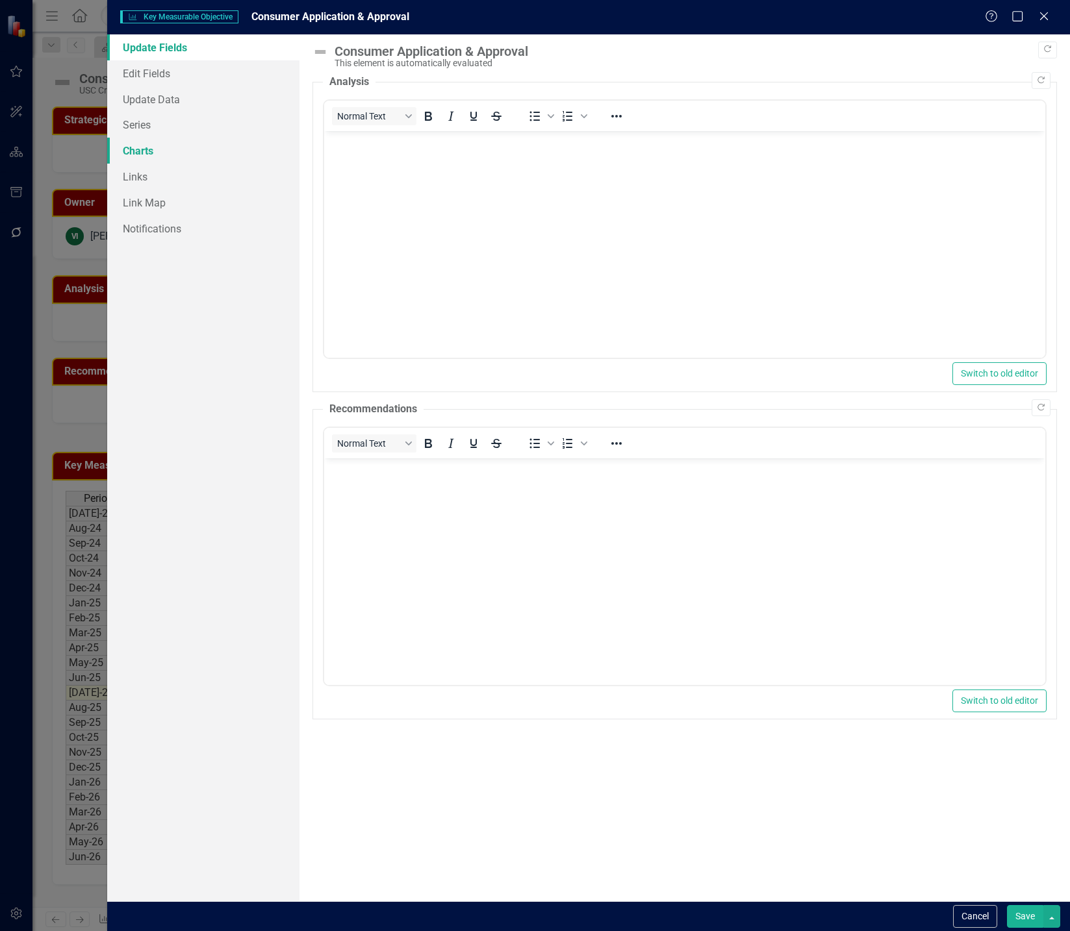
click at [155, 153] on link "Charts" at bounding box center [203, 151] width 192 height 26
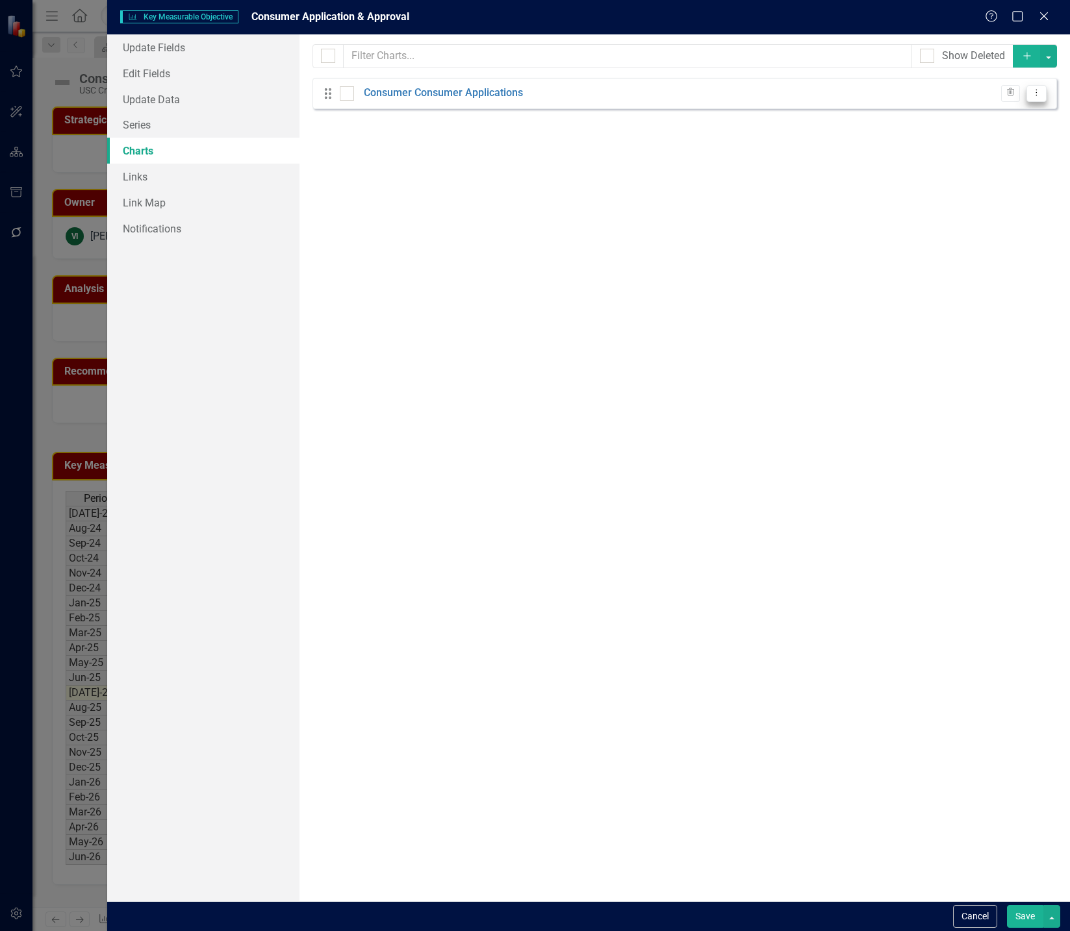
click at [1035, 96] on icon "Dropdown Menu" at bounding box center [1036, 92] width 11 height 8
click at [1037, 95] on icon at bounding box center [1036, 93] width 1 height 6
click at [1013, 114] on link "Edit Edit Chart" at bounding box center [994, 115] width 103 height 24
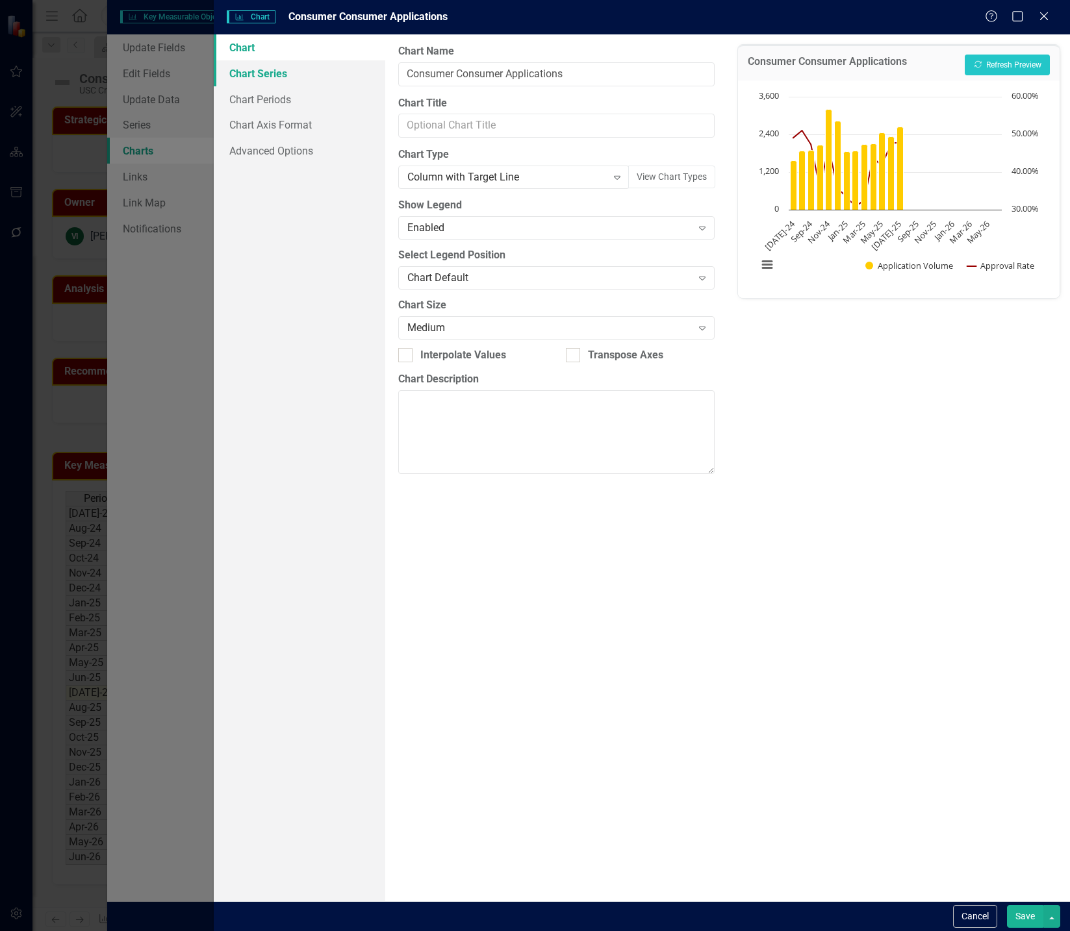
click at [314, 72] on link "Chart Series" at bounding box center [299, 73] width 171 height 26
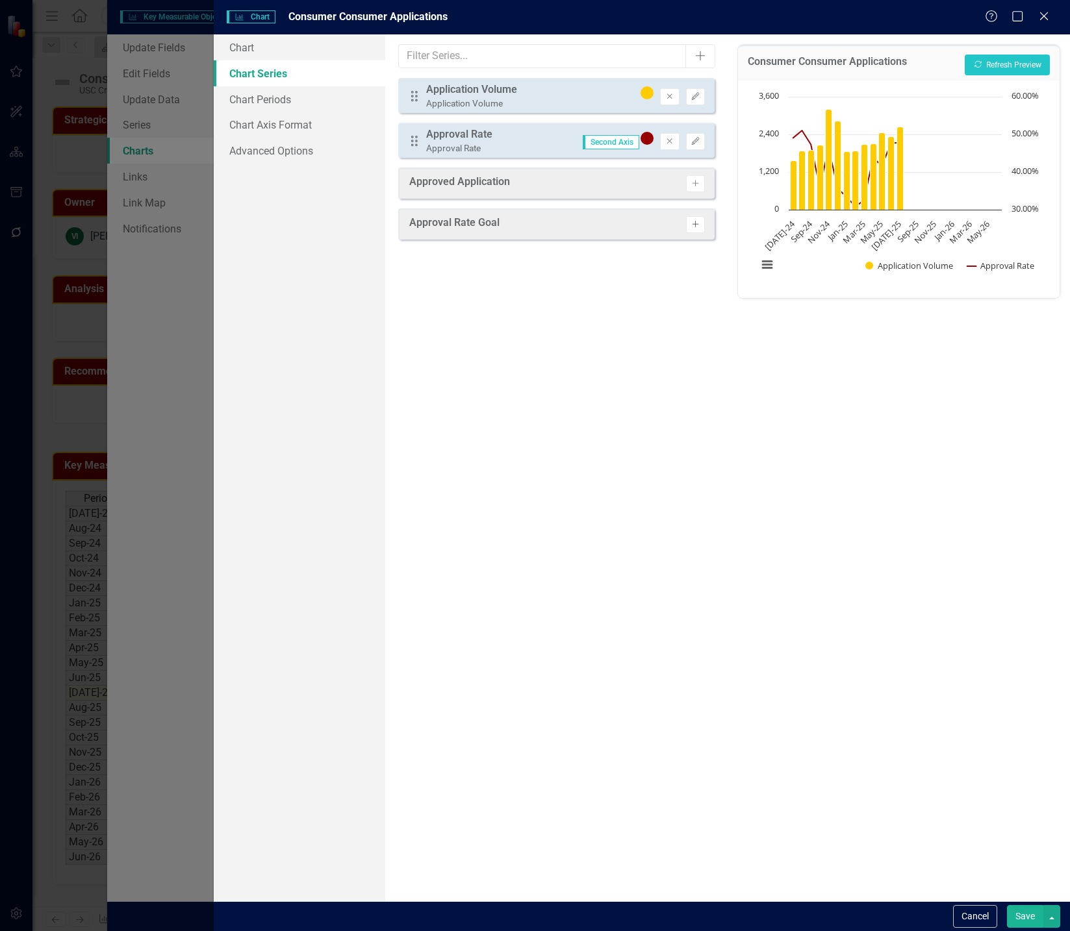
click at [697, 223] on icon "Activate" at bounding box center [695, 225] width 10 height 8
click at [700, 183] on button "Edit" at bounding box center [695, 185] width 19 height 17
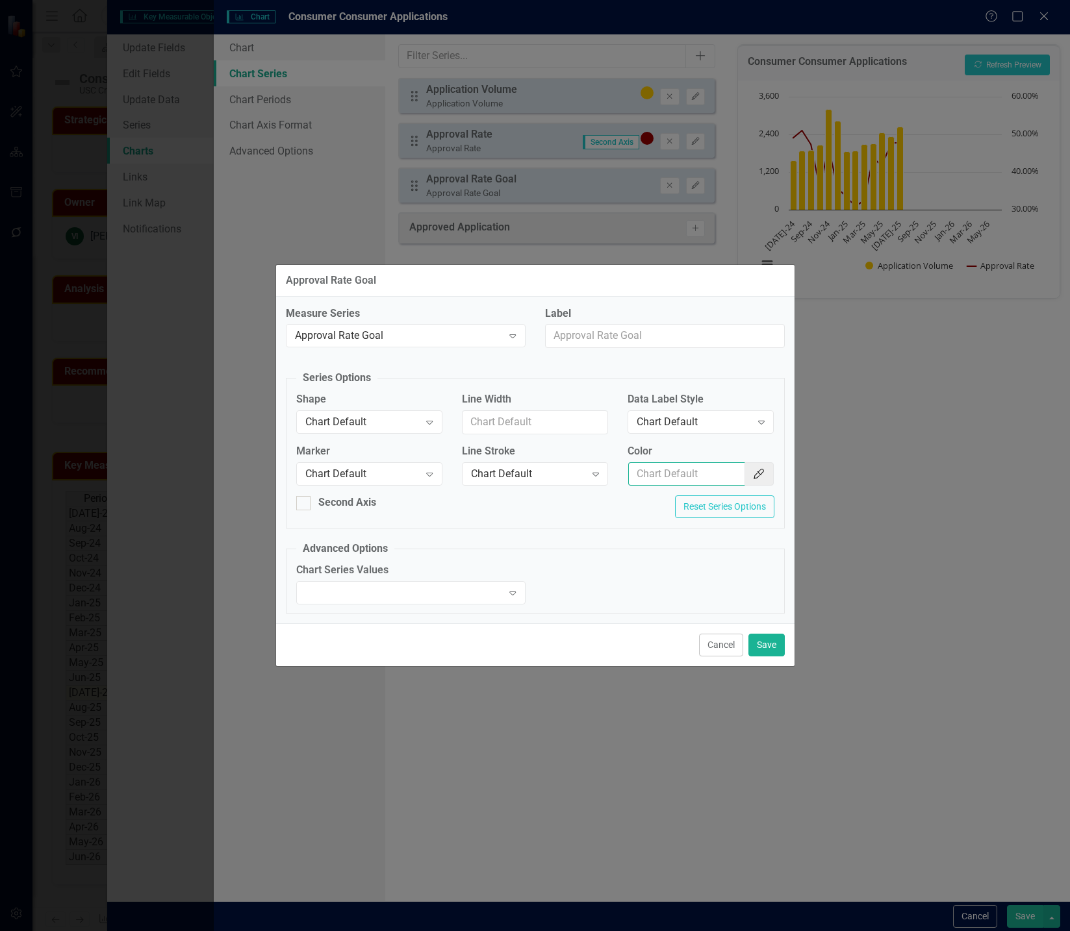
paste input "#DAE343"
click at [720, 477] on input "#DAE343" at bounding box center [686, 474] width 117 height 24
type input "#DAE343"
click at [356, 509] on div "Second Axis" at bounding box center [347, 503] width 58 height 15
click at [305, 505] on input "Second Axis" at bounding box center [300, 500] width 8 height 8
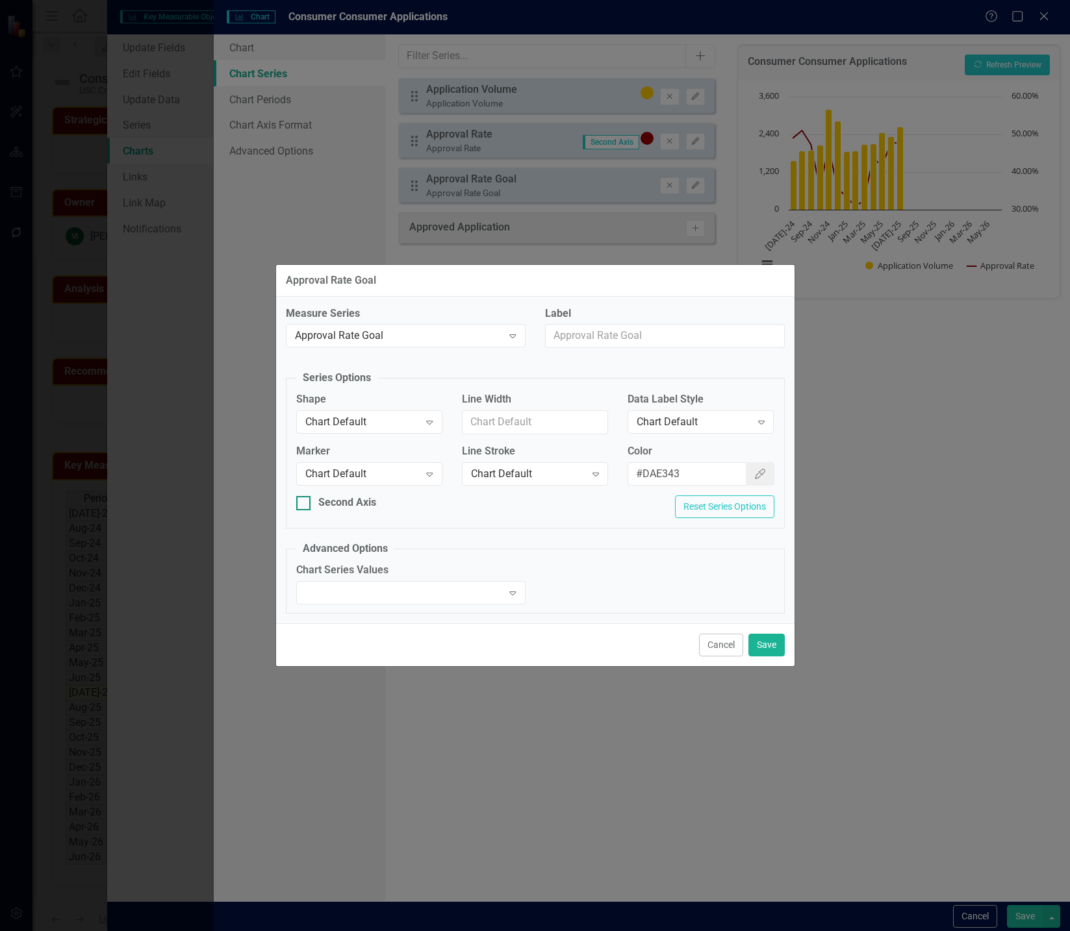
checkbox input "true"
click at [781, 643] on button "Save" at bounding box center [766, 645] width 36 height 23
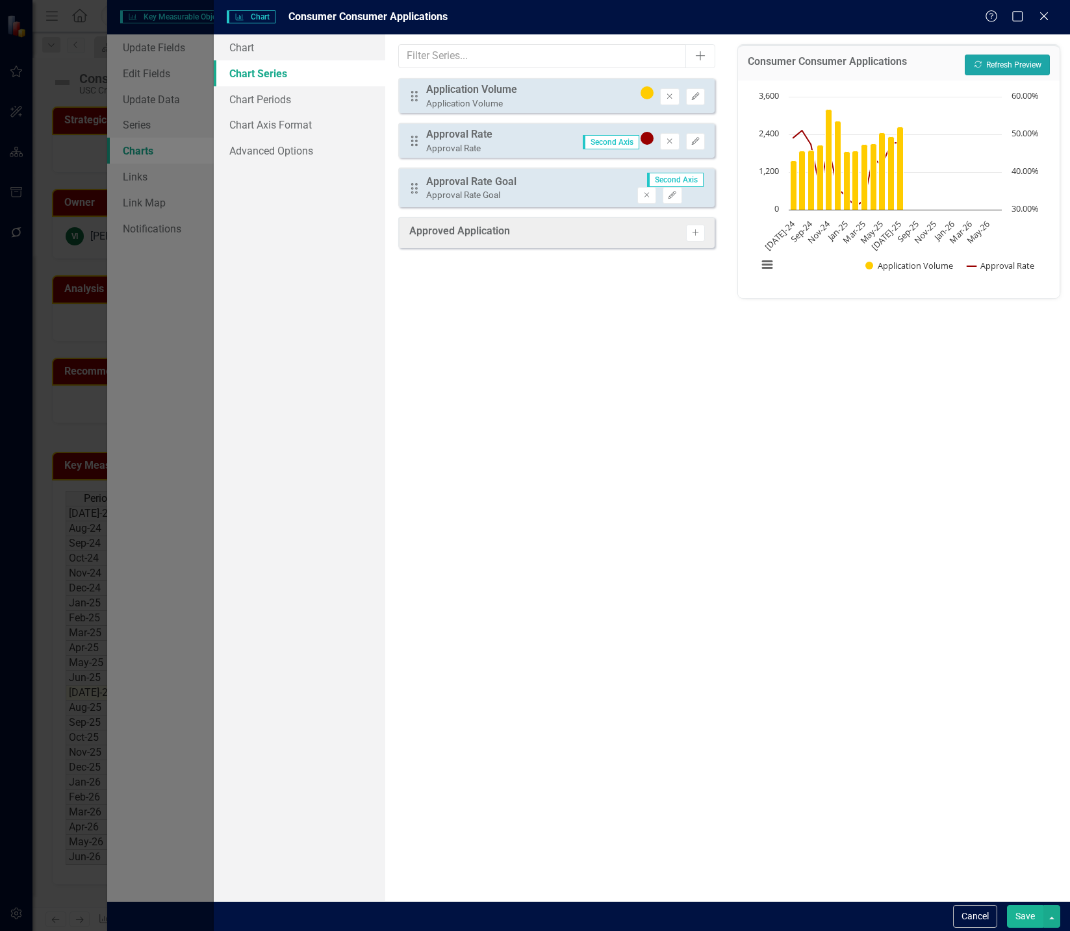
click at [1004, 63] on button "Recalculate Refresh Preview" at bounding box center [1007, 65] width 85 height 21
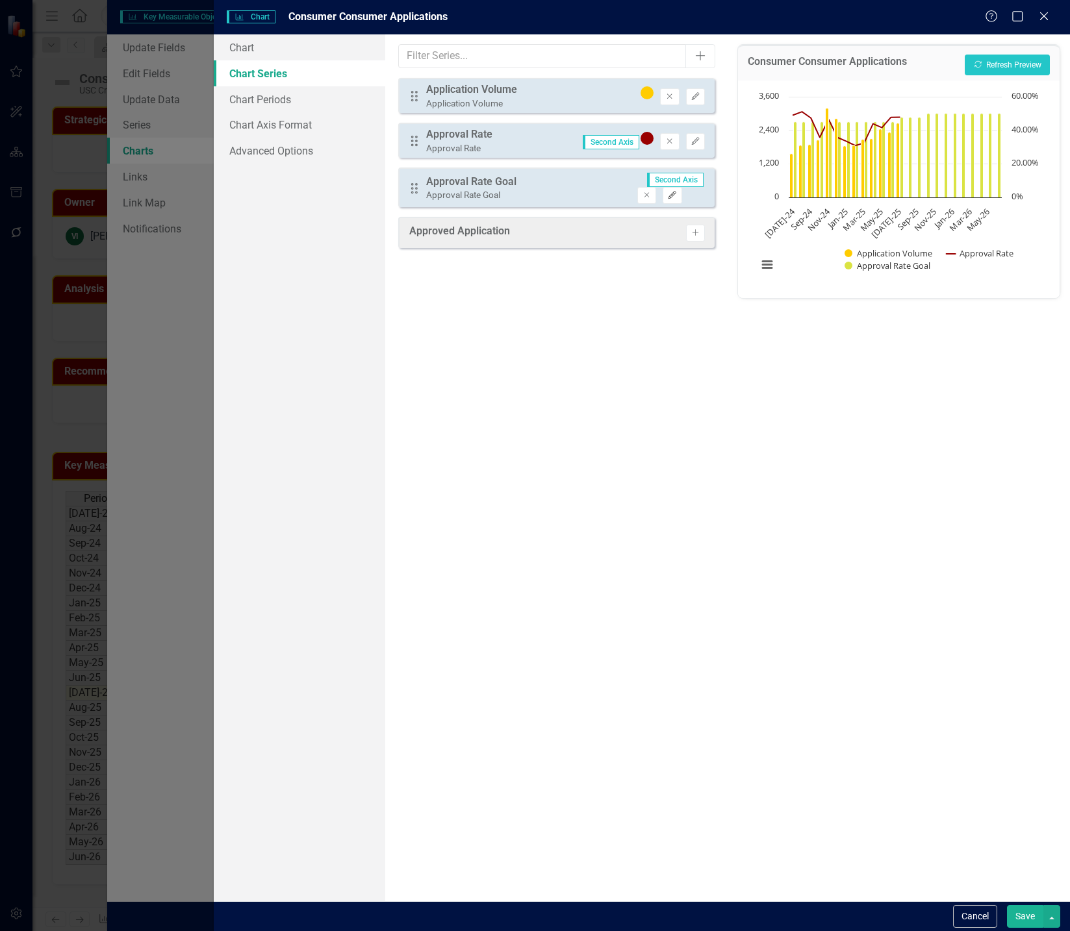
click at [681, 187] on button "Edit" at bounding box center [671, 195] width 19 height 17
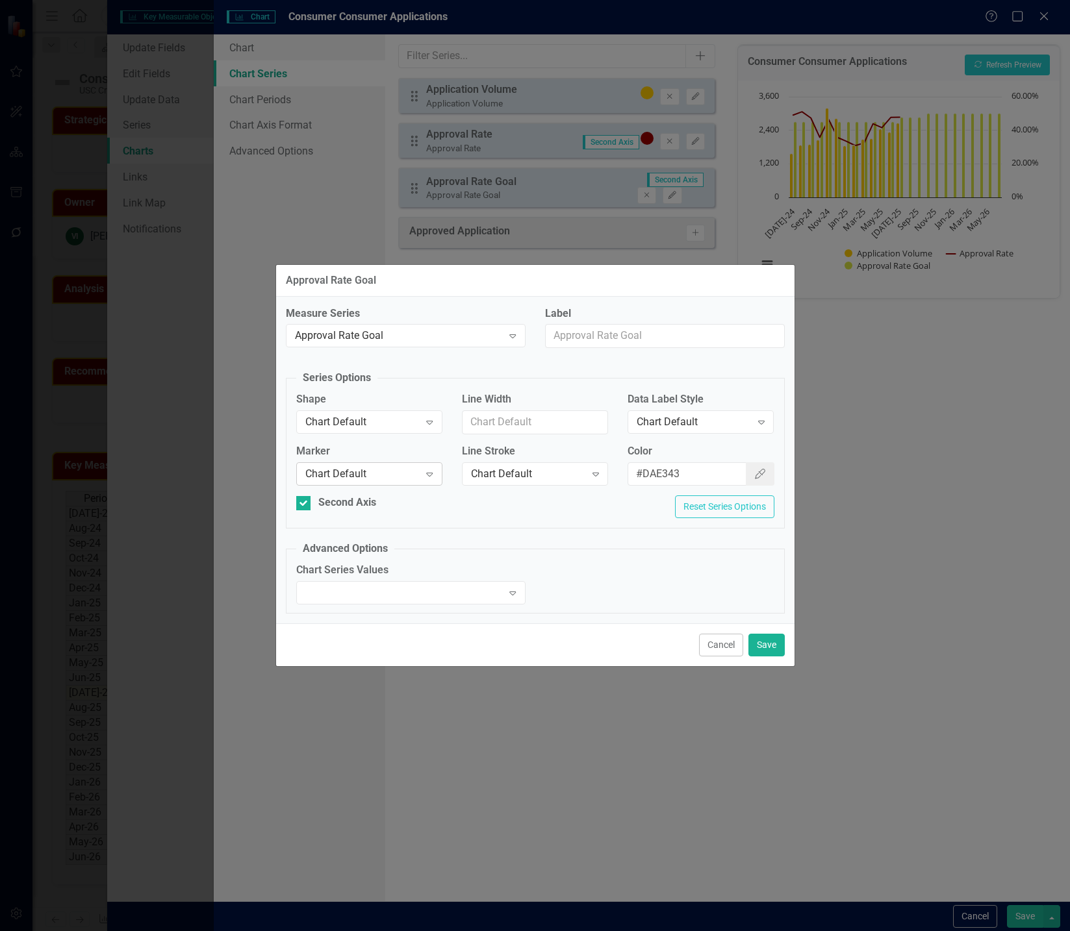
click at [418, 475] on div "Chart Default" at bounding box center [362, 473] width 114 height 15
click at [505, 288] on div "Approval Rate Goal" at bounding box center [535, 281] width 518 height 32
click at [466, 583] on div "Expand" at bounding box center [410, 592] width 229 height 23
click at [502, 546] on fieldset "Advanced Options Chart Series Values Expand" at bounding box center [535, 578] width 499 height 72
click at [764, 420] on icon "Expand" at bounding box center [761, 422] width 13 height 10
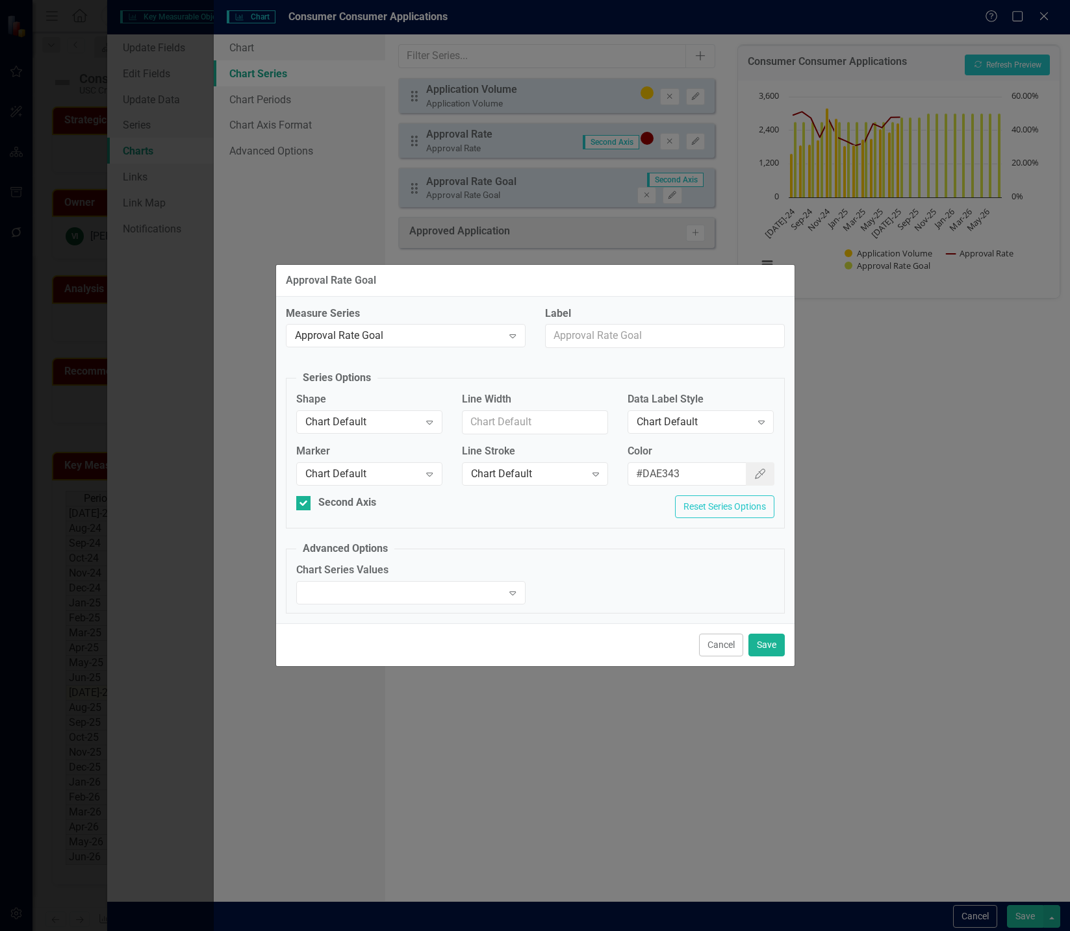
click at [771, 361] on div "Measure Series Approval Rate Goal Expand Label Series Options Shape Chart Defau…" at bounding box center [535, 460] width 518 height 327
click at [735, 650] on button "Cancel" at bounding box center [721, 645] width 44 height 23
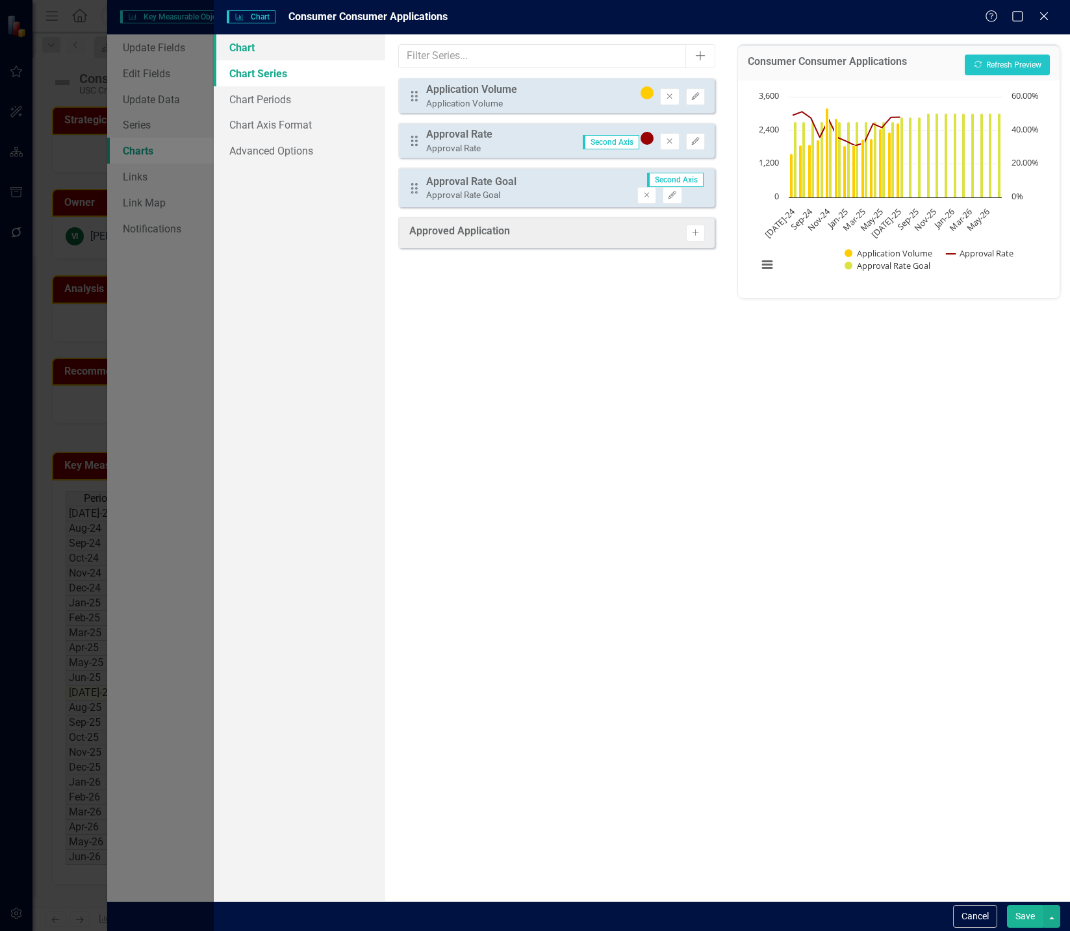
click at [296, 50] on link "Chart" at bounding box center [299, 47] width 171 height 26
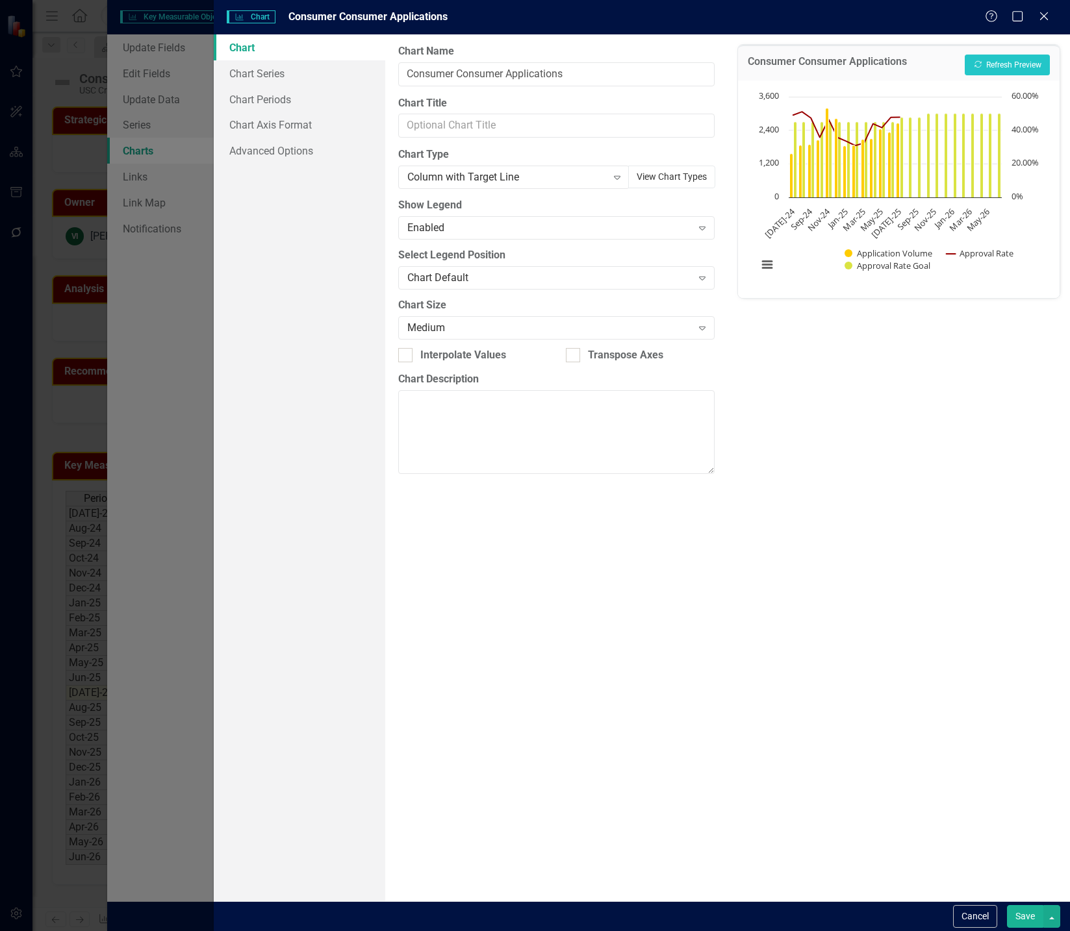
click at [664, 178] on button "View Chart Types" at bounding box center [671, 177] width 87 height 23
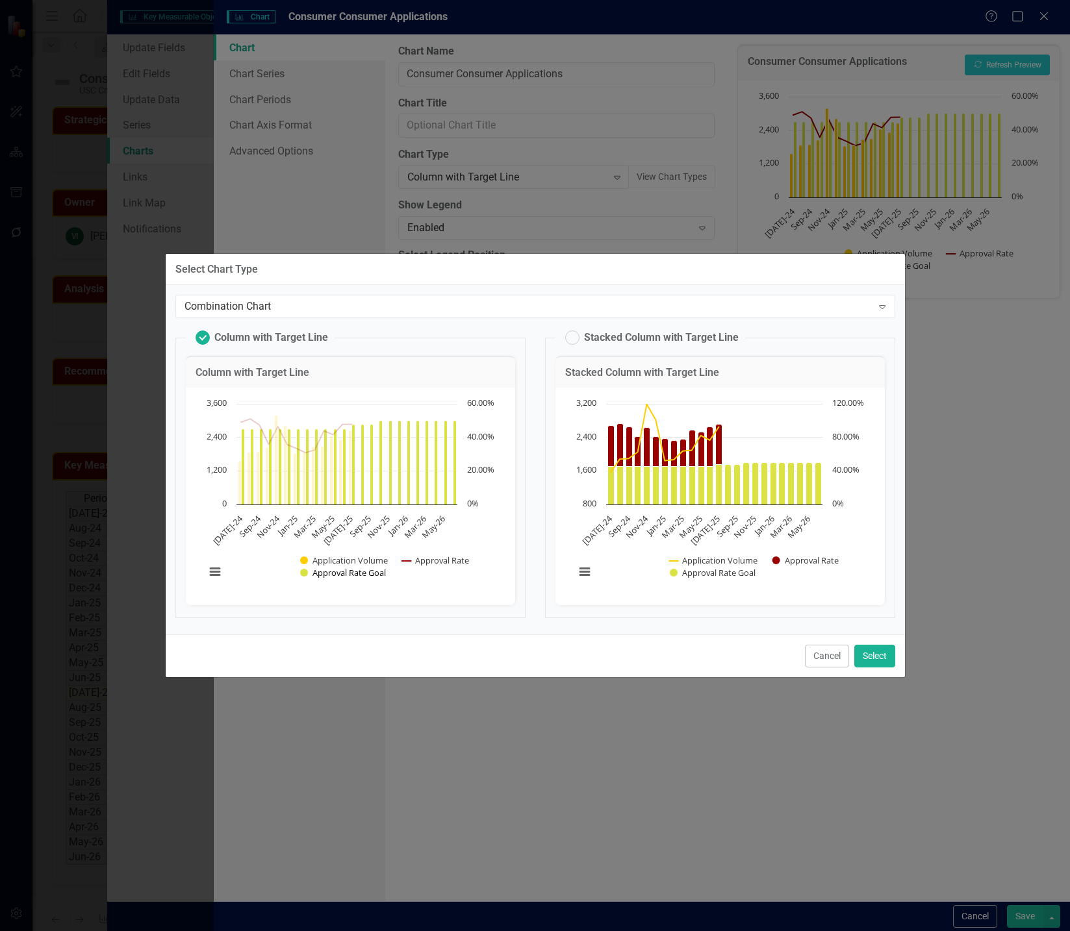
click at [337, 577] on button "Show Approval Rate Goal" at bounding box center [343, 573] width 86 height 12
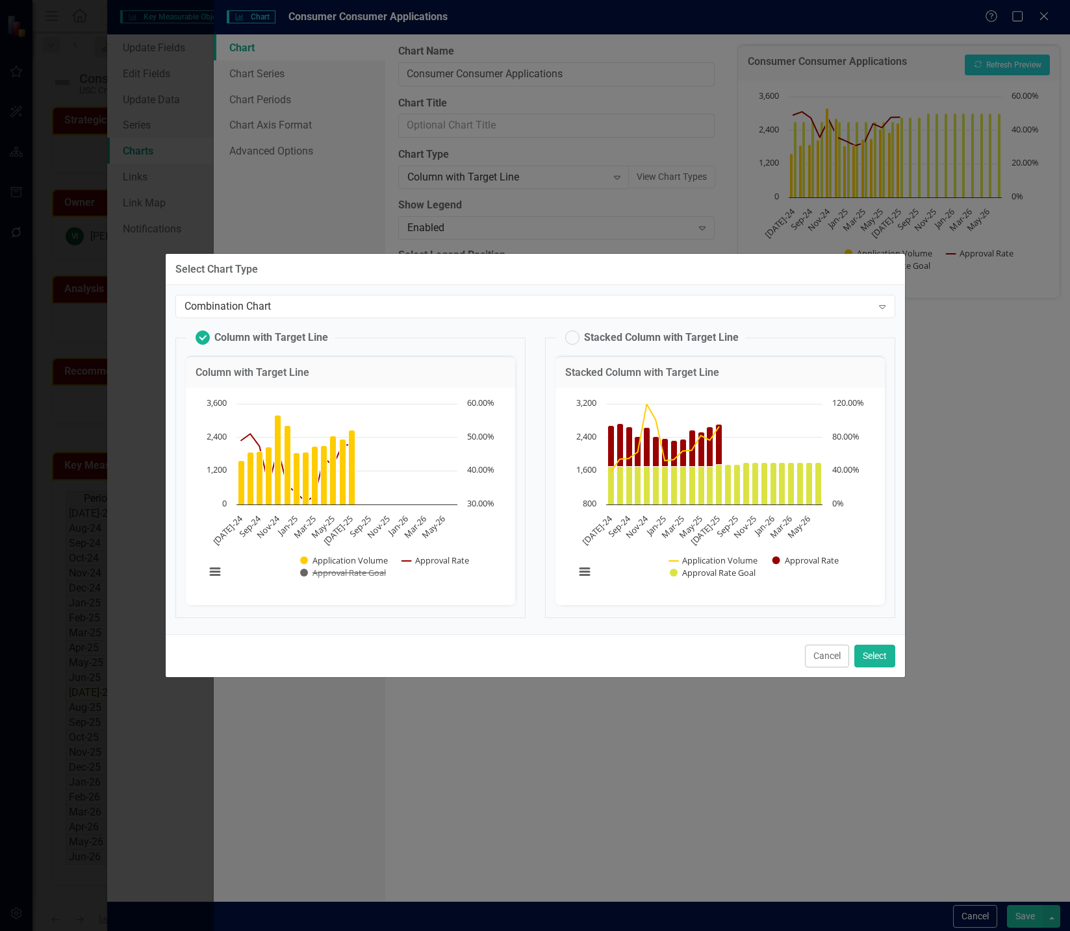
click at [337, 577] on button "Show Approval Rate Goal" at bounding box center [343, 573] width 86 height 12
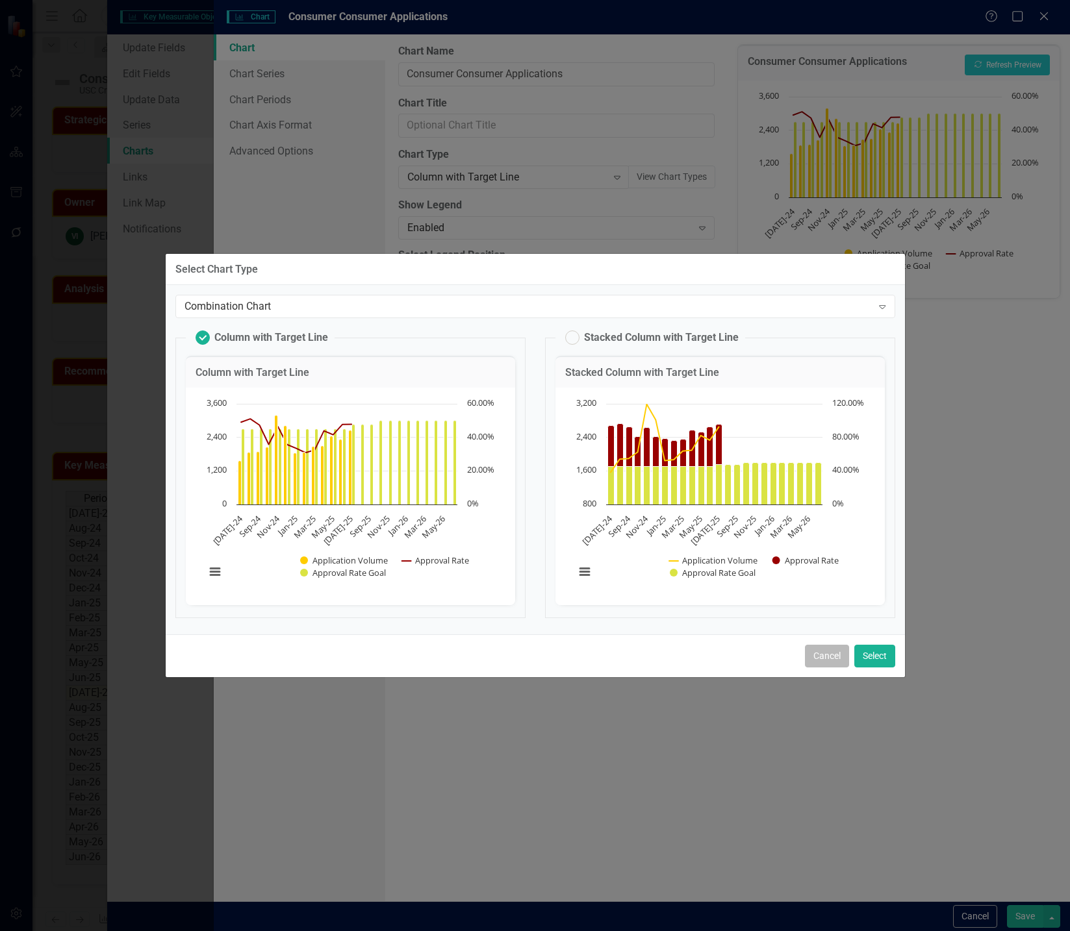
click at [825, 655] on button "Cancel" at bounding box center [827, 656] width 44 height 23
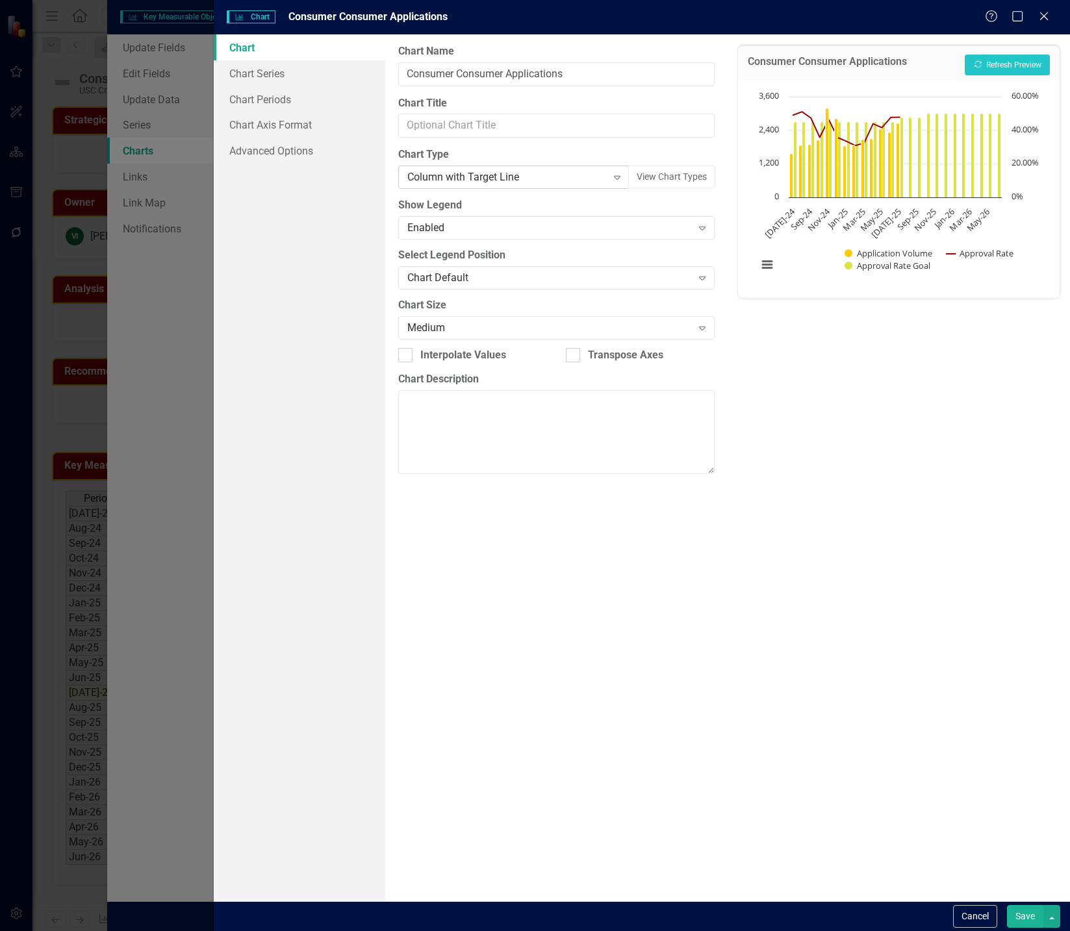
click at [592, 178] on div "Column with Target Line" at bounding box center [506, 177] width 199 height 15
click at [290, 288] on div "Chart Chart Series Chart Periods Chart Axis Format Advanced Options" at bounding box center [299, 467] width 171 height 867
click at [289, 77] on link "Chart Series" at bounding box center [299, 73] width 171 height 26
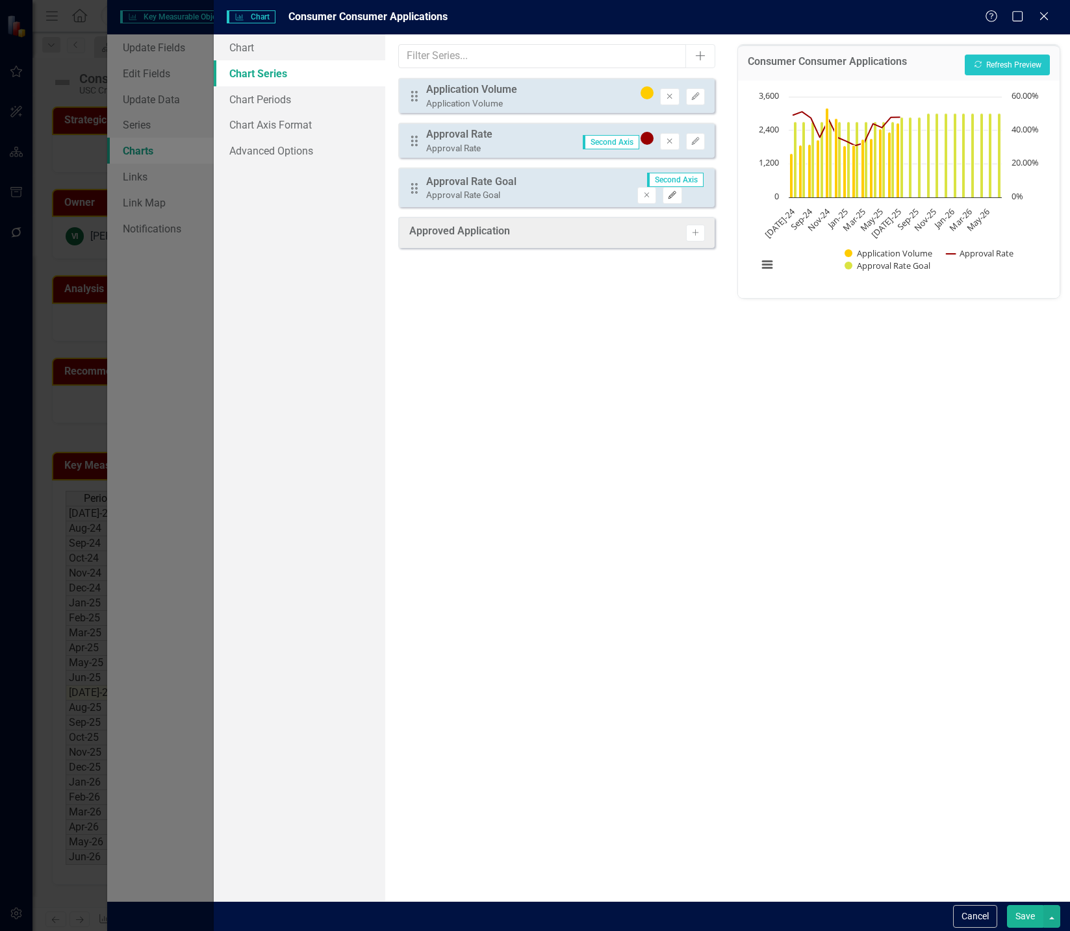
click at [677, 192] on icon "Edit" at bounding box center [672, 196] width 10 height 8
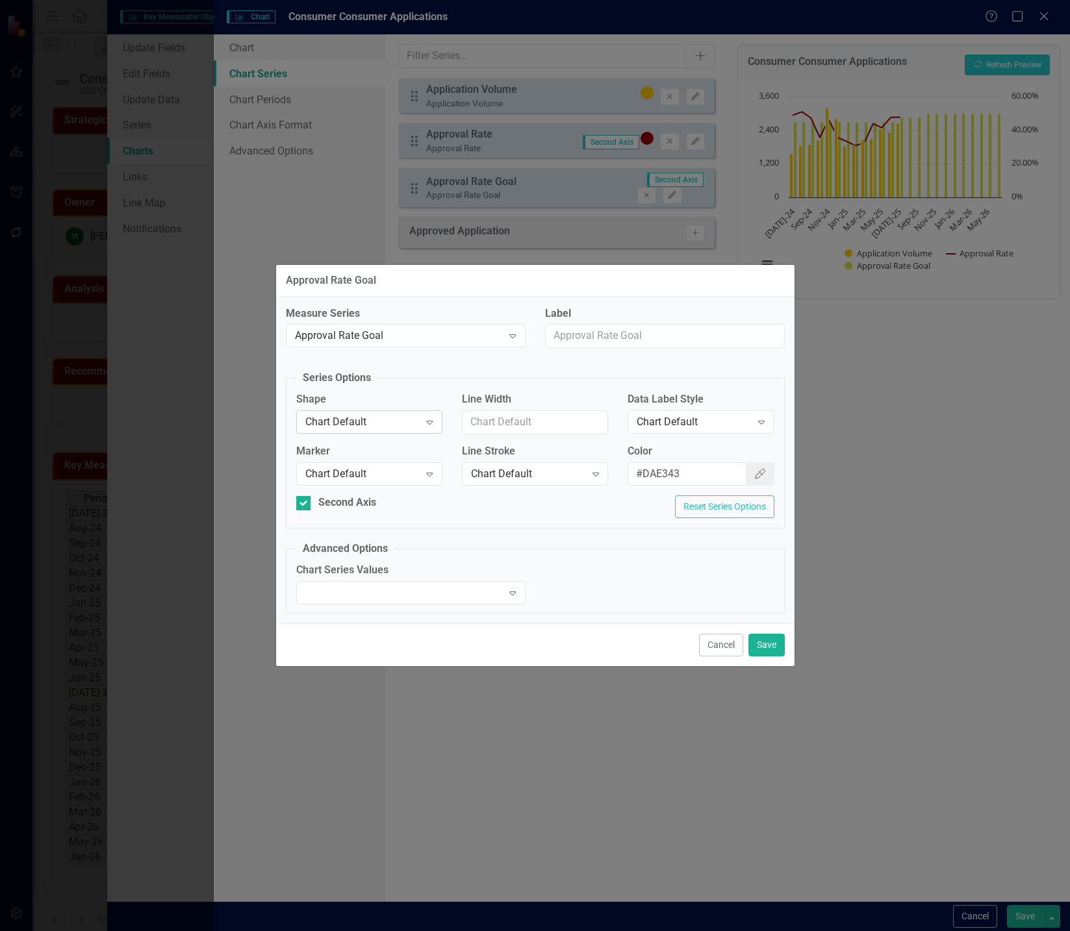
click at [392, 420] on div "Chart Default" at bounding box center [362, 422] width 114 height 15
click at [392, 424] on div "Line" at bounding box center [362, 422] width 114 height 15
click at [771, 644] on button "Save" at bounding box center [766, 645] width 36 height 23
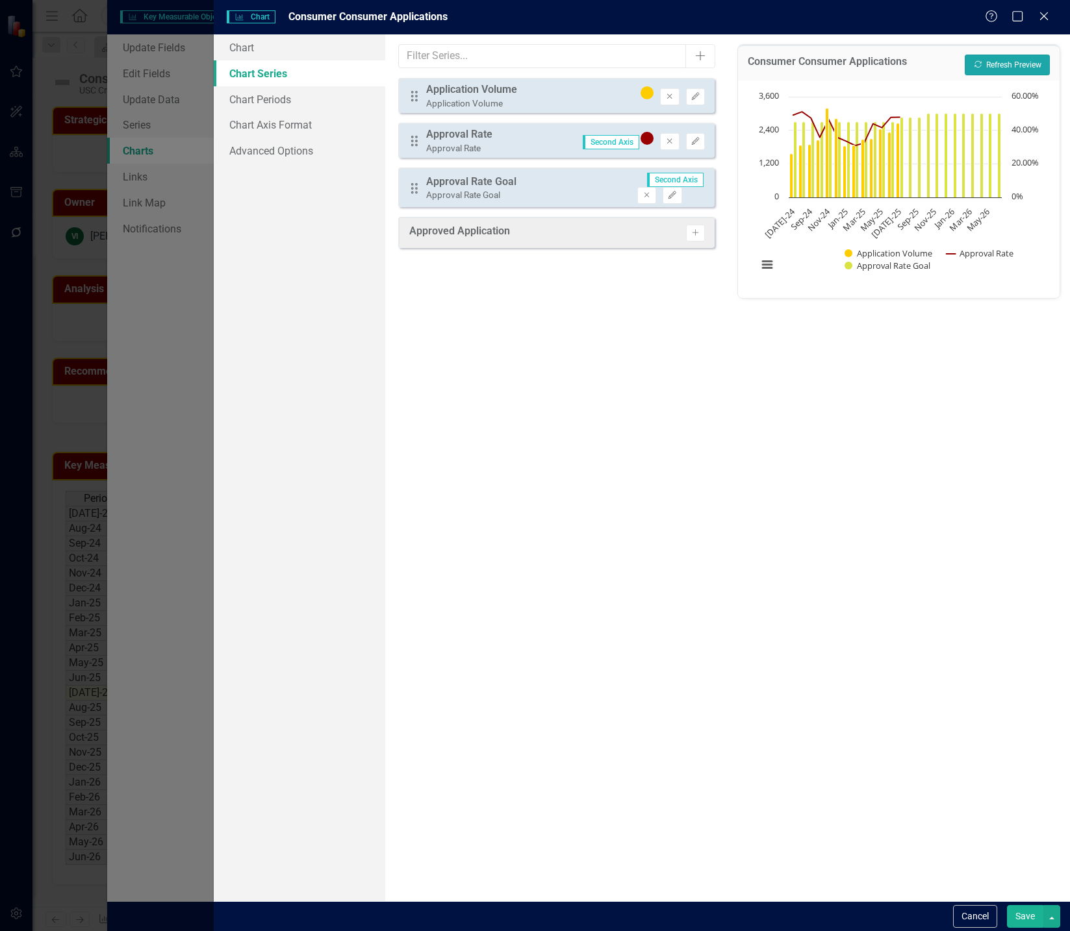
click at [1024, 68] on button "Recalculate Refresh Preview" at bounding box center [1007, 65] width 85 height 21
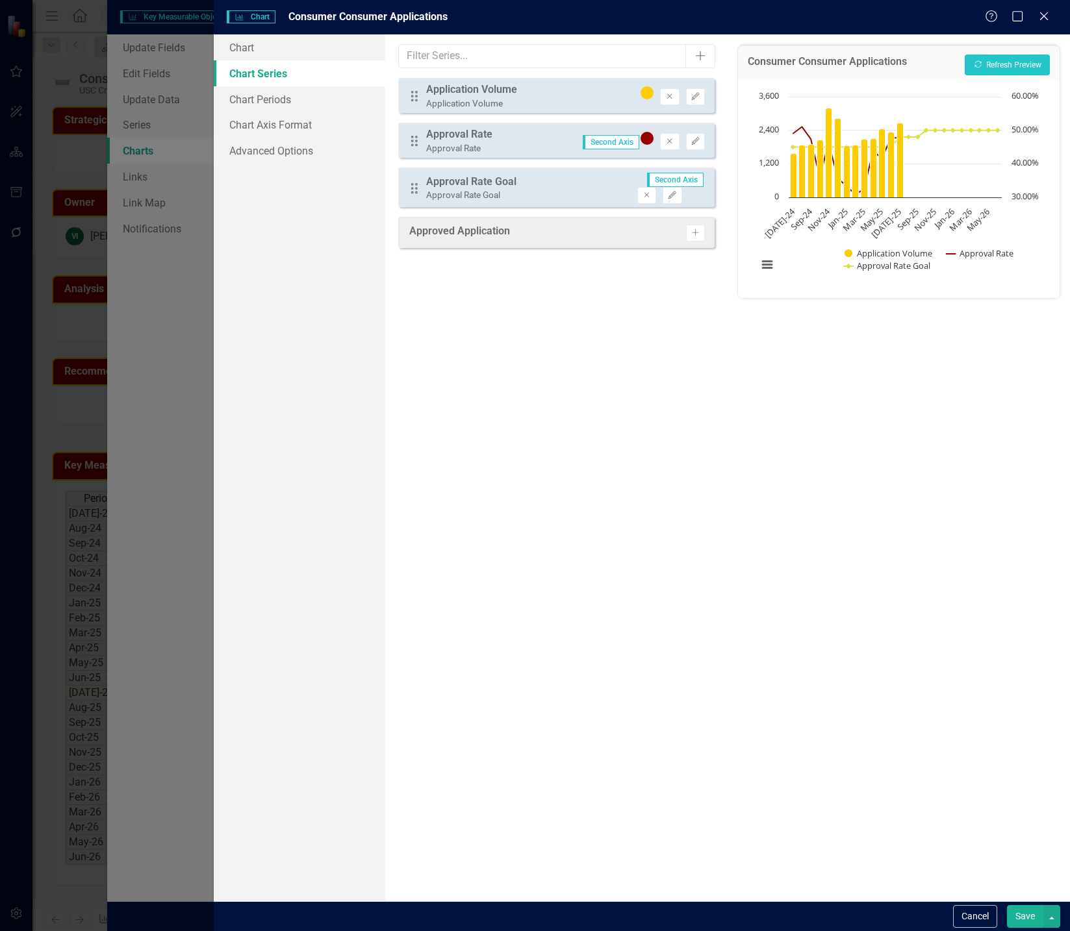
click at [1024, 912] on button "Save" at bounding box center [1025, 916] width 36 height 23
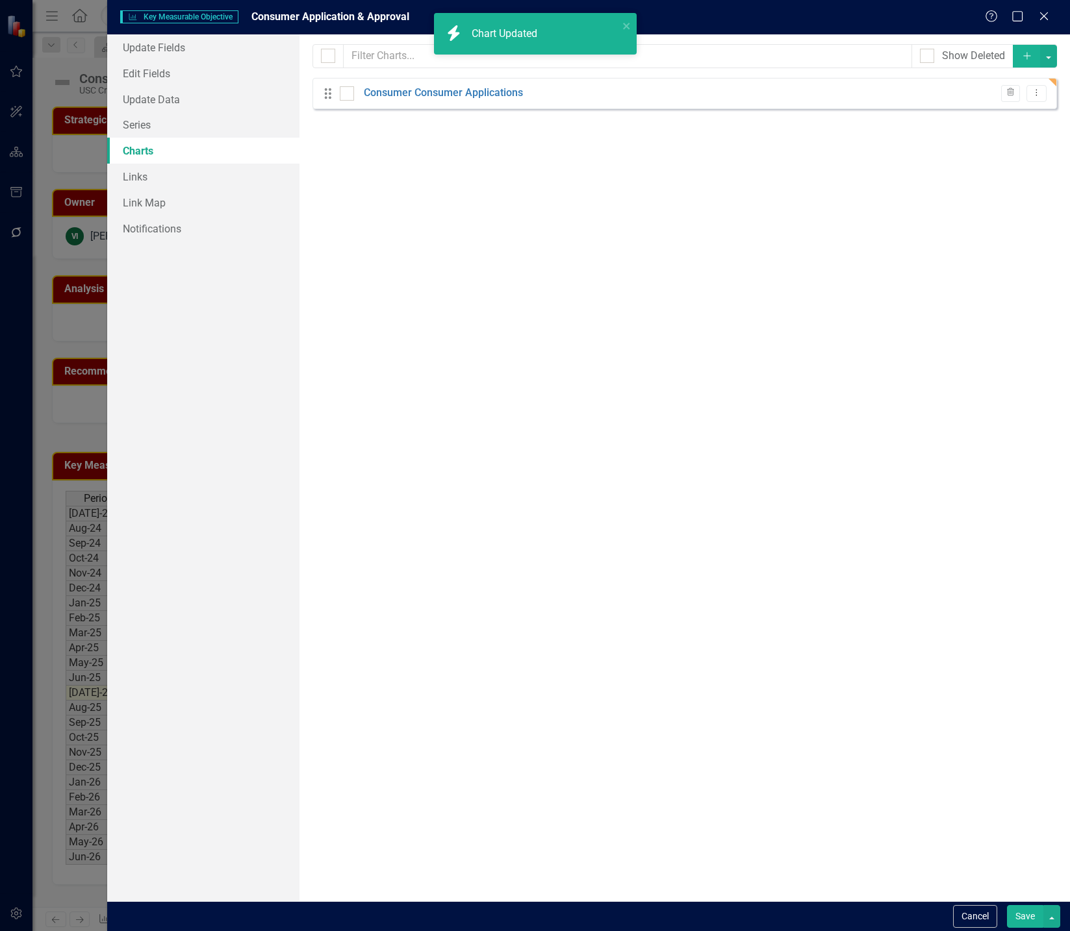
click at [1024, 916] on button "Save" at bounding box center [1025, 916] width 36 height 23
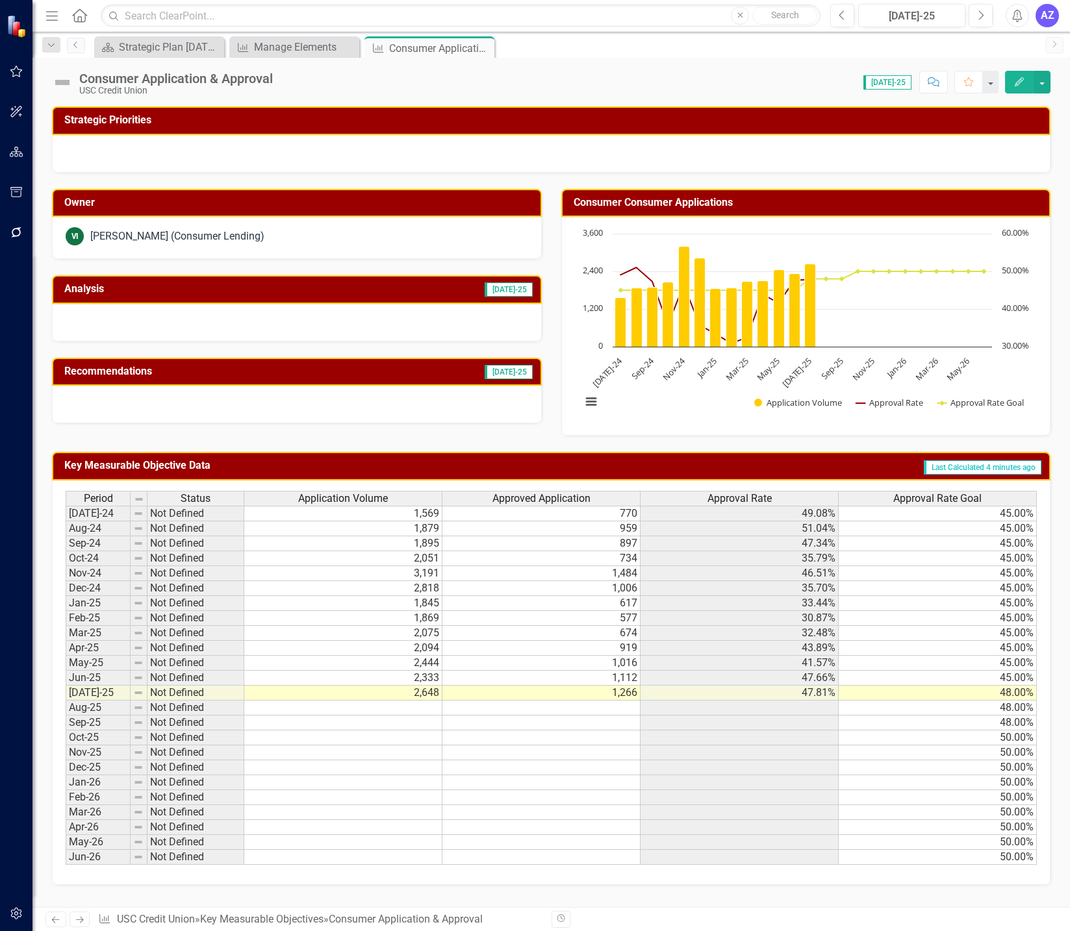
click at [452, 319] on div at bounding box center [297, 323] width 490 height 38
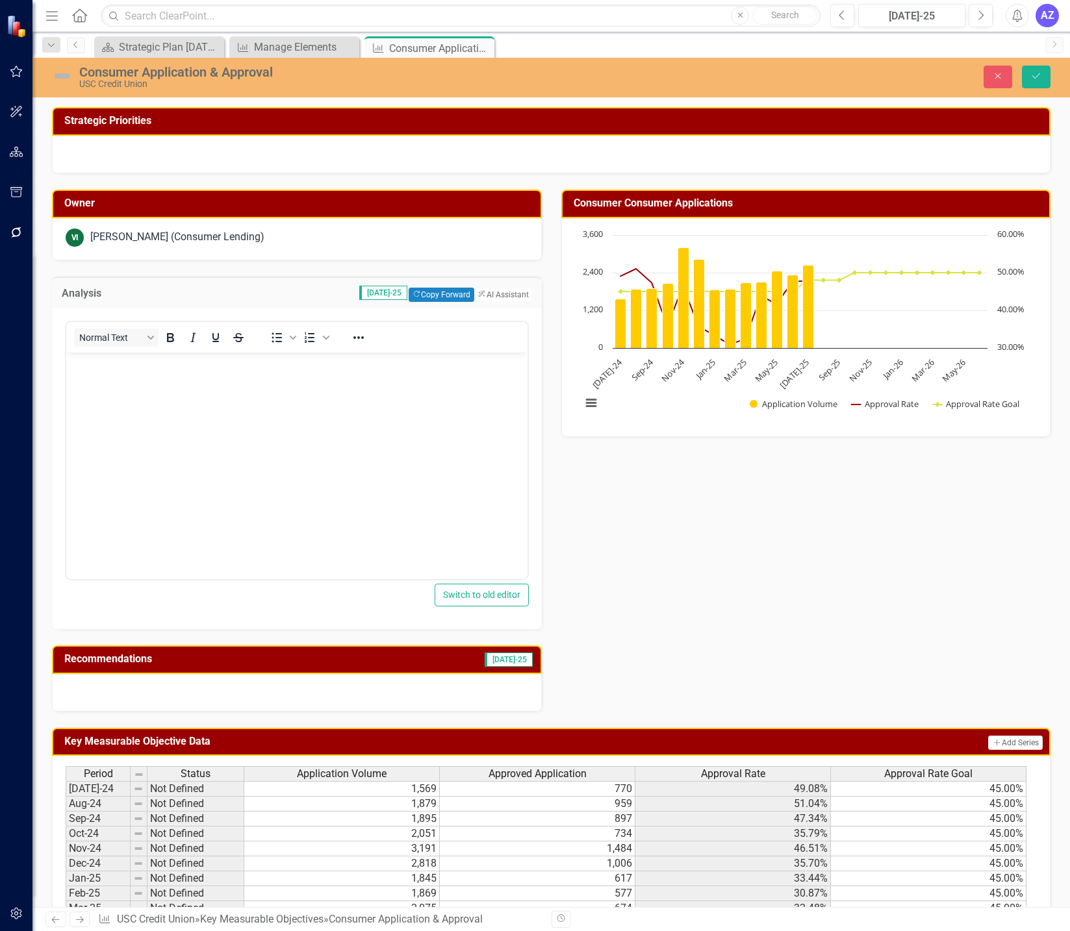
scroll to position [0, 0]
click at [486, 290] on button "ClearPoint AI AI Assistant" at bounding box center [502, 295] width 58 height 14
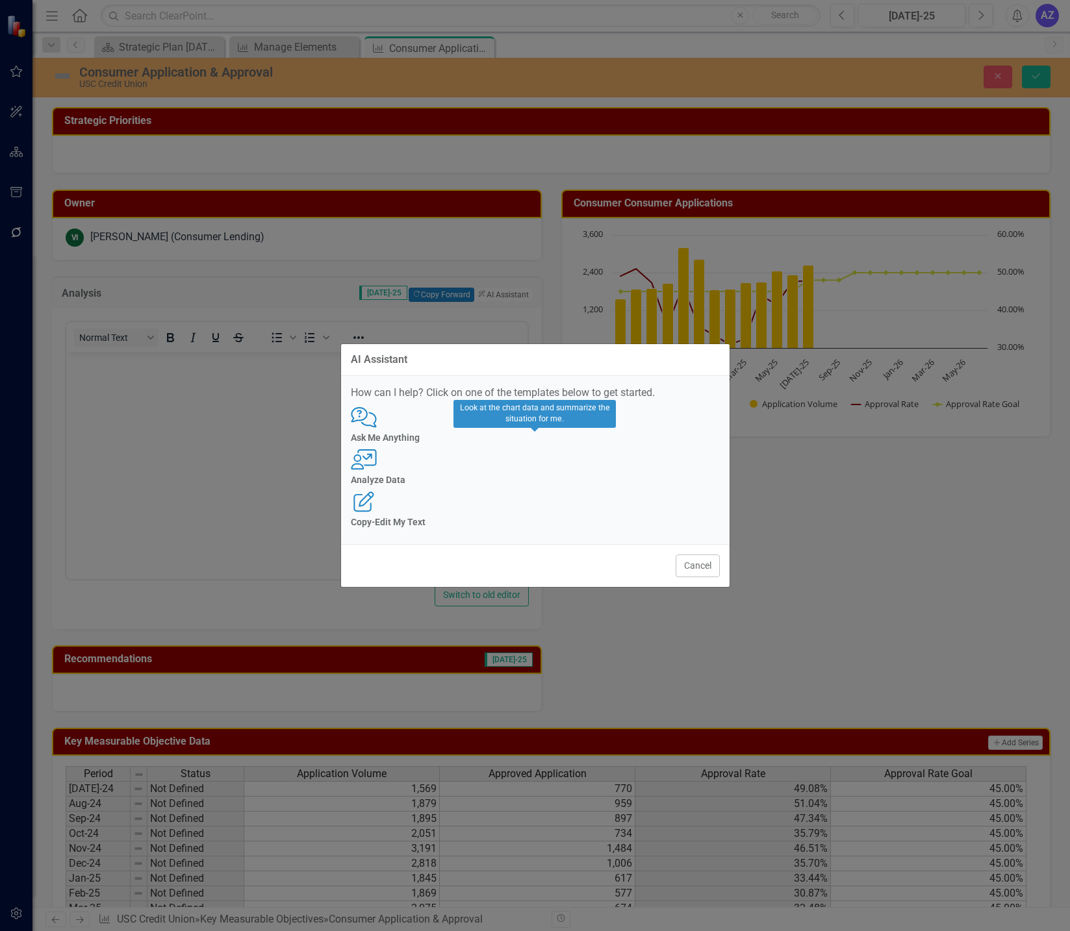
click at [544, 478] on h4 "Analyze Data" at bounding box center [535, 480] width 369 height 10
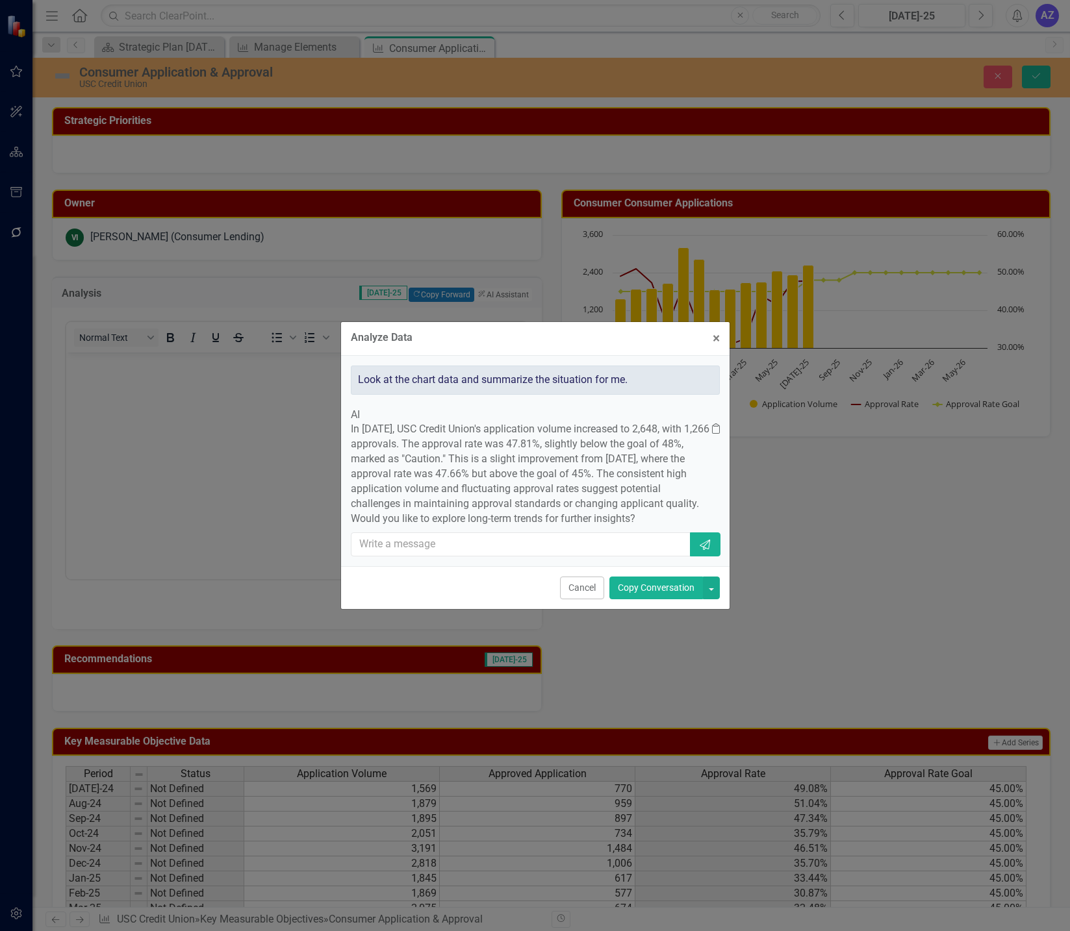
click at [659, 599] on button "Copy Conversation" at bounding box center [656, 588] width 94 height 23
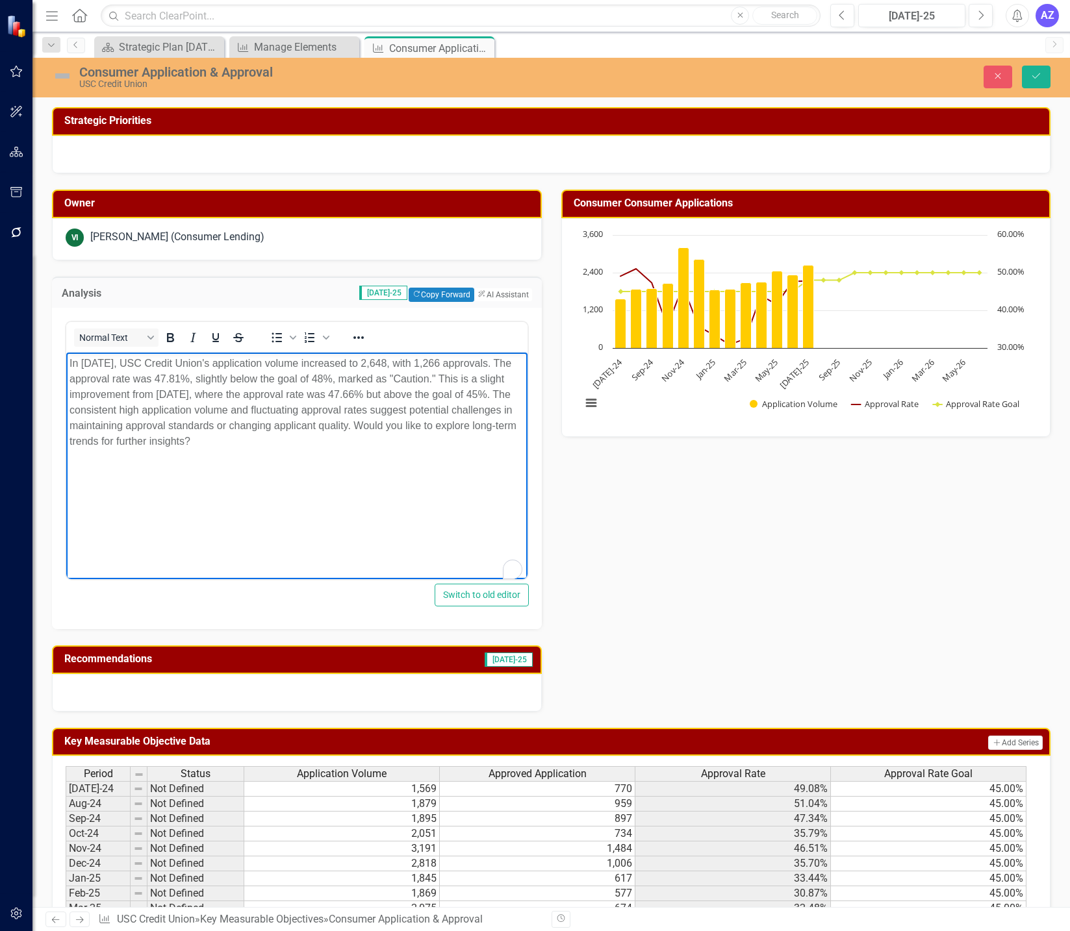
drag, startPoint x: 420, startPoint y: 426, endPoint x: 430, endPoint y: 453, distance: 28.4
click at [430, 453] on body "In July 2025, USC Credit Union's application volume increased to 2,648, with 1,…" at bounding box center [296, 450] width 461 height 195
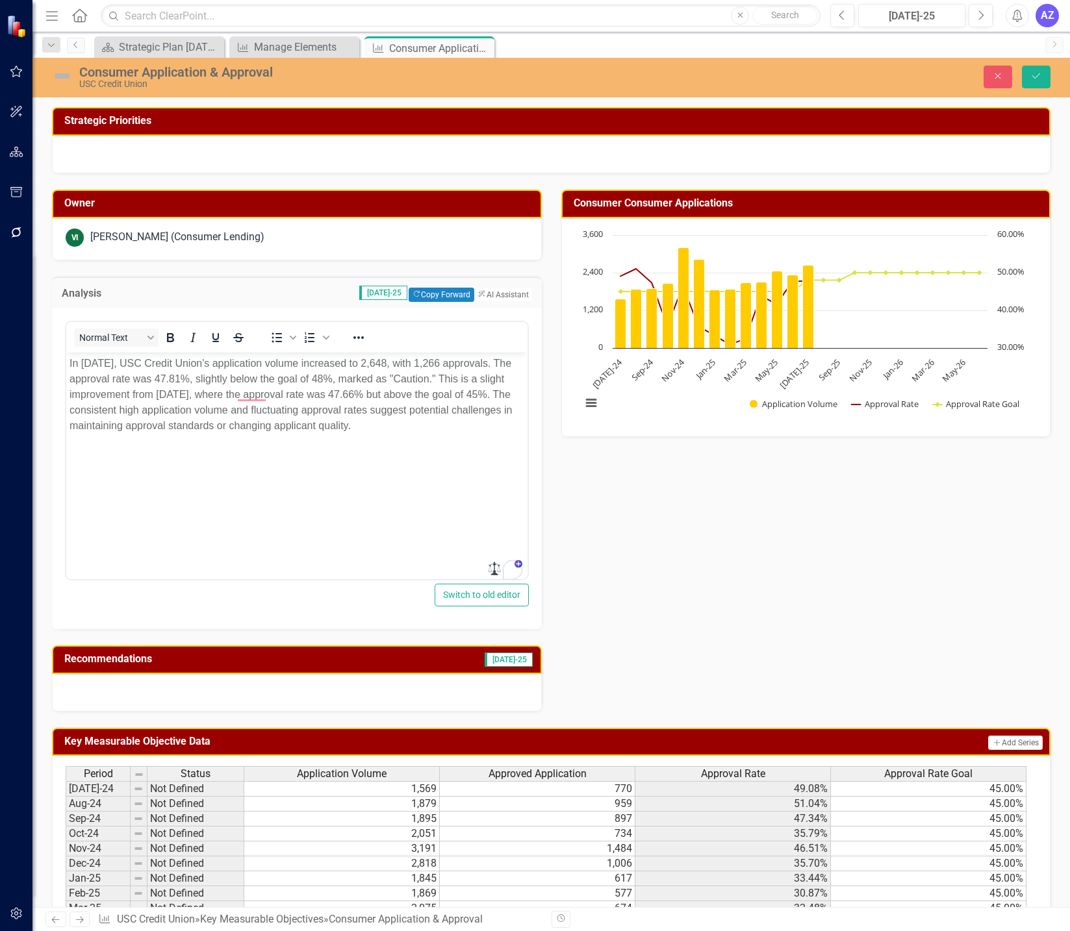
click at [339, 700] on div at bounding box center [297, 693] width 490 height 38
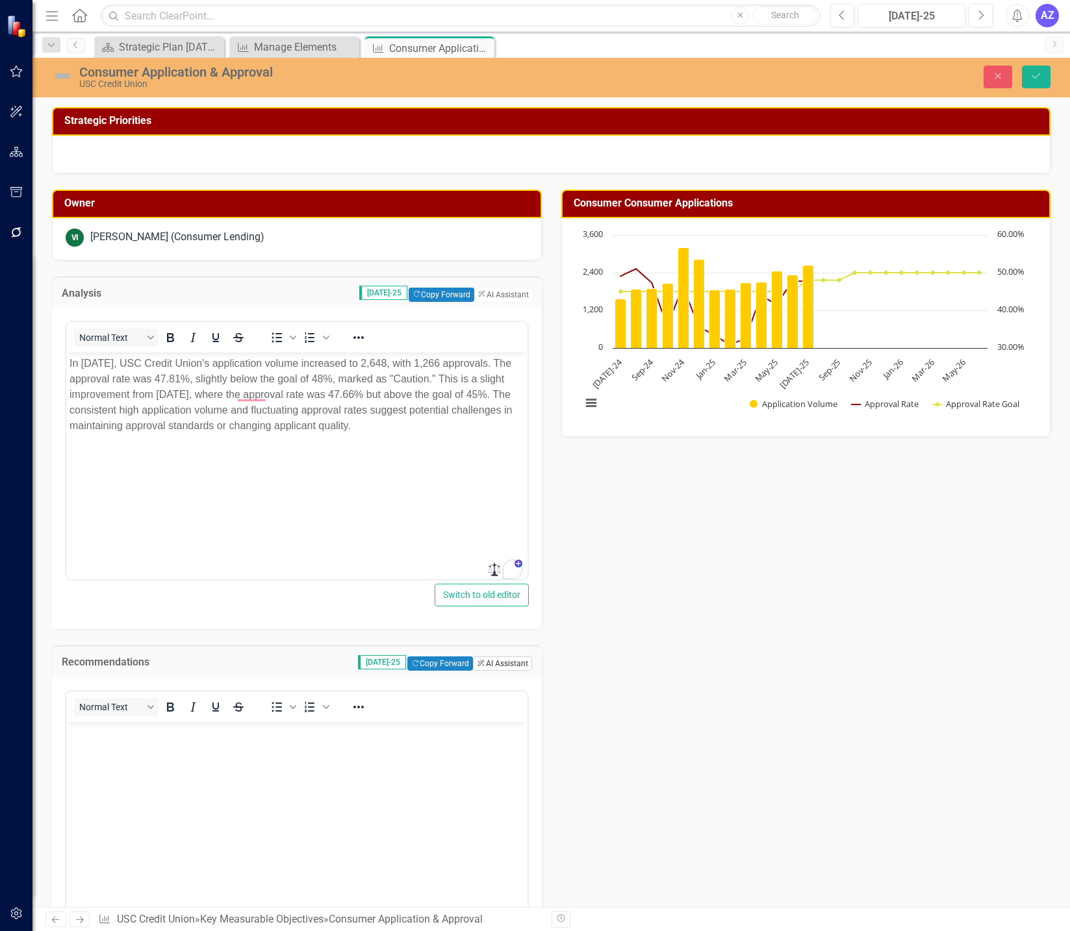
click at [492, 664] on button "ClearPoint AI AI Assistant" at bounding box center [502, 664] width 58 height 14
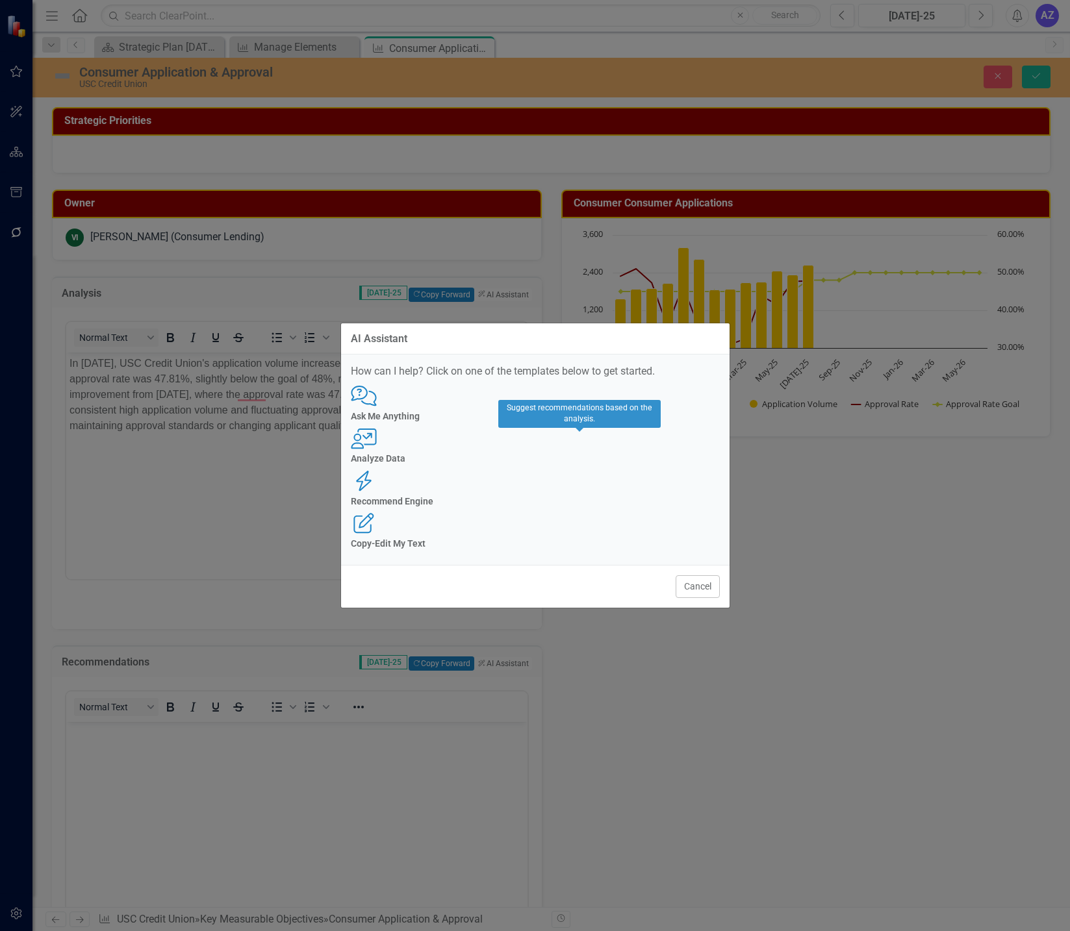
click at [573, 497] on h4 "Recommend Engine" at bounding box center [535, 502] width 369 height 10
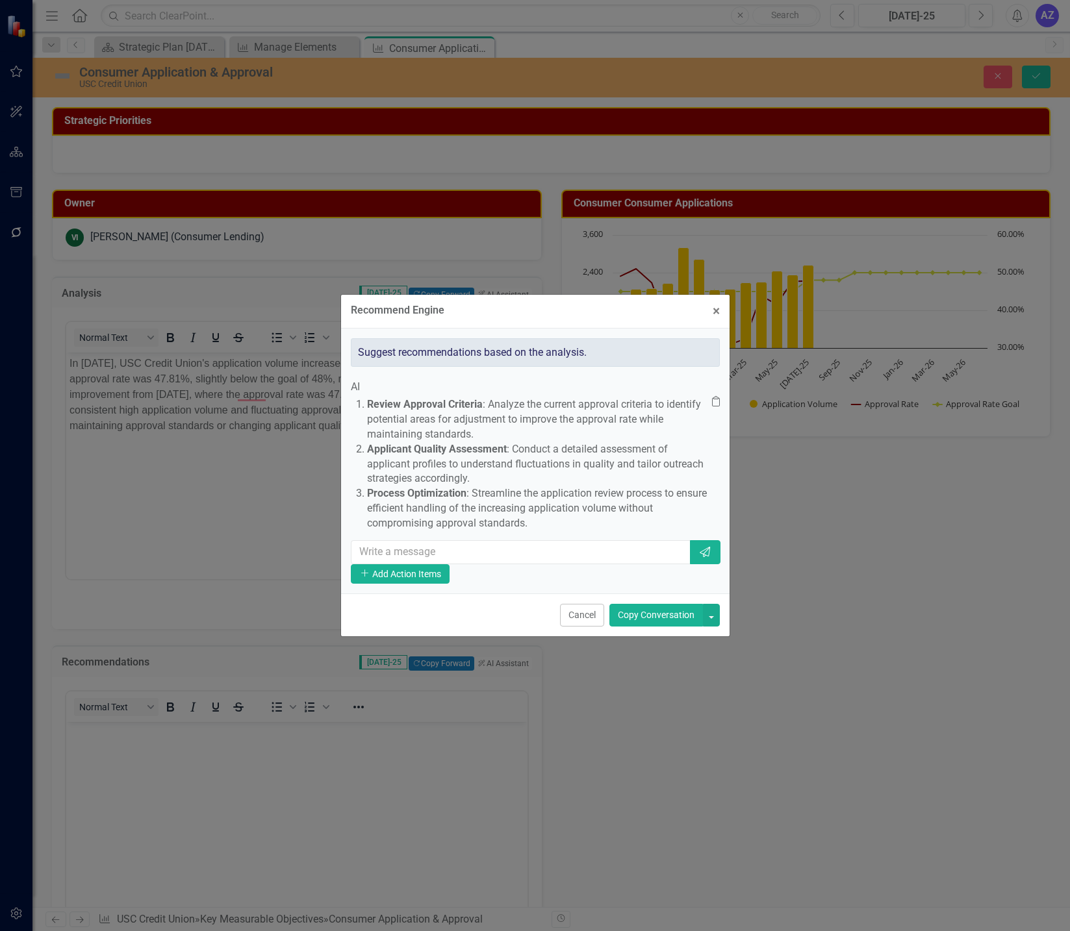
click at [638, 627] on button "Copy Conversation" at bounding box center [656, 615] width 94 height 23
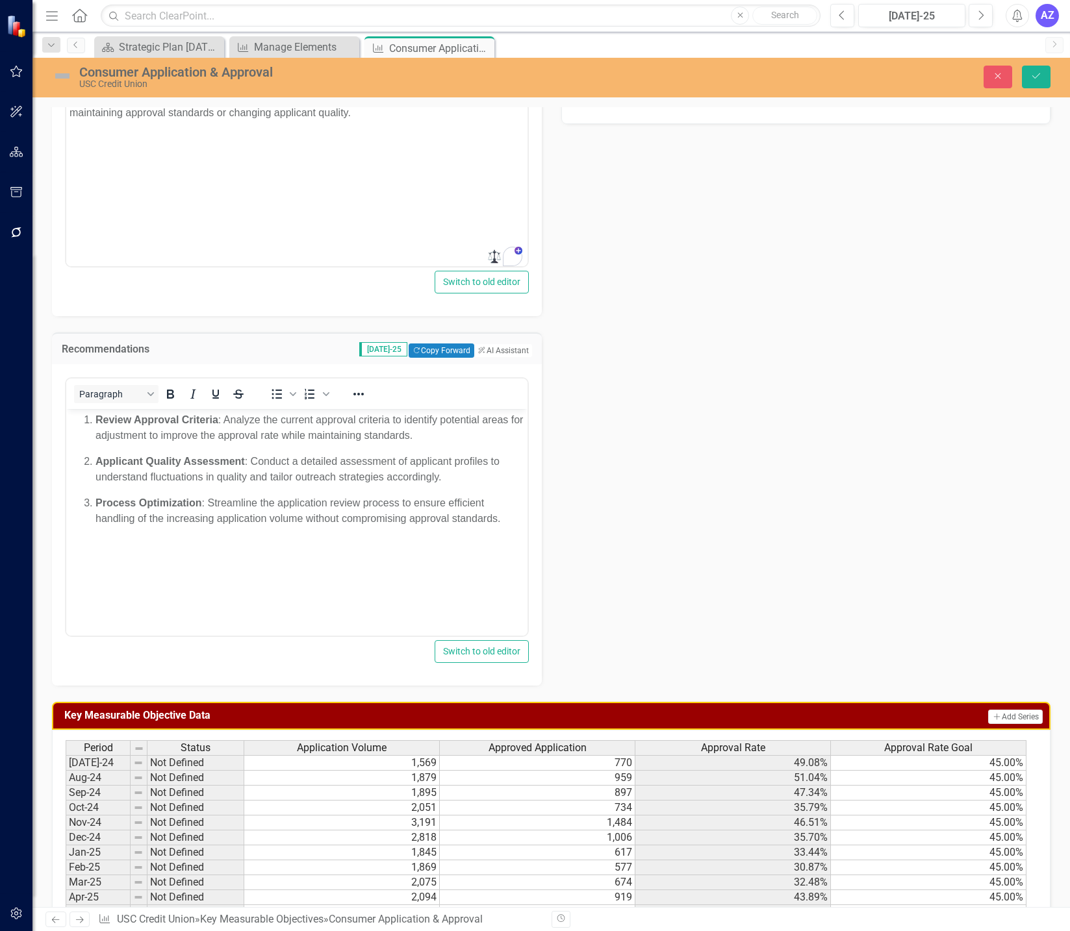
scroll to position [314, 0]
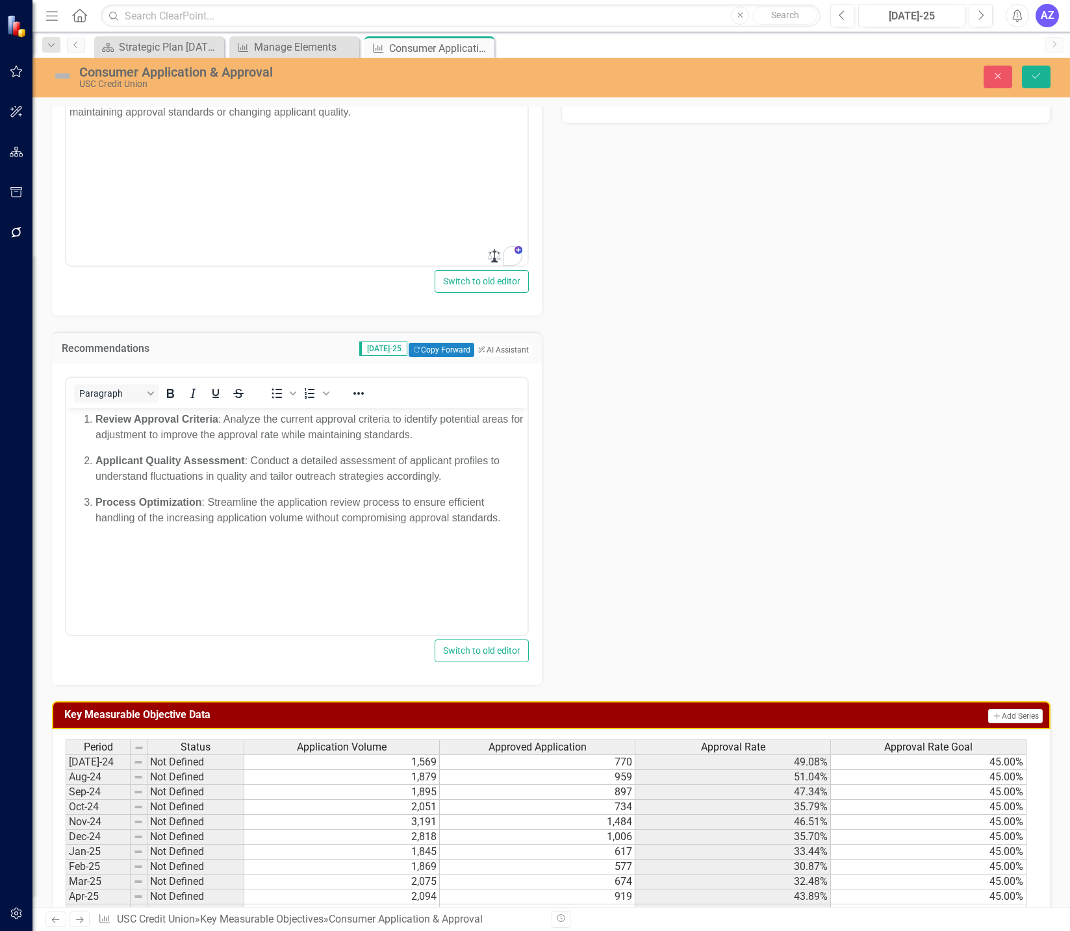
click at [686, 572] on div "Owner VI Valerie Ives (Consumer Lending) Analysis Jul-25 Copy Forward Copy Forw…" at bounding box center [551, 273] width 1018 height 826
click at [1041, 79] on icon "Save" at bounding box center [1036, 75] width 12 height 9
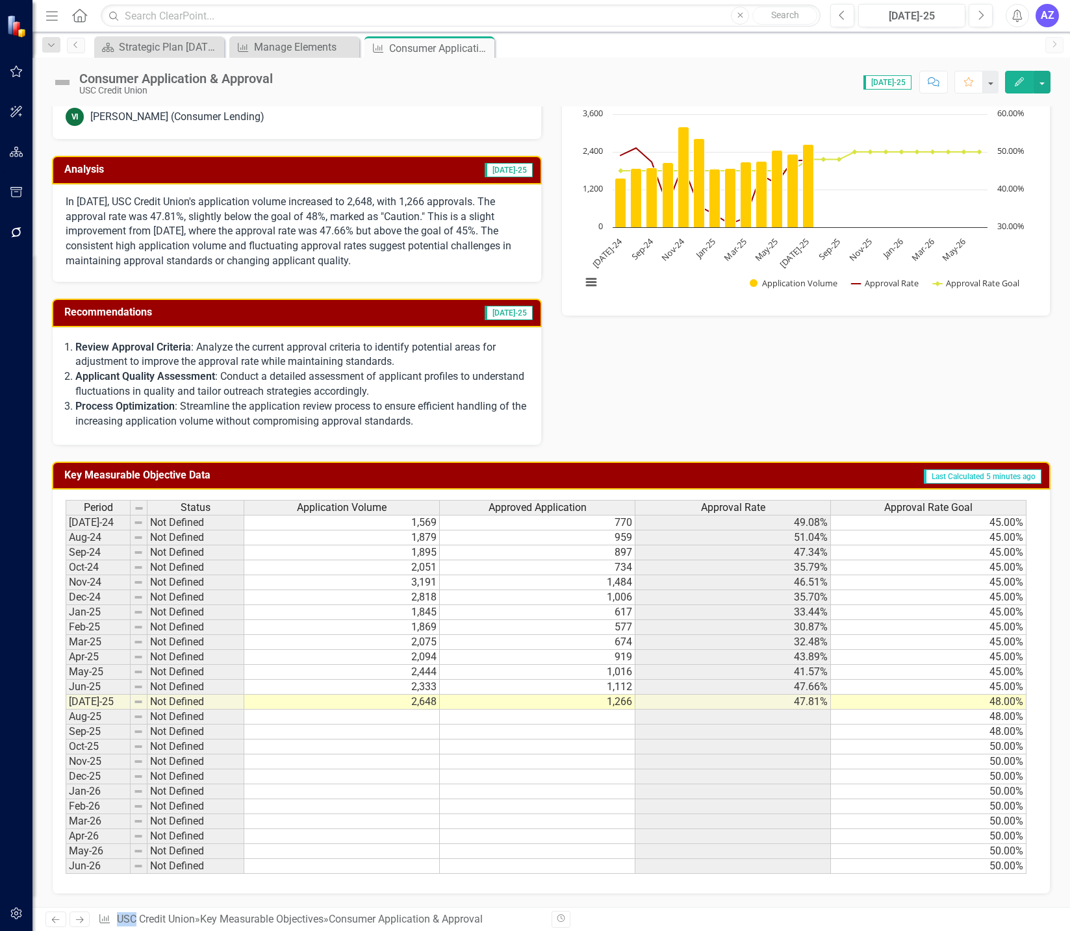
scroll to position [0, 0]
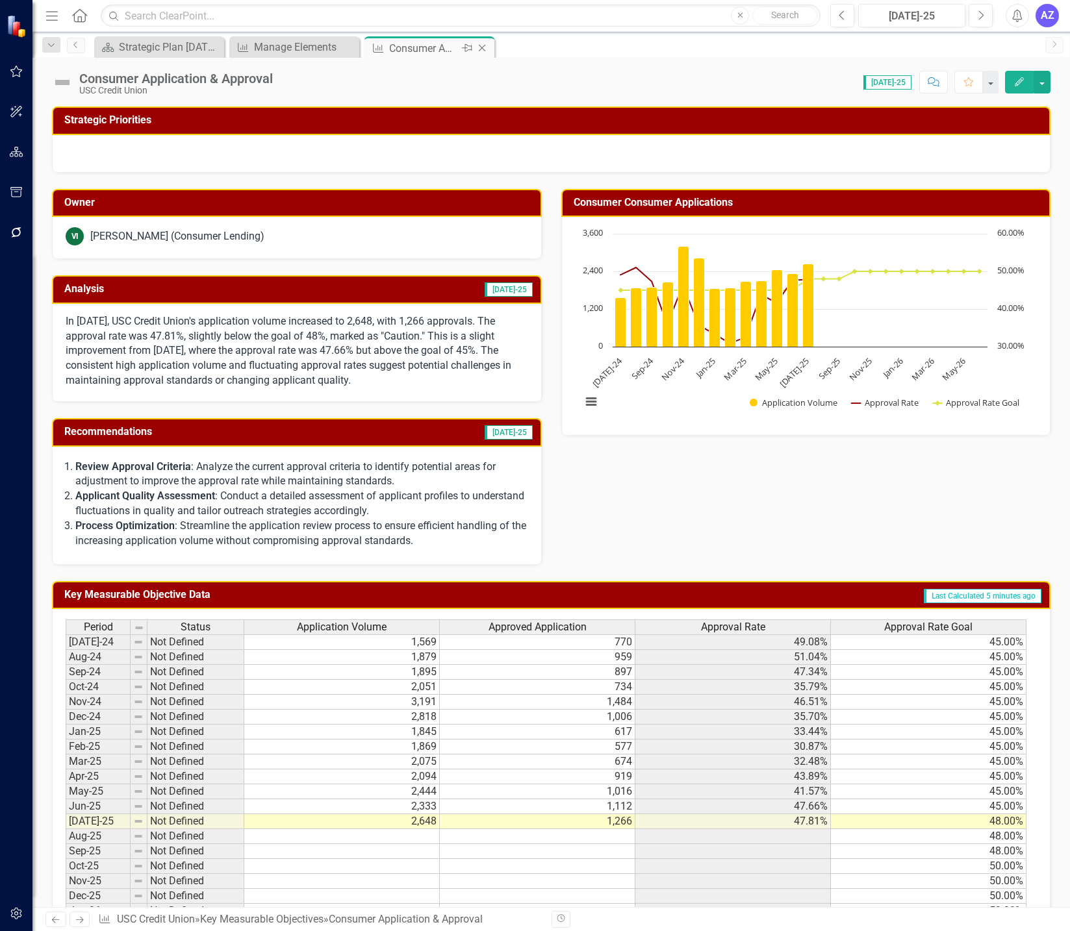
drag, startPoint x: 0, startPoint y: 0, endPoint x: 482, endPoint y: 47, distance: 484.3
click at [482, 47] on icon "Close" at bounding box center [481, 48] width 13 height 10
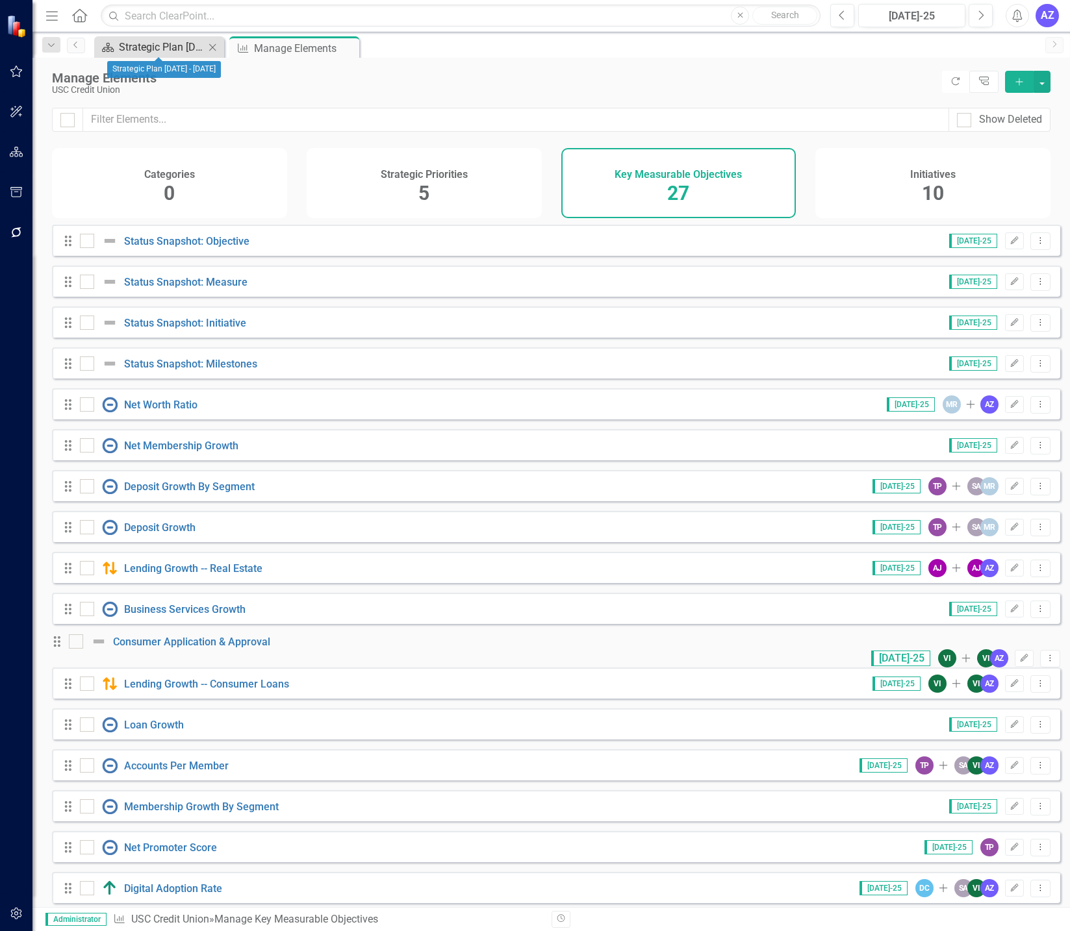
click at [157, 43] on div "Strategic Plan [DATE] - [DATE]" at bounding box center [162, 47] width 86 height 16
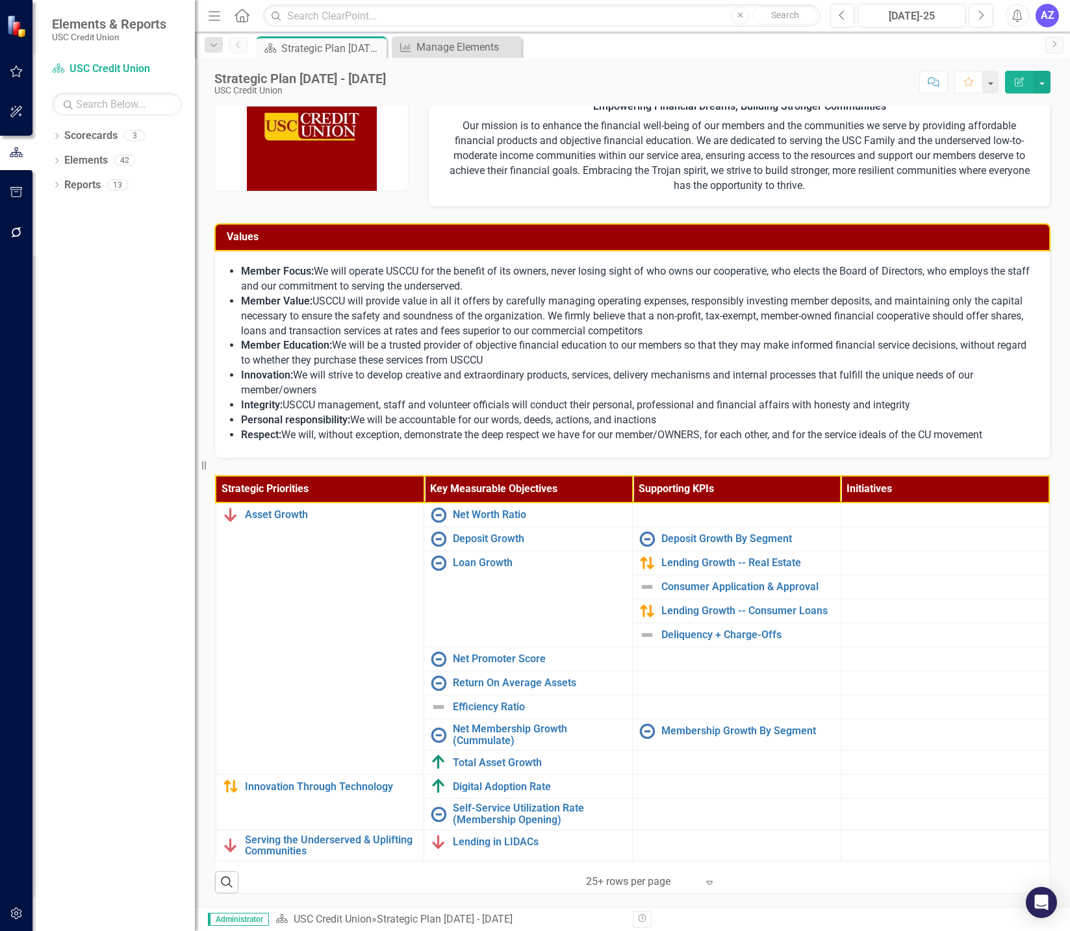
scroll to position [46, 0]
click at [705, 585] on link "Consumer Application & Approval" at bounding box center [747, 587] width 173 height 12
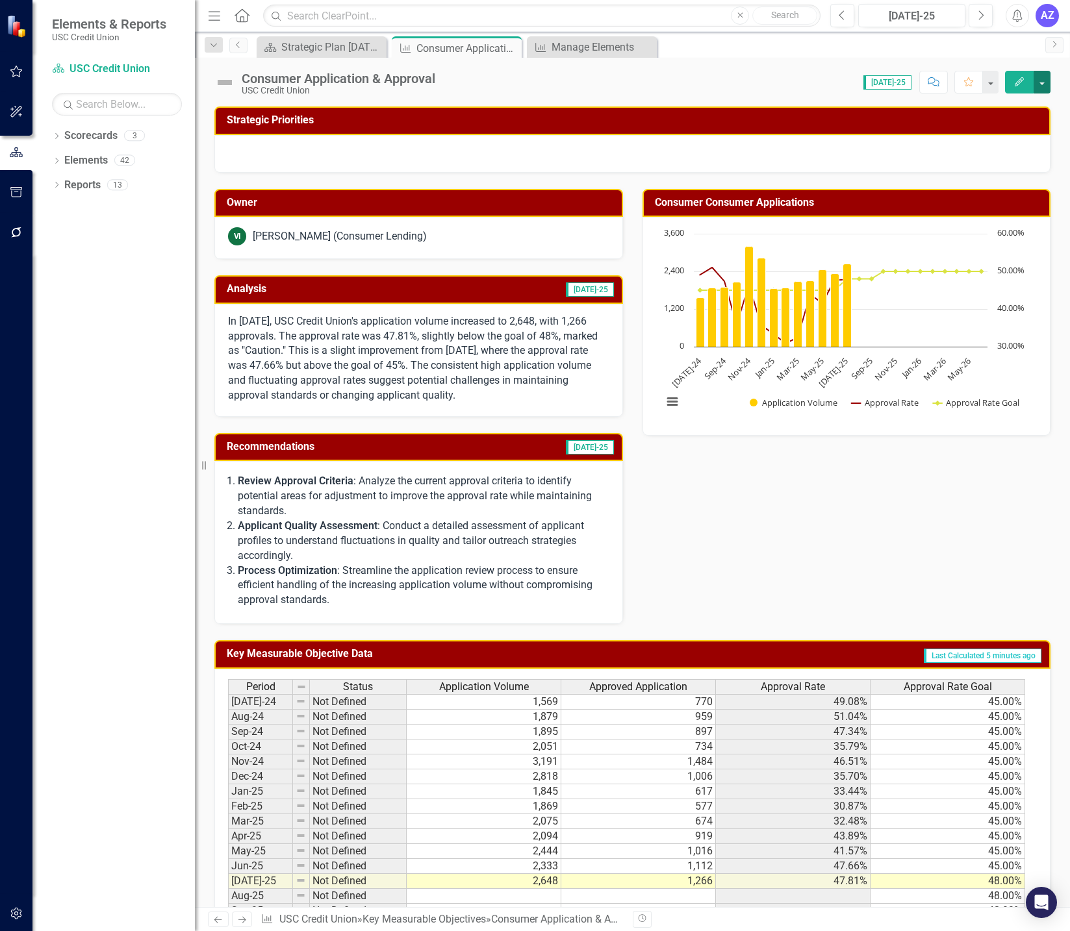
click at [1037, 85] on button "button" at bounding box center [1041, 82] width 17 height 23
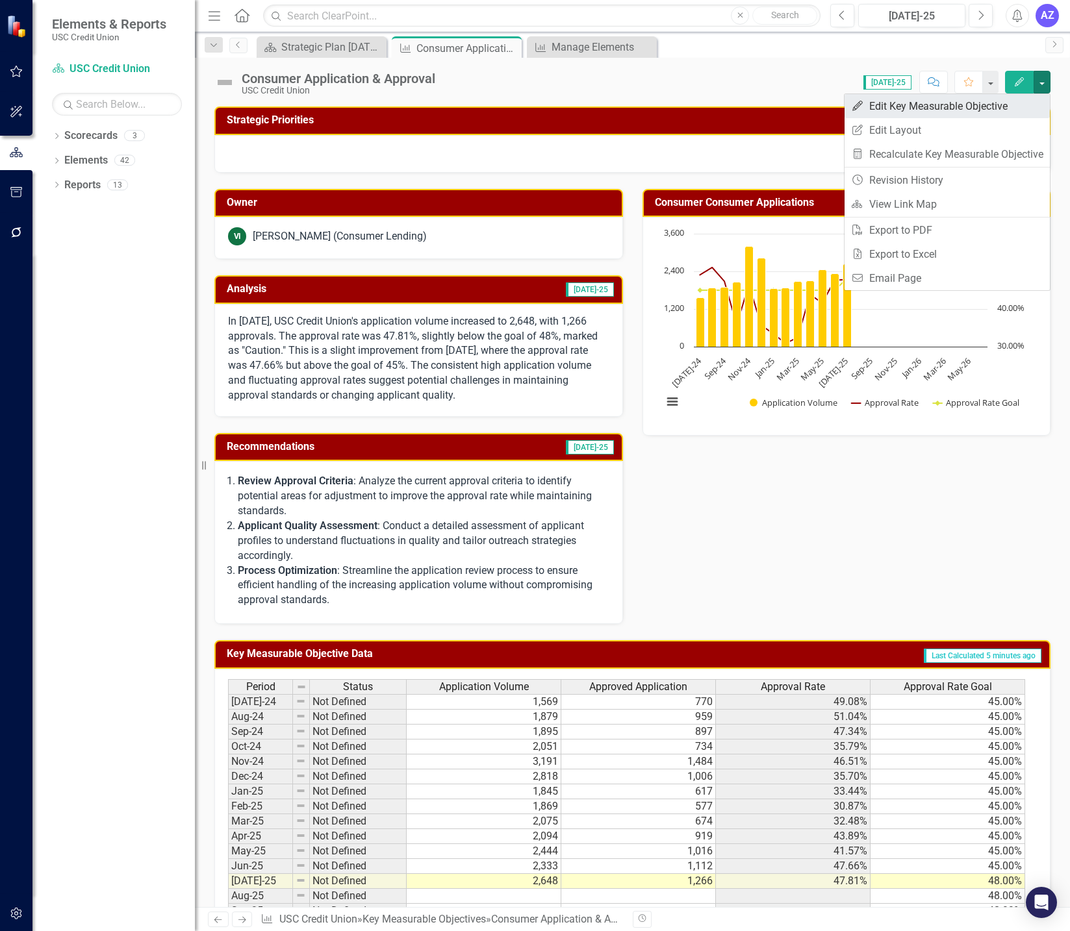
click at [1013, 105] on link "Edit Edit Key Measurable Objective" at bounding box center [946, 106] width 205 height 24
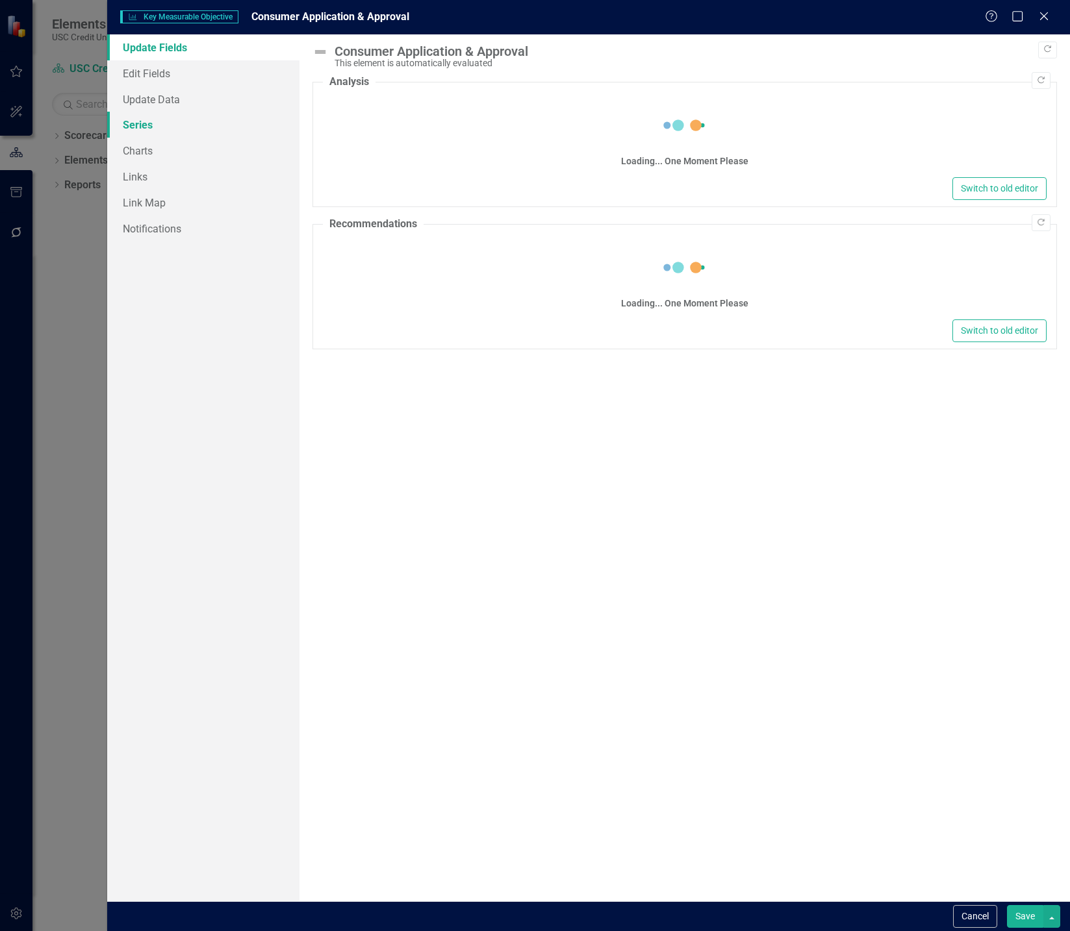
click at [164, 122] on link "Series" at bounding box center [203, 125] width 192 height 26
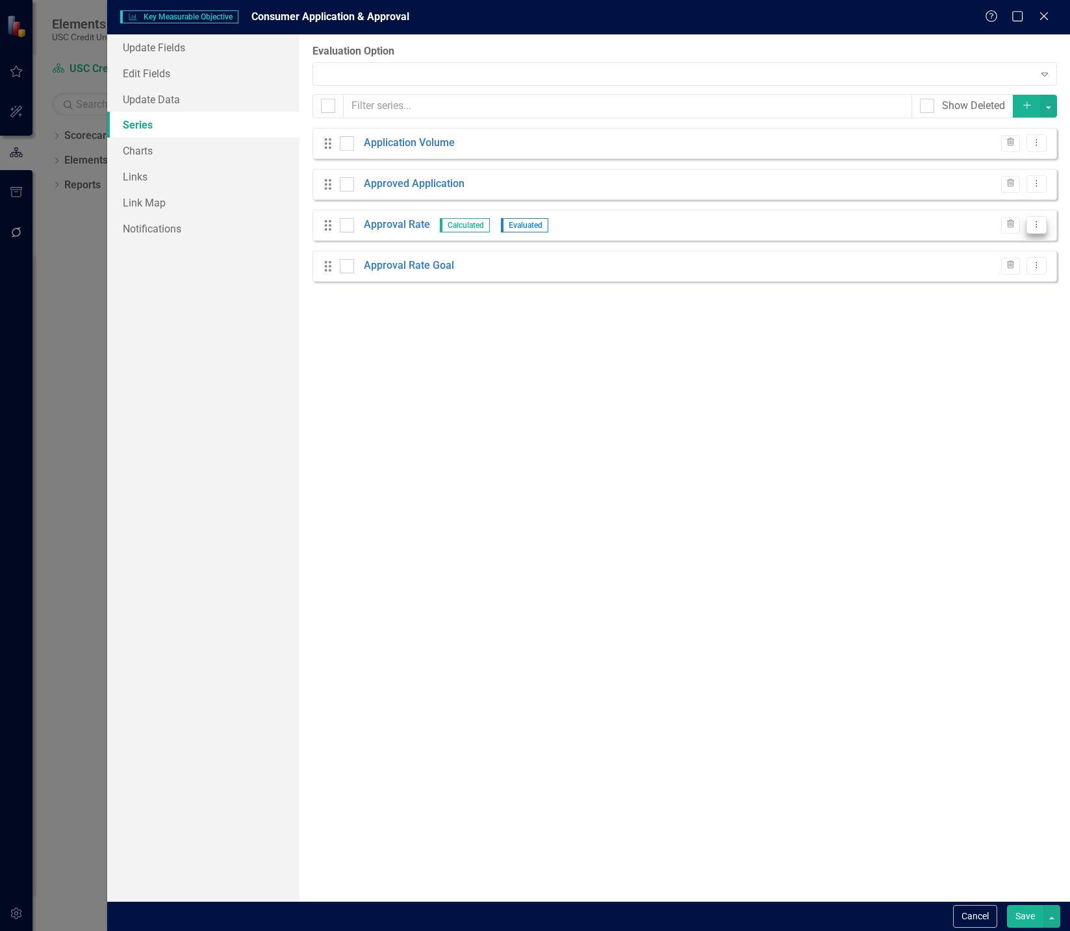
click at [1037, 227] on icon "Dropdown Menu" at bounding box center [1036, 224] width 11 height 8
click at [1018, 238] on link "Edit Edit Measure Series" at bounding box center [971, 246] width 147 height 24
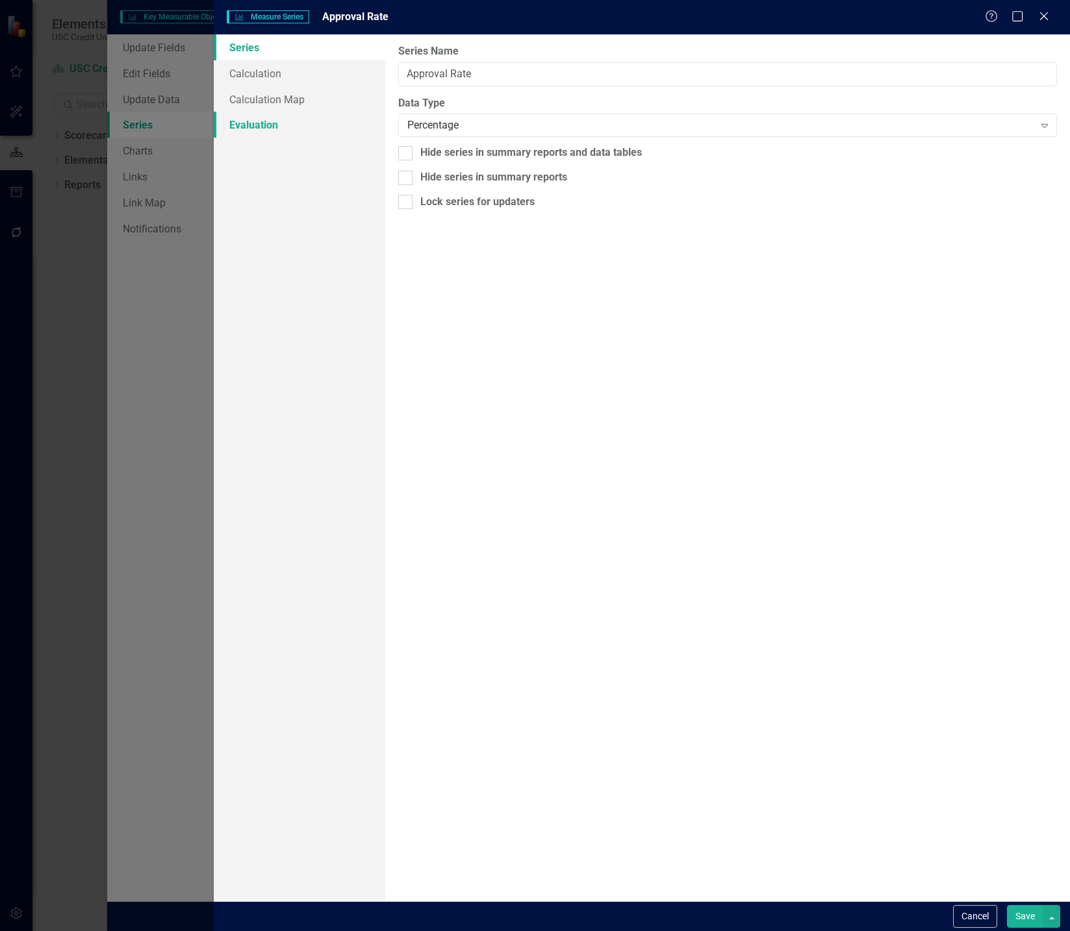
click at [301, 129] on link "Evaluation" at bounding box center [299, 125] width 171 height 26
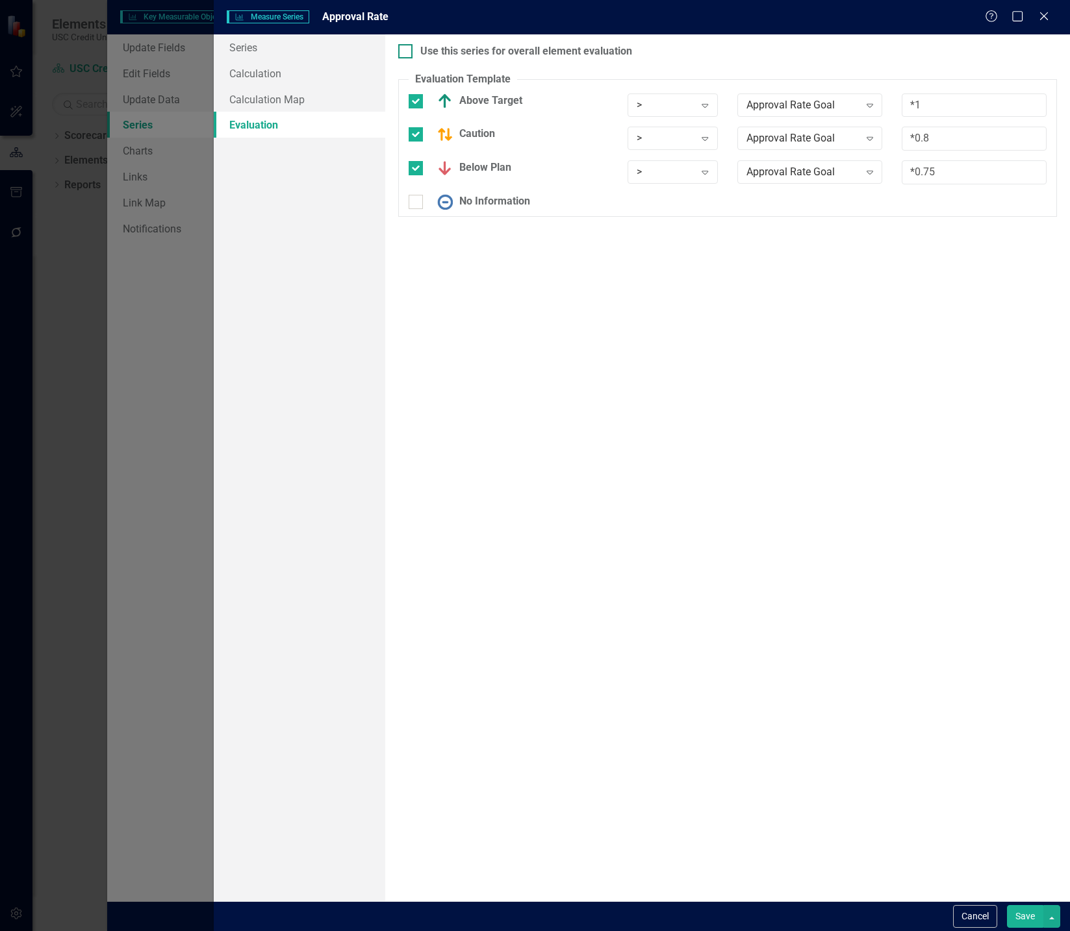
click at [407, 45] on div at bounding box center [405, 51] width 14 height 14
click at [407, 45] on input "Use this series for overall element evaluation" at bounding box center [402, 48] width 8 height 8
checkbox input "true"
click at [1029, 912] on button "Save" at bounding box center [1025, 916] width 36 height 23
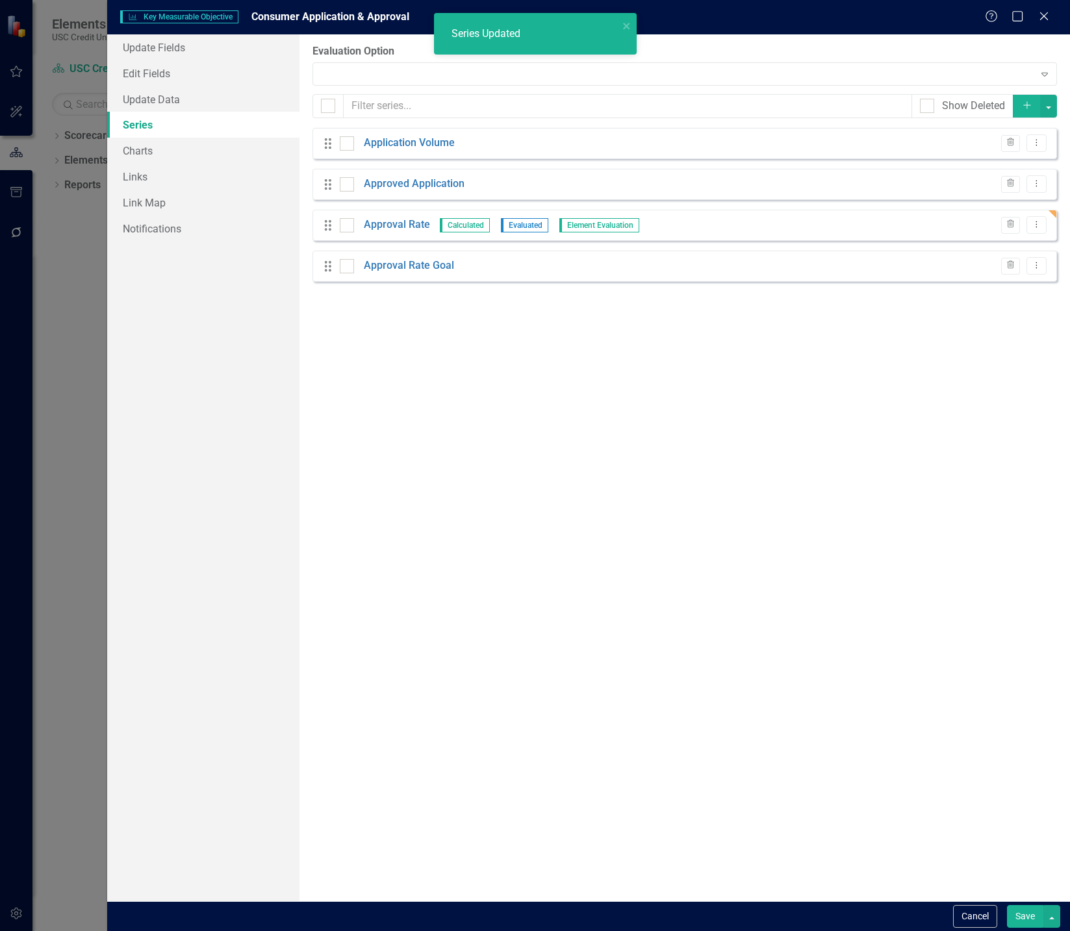
click at [1022, 918] on button "Save" at bounding box center [1025, 916] width 36 height 23
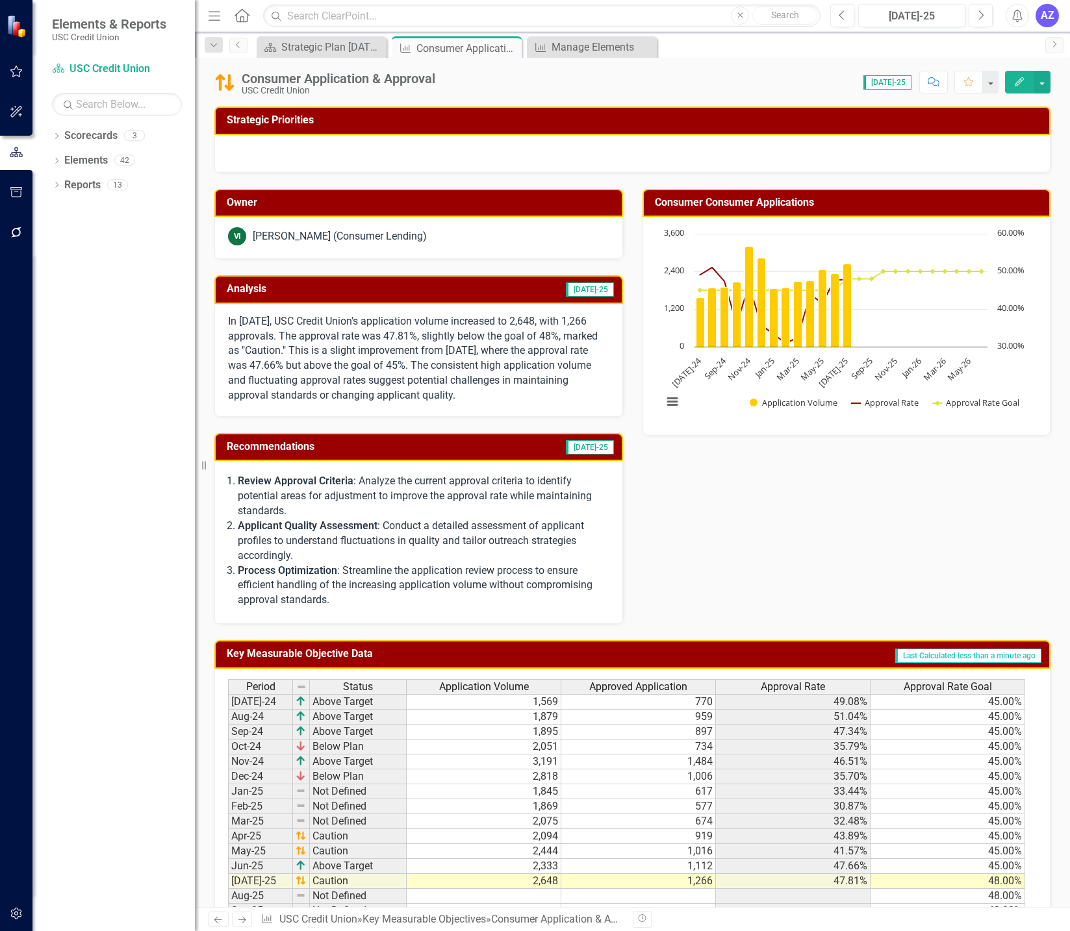
click at [724, 71] on div "Score: 0.00 [DATE]-25 Completed Comment Favorite Edit" at bounding box center [746, 82] width 609 height 22
click at [512, 47] on icon "Close" at bounding box center [509, 48] width 13 height 10
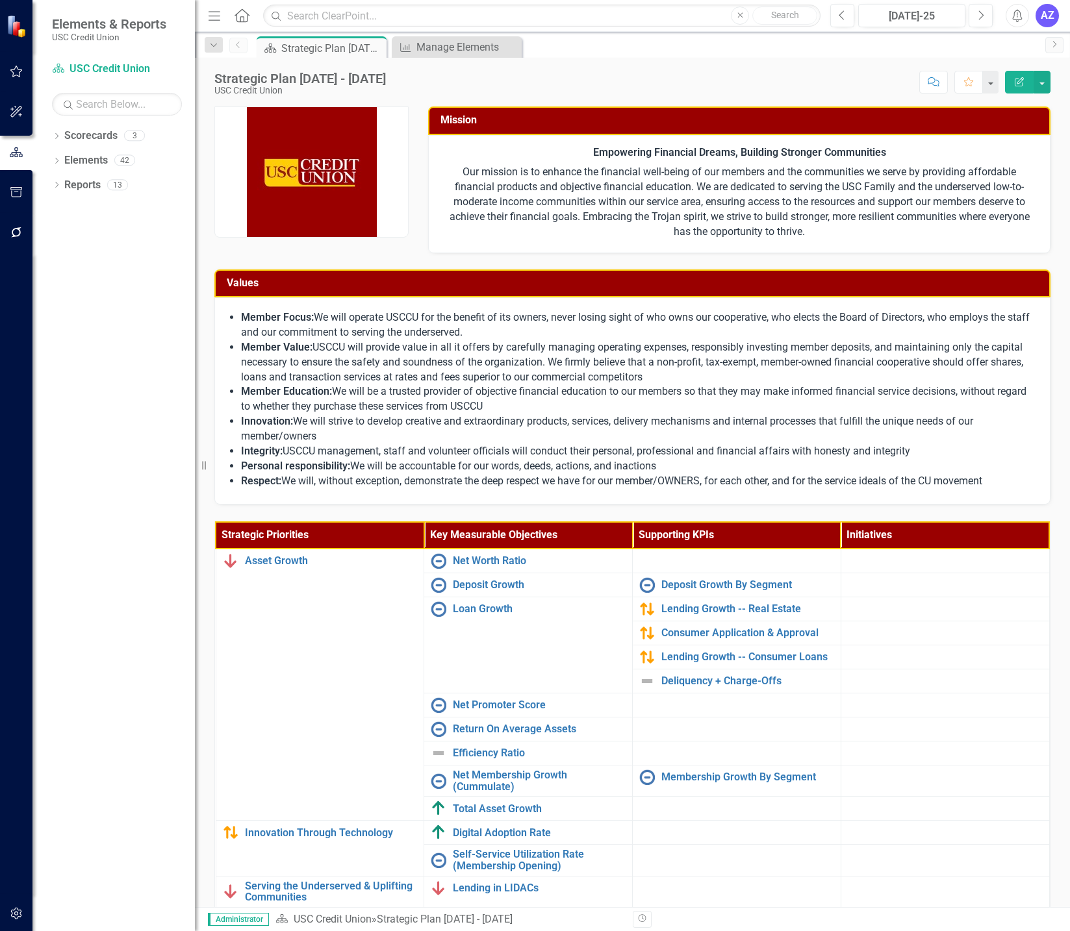
scroll to position [46, 0]
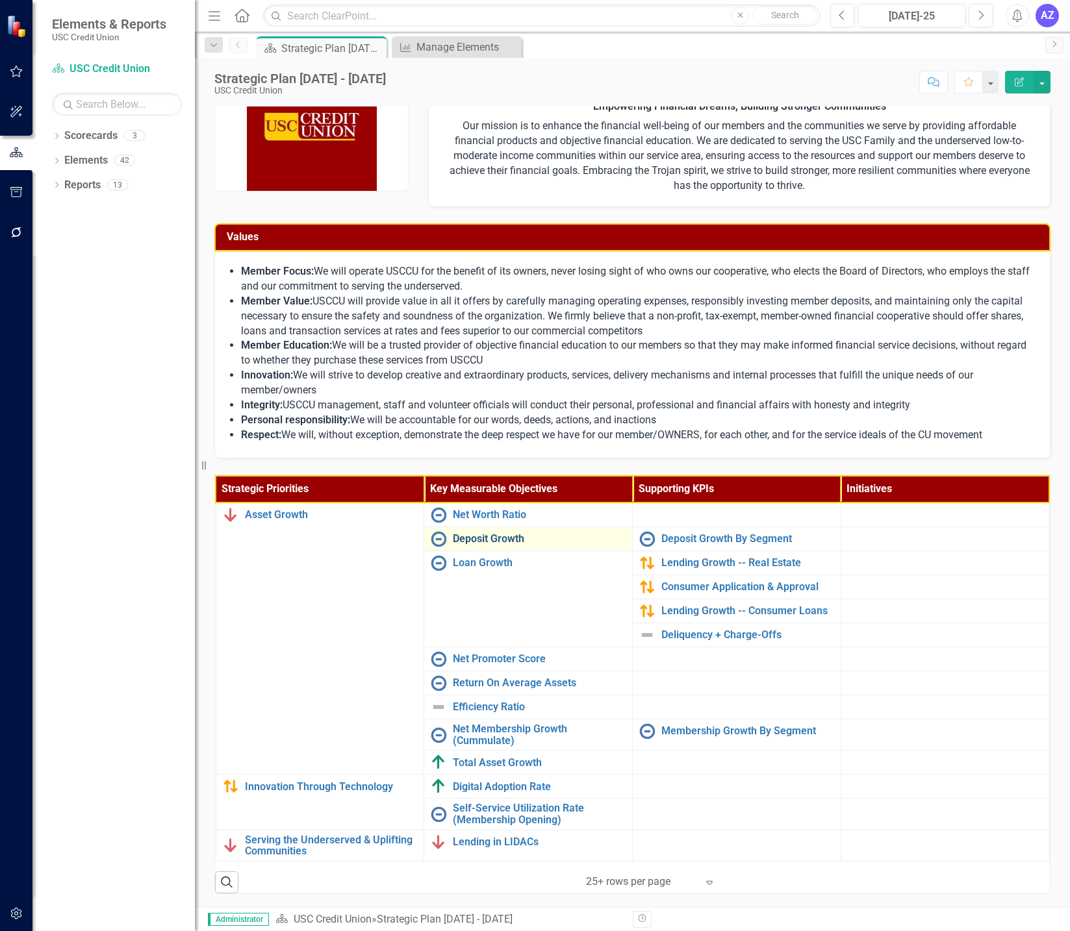
click at [512, 542] on link "Deposit Growth" at bounding box center [539, 539] width 173 height 12
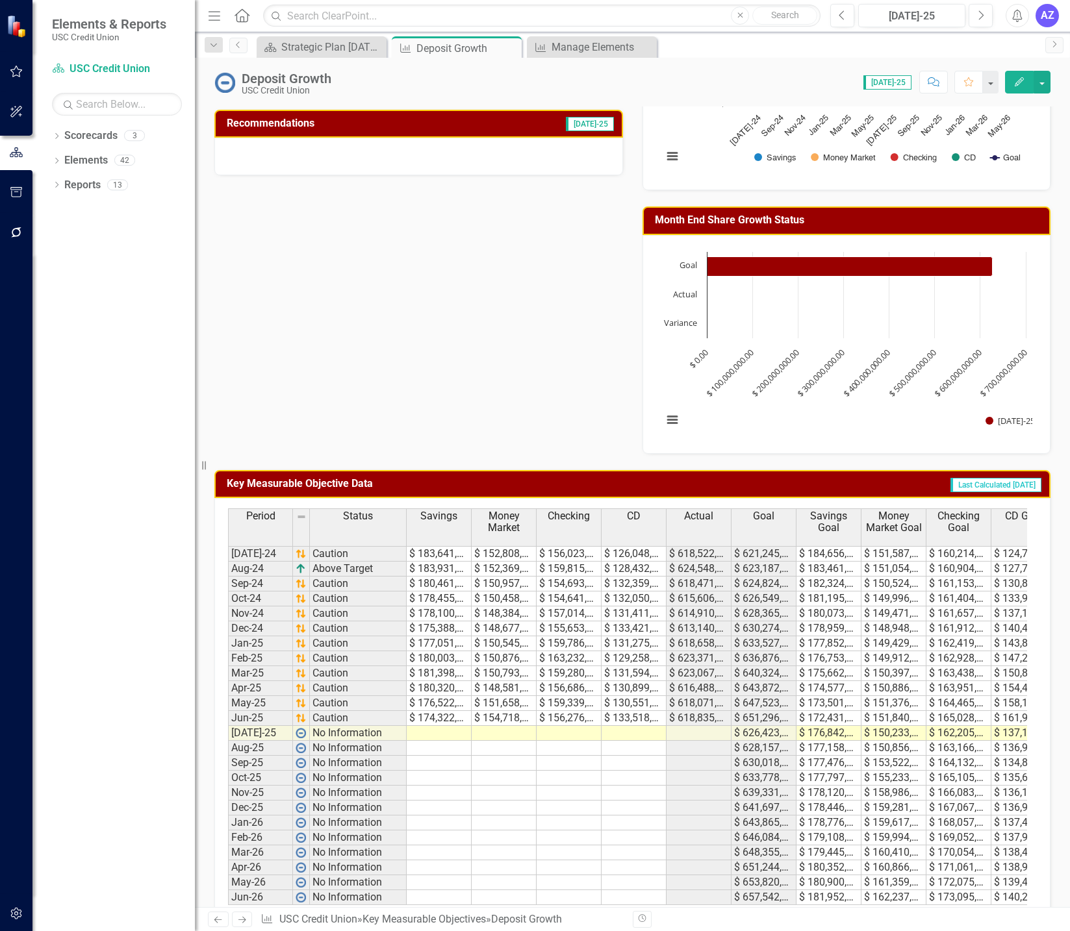
scroll to position [307, 0]
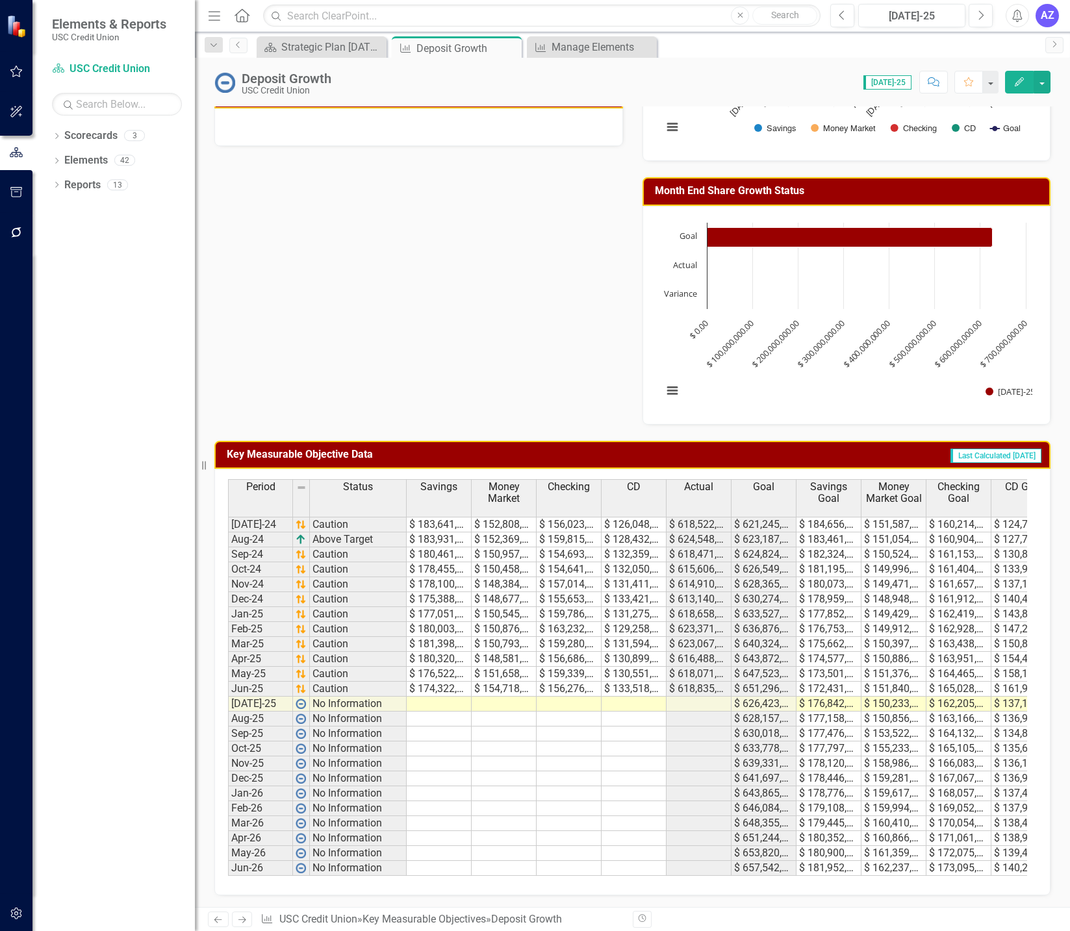
click at [512, 386] on div "Owner TP [PERSON_NAME] Analysis [DATE]-25 Recommendations [DATE]-25 Share Growt…" at bounding box center [632, 160] width 855 height 527
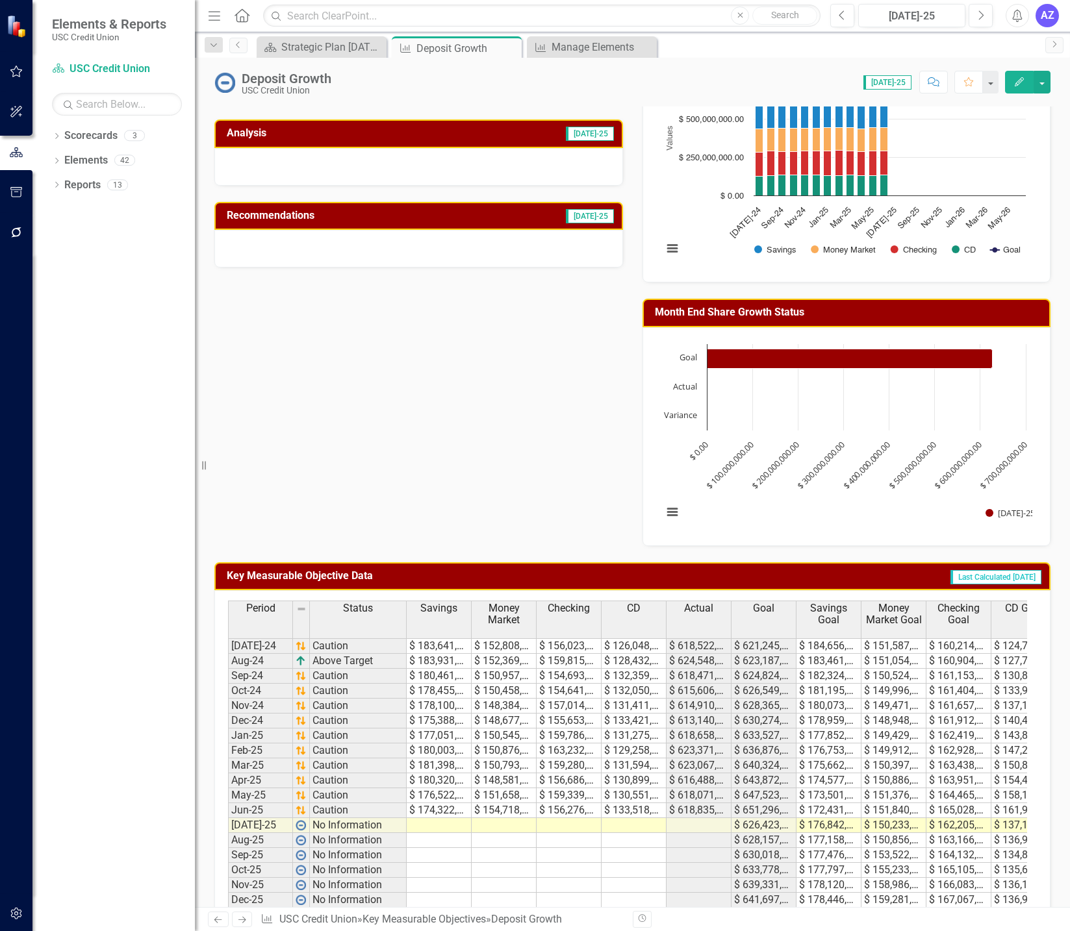
scroll to position [0, 0]
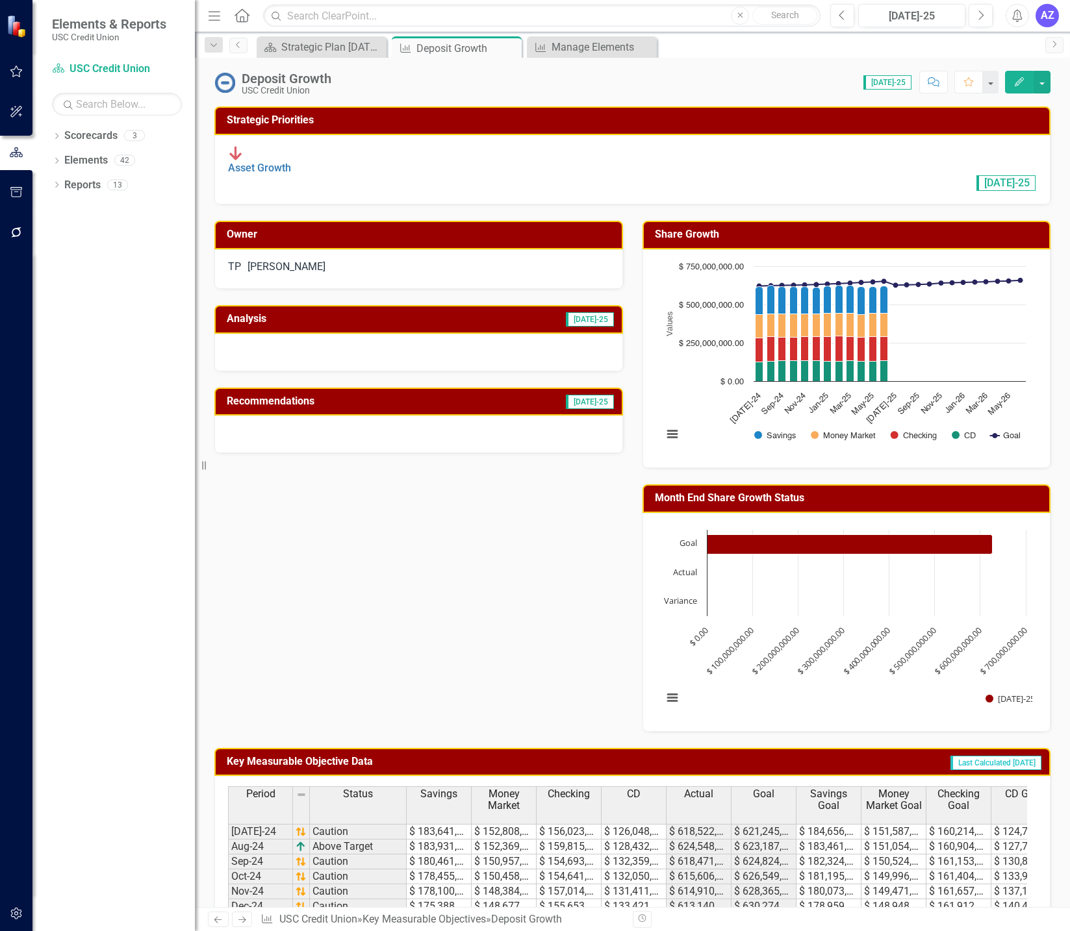
click at [491, 334] on div at bounding box center [418, 353] width 409 height 38
click at [470, 349] on div at bounding box center [418, 353] width 409 height 38
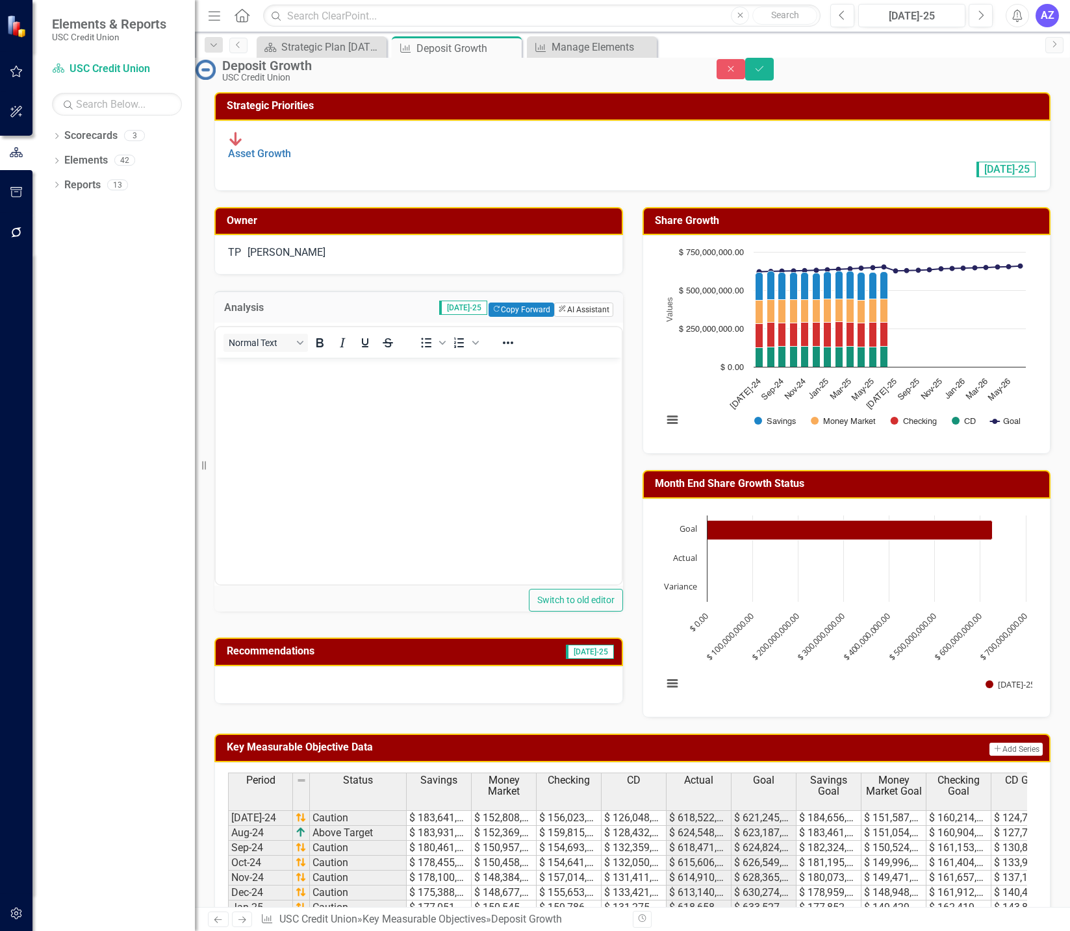
click at [570, 314] on button "ClearPoint AI AI Assistant" at bounding box center [583, 310] width 58 height 14
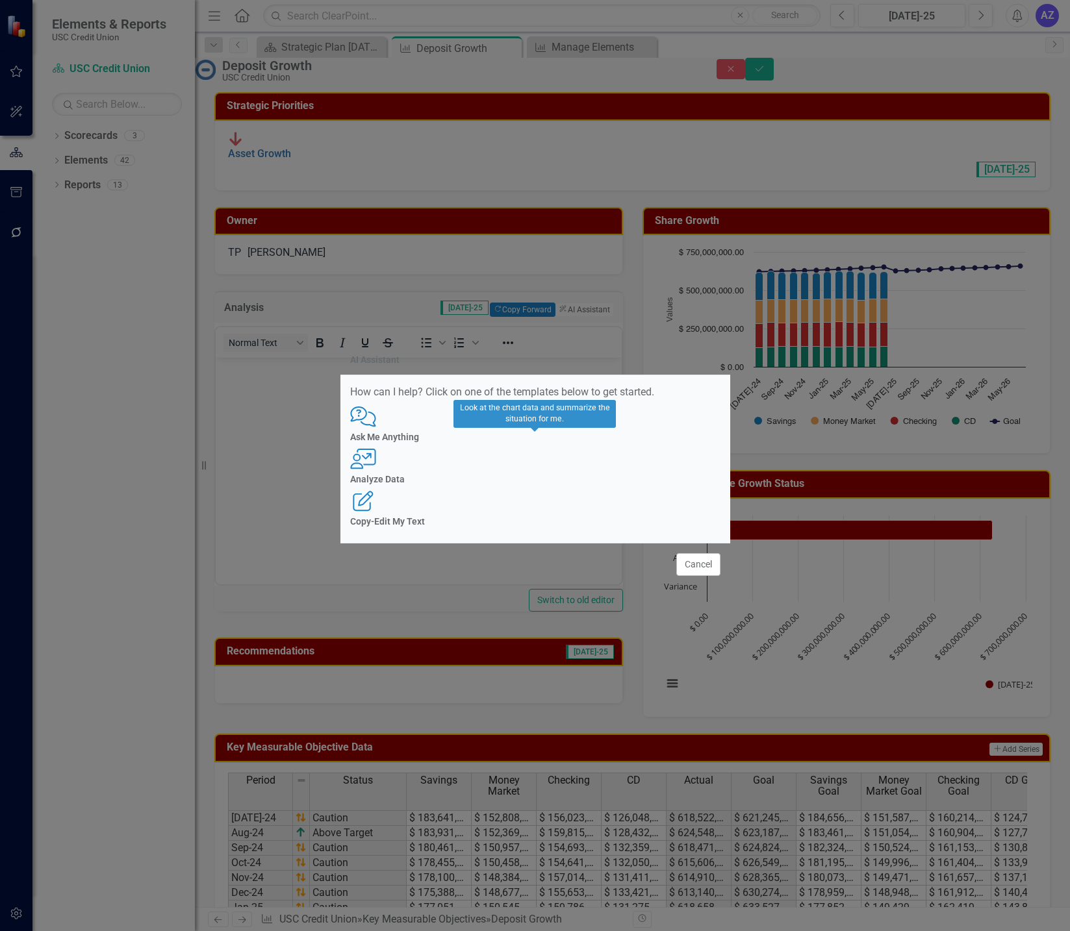
click at [539, 478] on h4 "Analyze Data" at bounding box center [535, 480] width 370 height 10
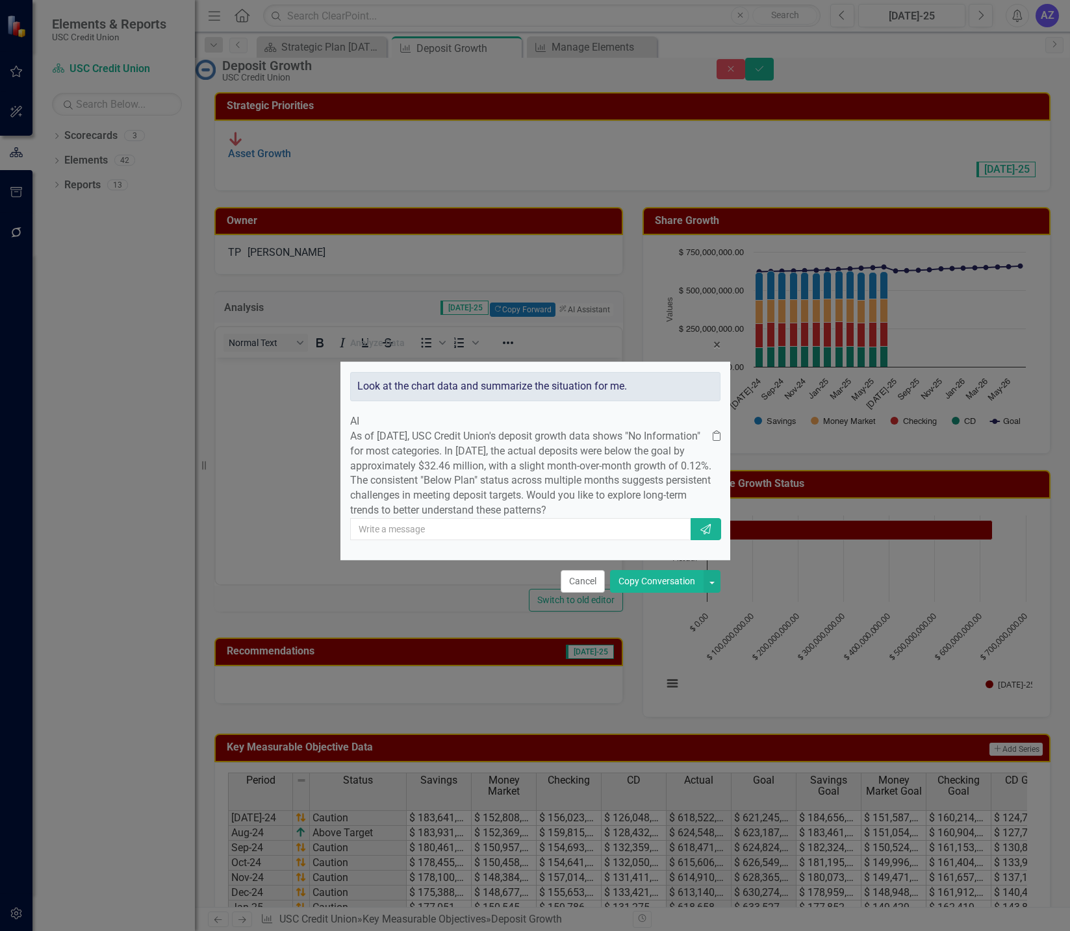
click at [673, 593] on button "Copy Conversation" at bounding box center [657, 581] width 94 height 23
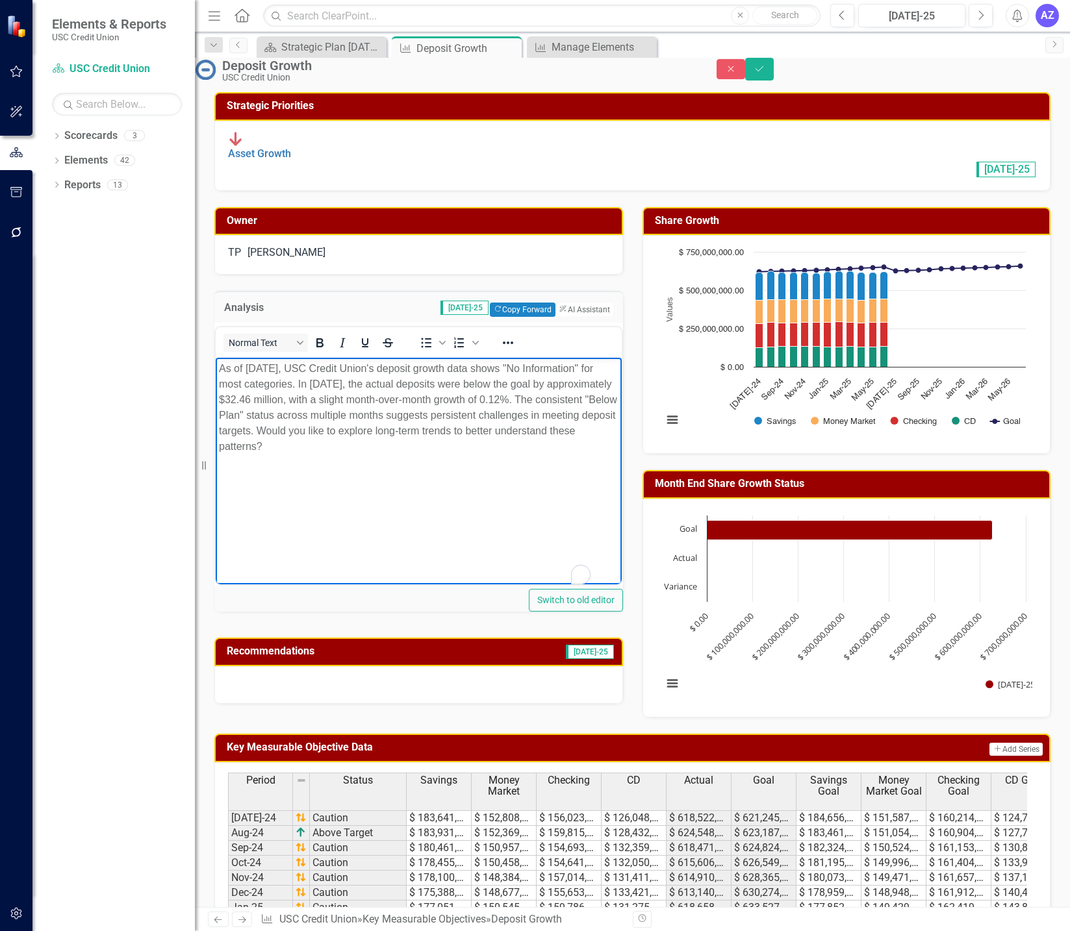
drag, startPoint x: 473, startPoint y: 464, endPoint x: 444, endPoint y: 424, distance: 49.4
click at [444, 424] on body "As of [DATE], USC Credit Union's deposit growth data shows "No Information" for…" at bounding box center [419, 455] width 406 height 195
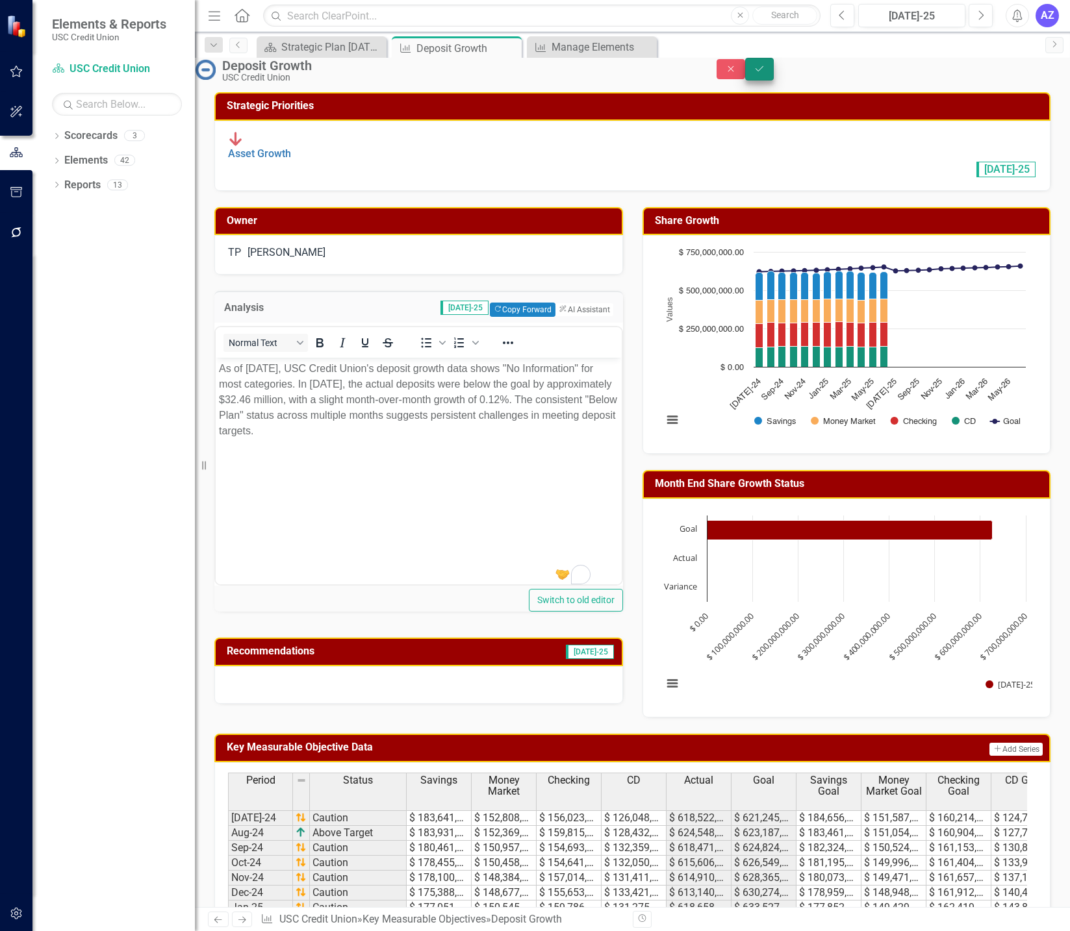
click at [765, 73] on icon "Save" at bounding box center [759, 68] width 12 height 9
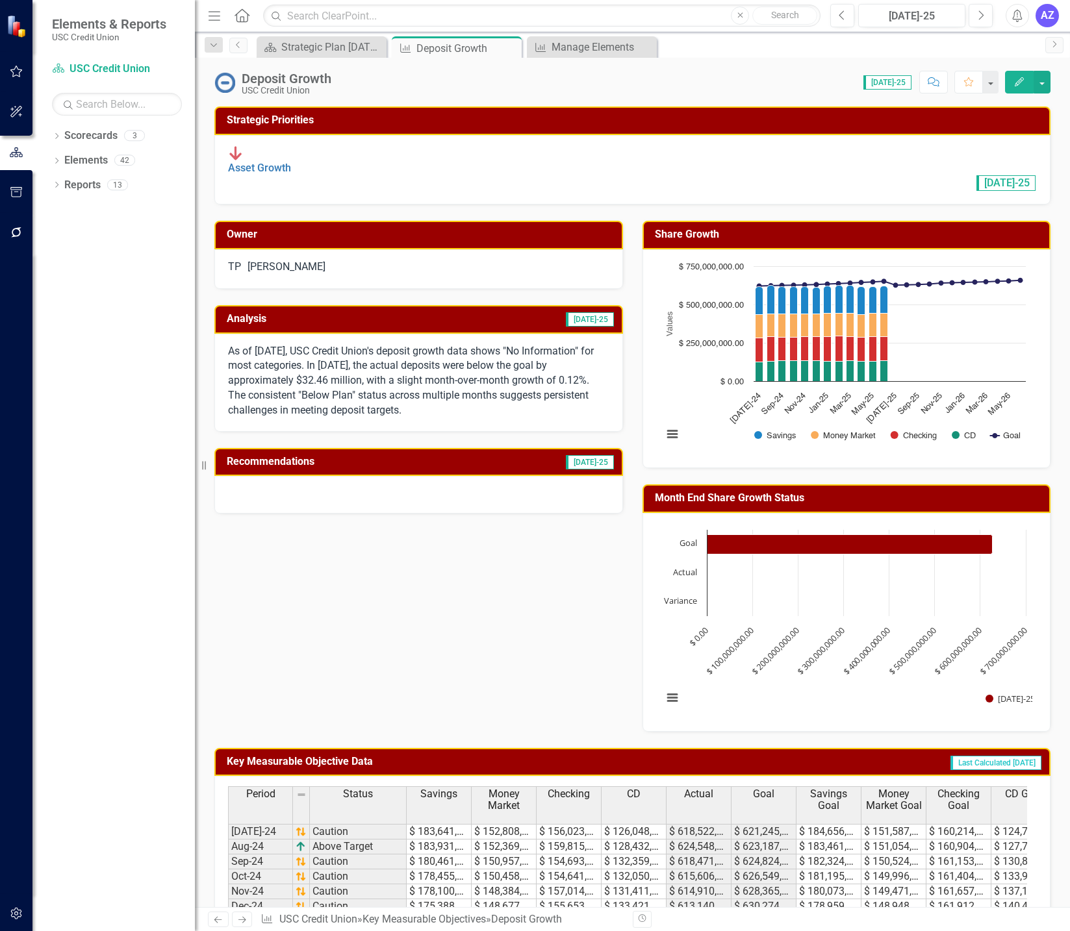
click at [460, 503] on div at bounding box center [418, 495] width 409 height 38
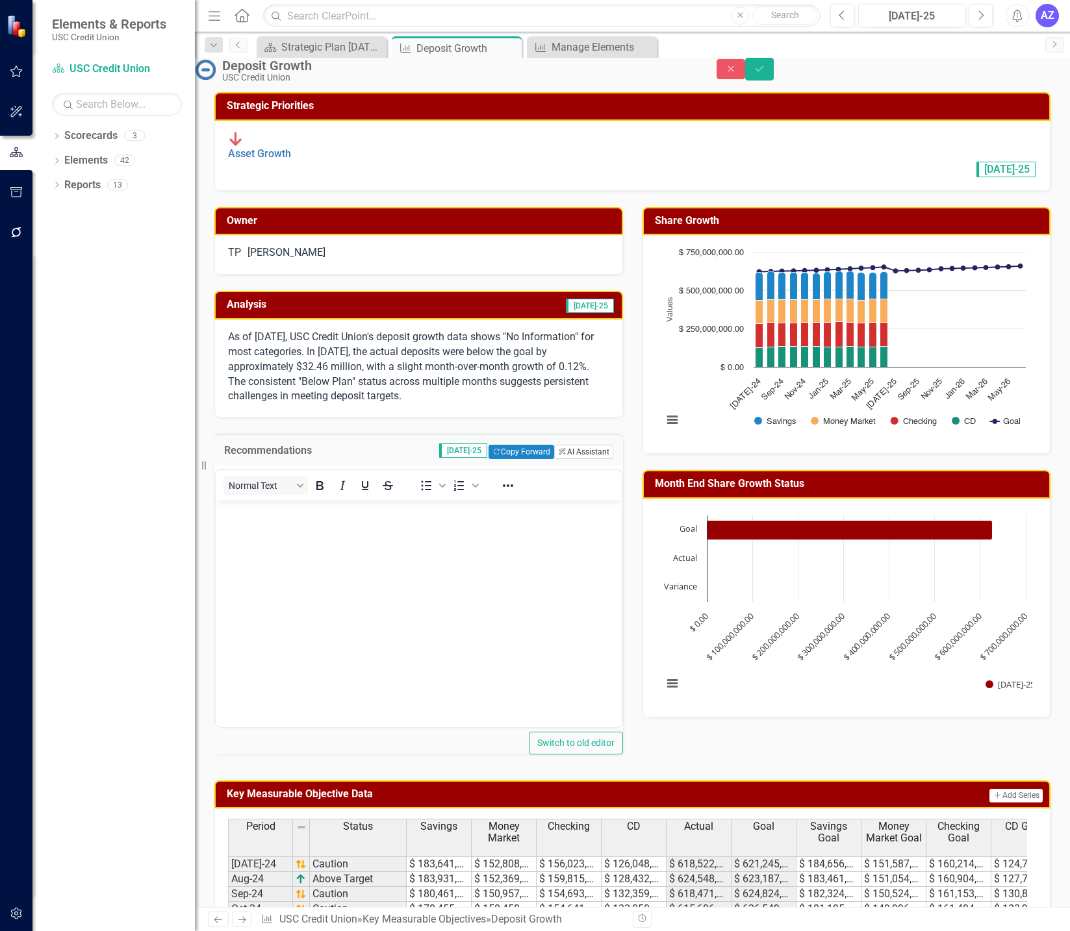
click at [583, 455] on button "ClearPoint AI AI Assistant" at bounding box center [583, 452] width 58 height 14
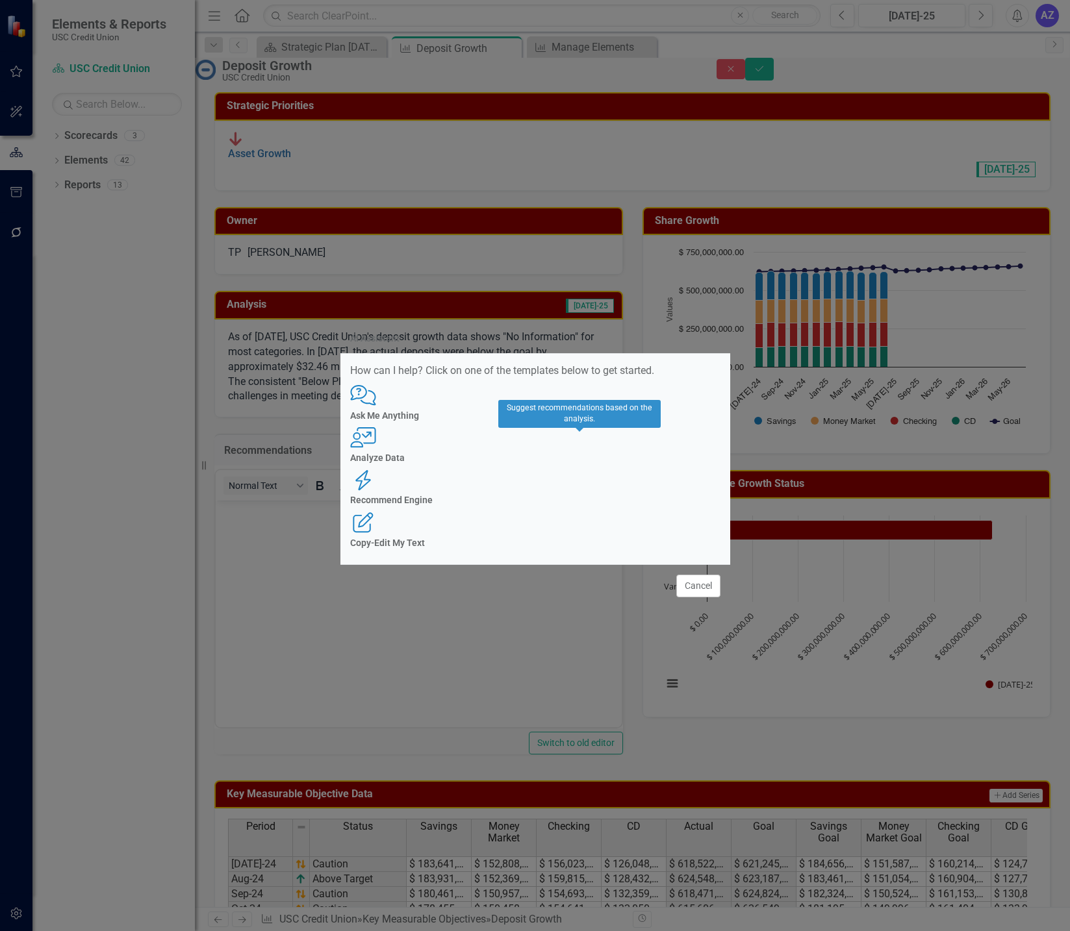
click at [573, 496] on h4 "Recommend Engine" at bounding box center [535, 501] width 370 height 10
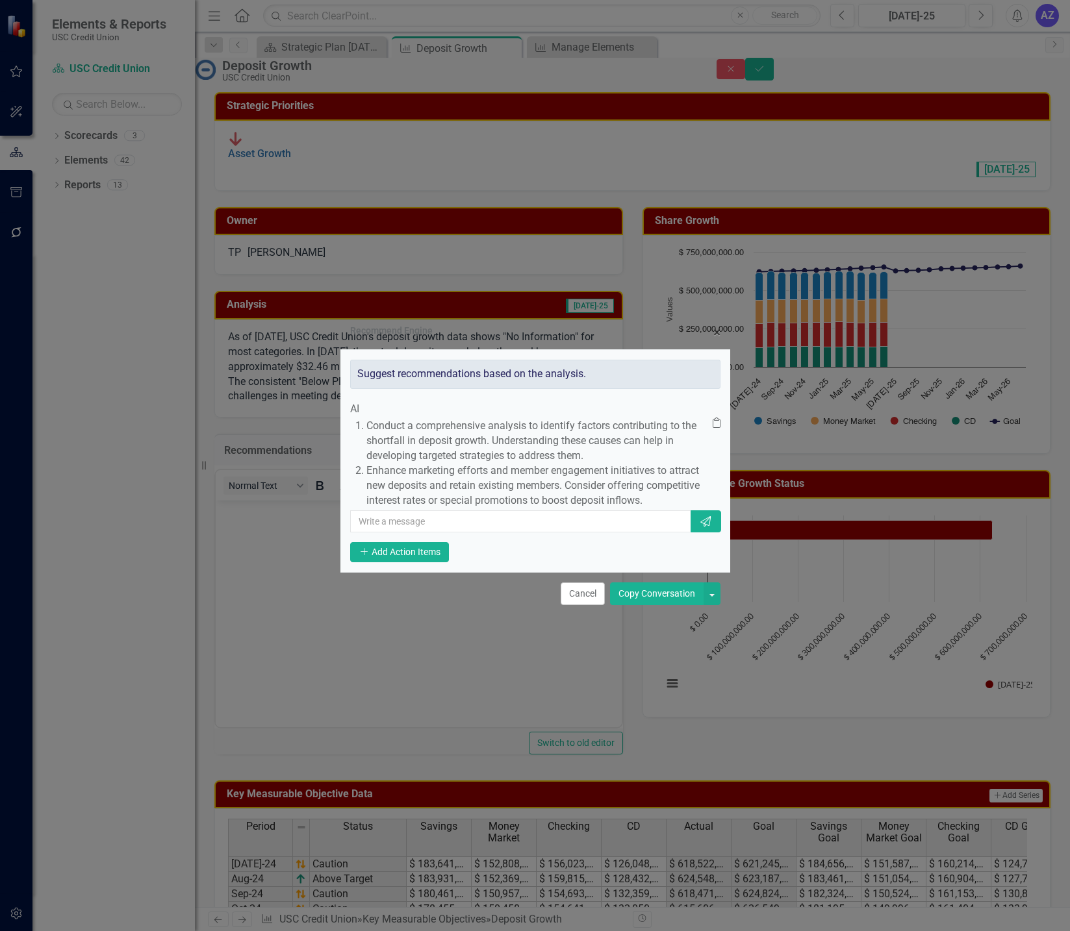
click at [652, 605] on div "Copy Conversation" at bounding box center [665, 594] width 110 height 23
click at [649, 605] on button "Copy Conversation" at bounding box center [657, 594] width 94 height 23
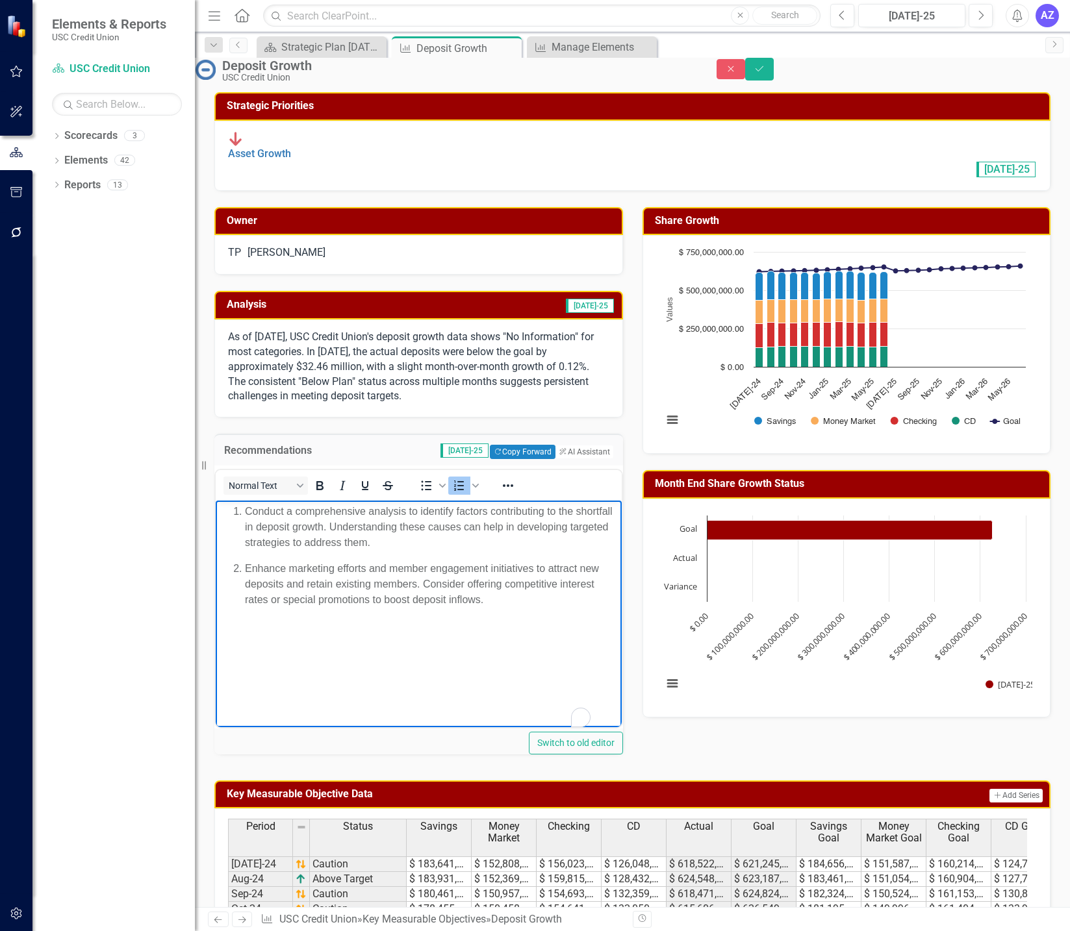
click at [523, 615] on body "Conduct a comprehensive analysis to identify factors contributing to the shortf…" at bounding box center [419, 597] width 406 height 195
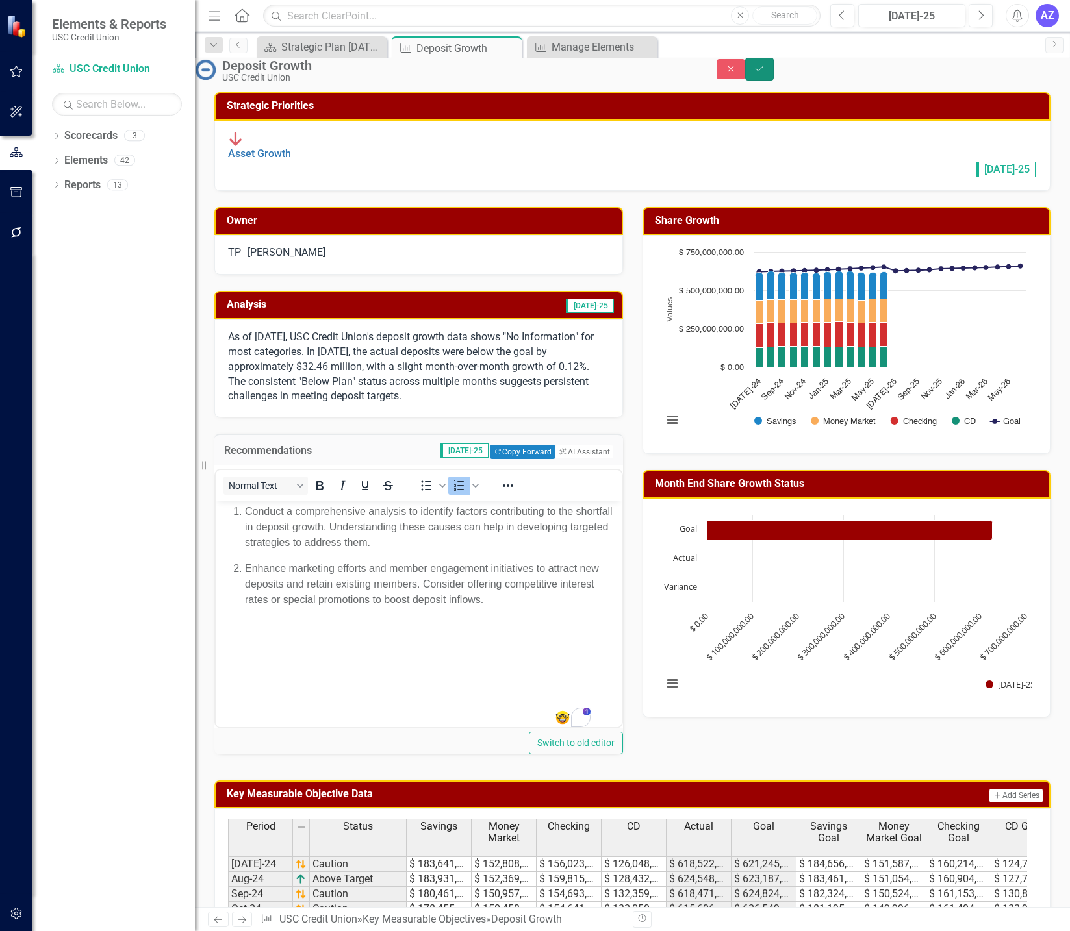
click at [765, 73] on icon "Save" at bounding box center [759, 68] width 12 height 9
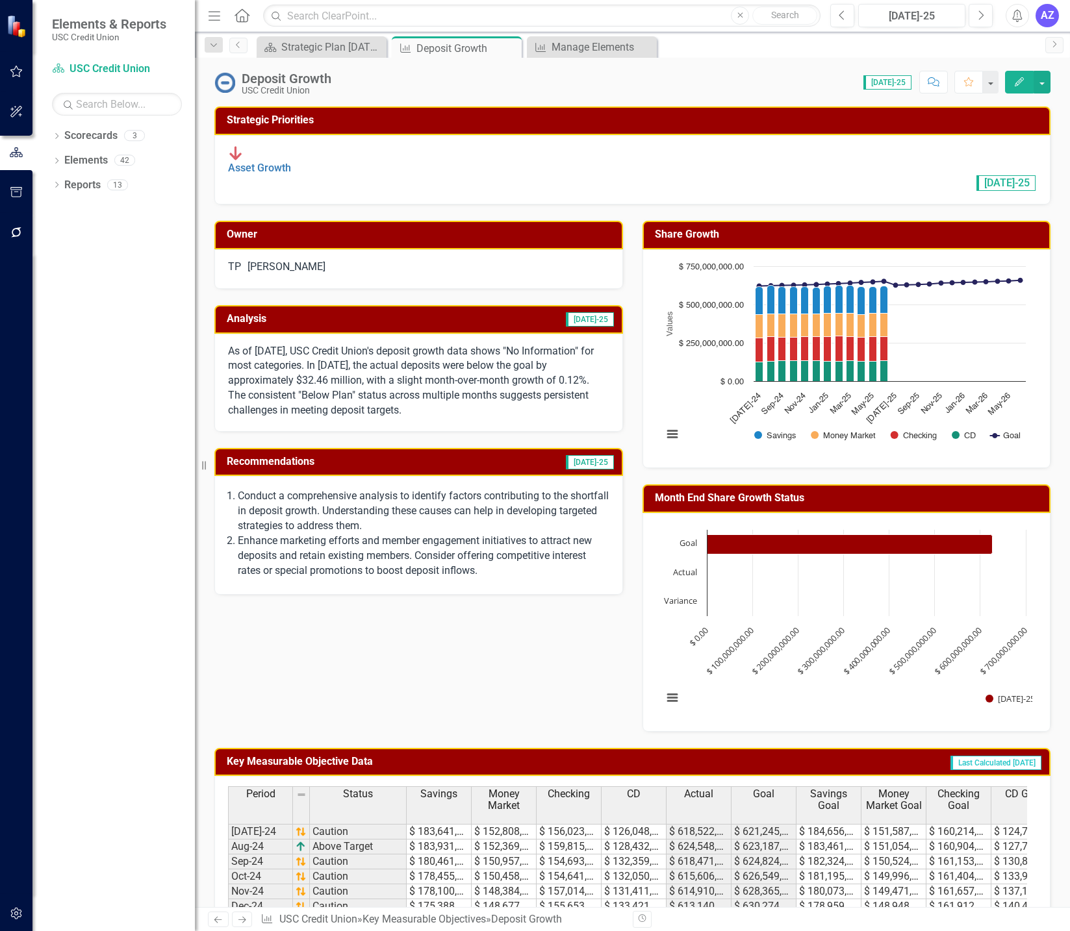
click at [423, 638] on div "Owner TP [PERSON_NAME] Analysis [DATE]-25 As of [DATE], USC Credit Union's depo…" at bounding box center [632, 468] width 855 height 527
click at [303, 52] on div "Strategic Plan [DATE] - [DATE]" at bounding box center [324, 47] width 86 height 16
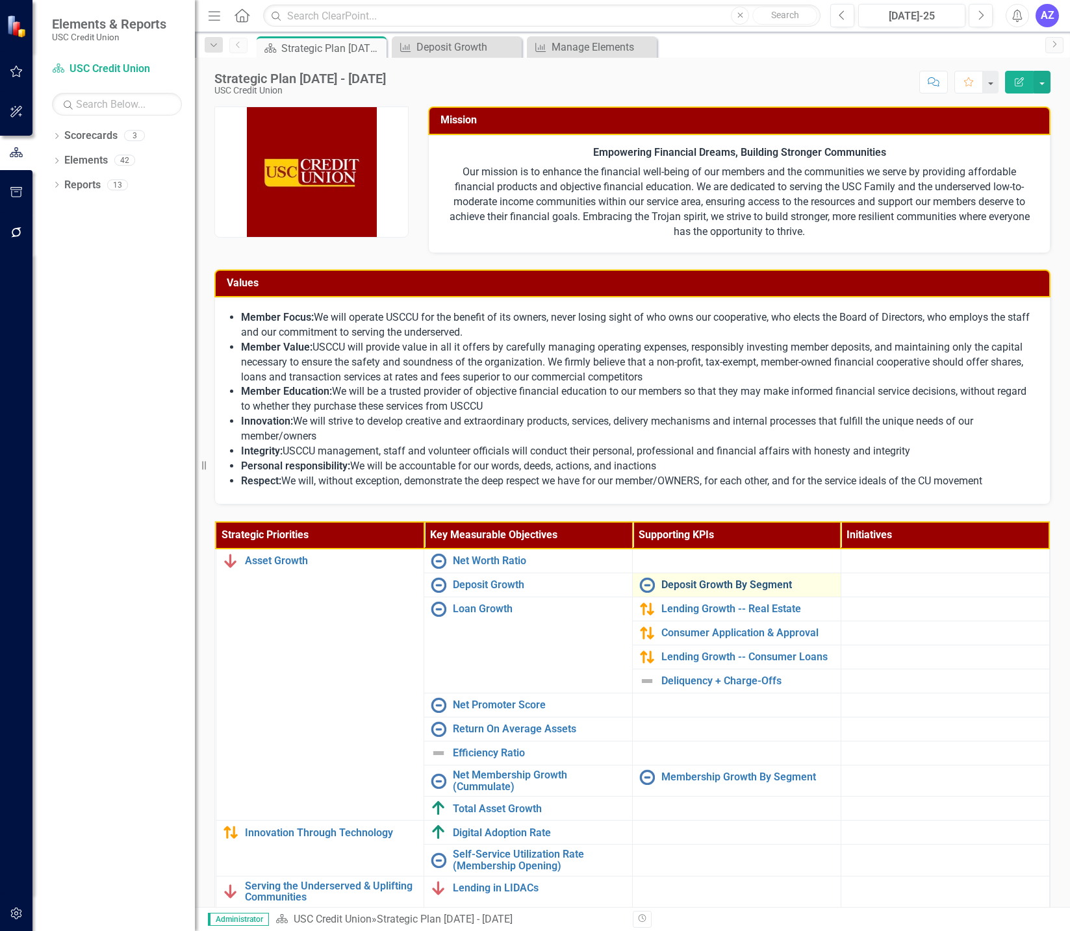
click at [669, 586] on link "Deposit Growth By Segment" at bounding box center [747, 585] width 173 height 12
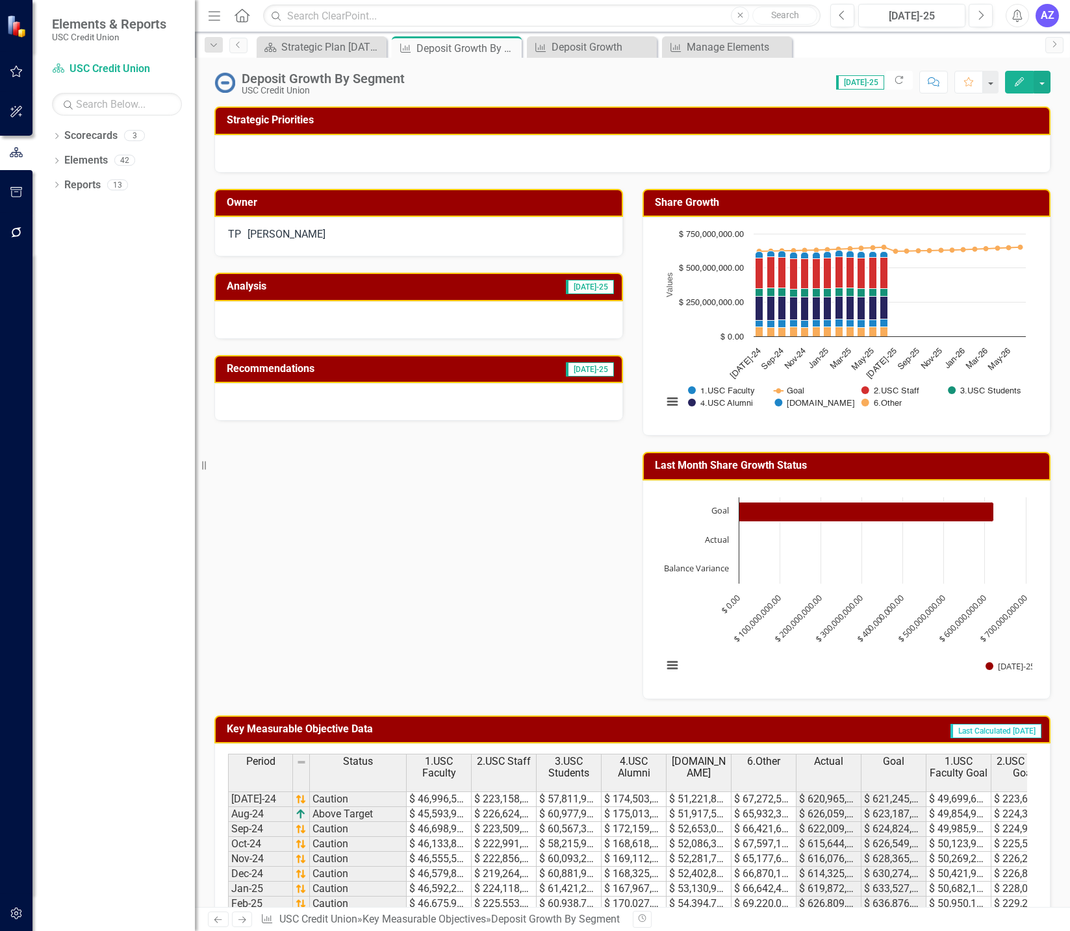
click at [484, 627] on div "Owner TP [PERSON_NAME] Analysis [DATE]-25 Recommendations [DATE]-25 Share Growt…" at bounding box center [632, 436] width 855 height 527
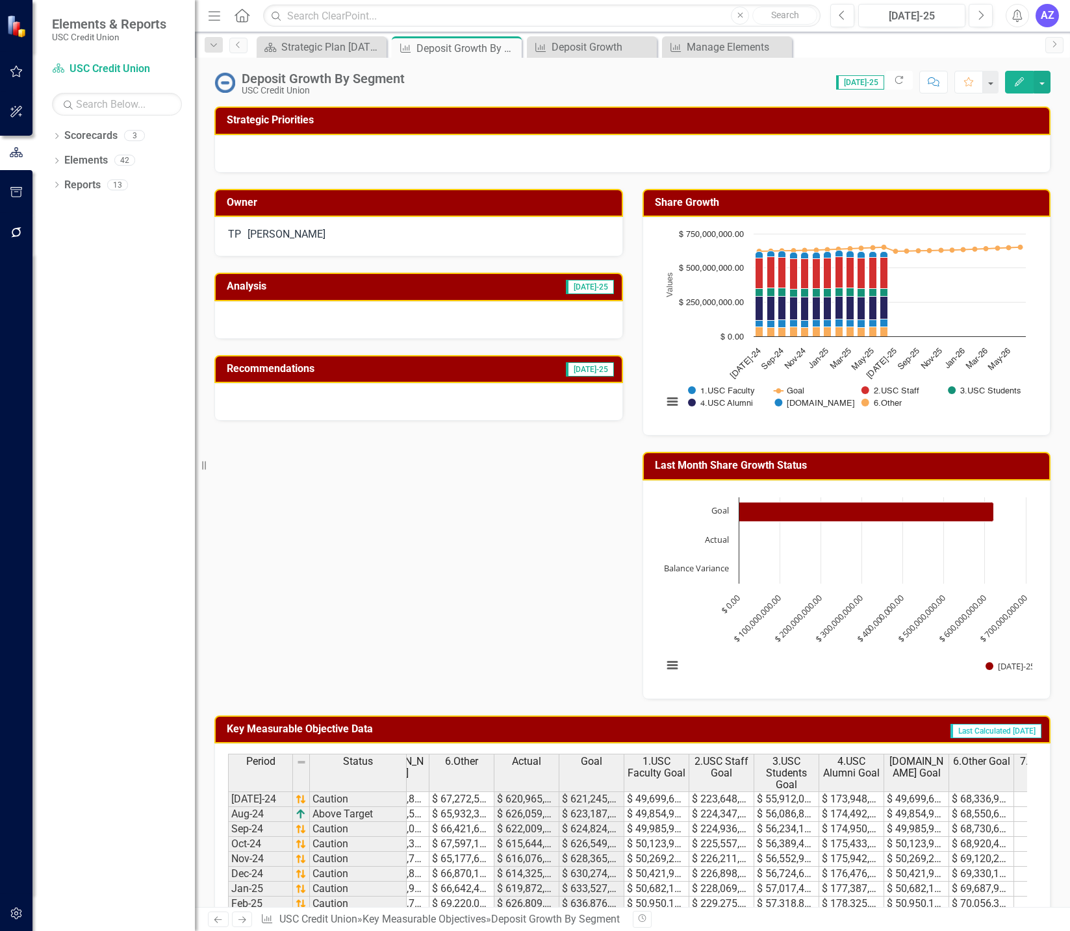
scroll to position [0, 419]
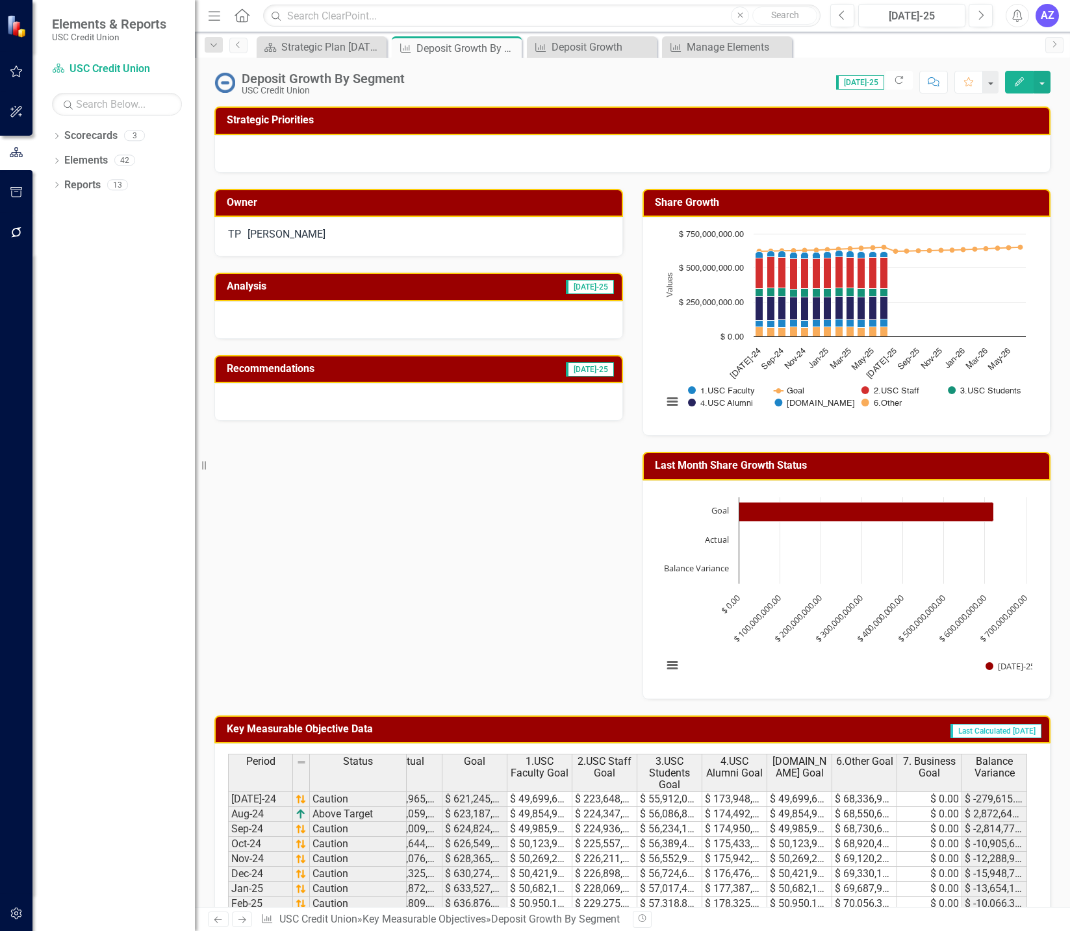
click at [532, 586] on div "Owner TP [PERSON_NAME] Analysis [DATE]-25 Recommendations [DATE]-25 Share Growt…" at bounding box center [632, 436] width 855 height 527
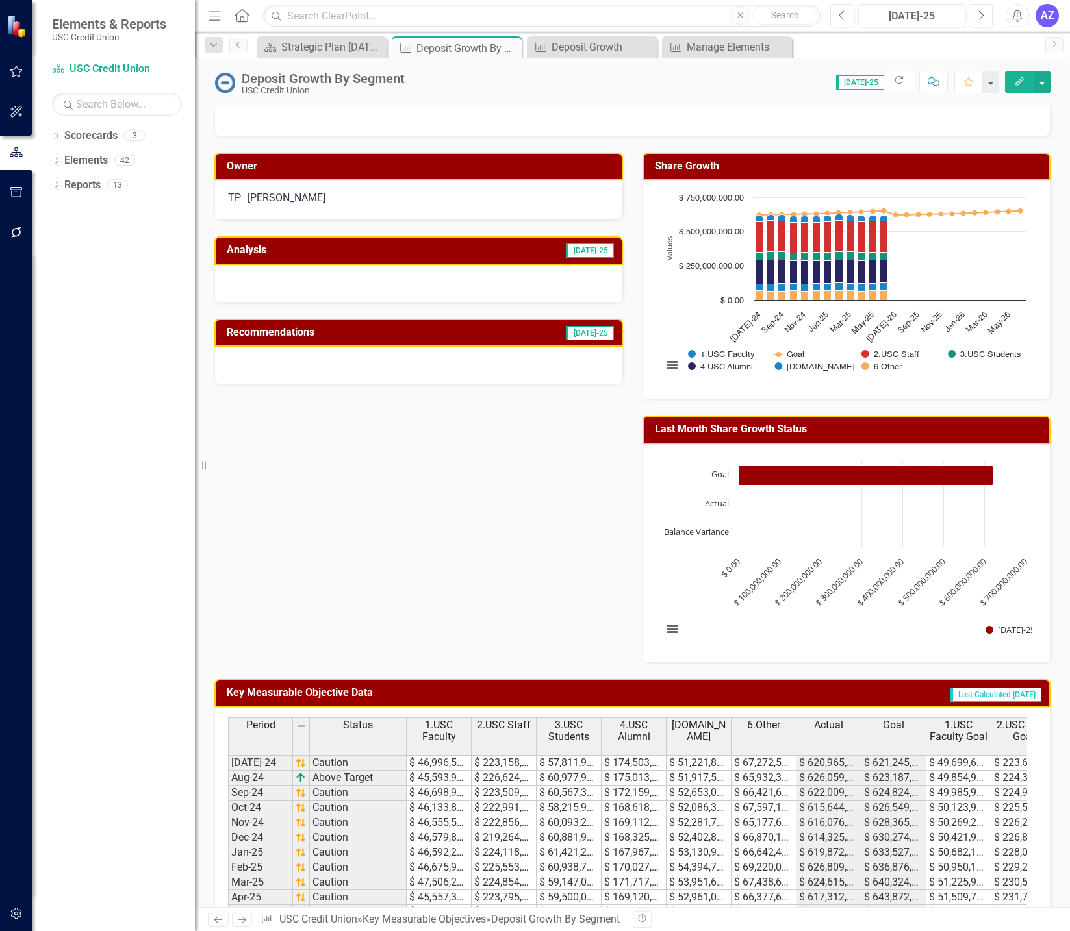
scroll to position [0, 0]
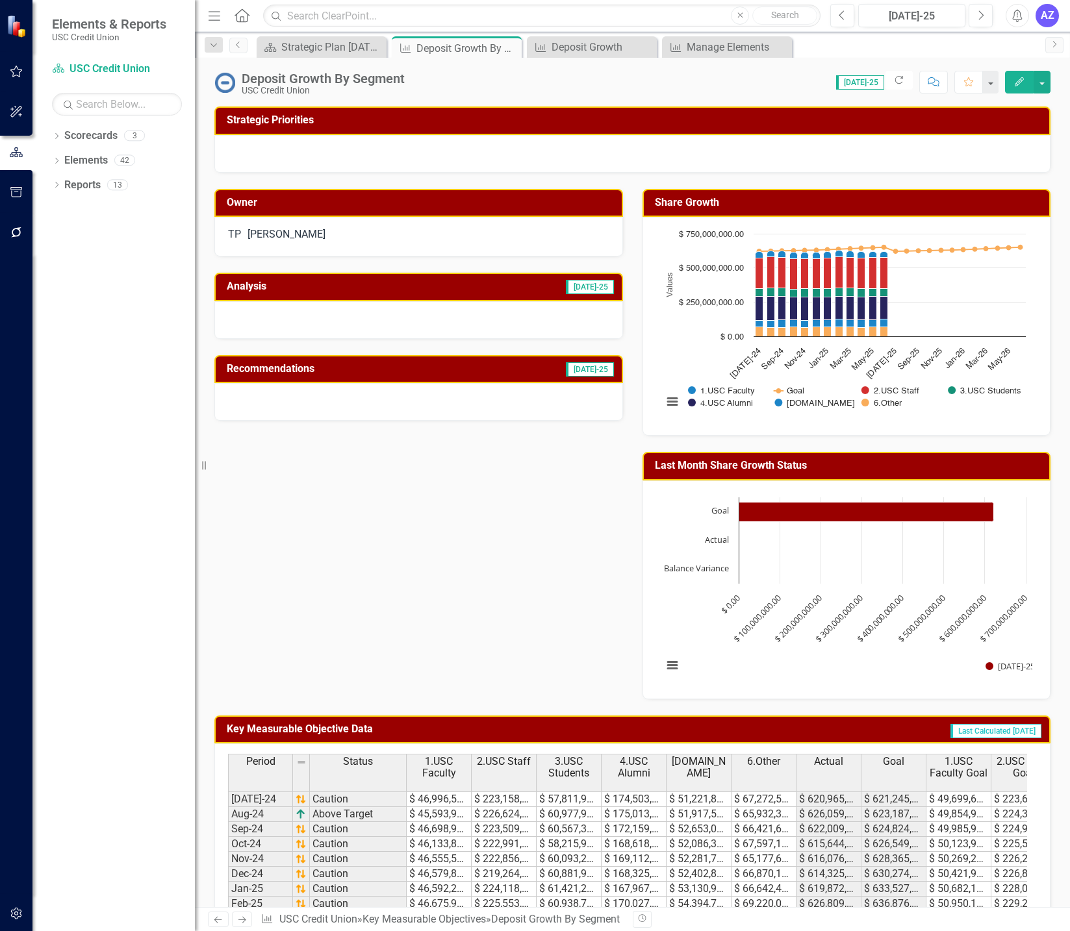
click at [423, 554] on div "Owner TP [PERSON_NAME] Analysis [DATE]-25 Recommendations [DATE]-25 Share Growt…" at bounding box center [632, 436] width 855 height 527
click at [575, 46] on div "Deposit Growth" at bounding box center [594, 47] width 86 height 16
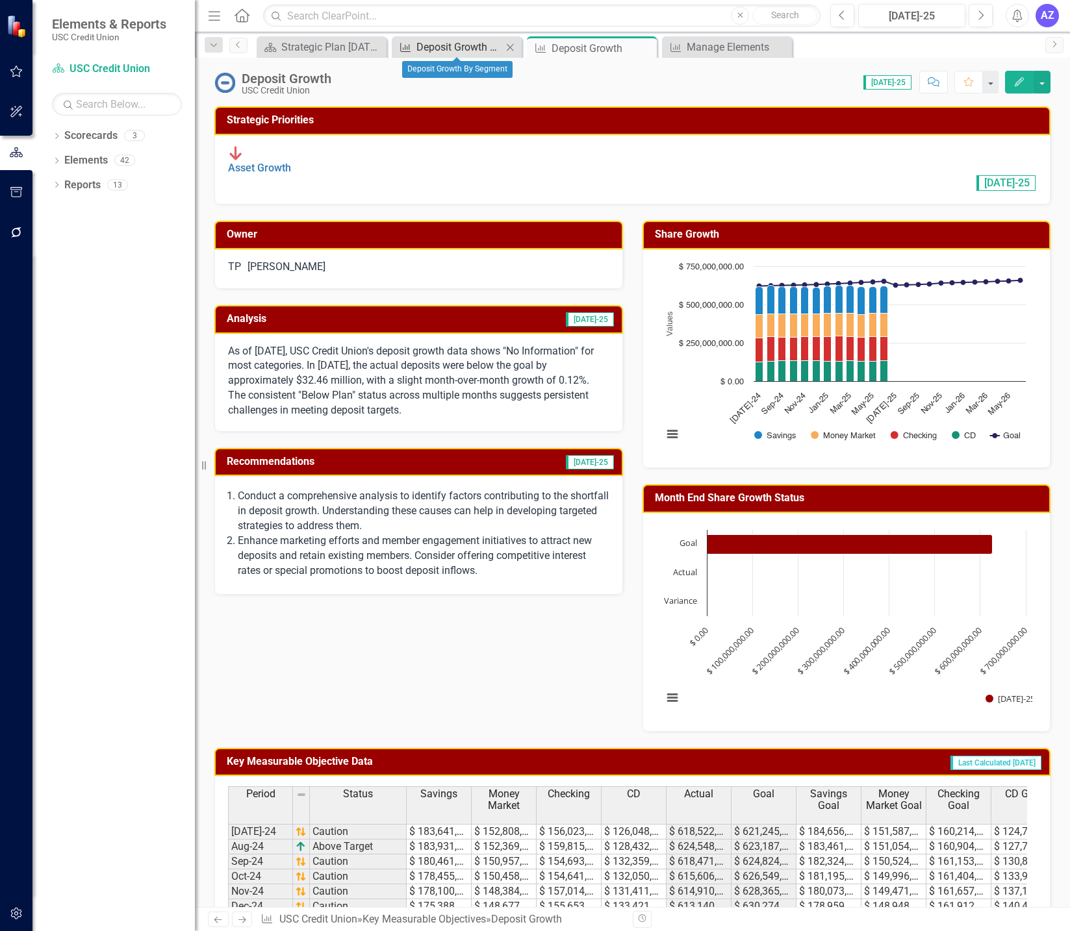
click at [444, 47] on div "Deposit Growth By Segment" at bounding box center [459, 47] width 86 height 16
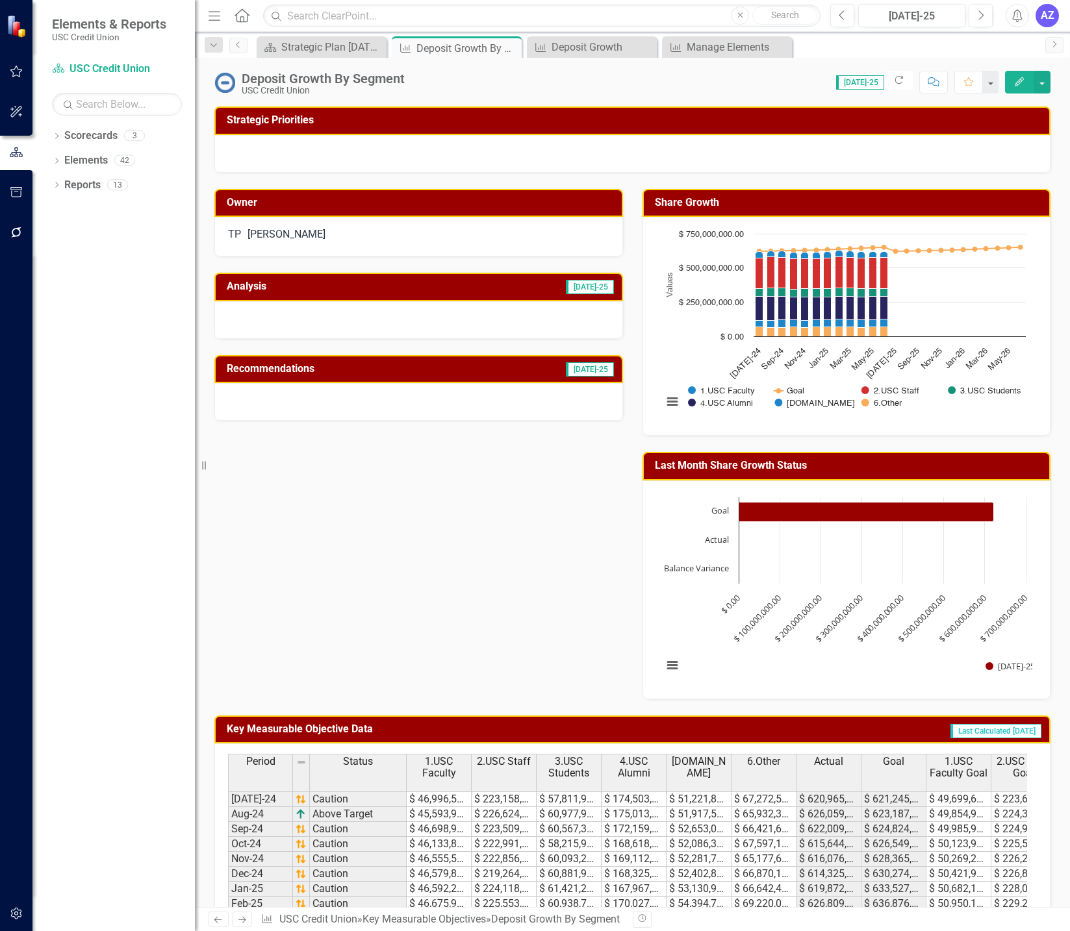
click at [394, 323] on div at bounding box center [418, 320] width 409 height 38
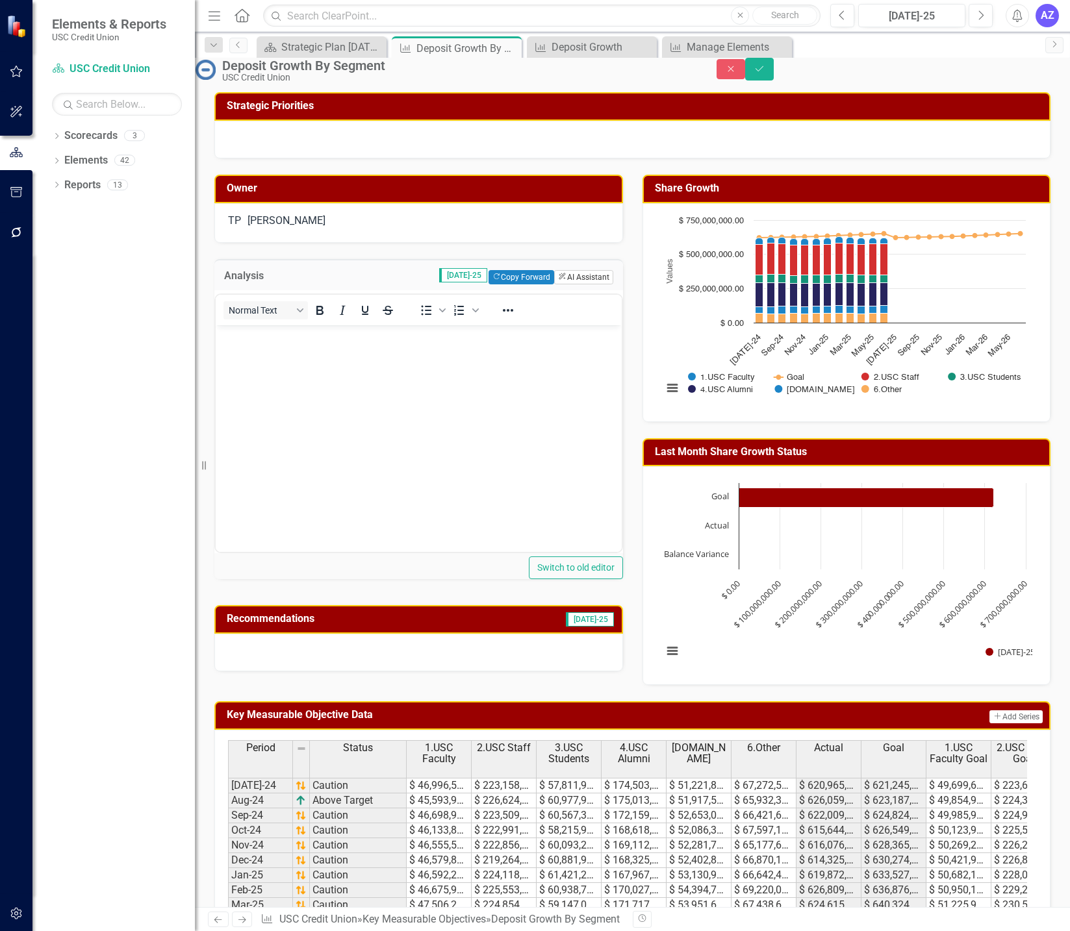
click at [583, 284] on button "ClearPoint AI AI Assistant" at bounding box center [583, 277] width 58 height 14
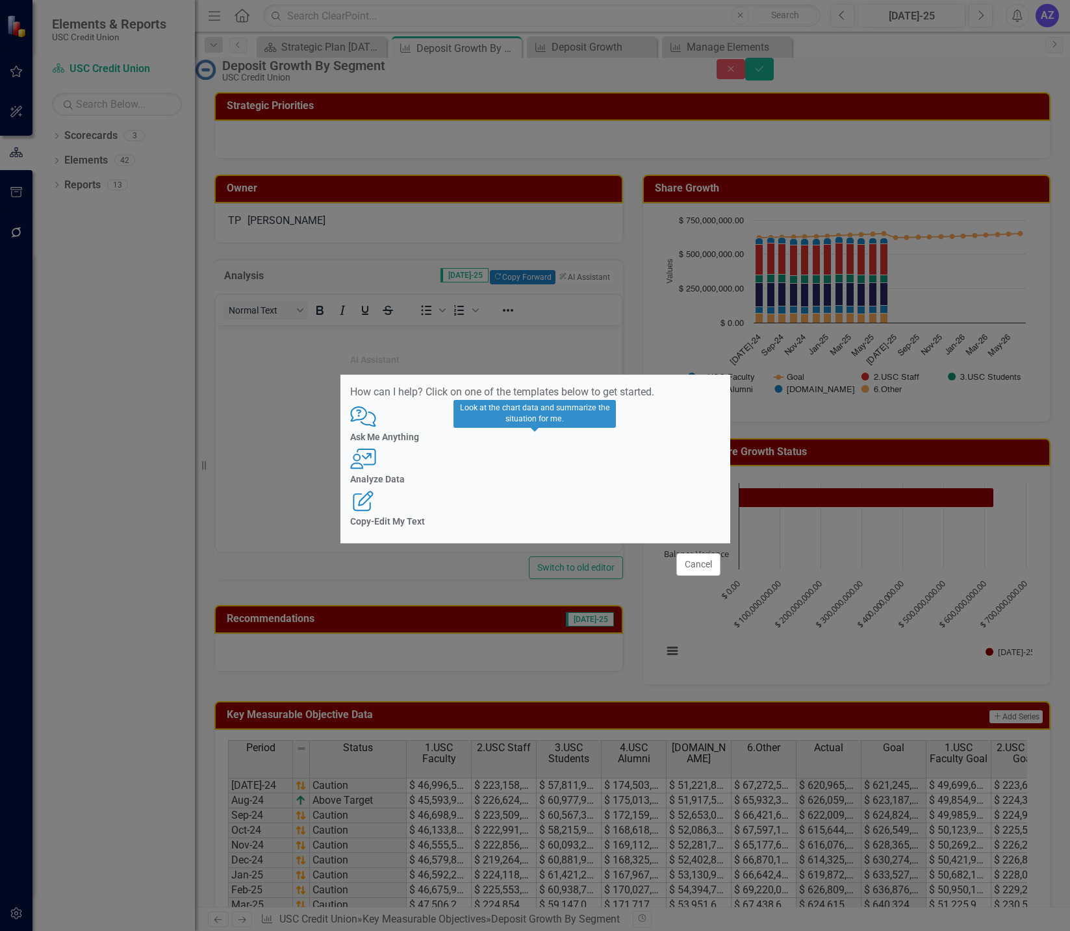
click at [536, 483] on h4 "Analyze Data" at bounding box center [535, 480] width 370 height 10
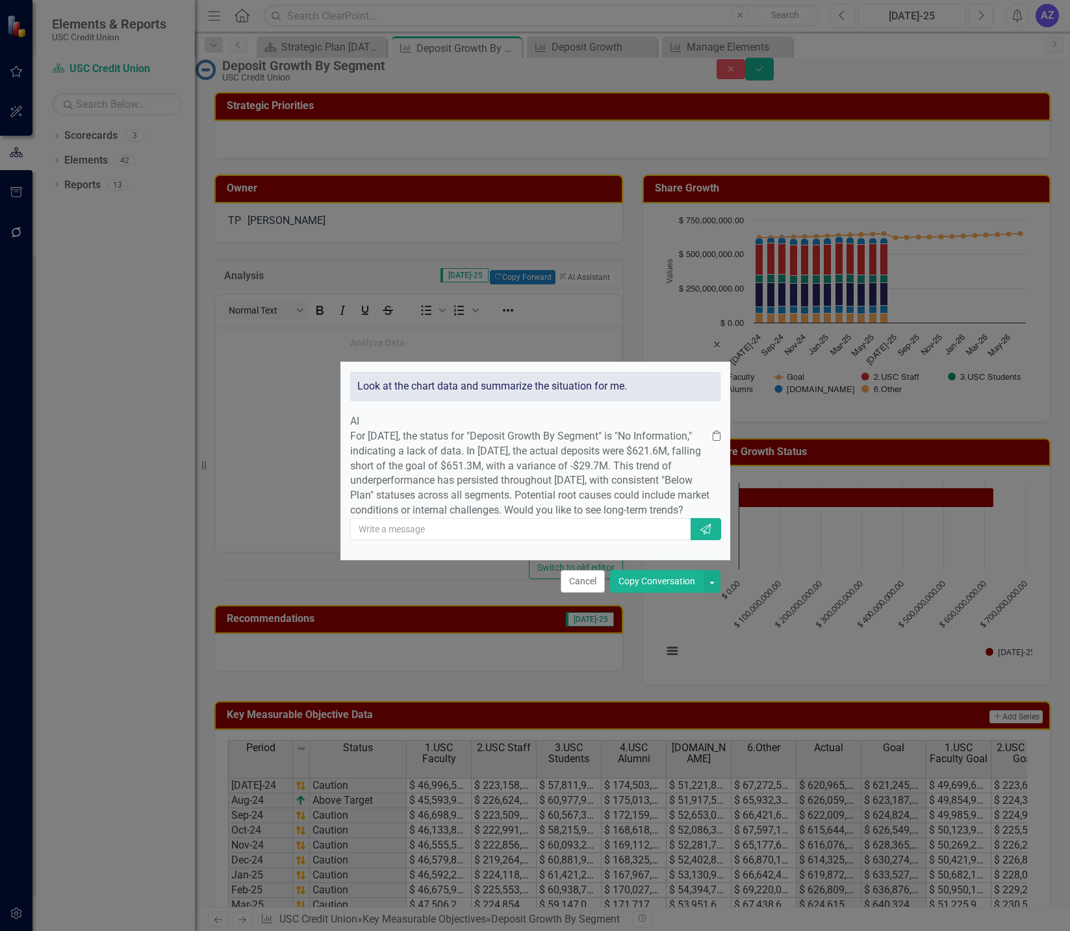
click at [671, 593] on button "Copy Conversation" at bounding box center [657, 581] width 94 height 23
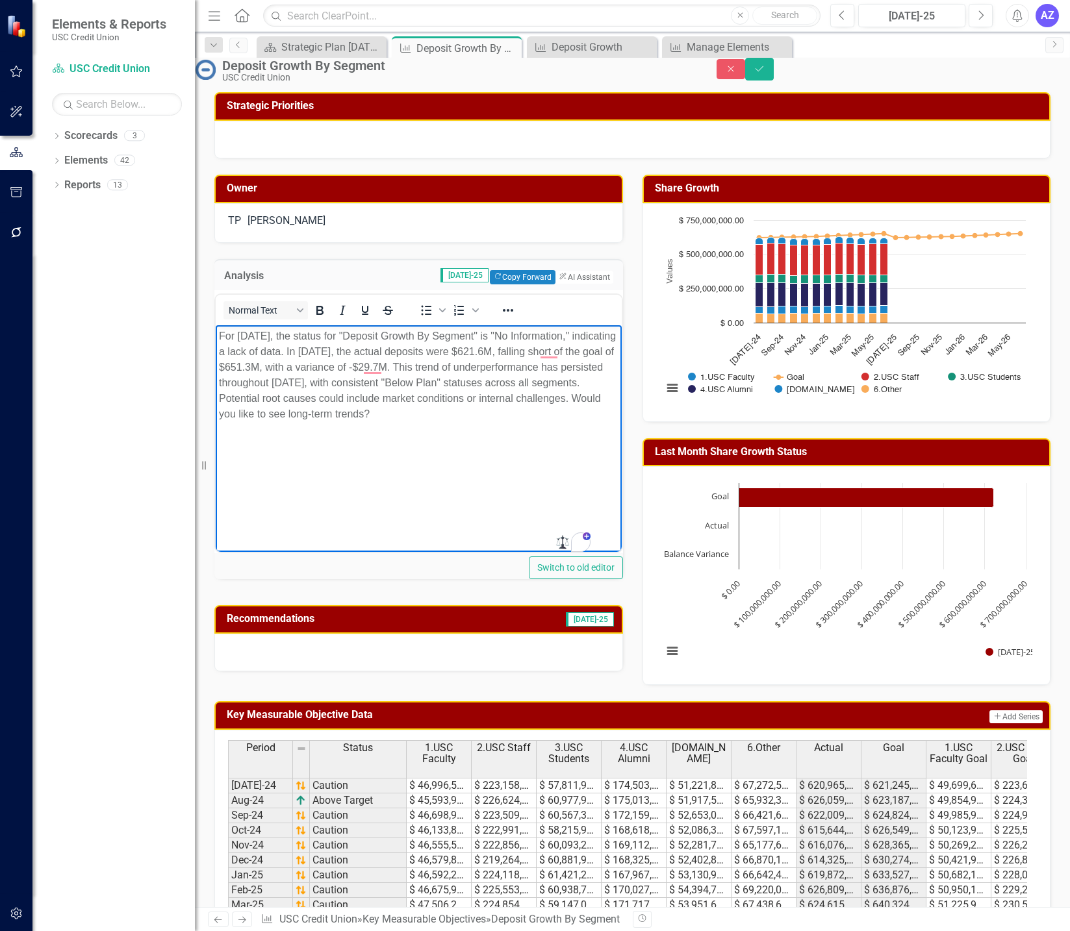
drag, startPoint x: 588, startPoint y: 420, endPoint x: 377, endPoint y: 418, distance: 210.4
click at [377, 418] on body "For [DATE], the status for "Deposit Growth By Segment" is "No Information," ind…" at bounding box center [419, 422] width 406 height 195
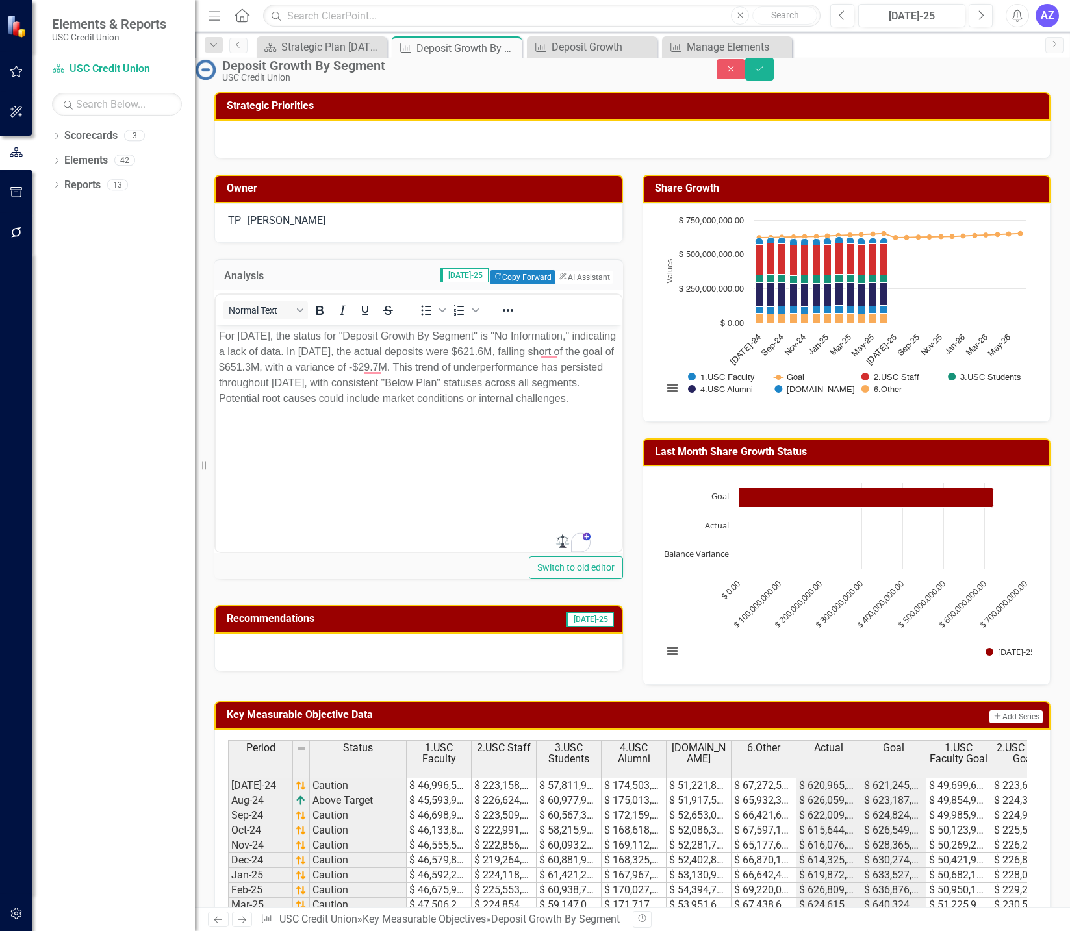
click at [488, 672] on div at bounding box center [418, 653] width 409 height 38
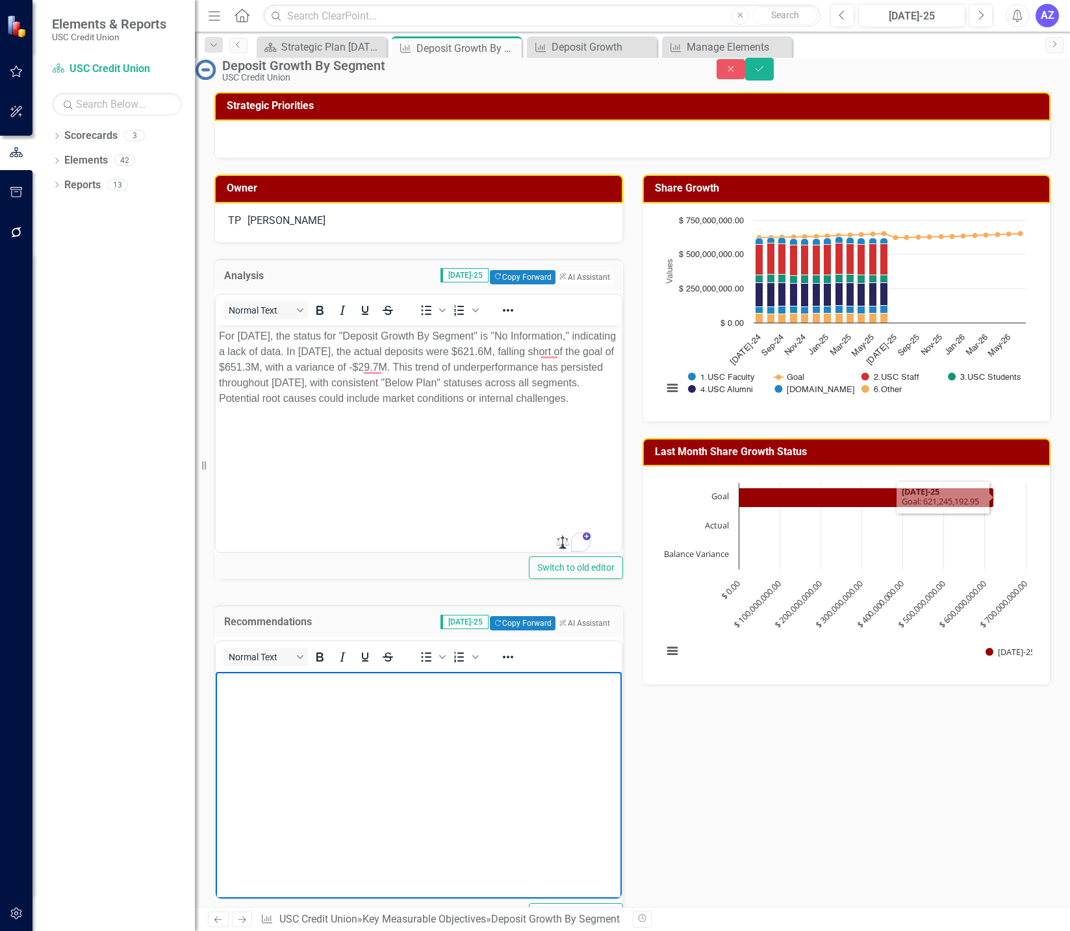
click at [448, 760] on body "Rich Text Area. Press ALT-0 for help." at bounding box center [419, 769] width 406 height 195
click at [568, 631] on button "ClearPoint AI AI Assistant" at bounding box center [583, 623] width 58 height 14
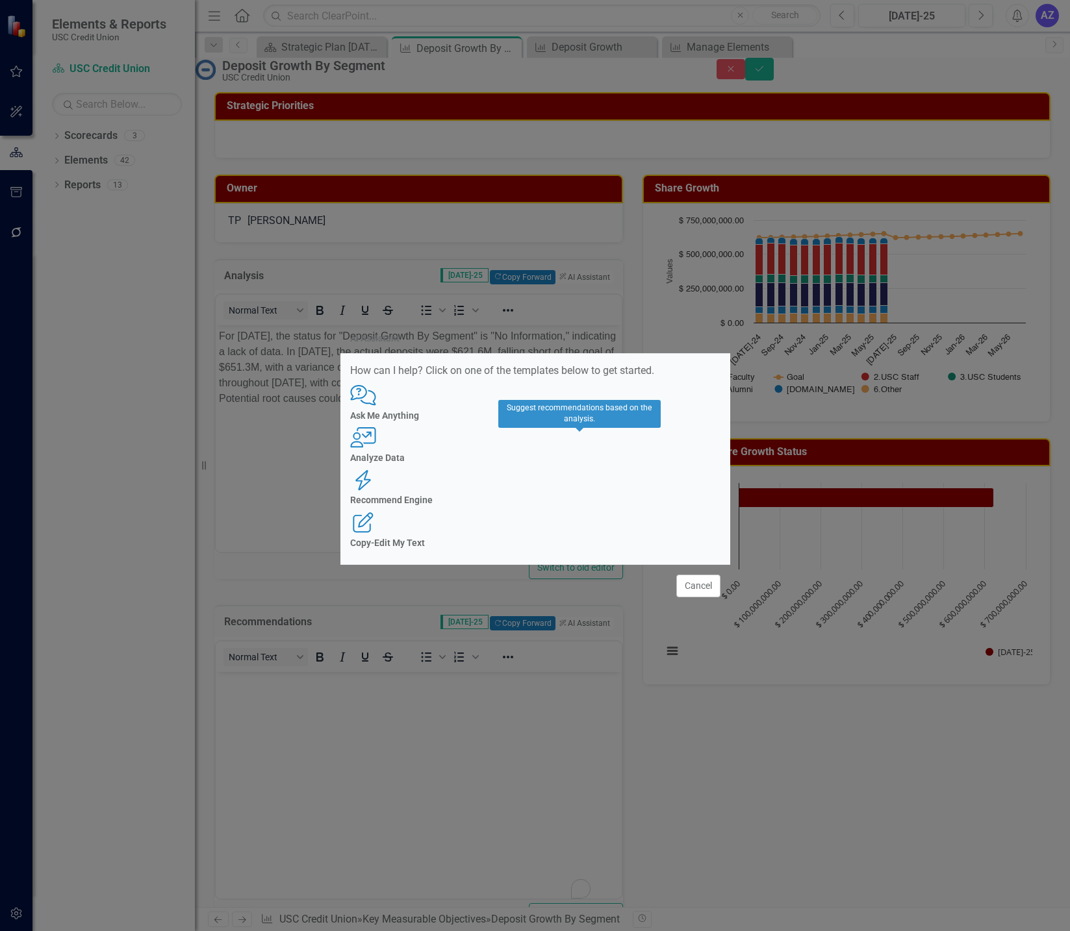
click at [585, 496] on h4 "Recommend Engine" at bounding box center [535, 501] width 370 height 10
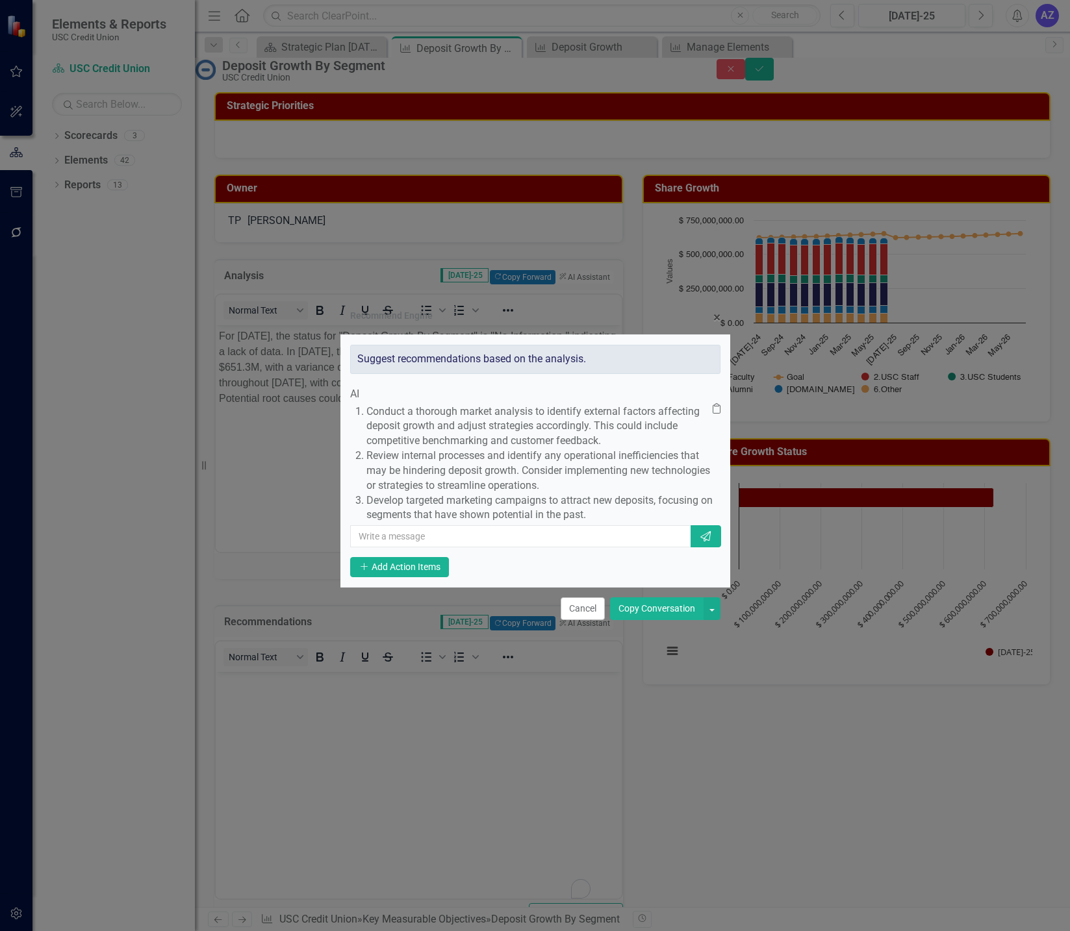
click at [644, 620] on button "Copy Conversation" at bounding box center [657, 609] width 94 height 23
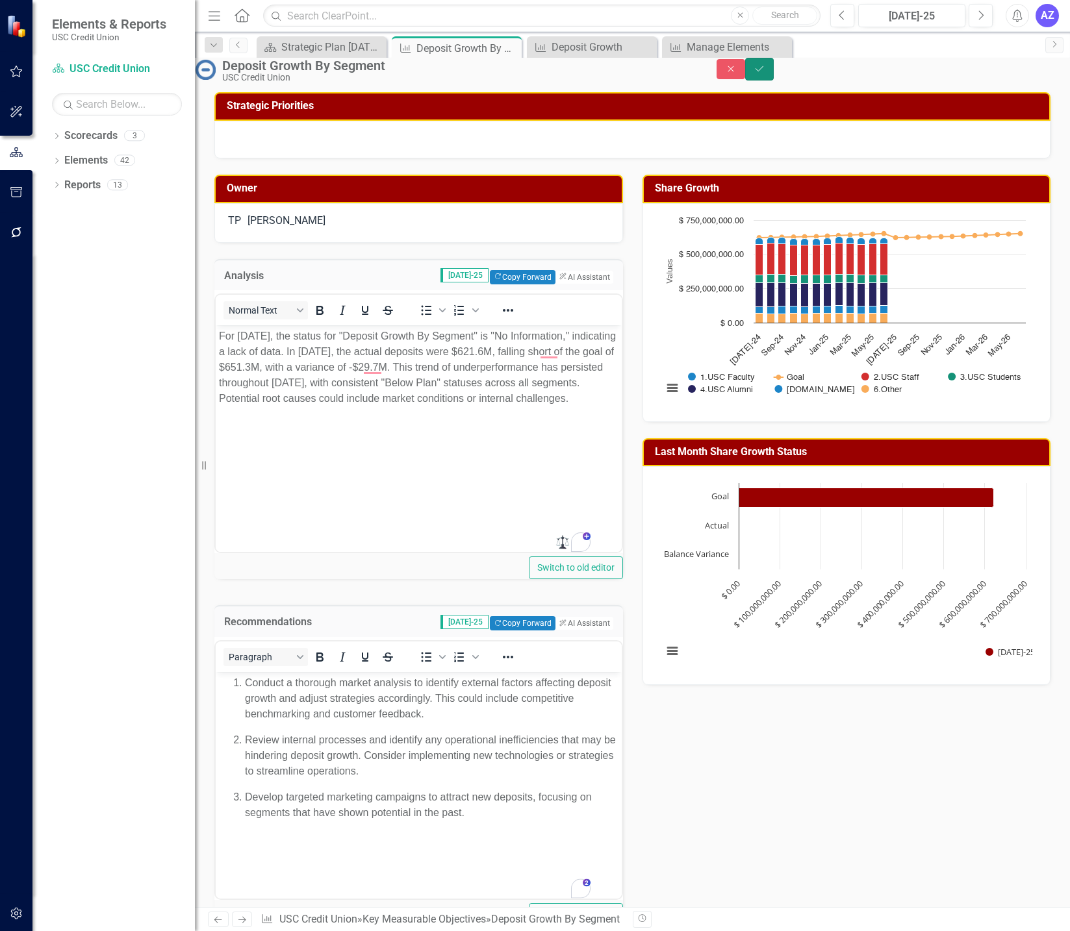
click at [763, 71] on icon "submit" at bounding box center [759, 68] width 8 height 5
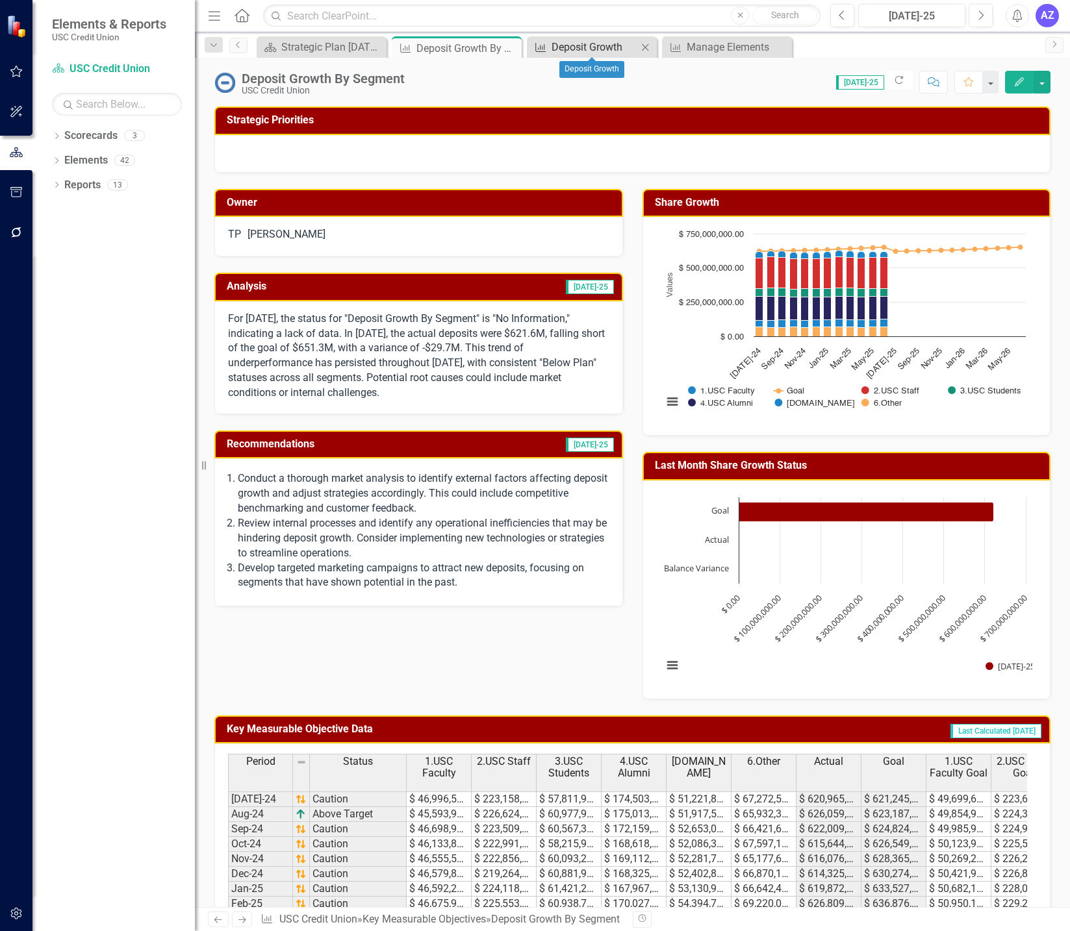
click at [586, 49] on div "Deposit Growth" at bounding box center [594, 47] width 86 height 16
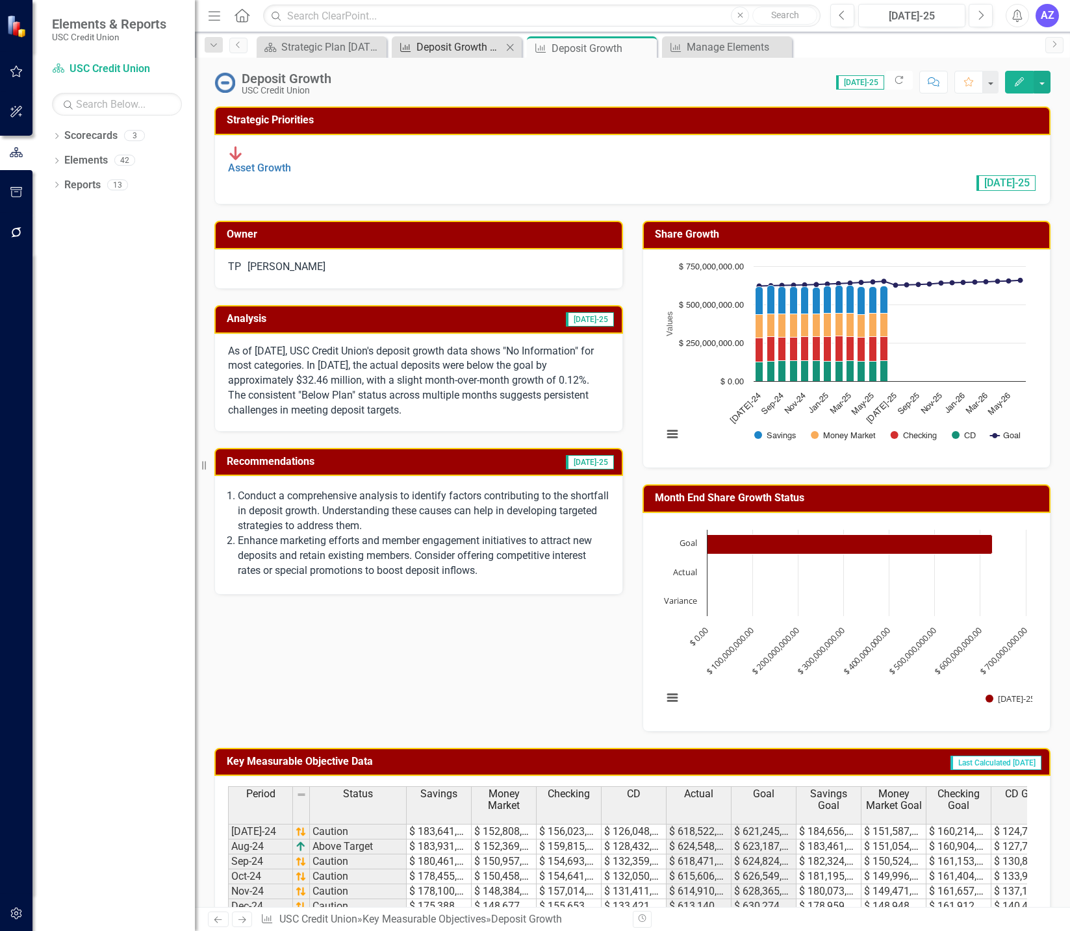
click at [455, 48] on div "Deposit Growth By Segment" at bounding box center [459, 47] width 86 height 16
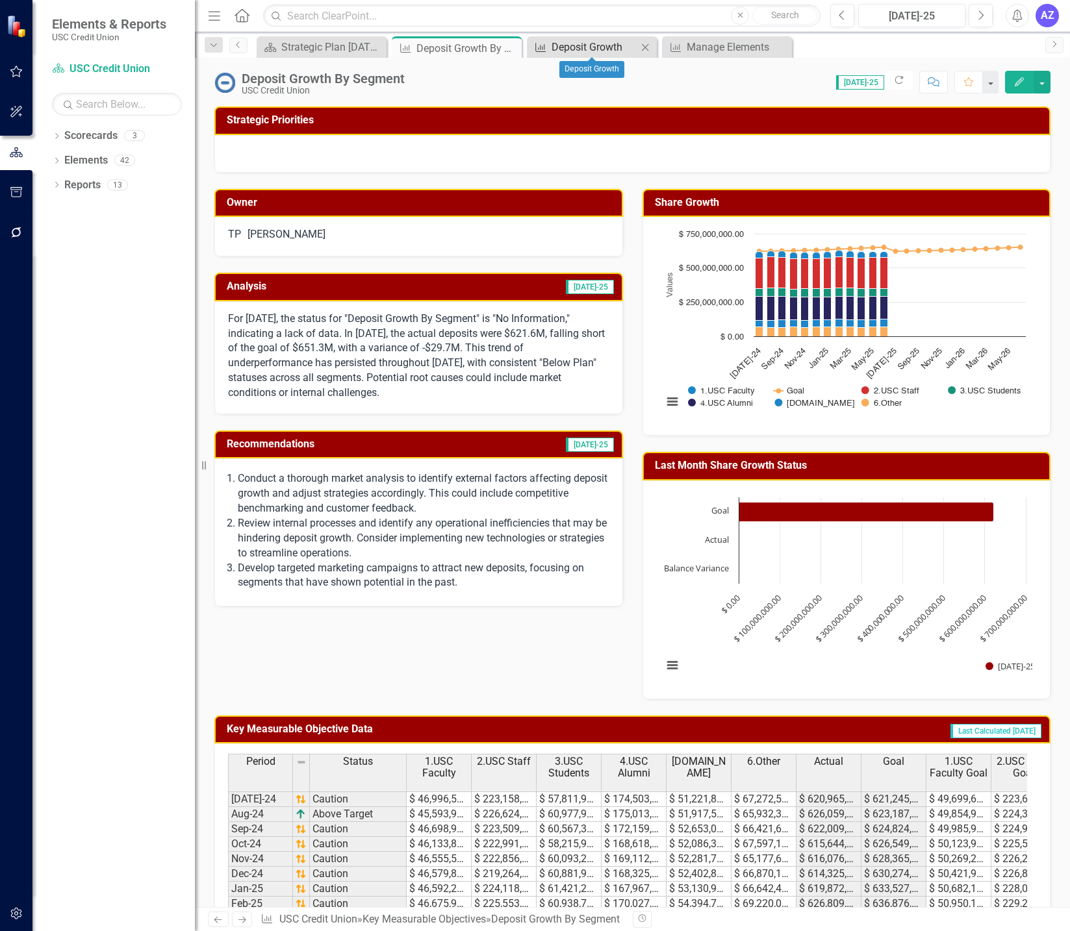
click at [556, 44] on div "Deposit Growth" at bounding box center [594, 47] width 86 height 16
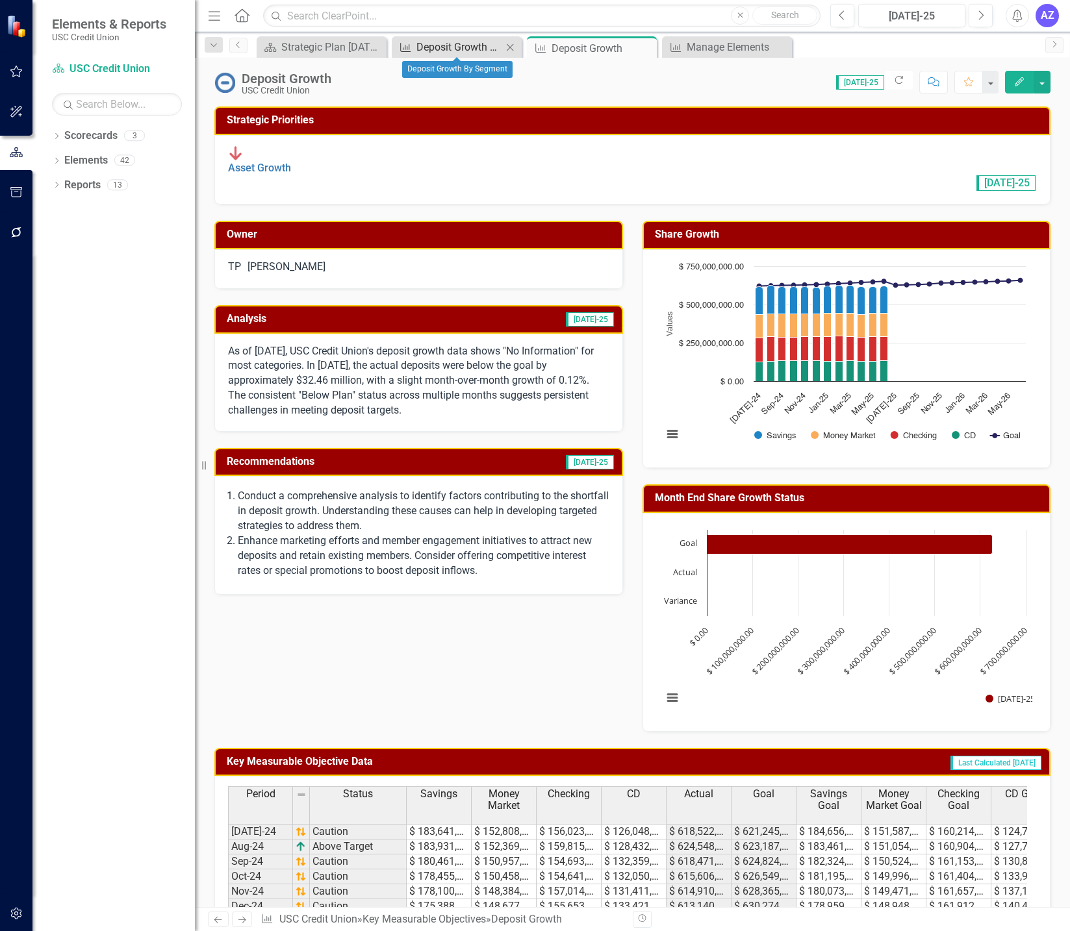
click at [464, 49] on div "Deposit Growth By Segment" at bounding box center [459, 47] width 86 height 16
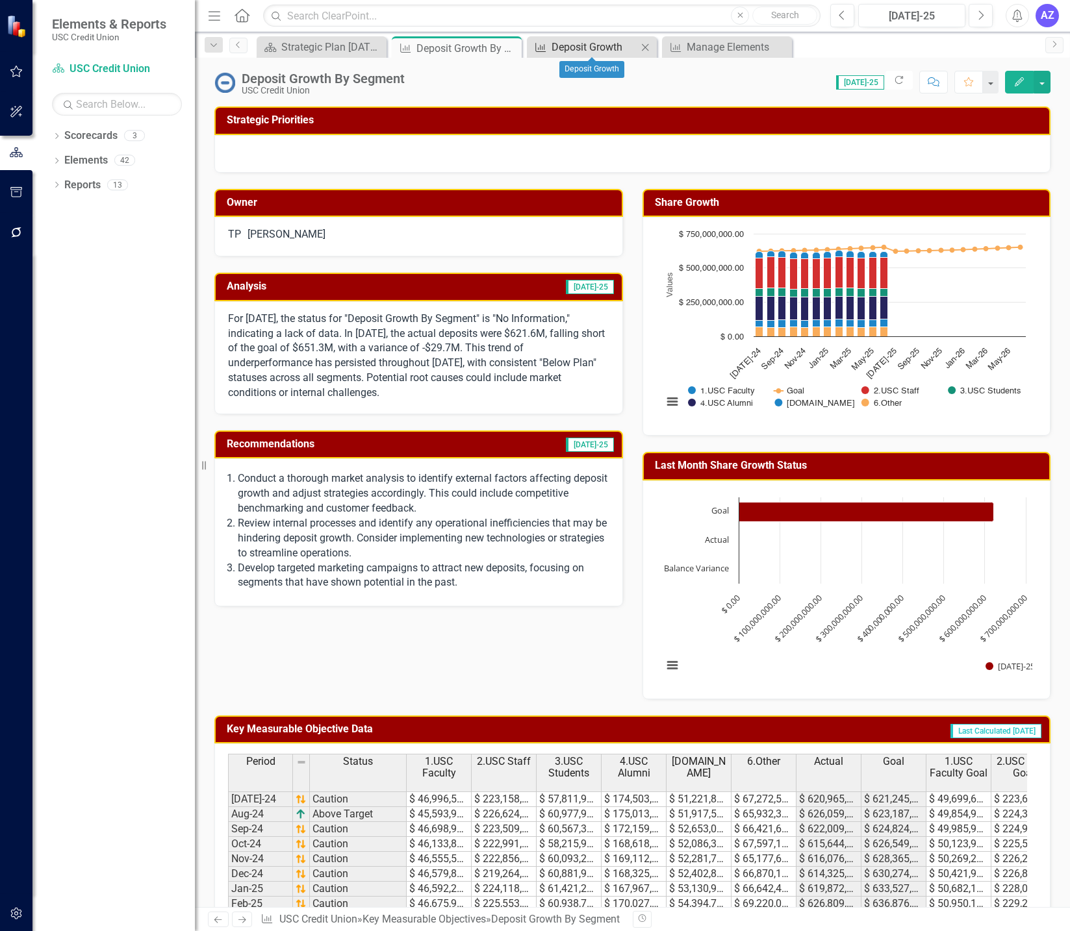
click at [567, 49] on div "Deposit Growth" at bounding box center [594, 47] width 86 height 16
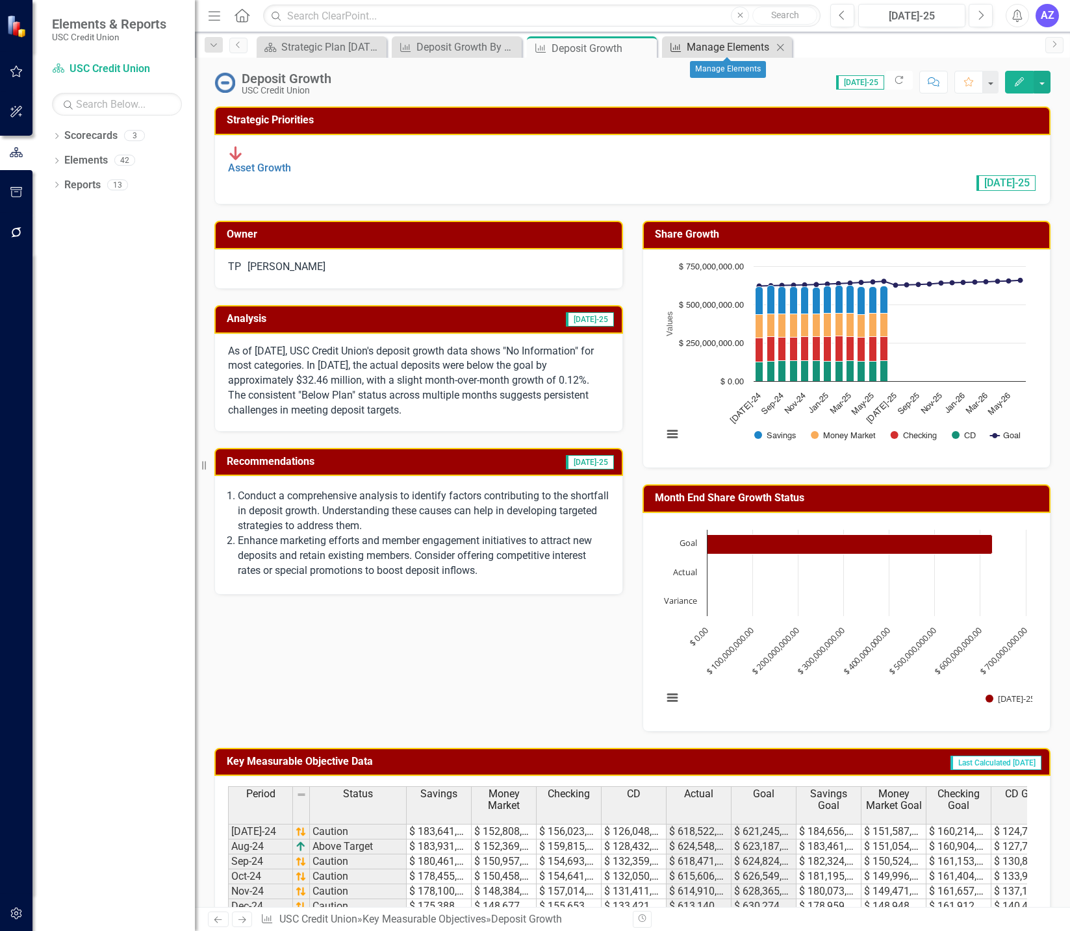
click at [705, 44] on div "Manage Elements" at bounding box center [730, 47] width 86 height 16
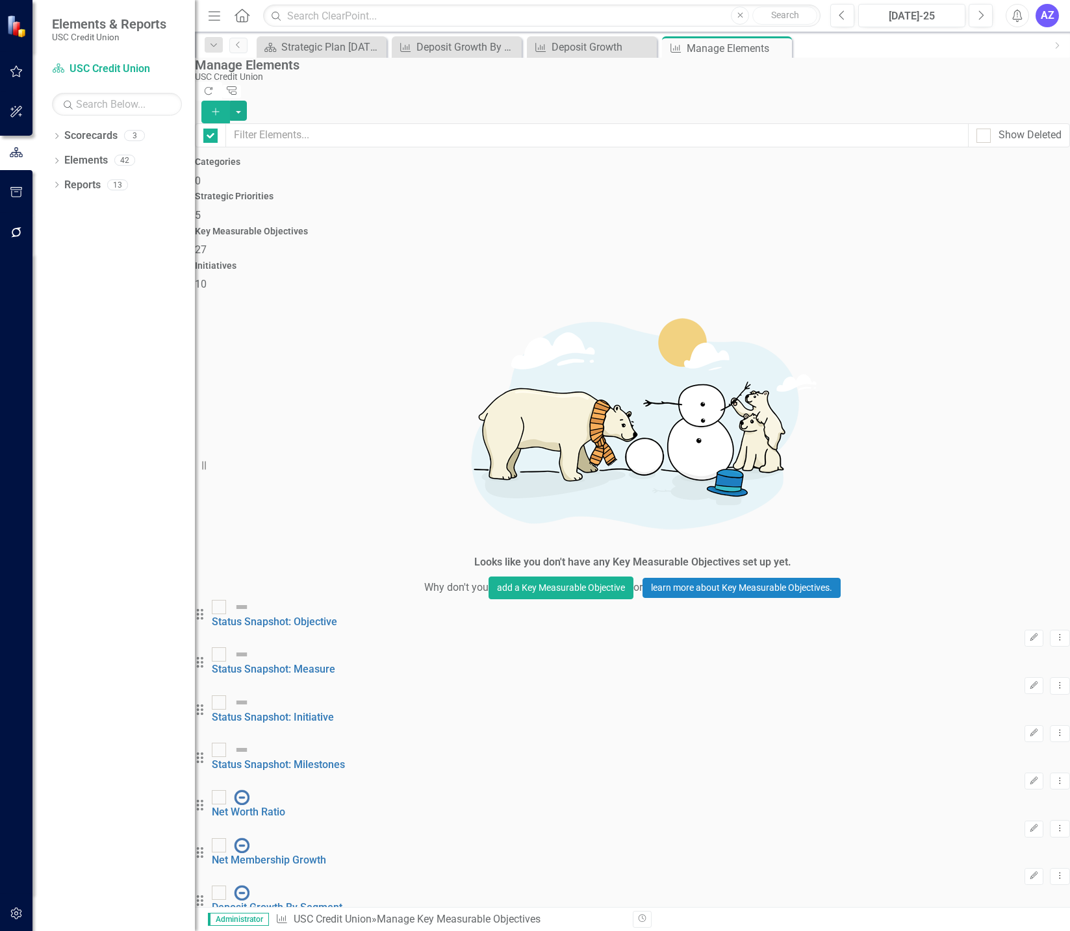
checkbox input "false"
click at [578, 49] on div "Deposit Growth" at bounding box center [594, 47] width 86 height 16
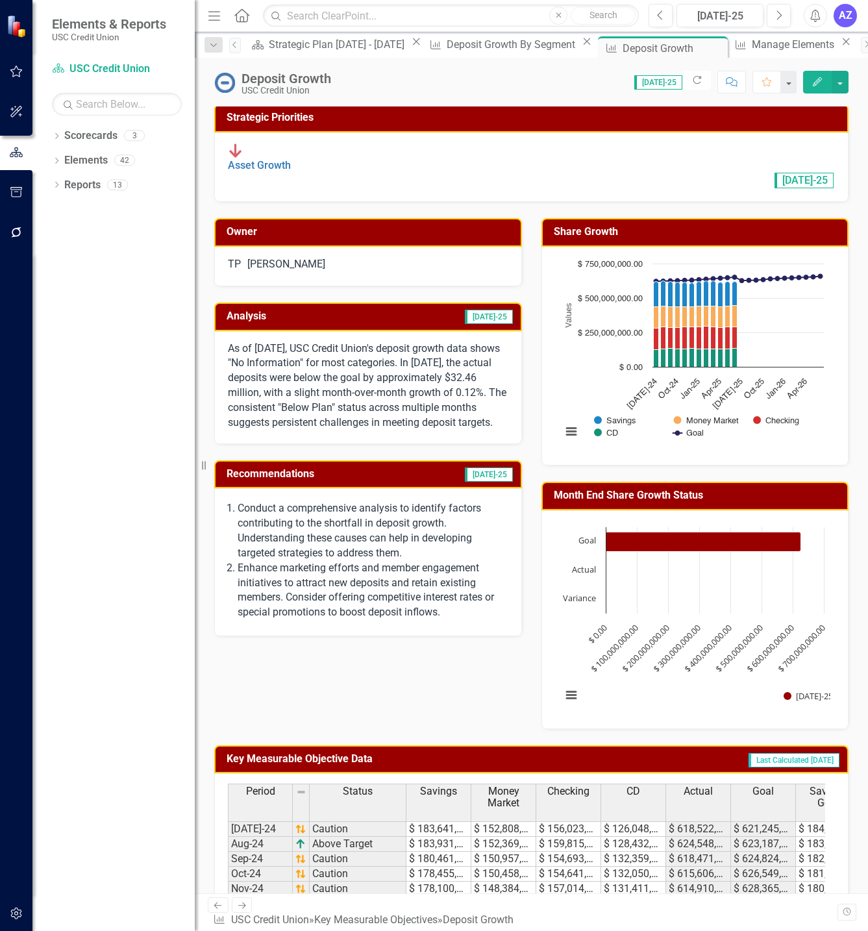
scroll to position [2, 0]
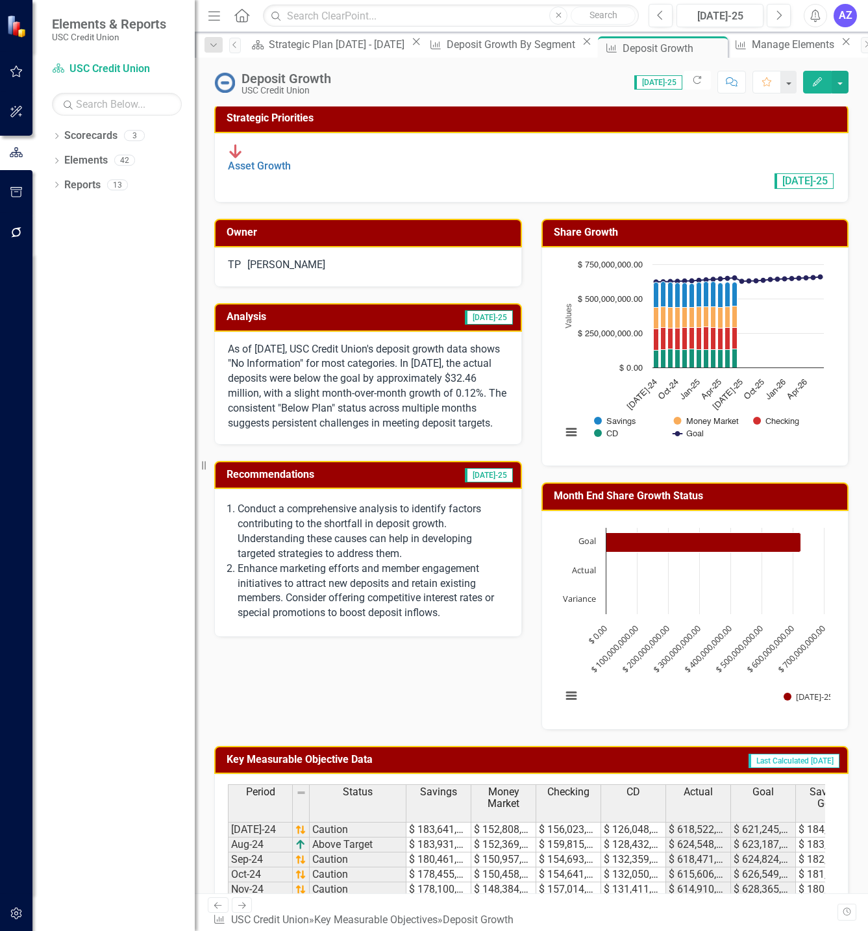
click at [516, 154] on div "Asset Growth [DATE]-25" at bounding box center [531, 167] width 607 height 46
click at [505, 672] on div "Owner TP [PERSON_NAME] Analysis [DATE]-25 As of [DATE], USC Credit Union's depo…" at bounding box center [532, 466] width 654 height 527
click at [523, 688] on div "Owner TP [PERSON_NAME] Analysis [DATE]-25 As of [DATE], USC Credit Union's depo…" at bounding box center [532, 466] width 654 height 527
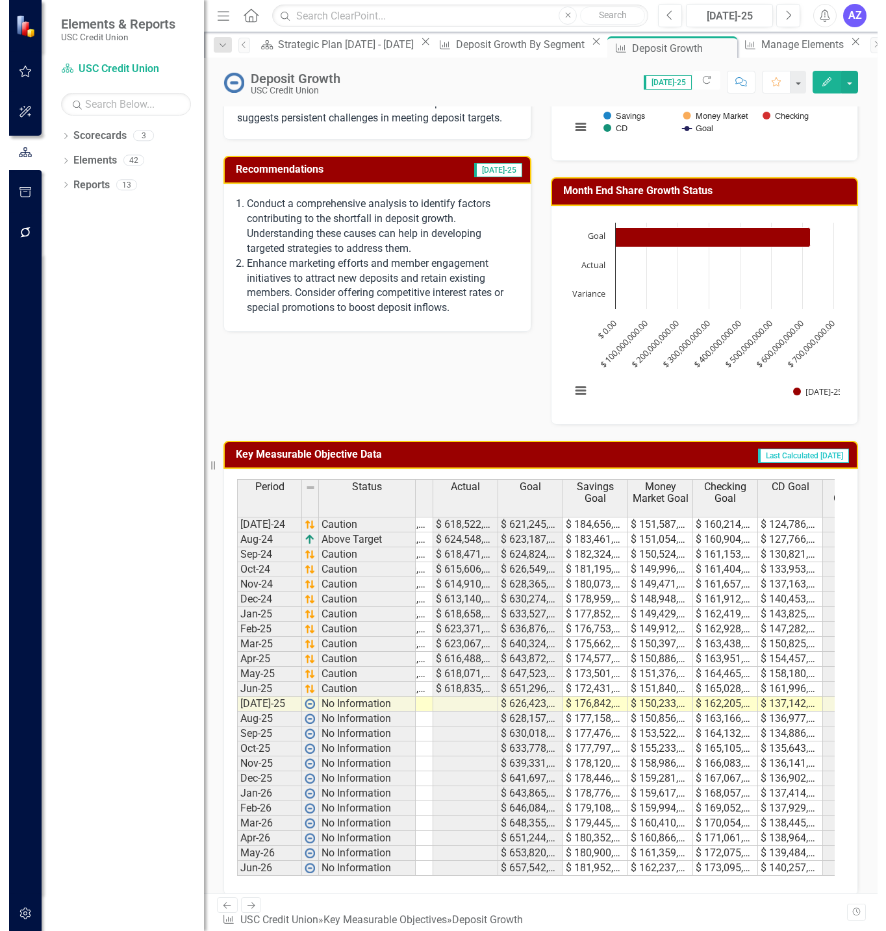
scroll to position [0, 360]
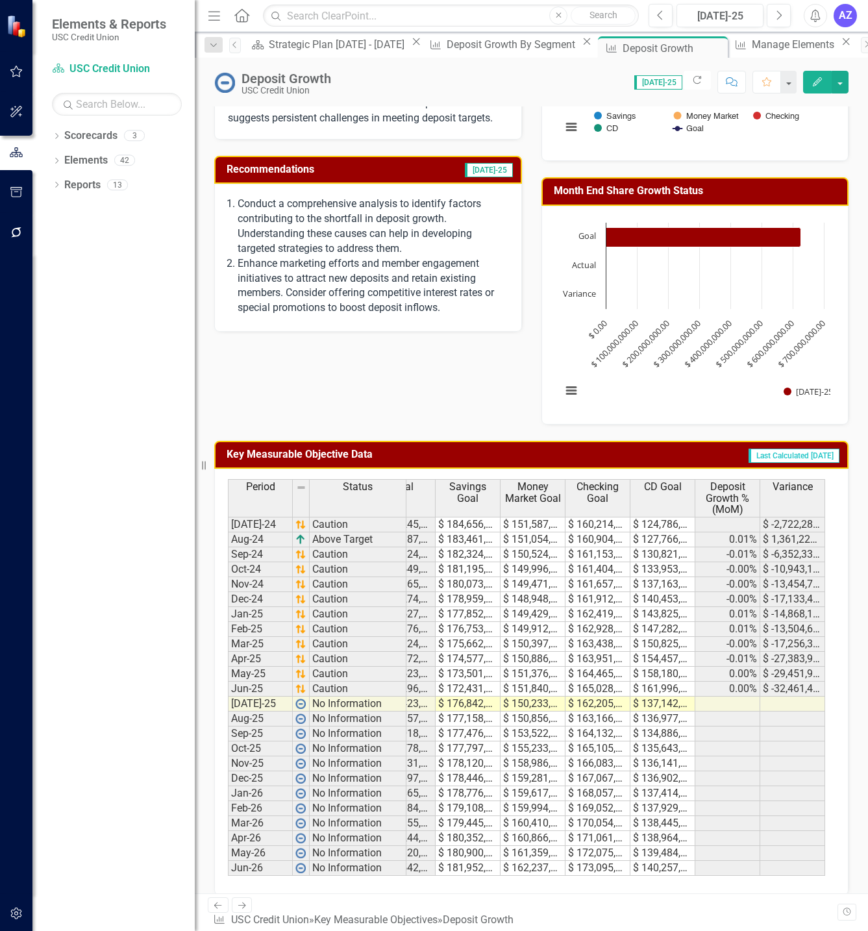
click at [173, 574] on div "Dropdown Scorecards 3 Dropdown USC Credit Union Child Scorecard Template ✈️ Upw…" at bounding box center [113, 528] width 162 height 806
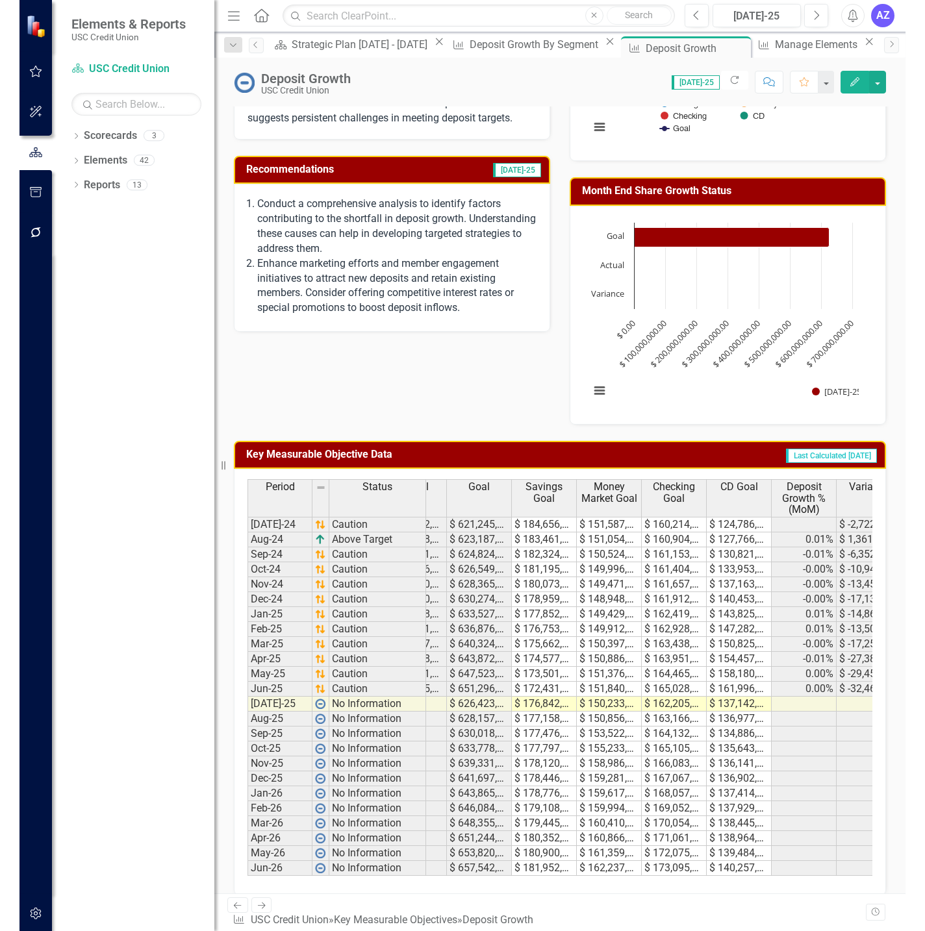
scroll to position [0, 304]
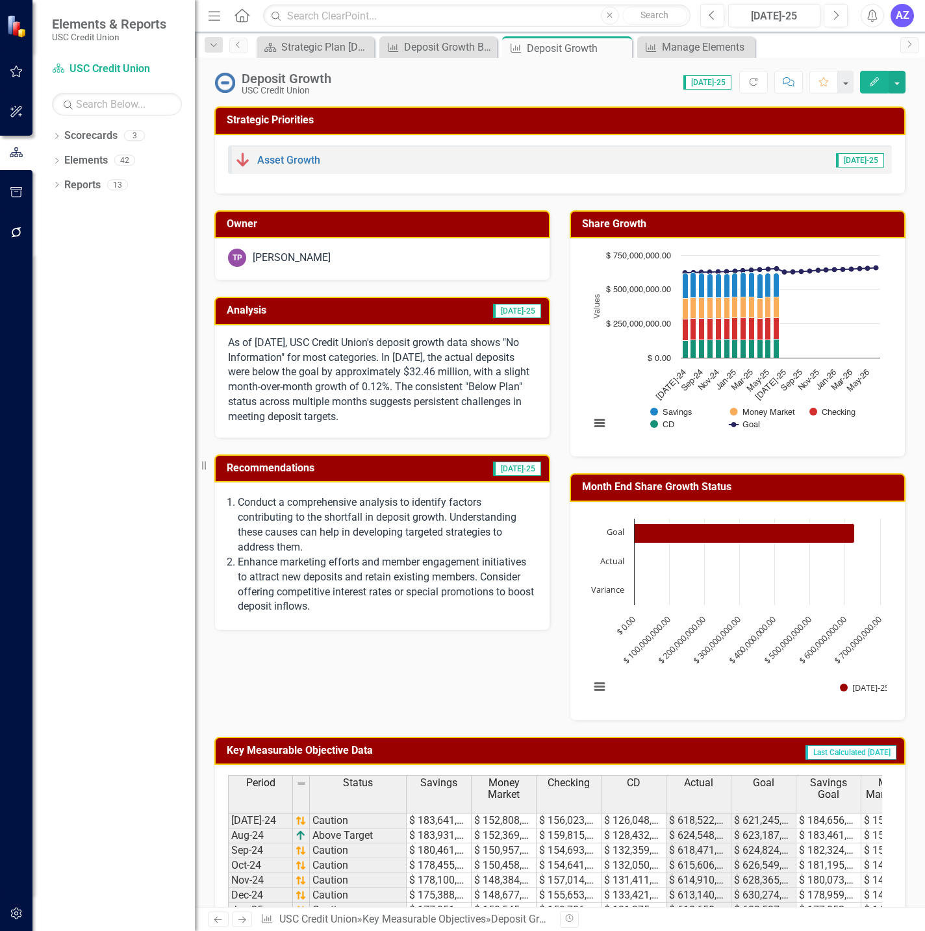
scroll to position [0, 304]
